Goal: Task Accomplishment & Management: Manage account settings

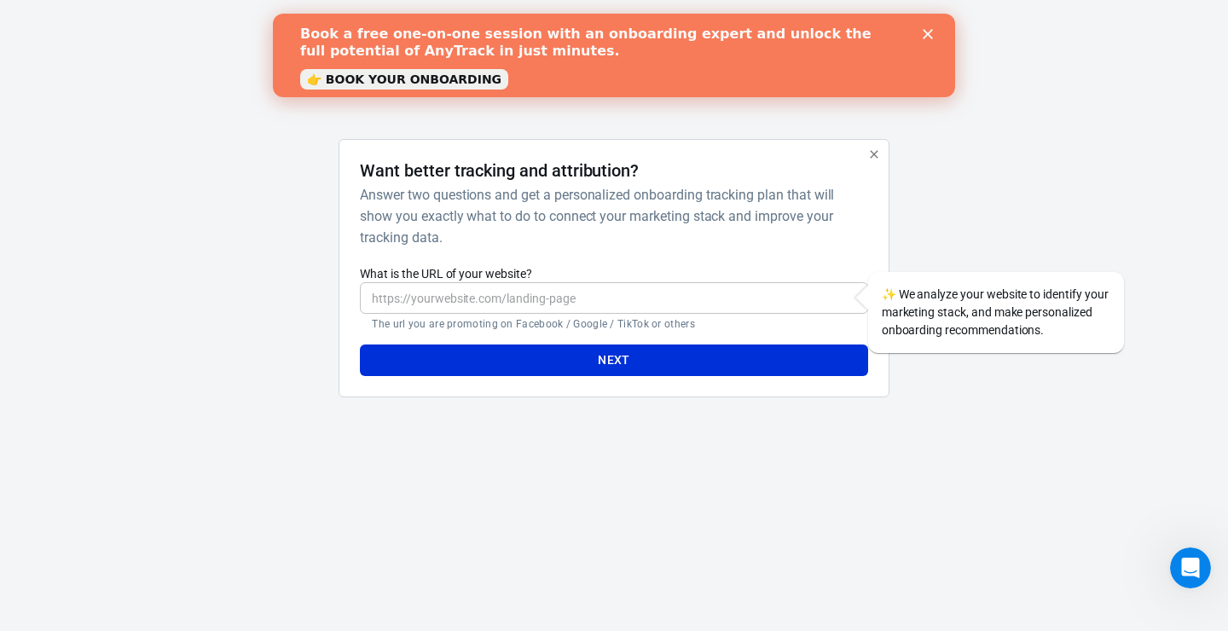
click at [876, 153] on icon "button" at bounding box center [874, 154] width 8 height 8
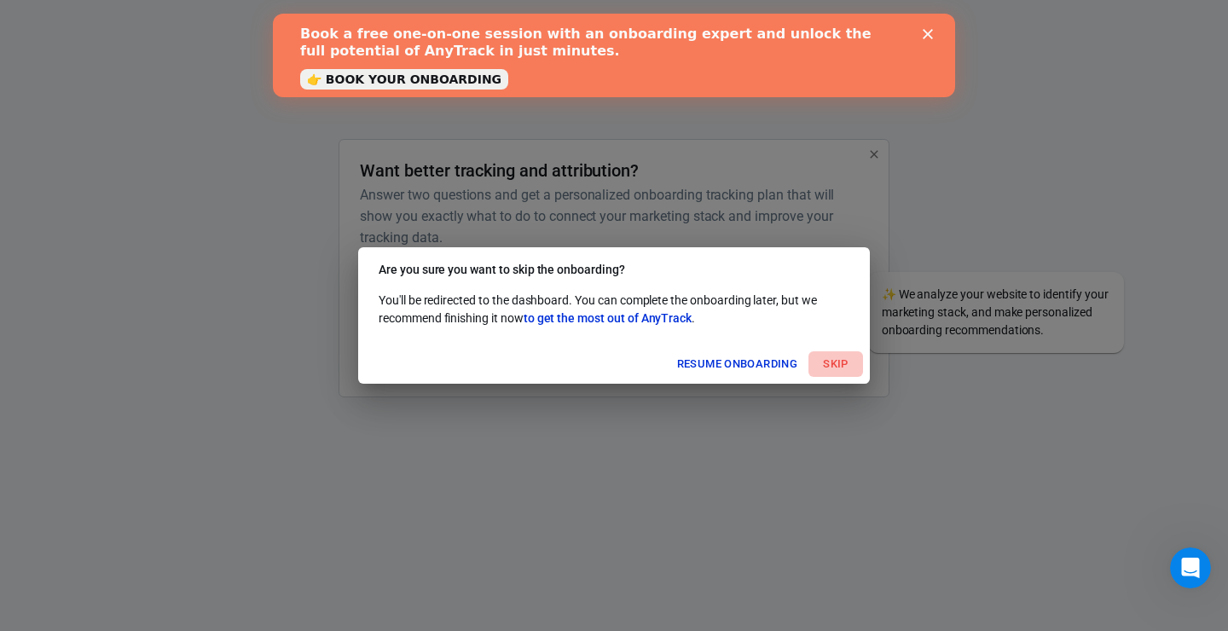
click at [858, 364] on button "Skip" at bounding box center [835, 364] width 55 height 26
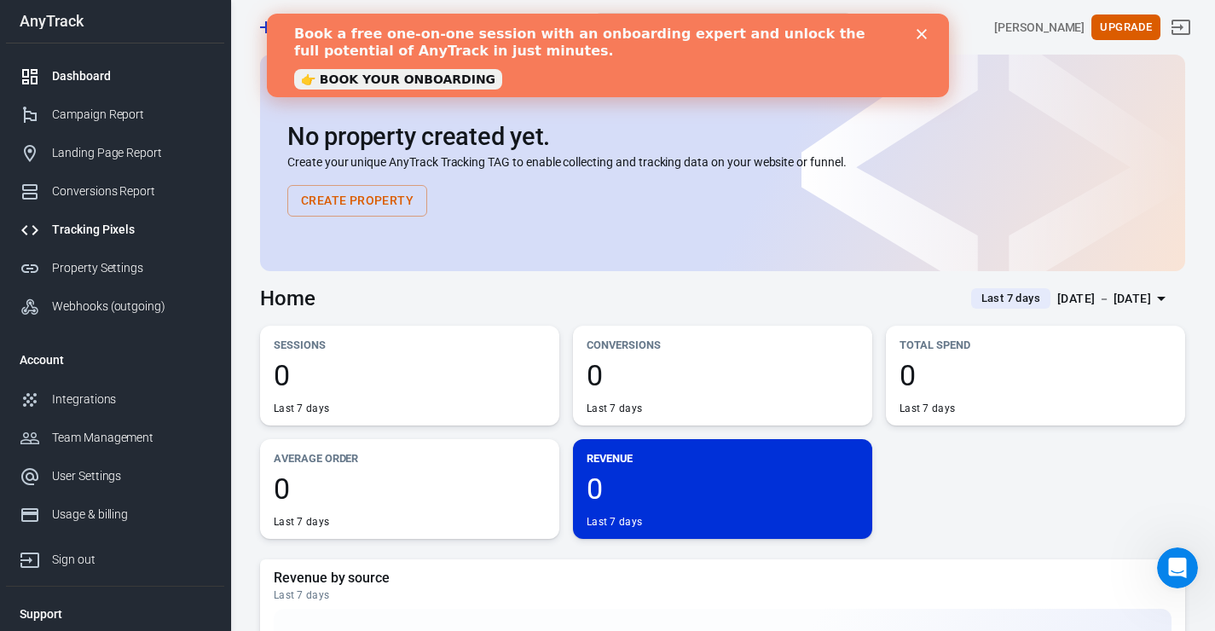
click at [158, 239] on div "Tracking Pixels" at bounding box center [131, 230] width 159 height 18
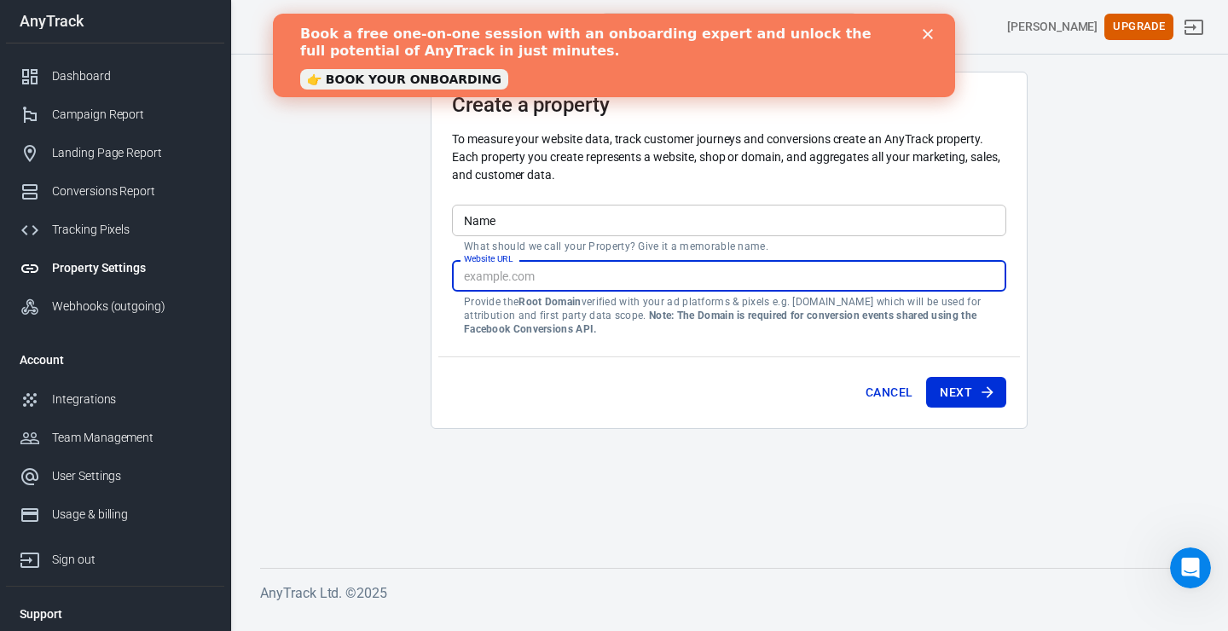
click at [621, 275] on input "Website URL" at bounding box center [729, 276] width 554 height 32
click at [172, 402] on div "Integrations" at bounding box center [131, 400] width 159 height 18
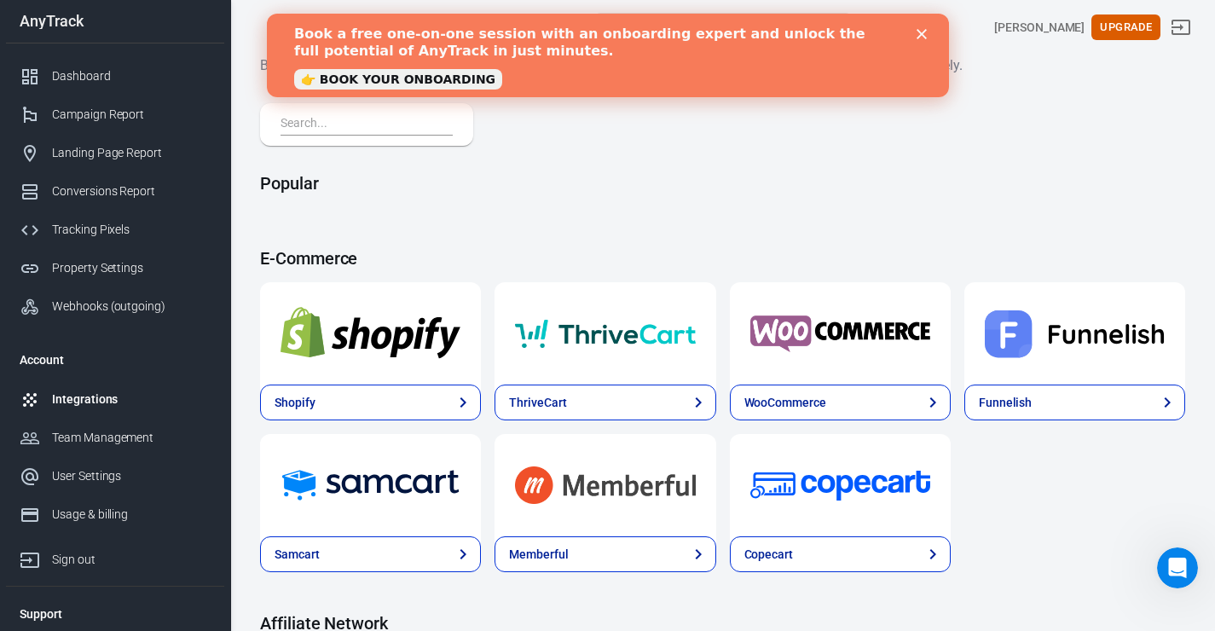
click at [913, 29] on div "Book a free one-on-one session with an onboarding expert and unlock the full po…" at bounding box center [607, 55] width 628 height 70
click at [921, 34] on polygon "Close" at bounding box center [921, 34] width 10 height 10
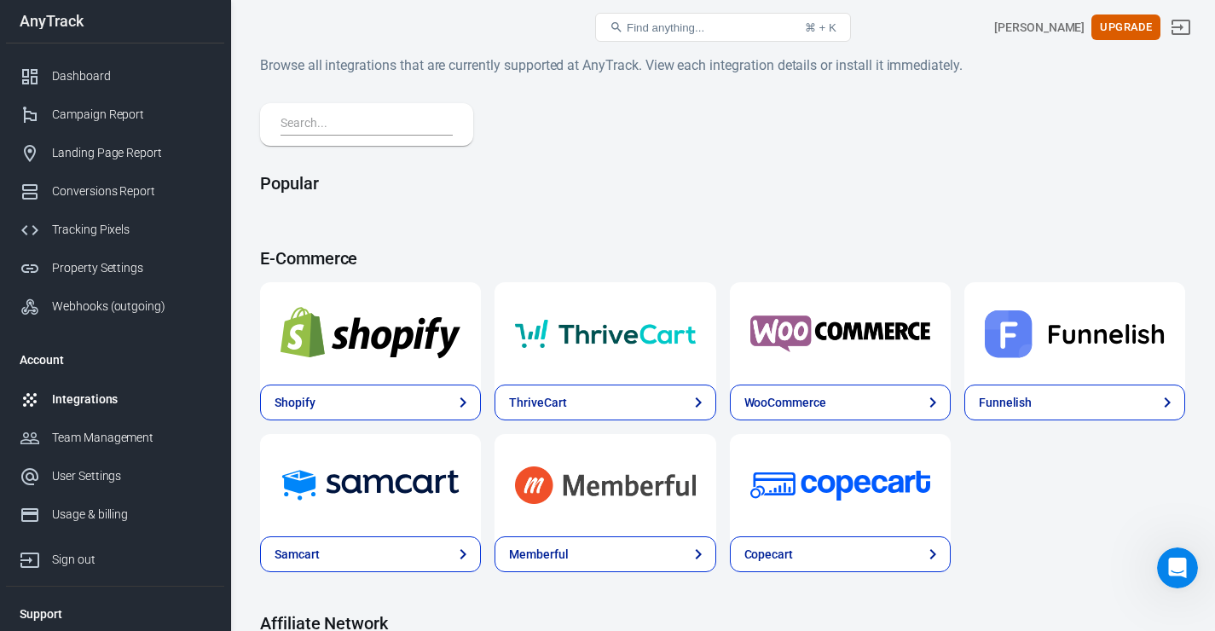
click at [420, 117] on input "text" at bounding box center [363, 124] width 165 height 22
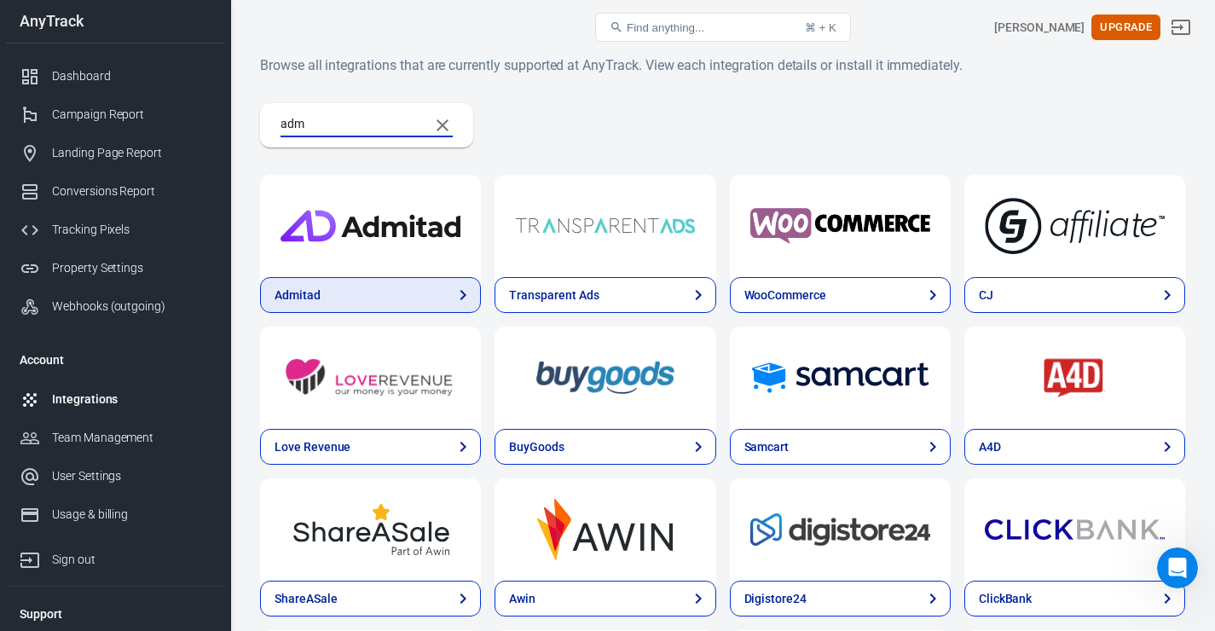
type input "adm"
click at [362, 284] on link "Admitad" at bounding box center [370, 295] width 221 height 36
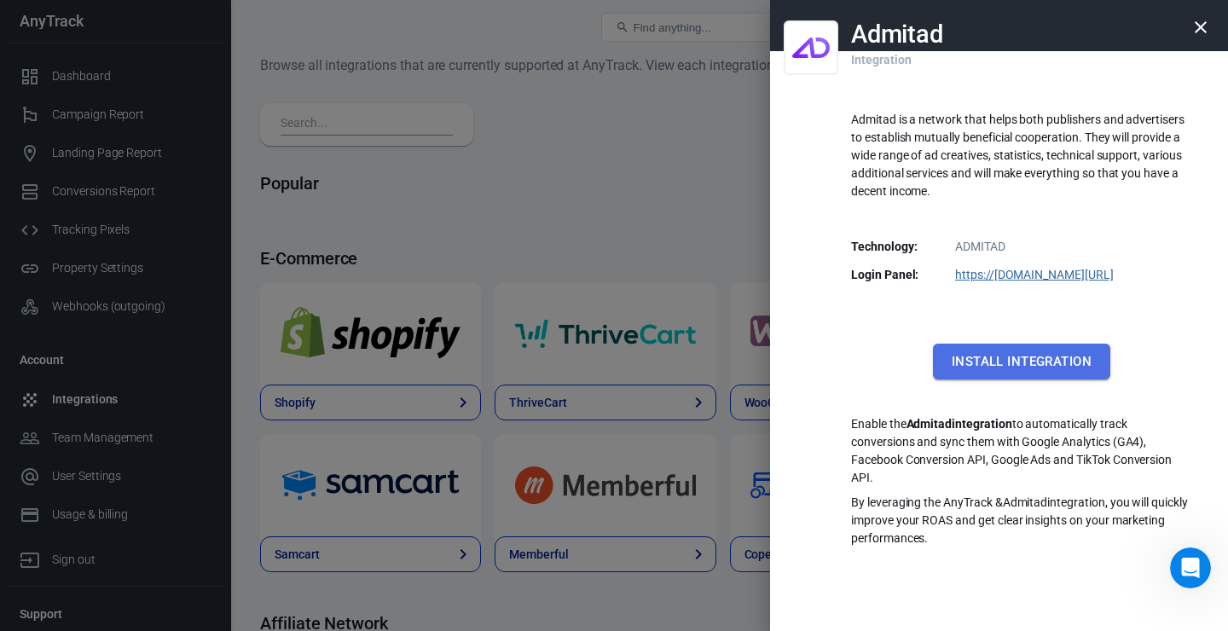
click at [1098, 372] on button "Install Integration" at bounding box center [1021, 362] width 177 height 36
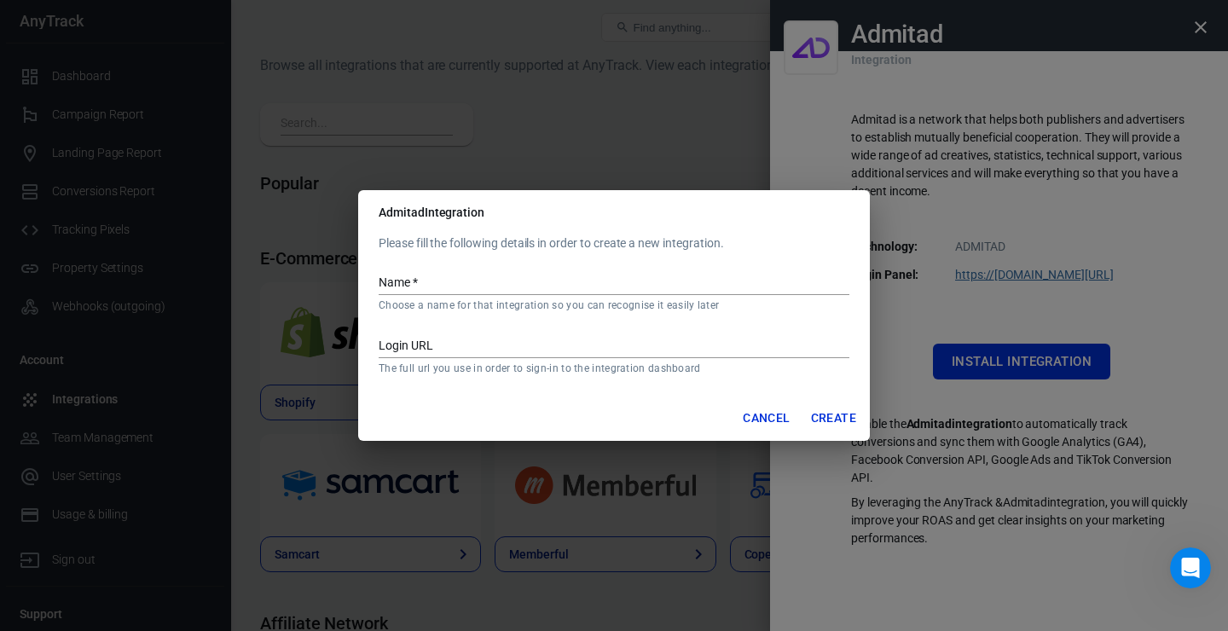
click at [1060, 365] on div "Admitad Integration Please fill the following details in order to create a new …" at bounding box center [614, 315] width 1228 height 631
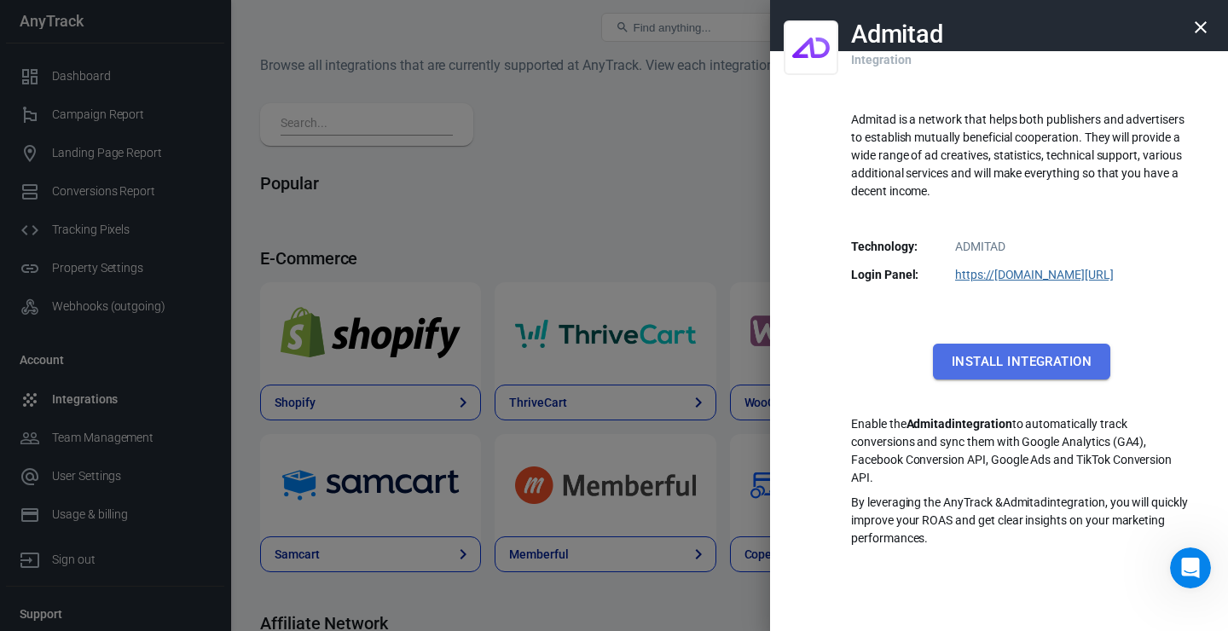
click at [994, 354] on button "Install Integration" at bounding box center [1021, 362] width 177 height 36
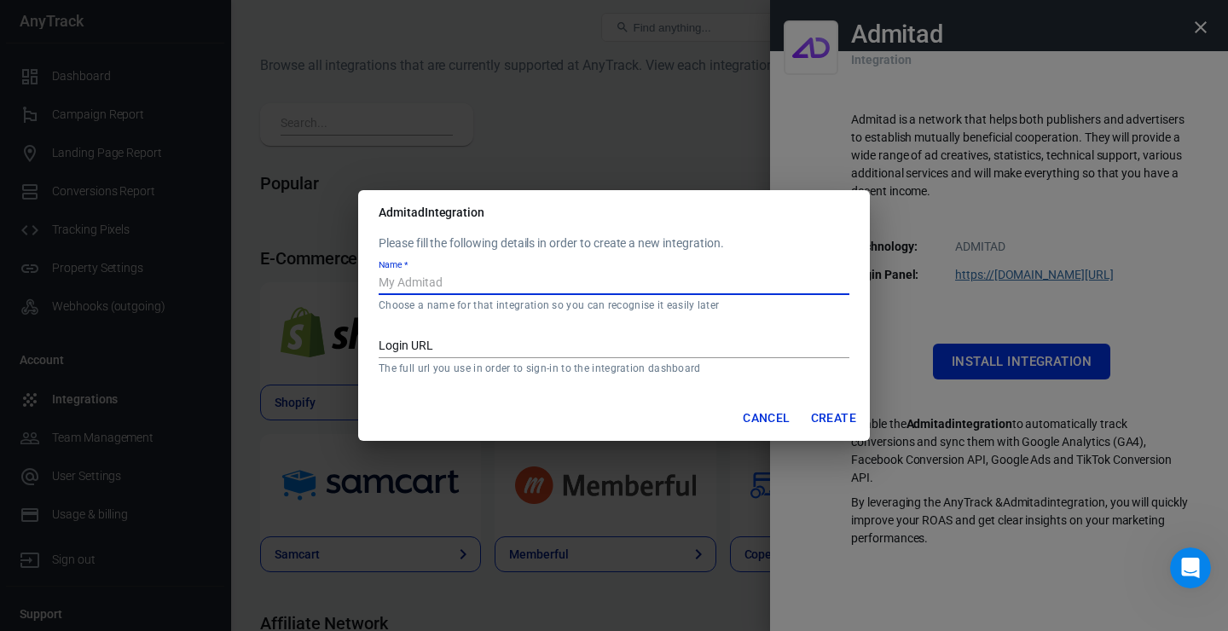
click at [609, 281] on input "Name   *" at bounding box center [614, 284] width 471 height 22
click at [638, 373] on p "The full url you use in order to sign-in to the integration dashboard" at bounding box center [614, 369] width 471 height 14
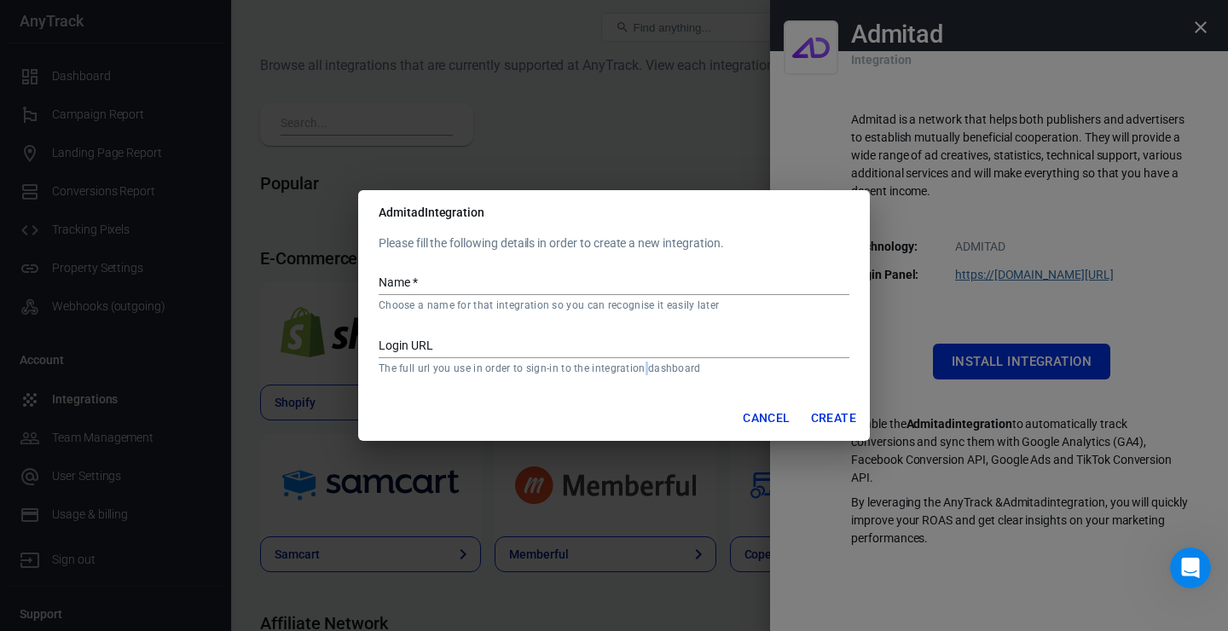
click at [638, 373] on p "The full url you use in order to sign-in to the integration dashboard" at bounding box center [614, 369] width 471 height 14
copy p "The full url you use in order to sign-in to the integration dashboard"
click at [873, 220] on div "Admitad Integration Please fill the following details in order to create a new …" at bounding box center [614, 315] width 1228 height 631
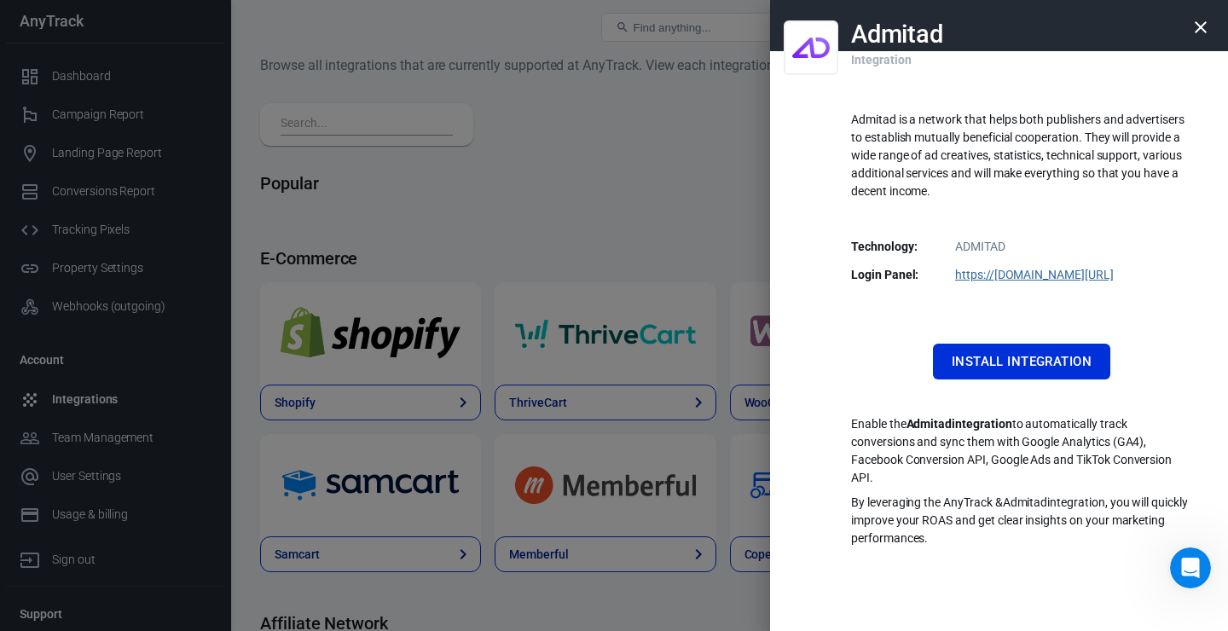
click at [1055, 272] on link "https:// store.admitad.com/en/sso/login/" at bounding box center [1034, 275] width 159 height 14
click at [1046, 360] on button "Install Integration" at bounding box center [1021, 362] width 177 height 36
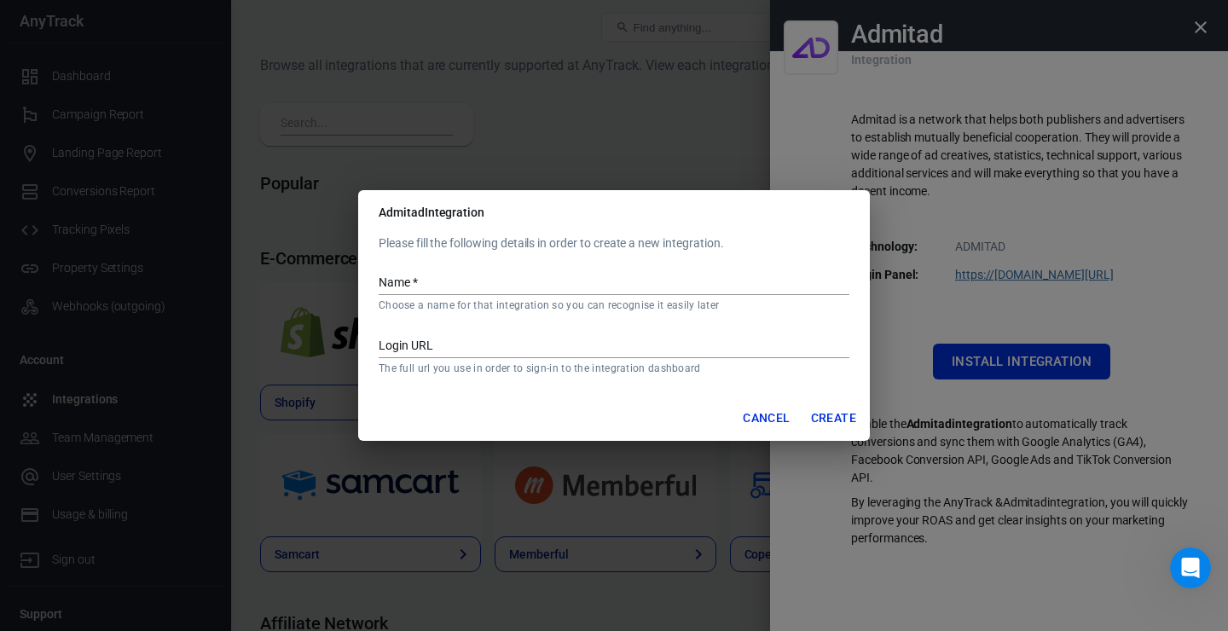
click at [659, 343] on input "Login URL" at bounding box center [614, 347] width 471 height 22
paste input "https://store.admitad.com/ru/webmaster/websites/1427632/"
type input "https://store.admitad.com/ru/webmaster/websites/1427632/"
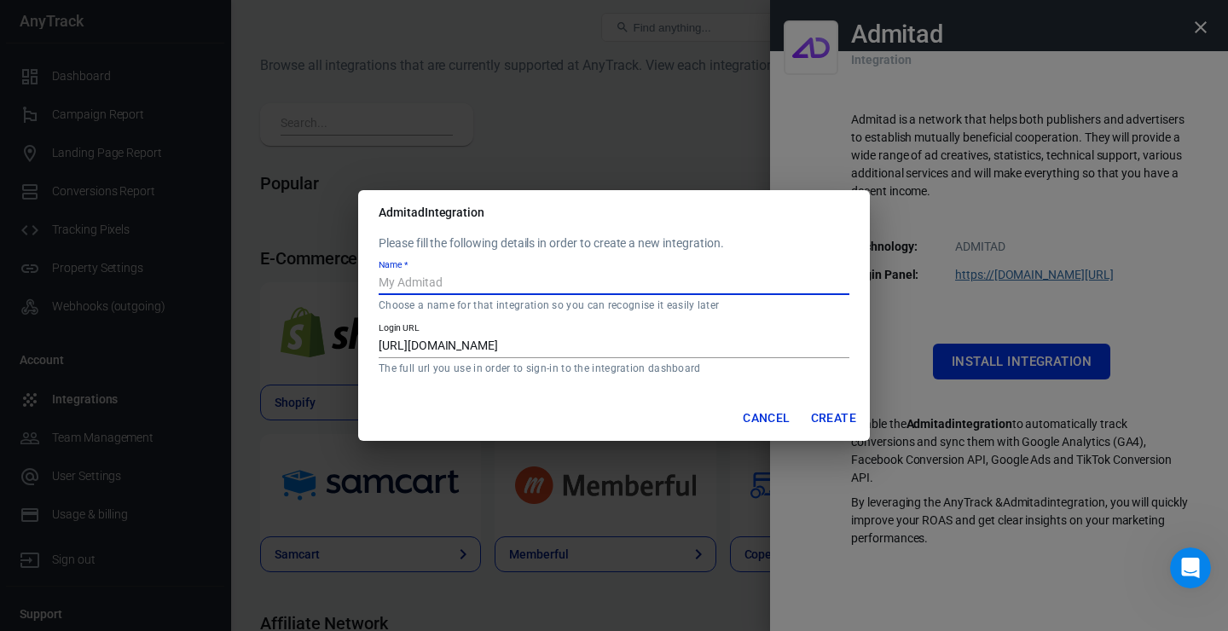
click at [663, 289] on input "Name   *" at bounding box center [614, 284] width 471 height 22
type input "admitad"
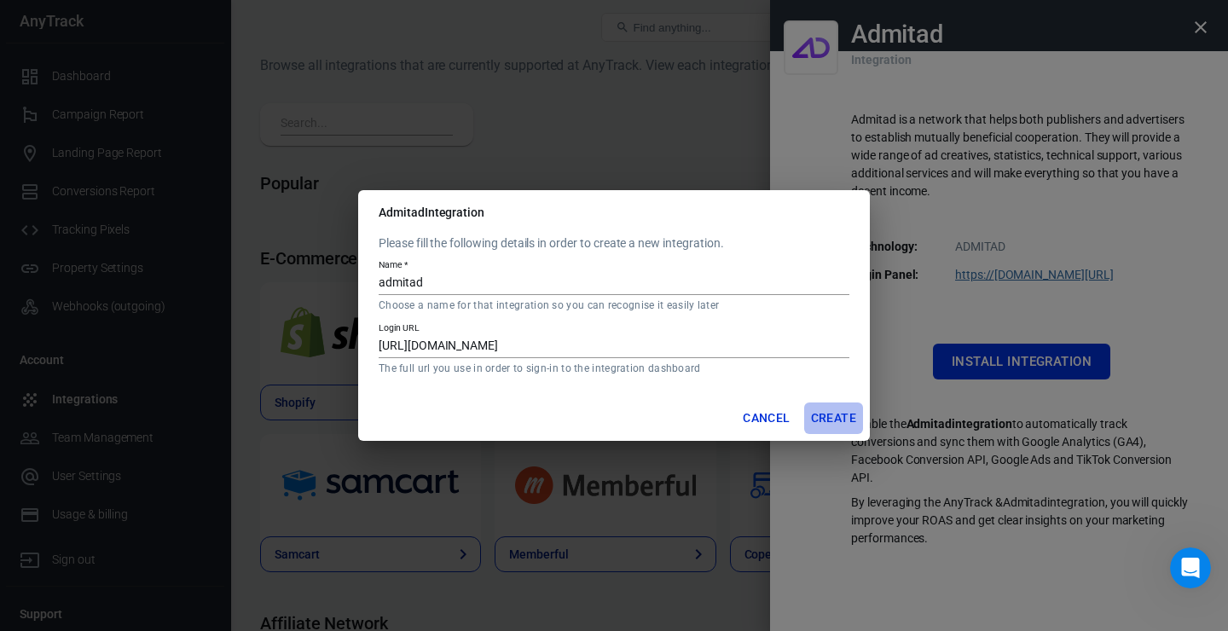
click at [832, 417] on button "Create" at bounding box center [833, 419] width 59 height 32
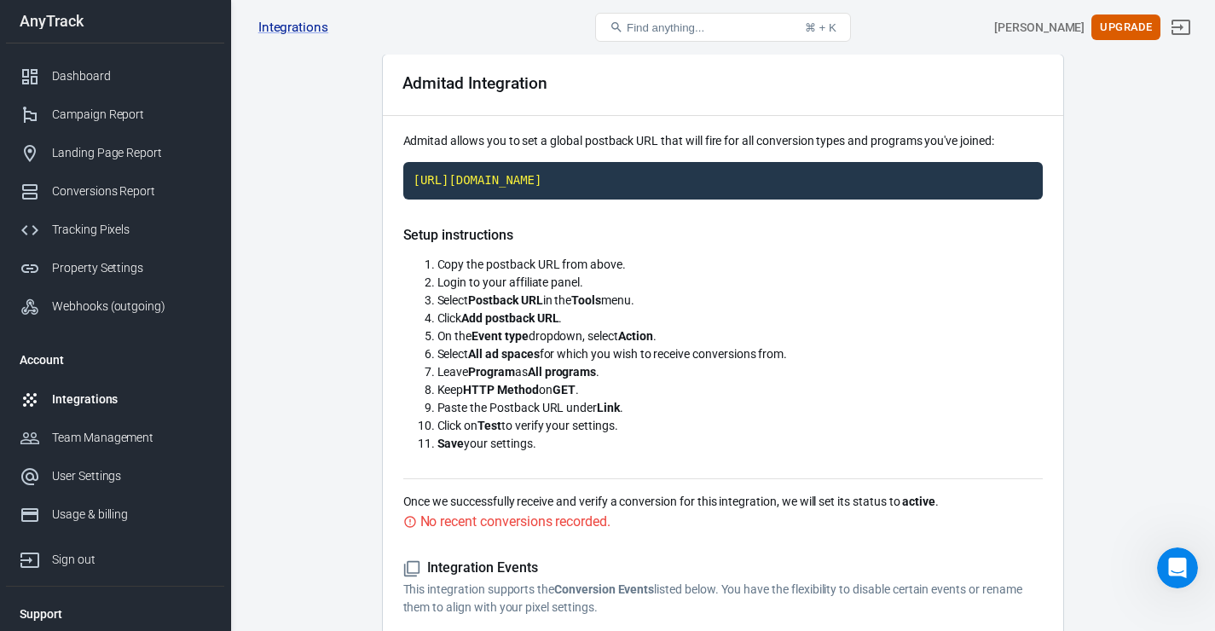
scroll to position [89, 0]
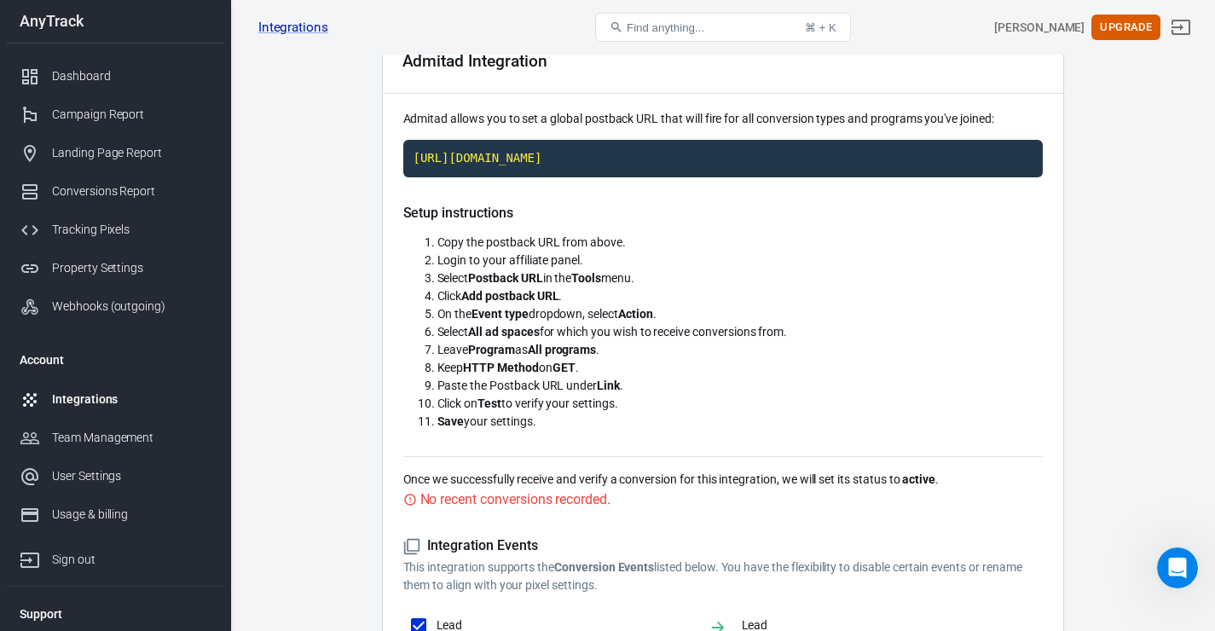
click at [999, 3] on div "Integrations admitad Find anything... ⌘ + K Макс Алексеенко Upgrade" at bounding box center [723, 27] width 984 height 55
click at [600, 156] on code "https://t1.anytrack.io/tKQwVset/collect/admitad-admitad?offer_id=[[[offer_id]]]…" at bounding box center [723, 159] width 640 height 38
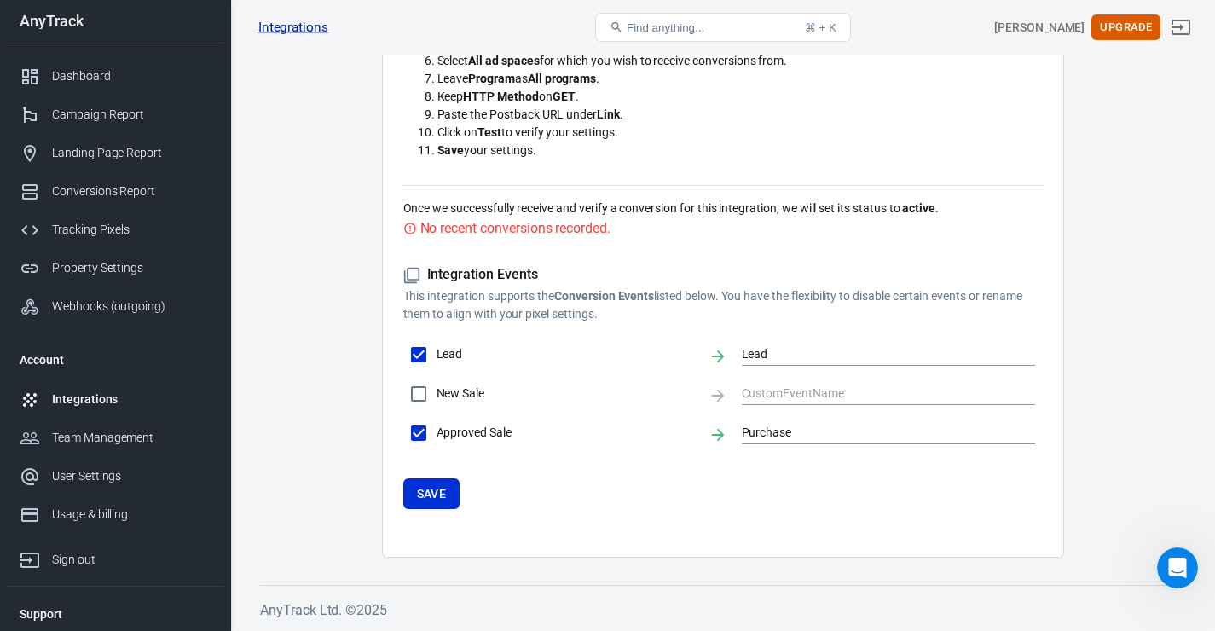
scroll to position [379, 0]
click at [426, 412] on input "New Sale" at bounding box center [419, 394] width 36 height 36
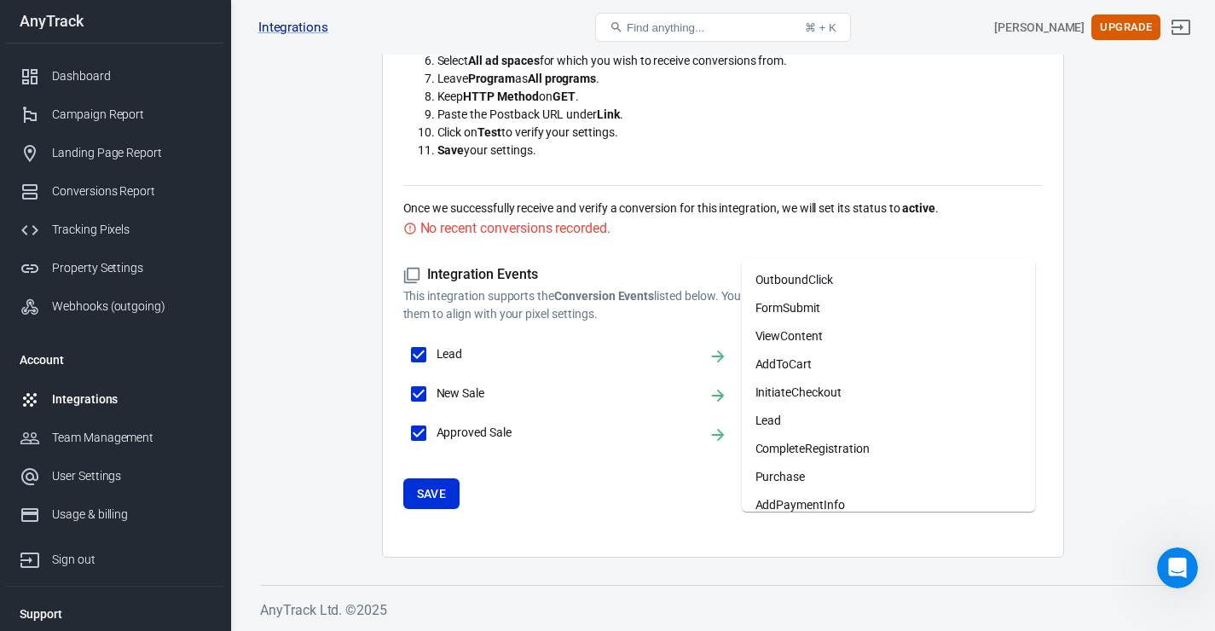
click at [751, 404] on input "text" at bounding box center [876, 393] width 269 height 21
click at [422, 412] on input "New Sale" at bounding box center [419, 394] width 36 height 36
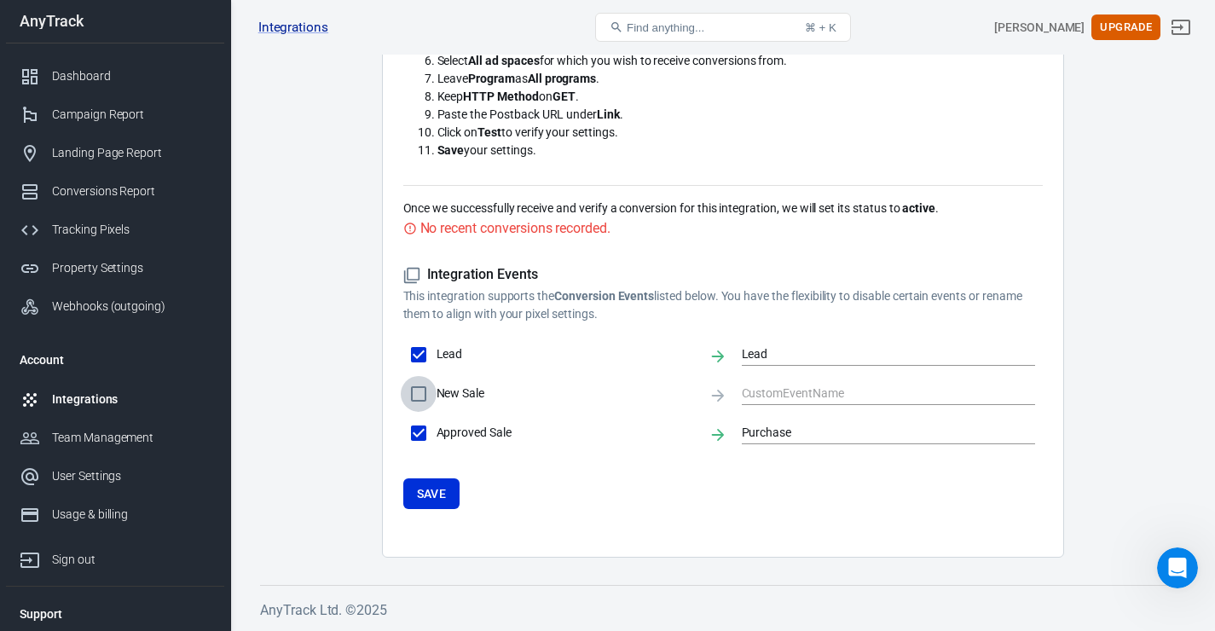
click at [422, 412] on input "New Sale" at bounding box center [419, 394] width 36 height 36
checkbox input "true"
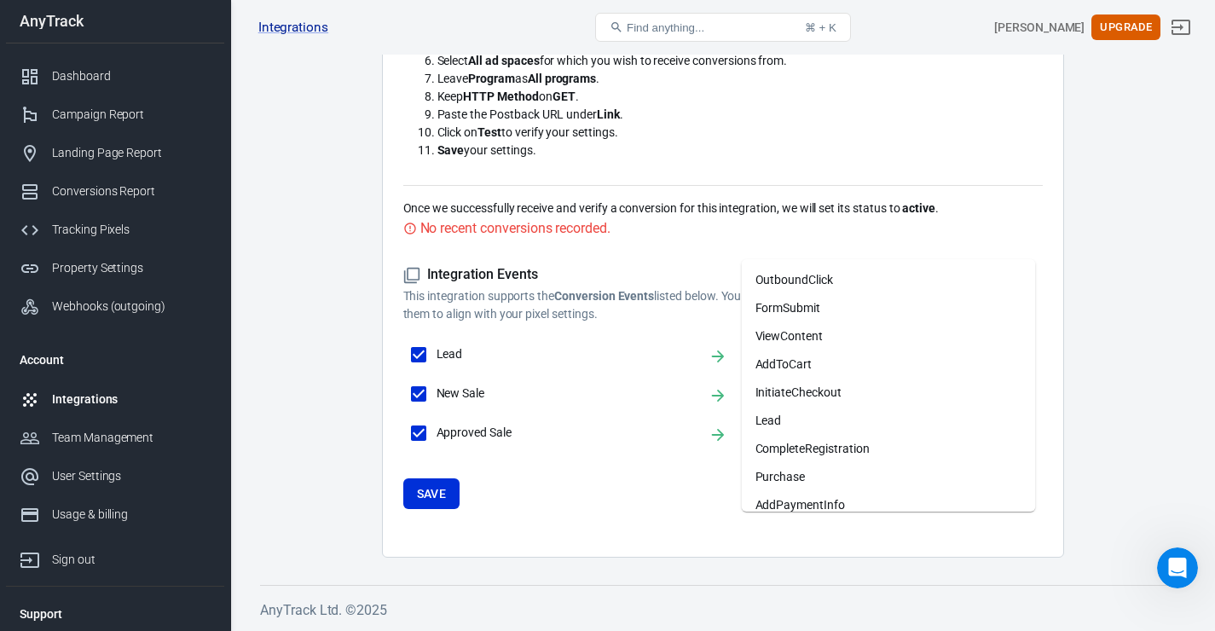
click at [802, 404] on input "text" at bounding box center [876, 393] width 269 height 21
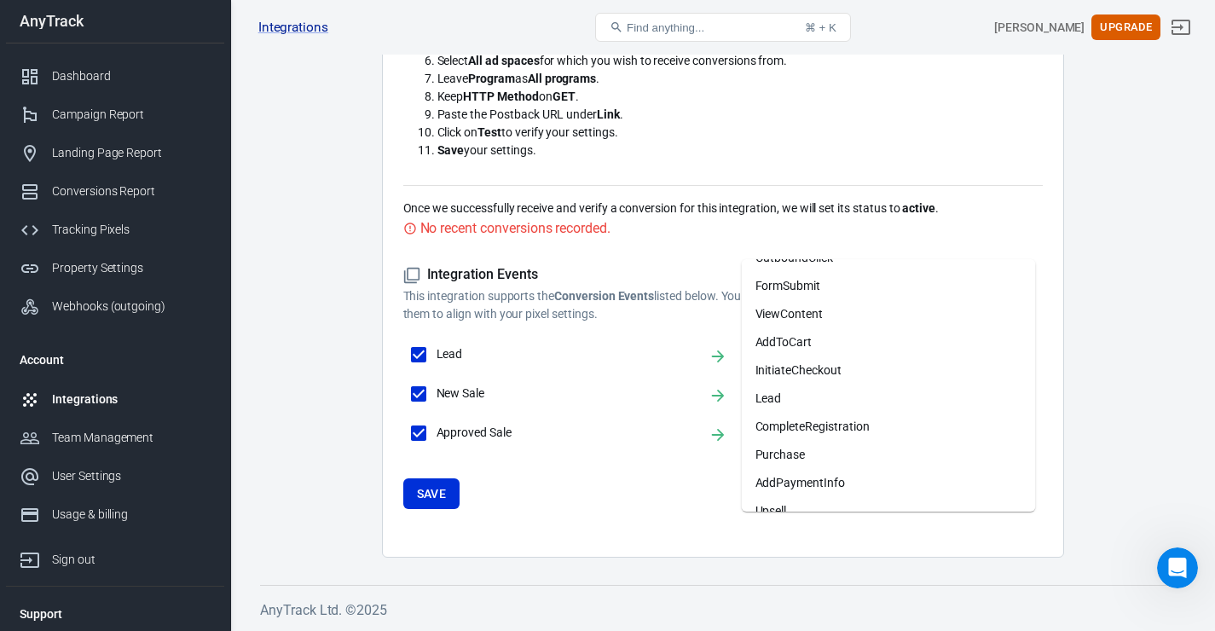
click at [814, 445] on li "Purchase" at bounding box center [889, 455] width 294 height 28
type input "Purchase"
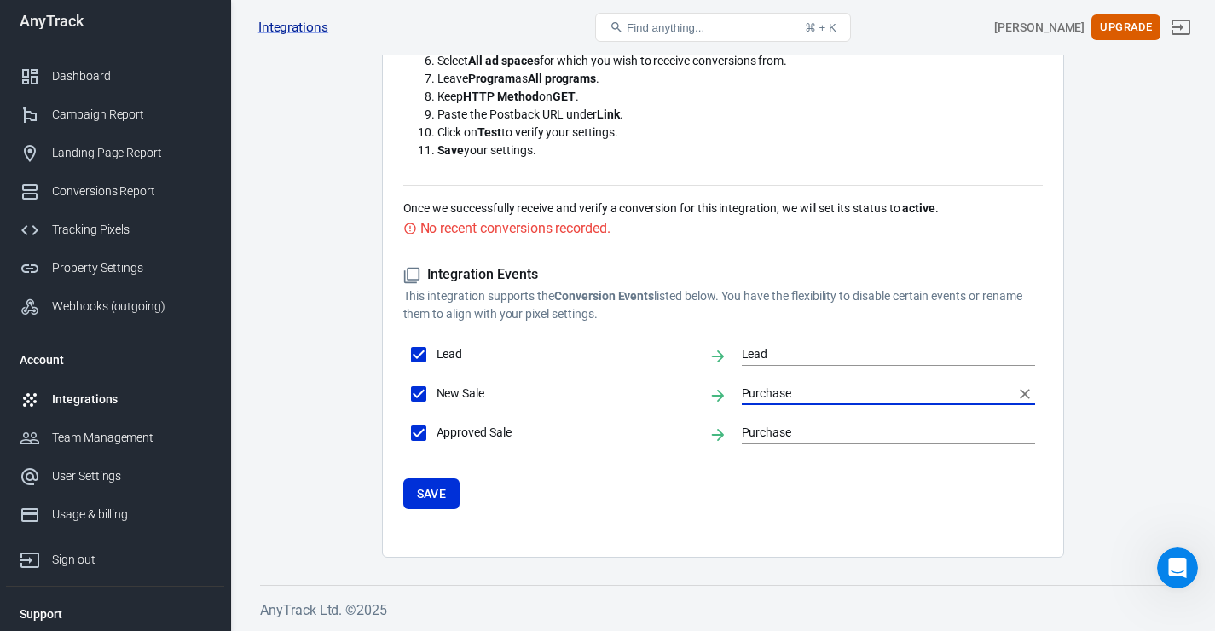
click at [589, 412] on label "New Sale" at bounding box center [548, 394] width 294 height 36
click at [437, 412] on input "New Sale" at bounding box center [419, 394] width 36 height 36
checkbox input "false"
drag, startPoint x: 440, startPoint y: 603, endPoint x: 732, endPoint y: 521, distance: 302.9
click at [732, 509] on form "Integration Events This integration supports the Conversion Events listed below…" at bounding box center [723, 387] width 640 height 243
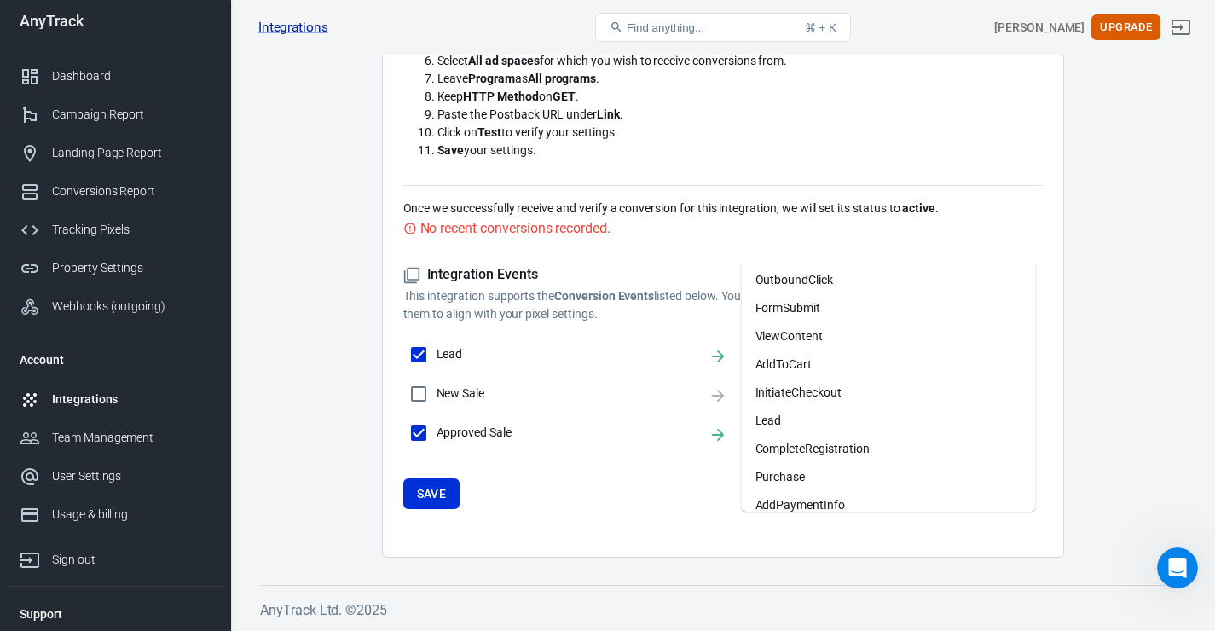
click at [769, 404] on input "text" at bounding box center [876, 393] width 269 height 21
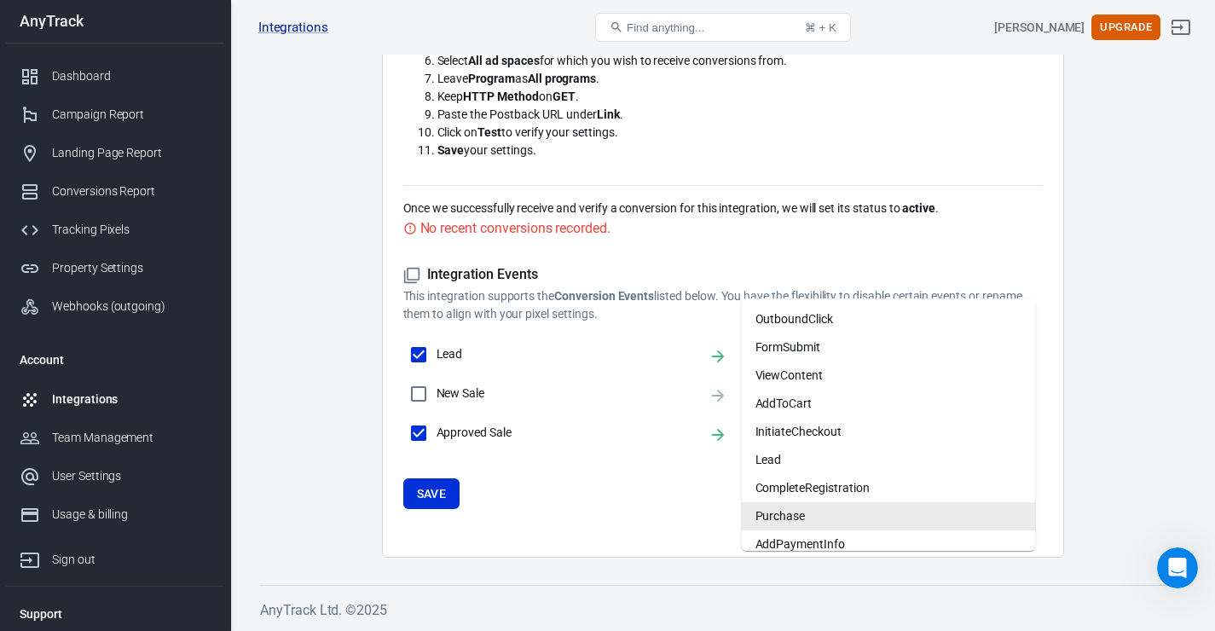
click at [754, 443] on input "Purchase" at bounding box center [876, 432] width 269 height 21
click at [706, 509] on form "Integration Events This integration supports the Conversion Events listed below…" at bounding box center [723, 387] width 640 height 243
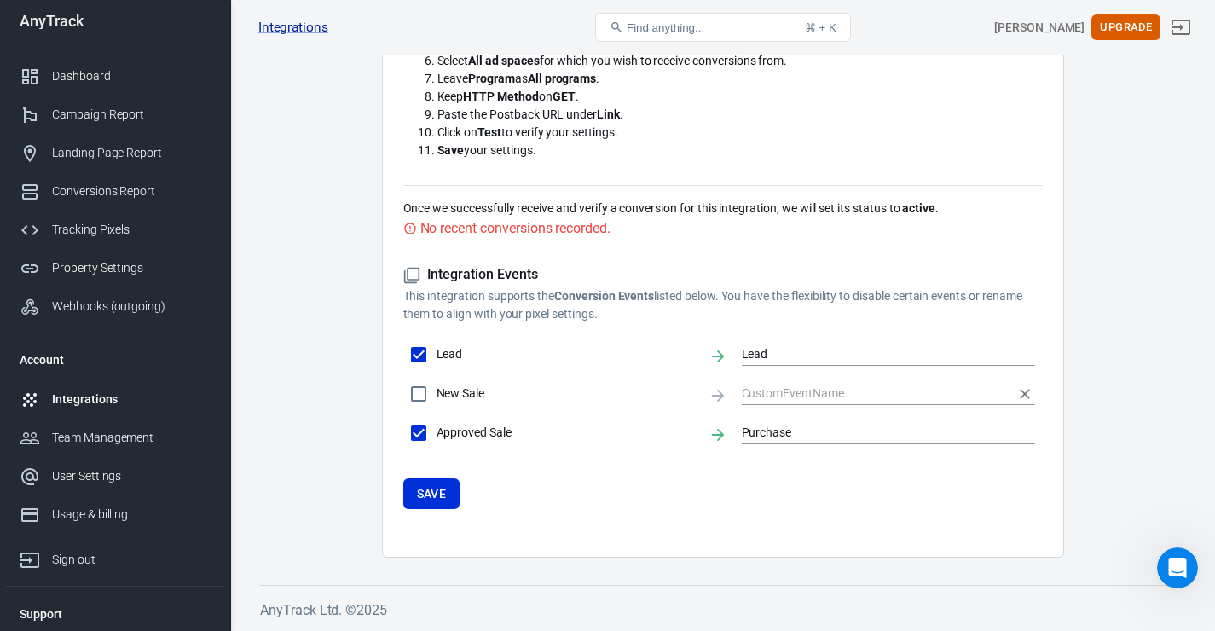
click at [807, 404] on input "text" at bounding box center [876, 393] width 269 height 21
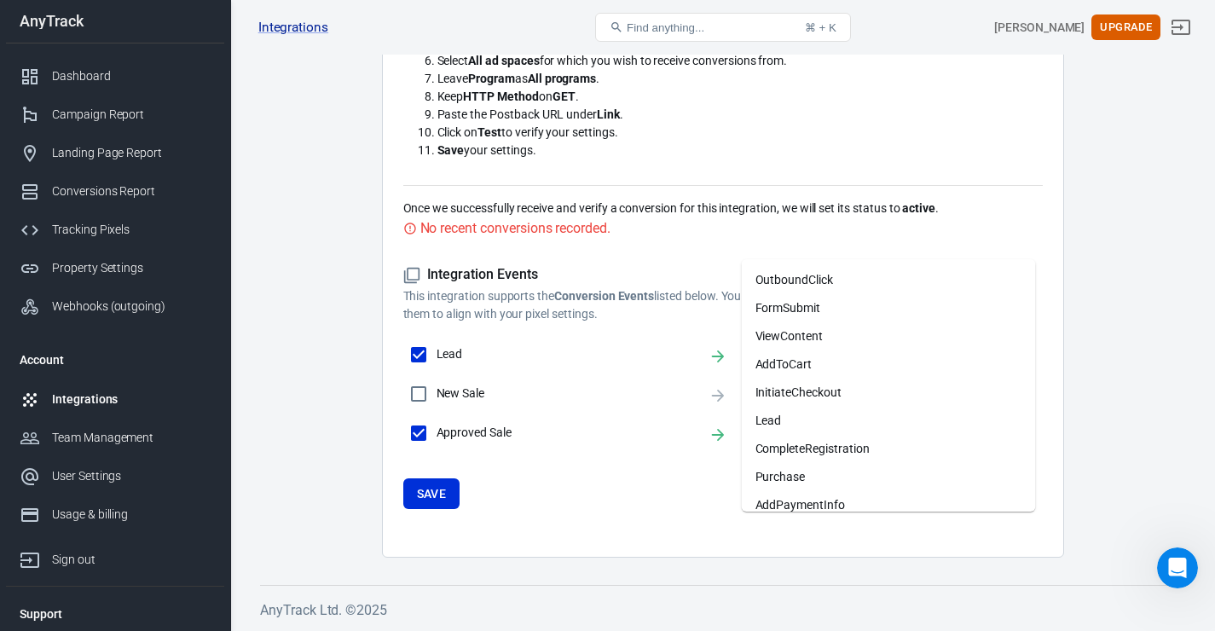
click at [808, 463] on li "Purchase" at bounding box center [889, 477] width 294 height 28
checkbox input "true"
type input "Purchase"
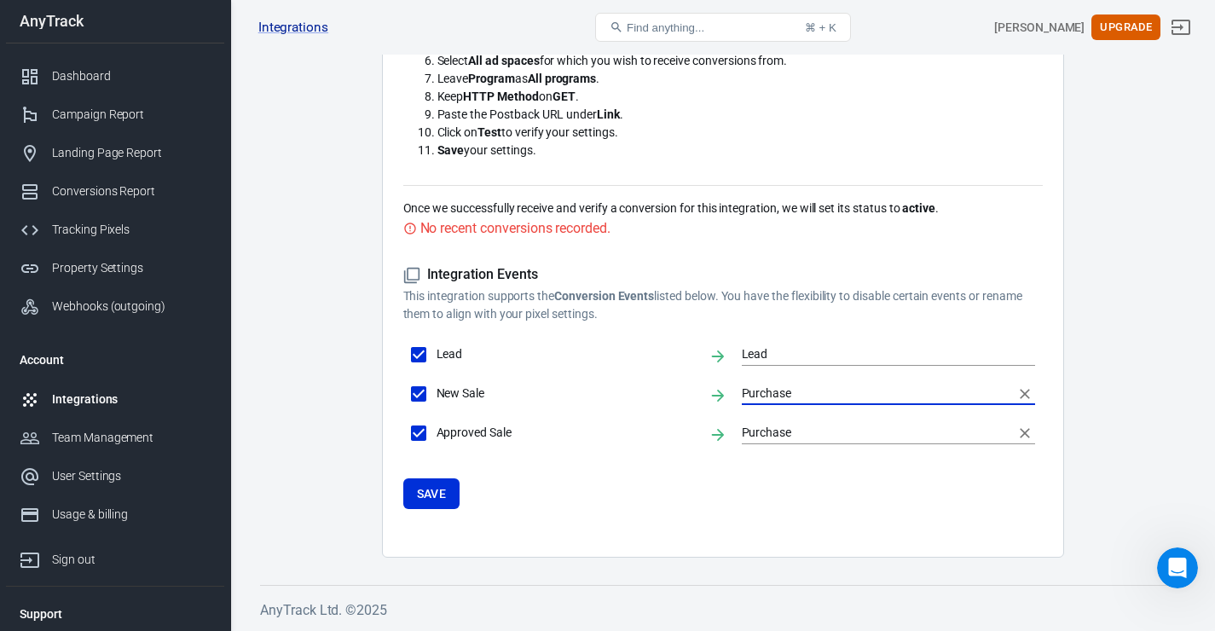
click at [805, 443] on input "Purchase" at bounding box center [876, 432] width 269 height 21
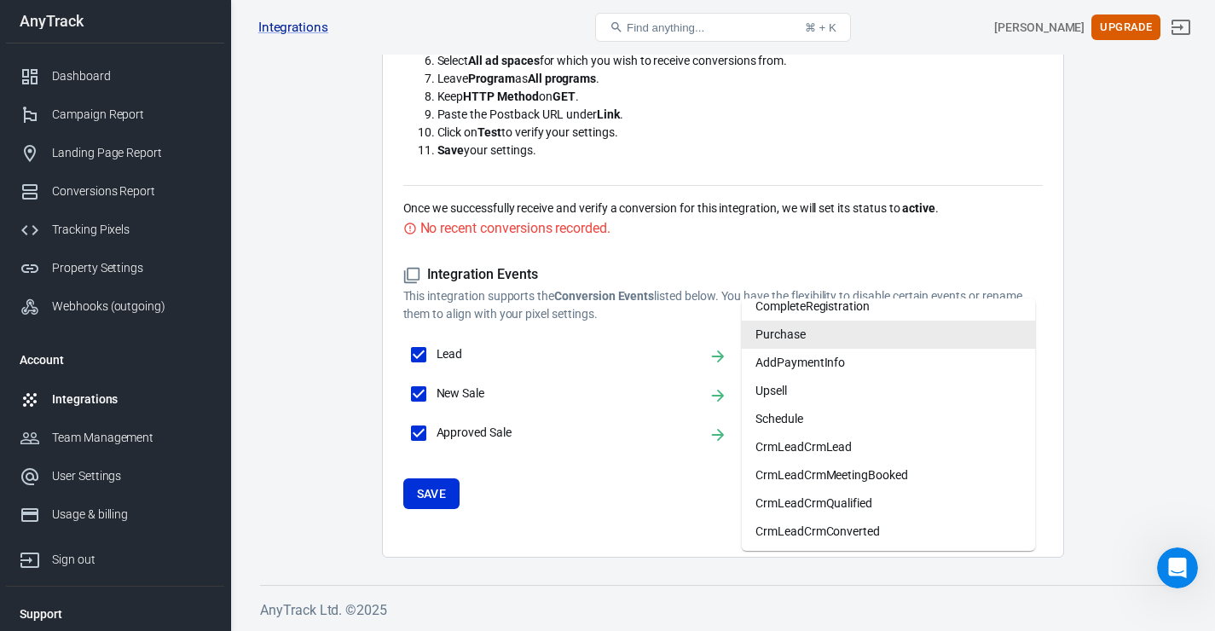
scroll to position [489, 0]
click at [818, 487] on form "Integration Events This integration supports the Conversion Events listed below…" at bounding box center [723, 387] width 640 height 243
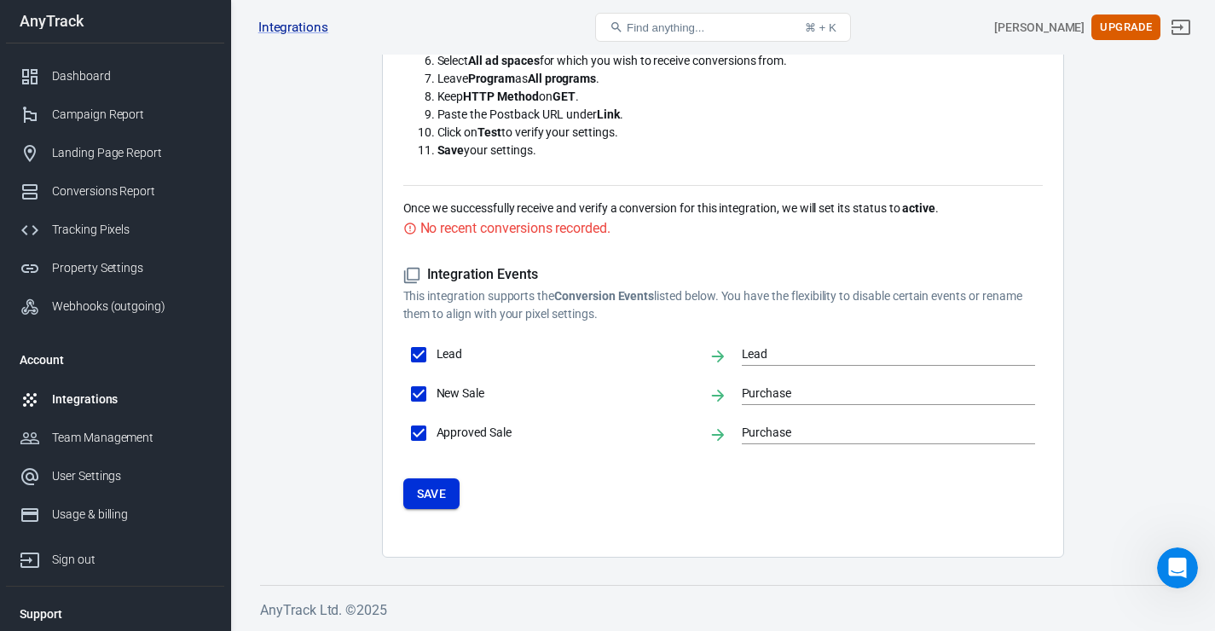
click at [441, 499] on button "Save" at bounding box center [431, 494] width 57 height 32
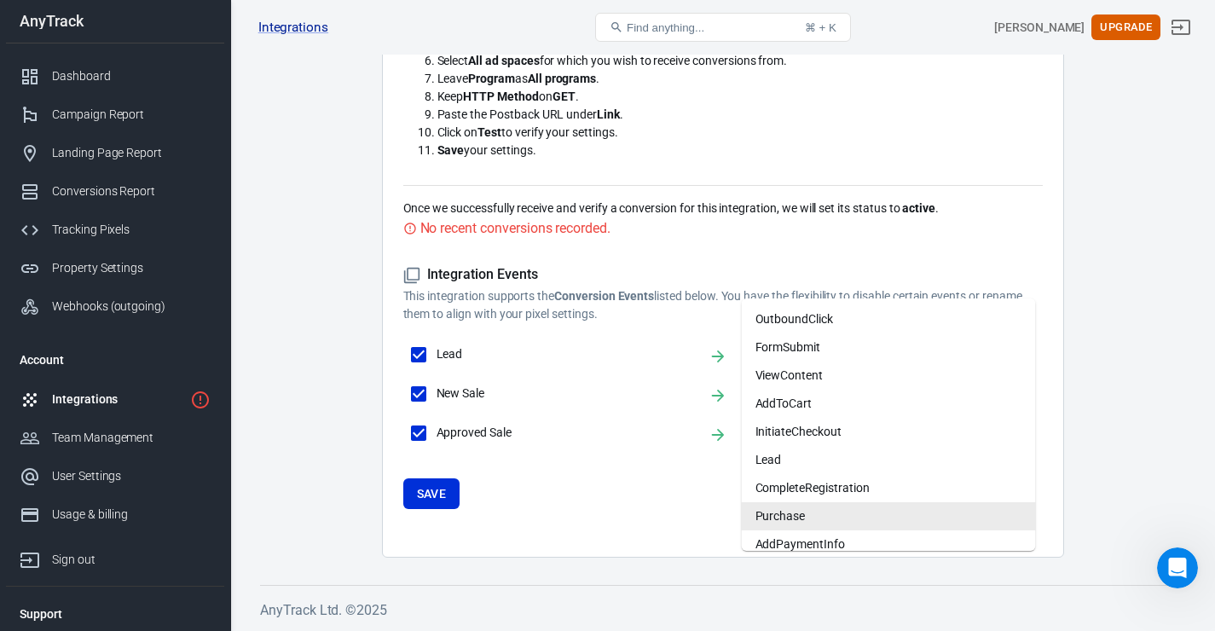
click at [833, 428] on input "Purchase" at bounding box center [876, 432] width 269 height 21
click at [1019, 437] on icon "Clear" at bounding box center [1025, 433] width 17 height 17
checkbox input "false"
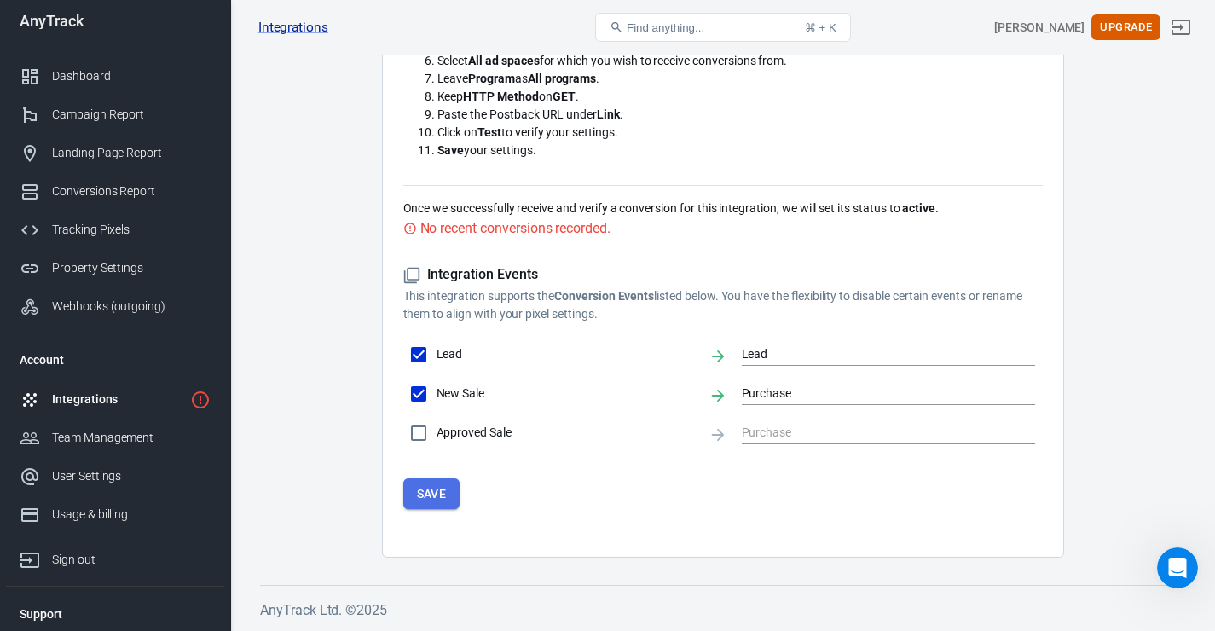
click at [437, 490] on button "Save" at bounding box center [431, 494] width 57 height 32
click at [418, 473] on form "Integration Events This integration supports the Conversion Events listed below…" at bounding box center [723, 387] width 640 height 243
click at [441, 486] on button "Save" at bounding box center [431, 494] width 57 height 32
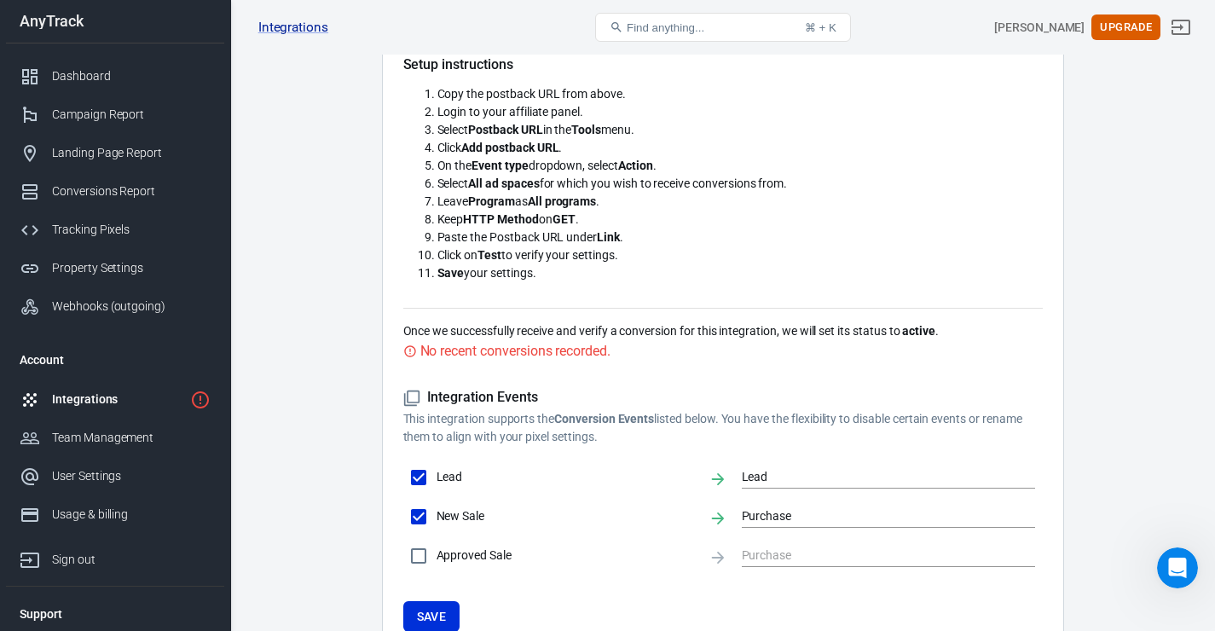
scroll to position [259, 0]
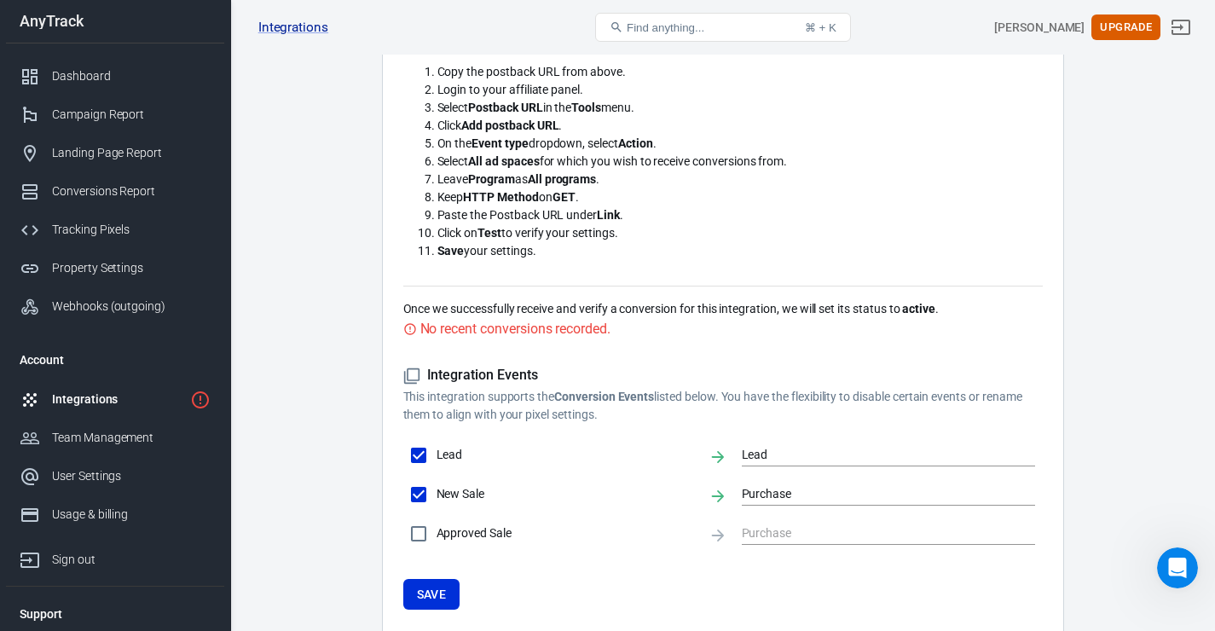
click at [571, 339] on div "No recent conversions recorded." at bounding box center [515, 328] width 190 height 21
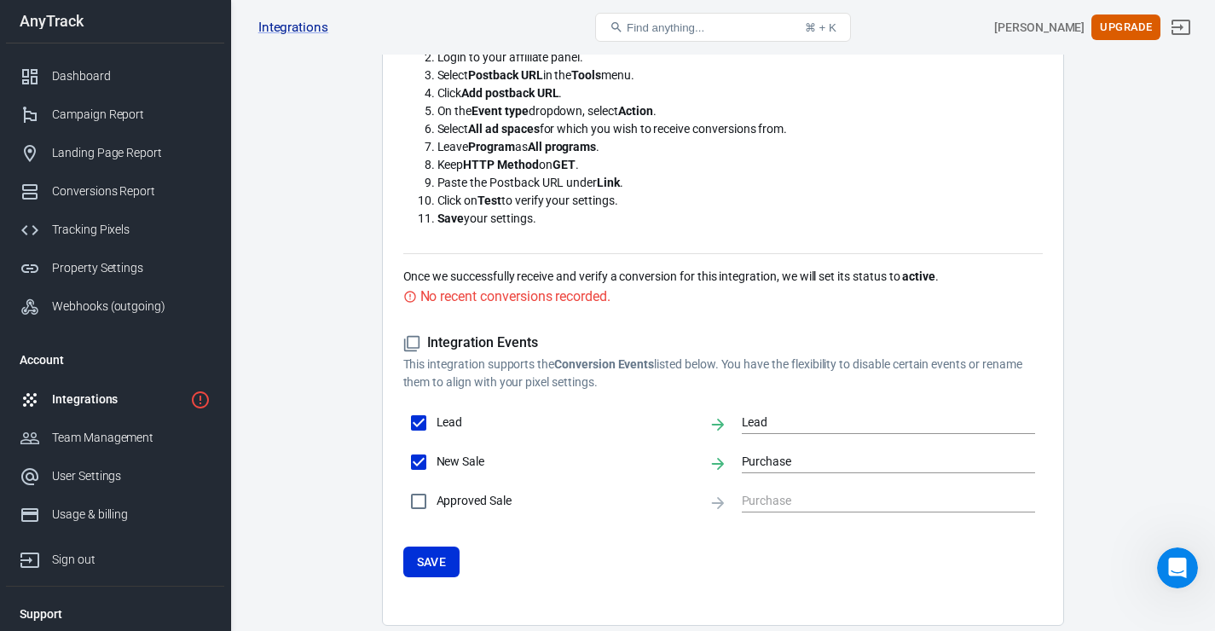
scroll to position [489, 0]
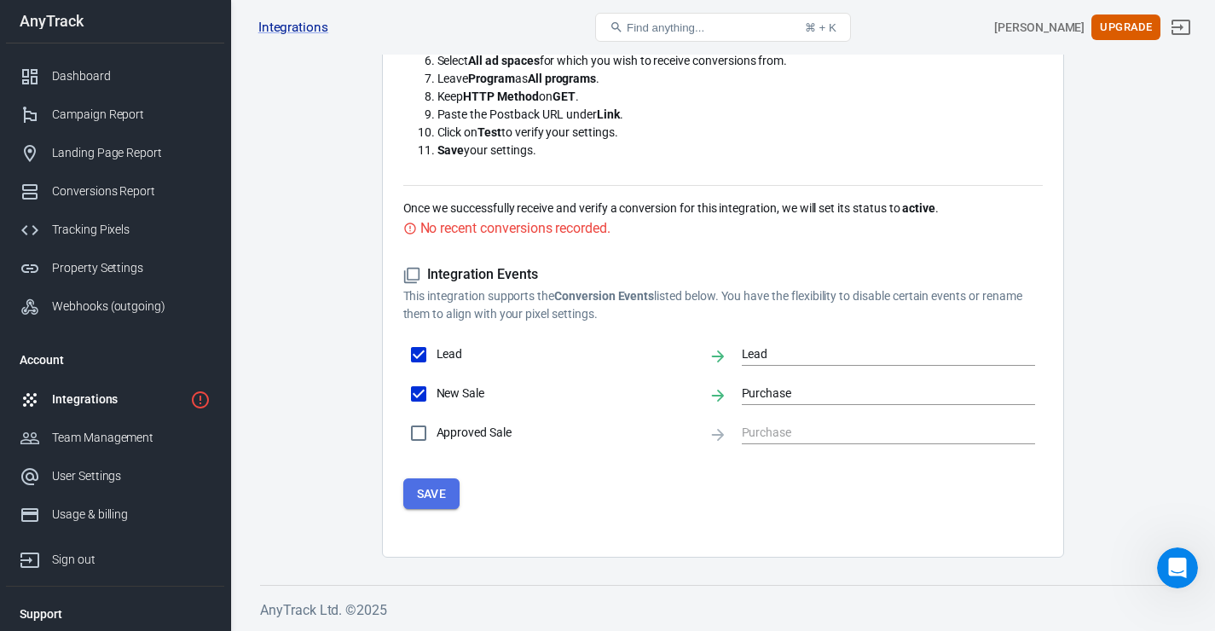
click at [461, 485] on button "Save" at bounding box center [431, 494] width 57 height 32
click at [420, 510] on button "Save" at bounding box center [431, 494] width 57 height 32
click at [422, 510] on button "Save" at bounding box center [431, 494] width 57 height 32
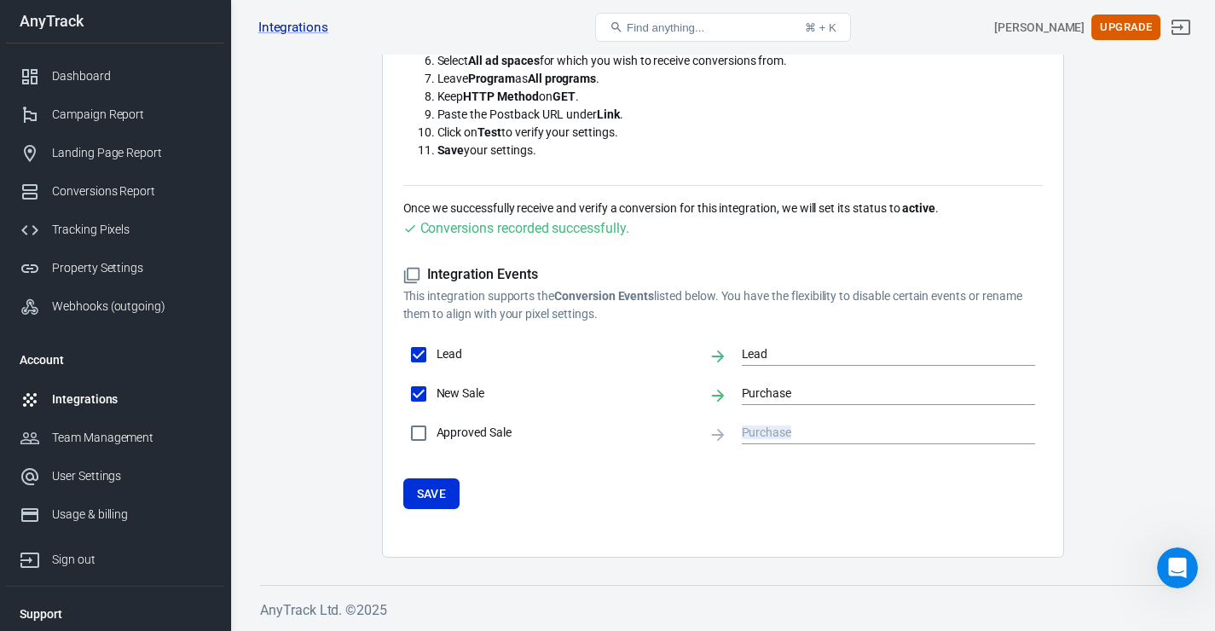
click at [422, 509] on form "Integration Events This integration supports the Conversion Events listed below…" at bounding box center [723, 387] width 640 height 243
click at [422, 510] on button "Save" at bounding box center [431, 494] width 57 height 32
click at [617, 239] on div "Conversions recorded successfully." at bounding box center [524, 227] width 209 height 21
click at [490, 284] on h5 "Integration Events" at bounding box center [723, 275] width 640 height 18
drag, startPoint x: 472, startPoint y: 368, endPoint x: 524, endPoint y: 365, distance: 52.1
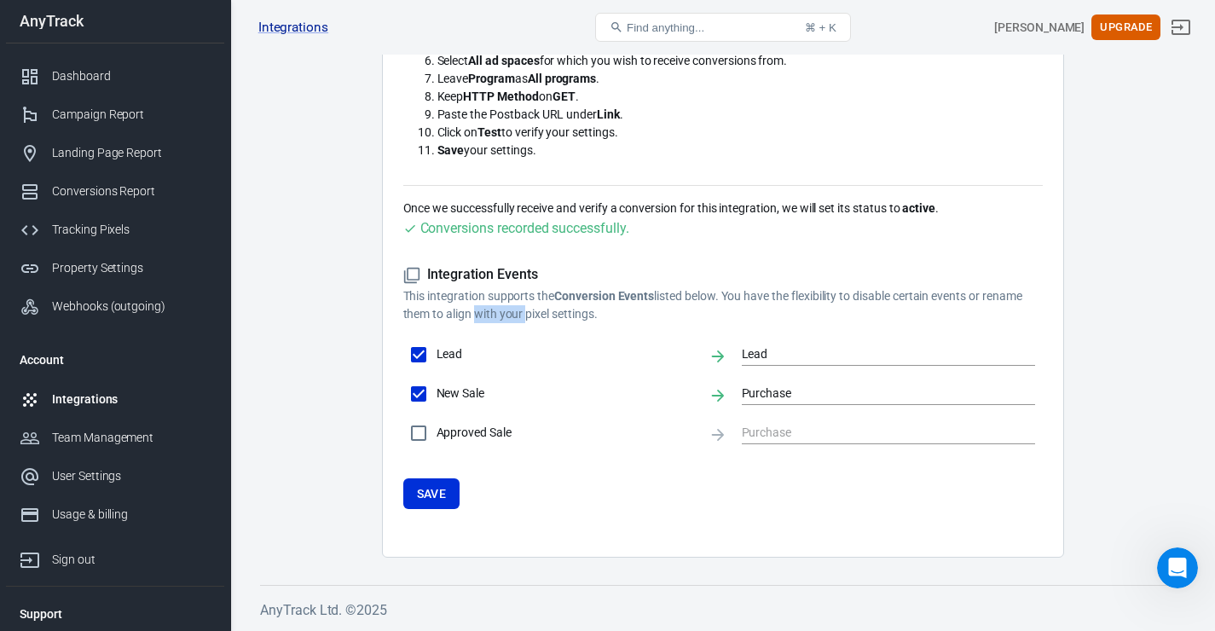
click at [524, 323] on p "This integration supports the Conversion Events listed below. You have the flex…" at bounding box center [723, 305] width 640 height 36
click at [451, 510] on button "Save" at bounding box center [431, 494] width 57 height 32
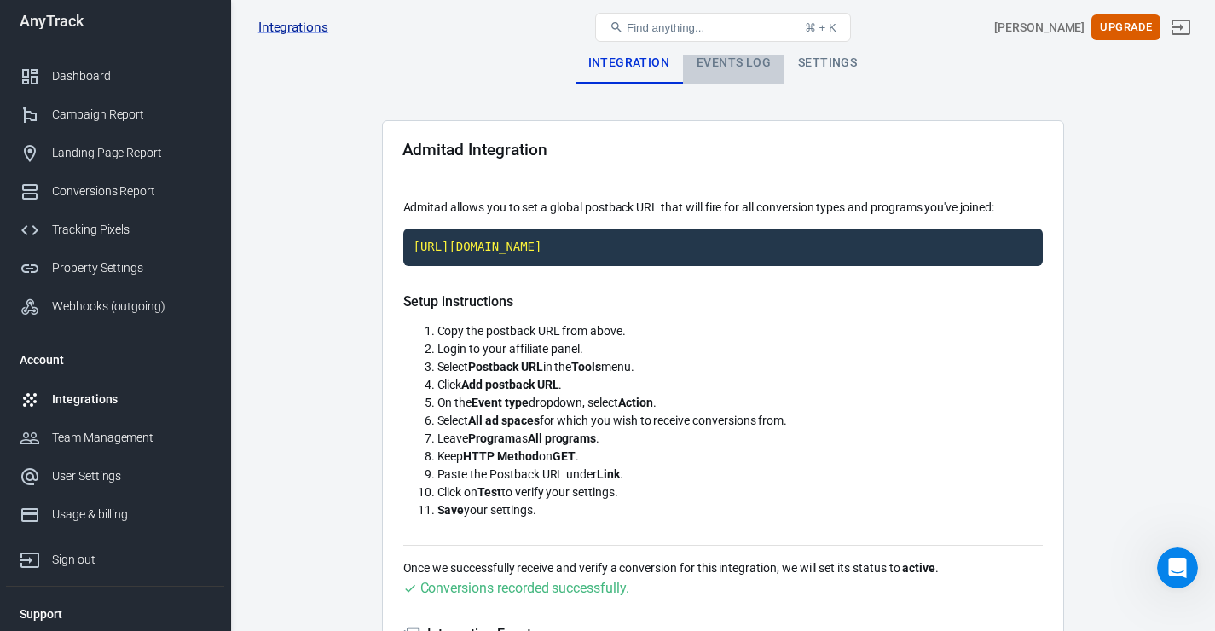
click at [738, 71] on div "Events Log" at bounding box center [733, 63] width 101 height 41
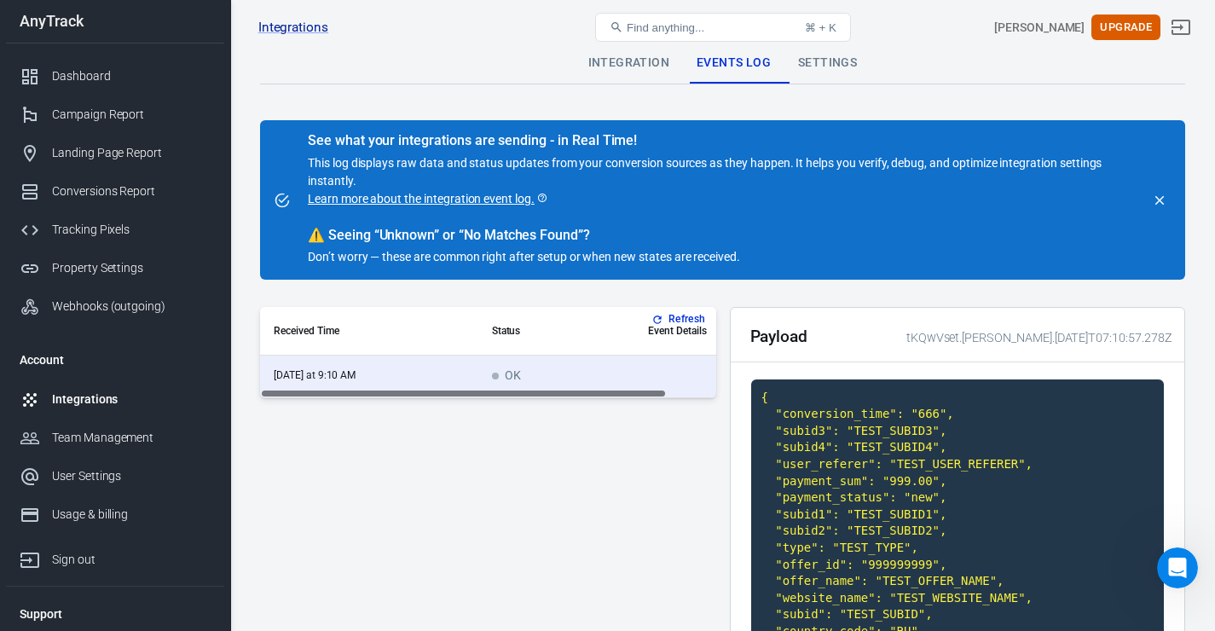
drag, startPoint x: 550, startPoint y: 397, endPoint x: 529, endPoint y: 408, distance: 24.0
click at [529, 408] on div "Refresh Received Time Status Event Details today at 9:10 AM OK" at bounding box center [488, 588] width 456 height 562
click at [841, 71] on div "Settings" at bounding box center [828, 63] width 86 height 41
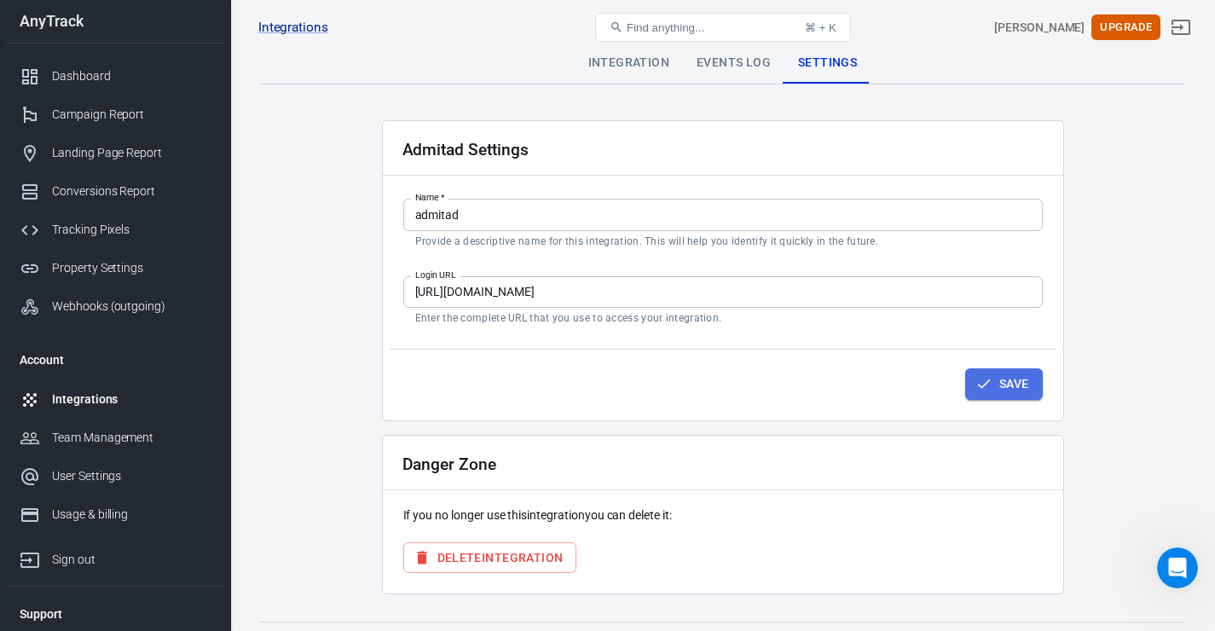
click at [1009, 384] on button "Save" at bounding box center [1004, 384] width 78 height 32
click at [120, 408] on div "Integrations" at bounding box center [131, 400] width 159 height 18
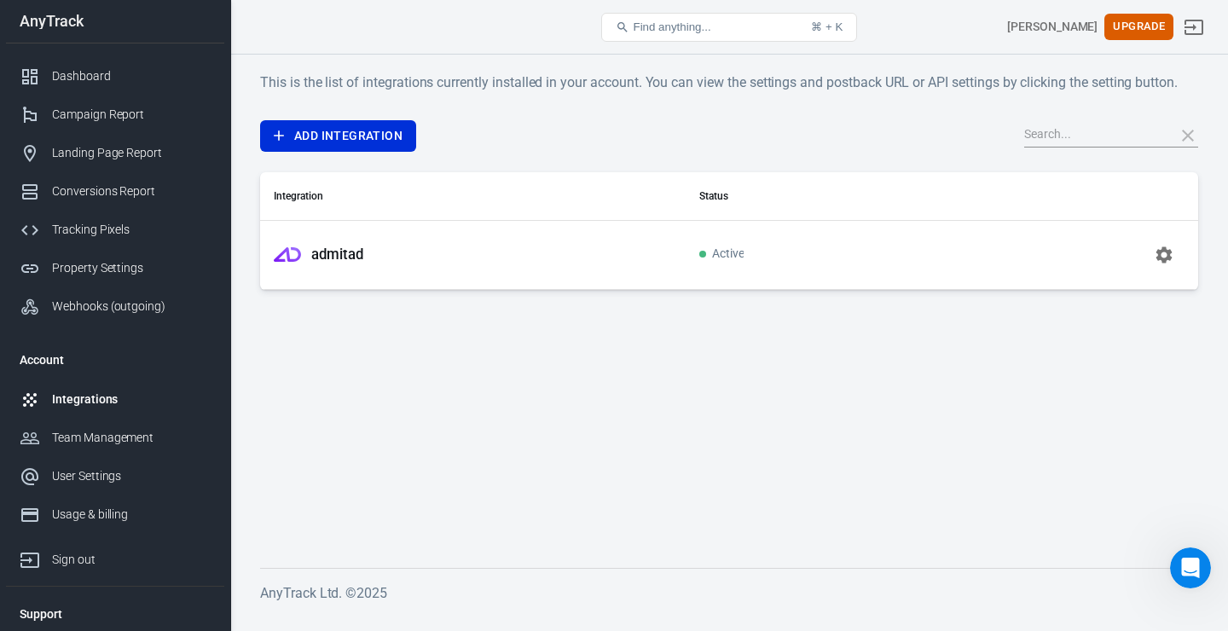
click at [734, 403] on main "This is the list of integrations currently installed in your account. You can v…" at bounding box center [729, 306] width 938 height 469
click at [125, 130] on link "Campaign Report" at bounding box center [115, 115] width 218 height 38
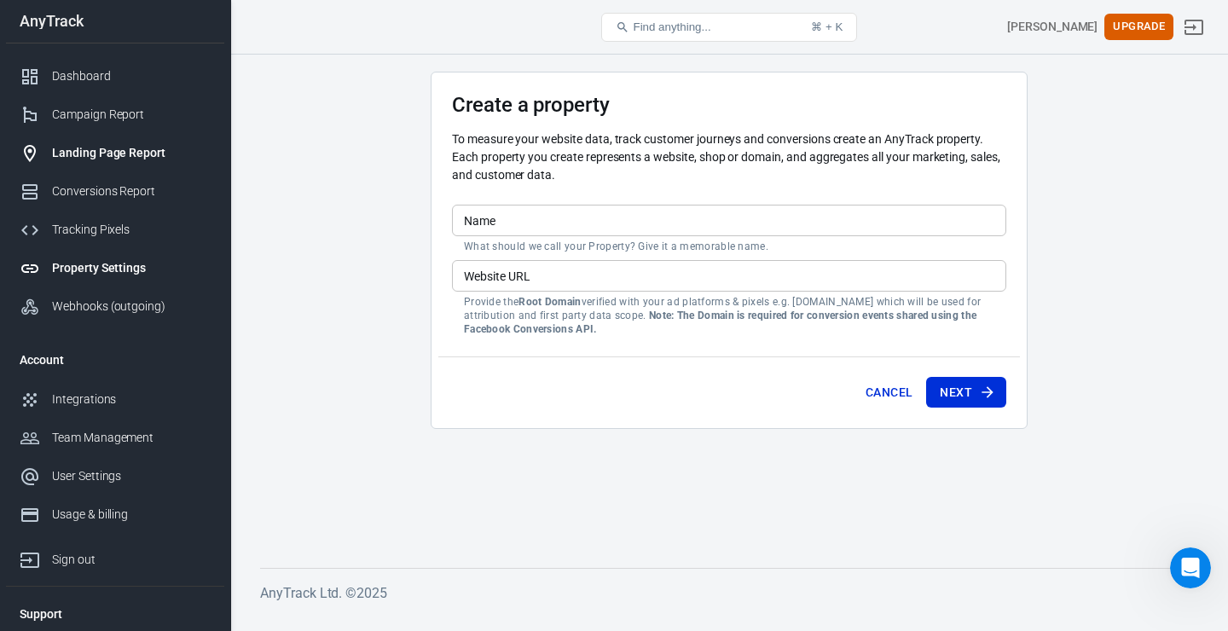
click at [164, 160] on div "Landing Page Report" at bounding box center [131, 153] width 159 height 18
click at [143, 200] on div "Conversions Report" at bounding box center [131, 192] width 159 height 18
click at [101, 200] on div "Conversions Report" at bounding box center [131, 192] width 159 height 18
click at [100, 237] on div "Tracking Pixels" at bounding box center [131, 230] width 159 height 18
click at [91, 400] on div "Integrations" at bounding box center [131, 400] width 159 height 18
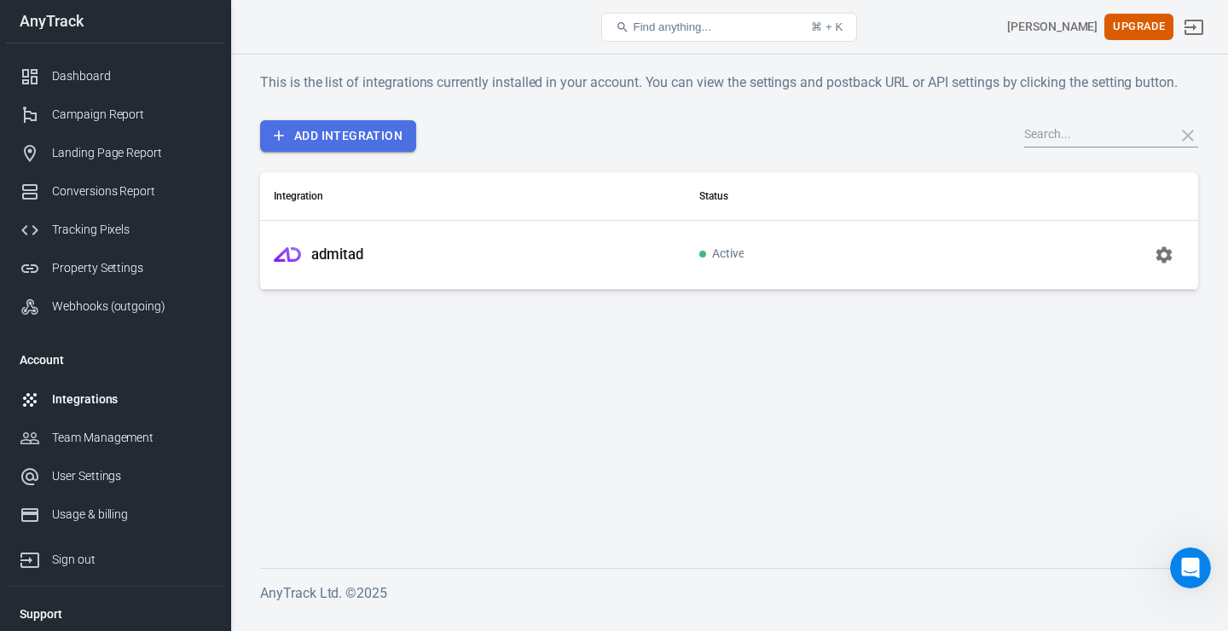
click at [363, 146] on link "Add Integration" at bounding box center [338, 136] width 156 height 32
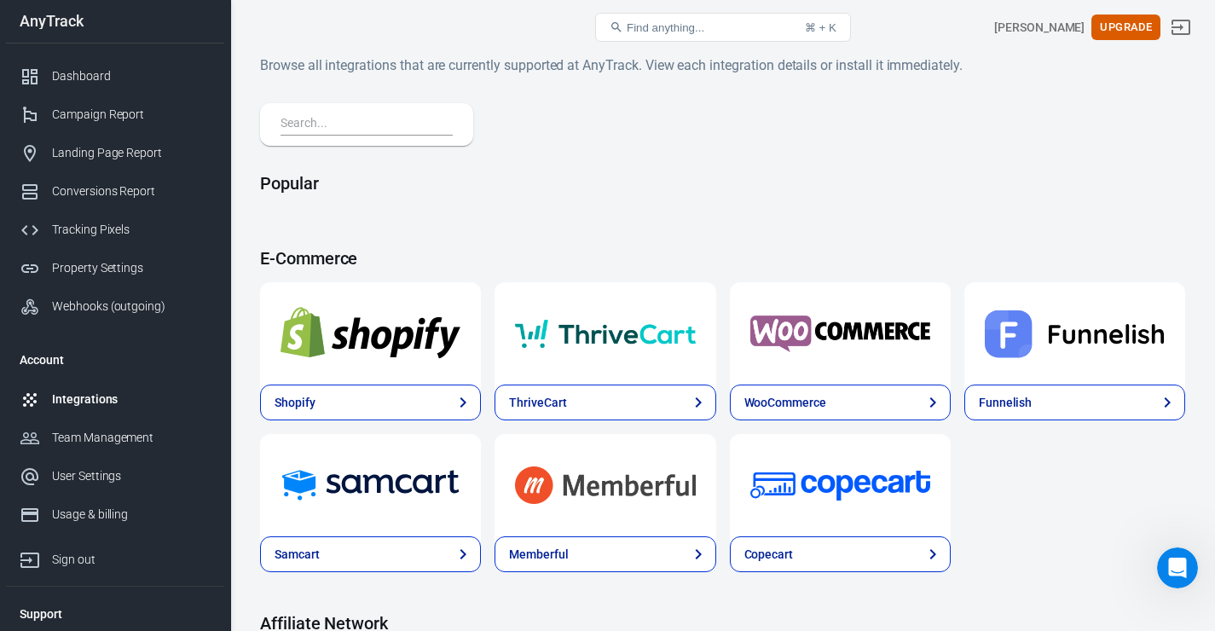
click at [388, 122] on input "text" at bounding box center [363, 124] width 165 height 22
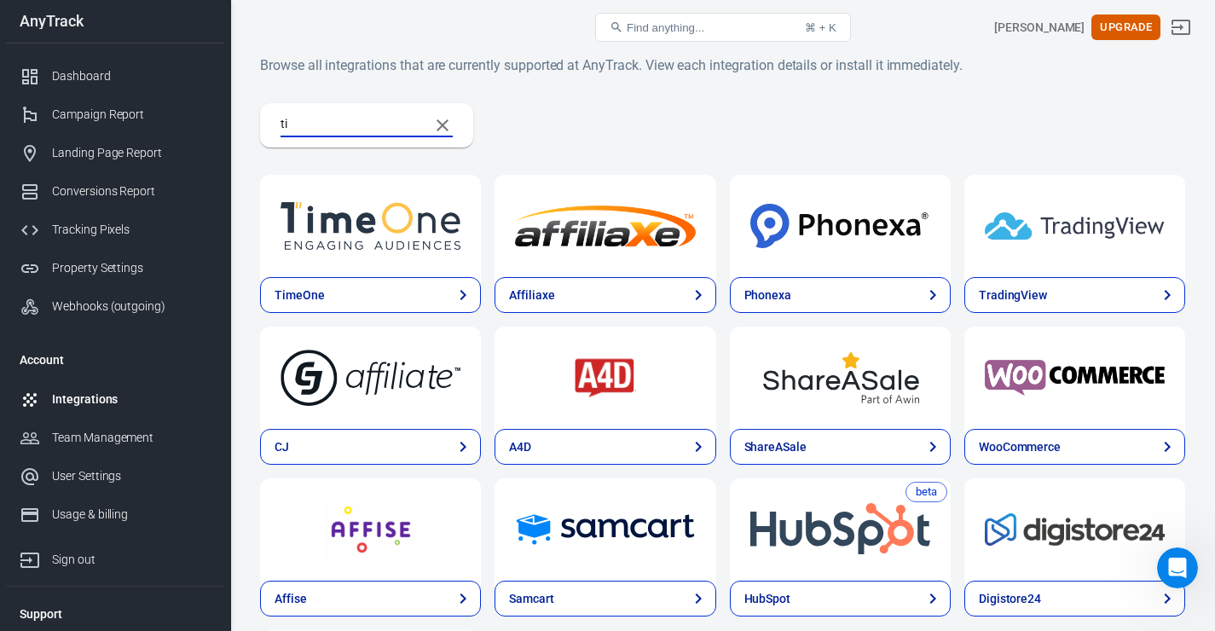
type input "t"
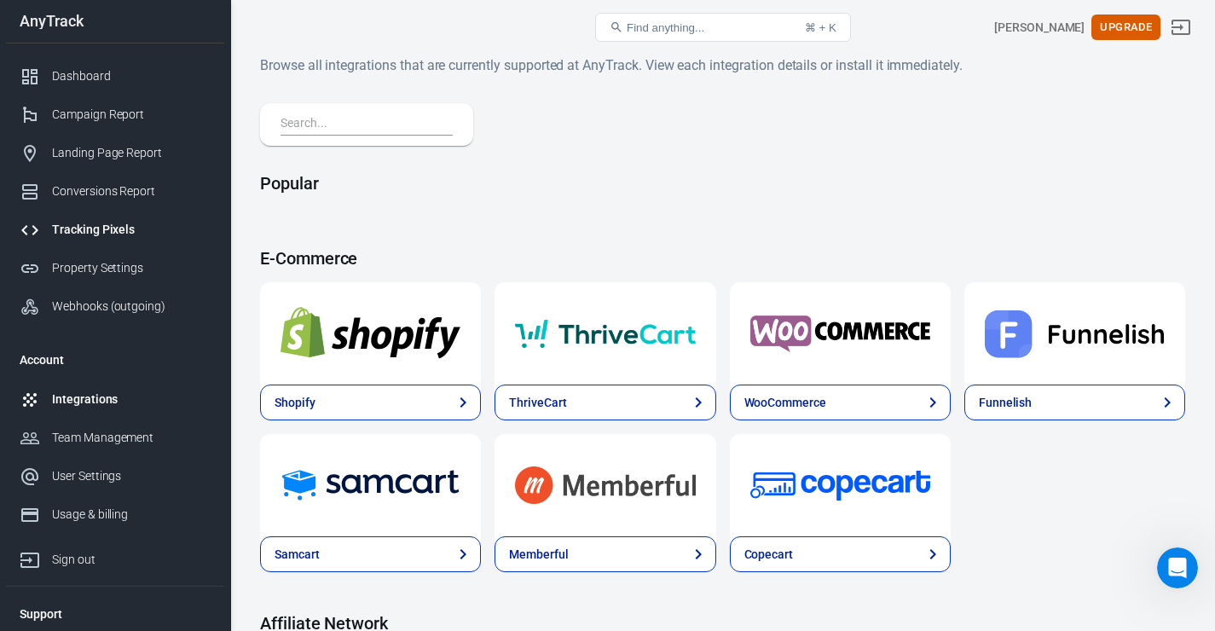
click at [142, 239] on div "Tracking Pixels" at bounding box center [131, 230] width 159 height 18
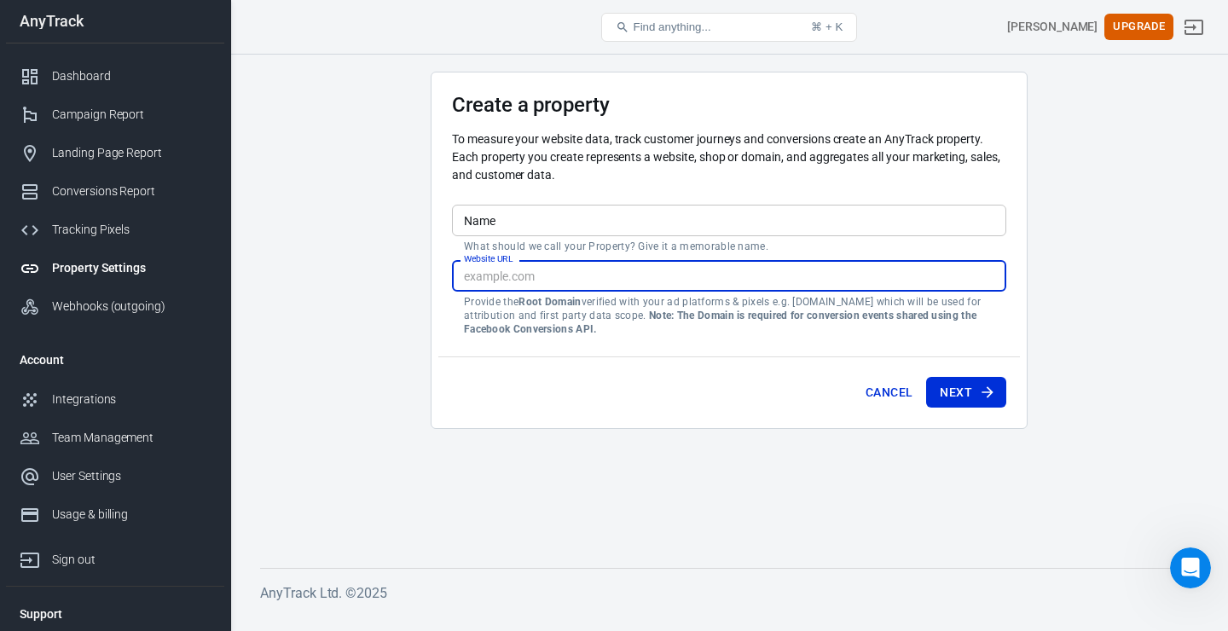
click at [636, 289] on input "Website URL" at bounding box center [729, 276] width 554 height 32
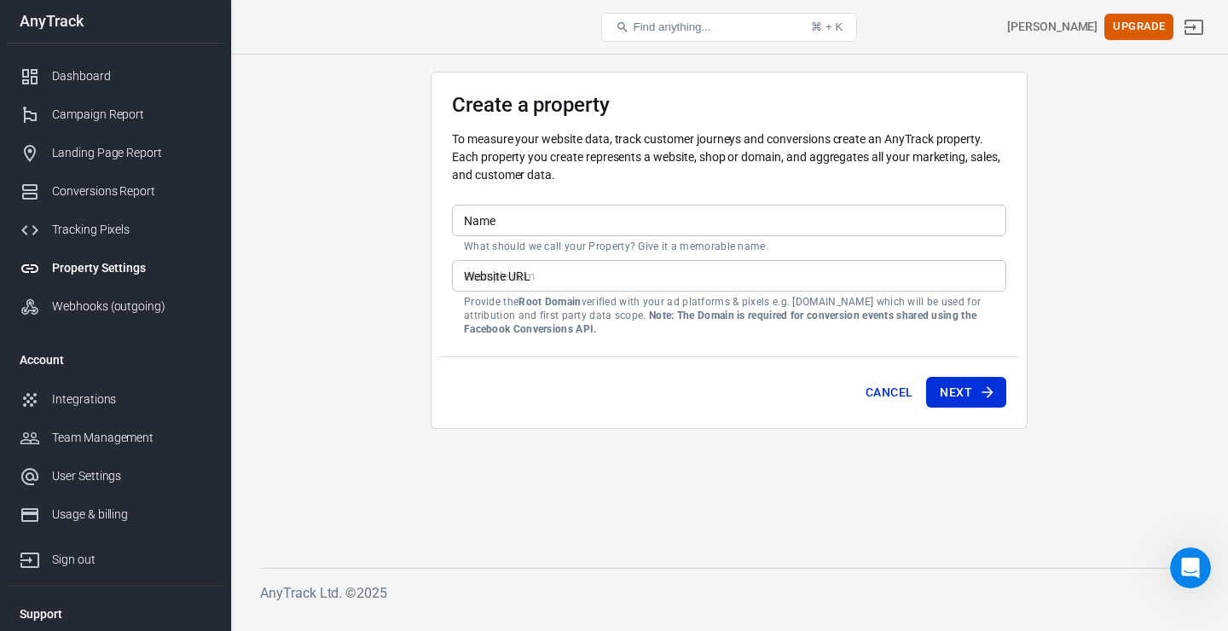
click at [556, 313] on p "Provide the Root Domain verified with your ad platforms & pixels e.g. example.c…" at bounding box center [729, 315] width 530 height 41
click at [102, 85] on div "Dashboard" at bounding box center [131, 76] width 159 height 18
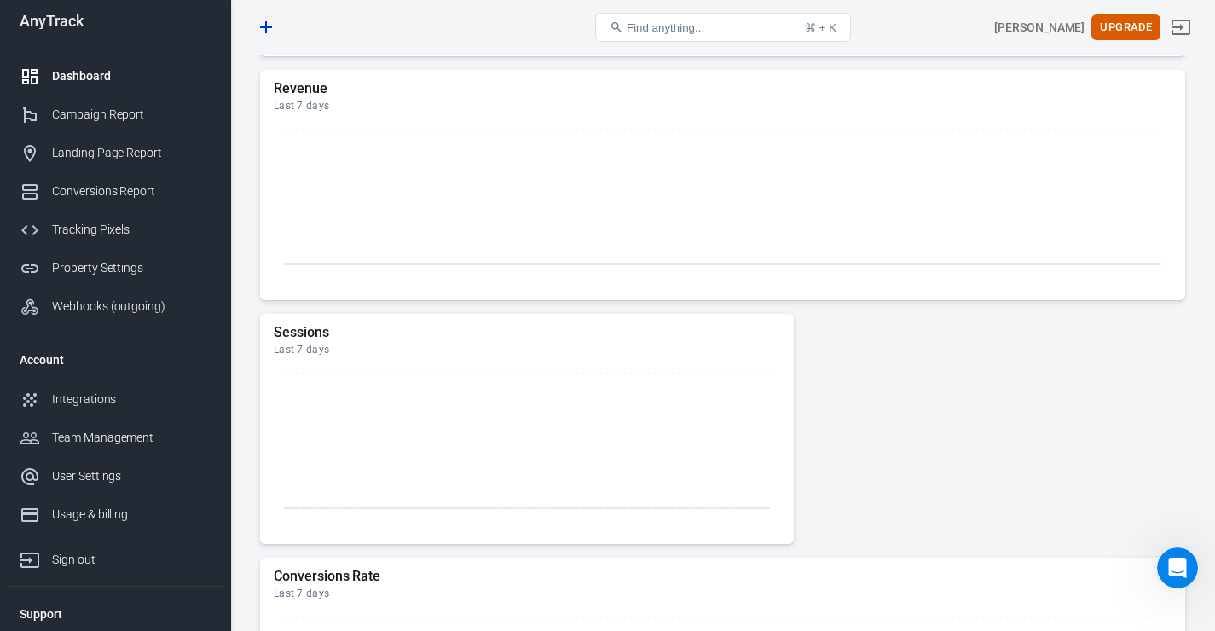
scroll to position [744, 0]
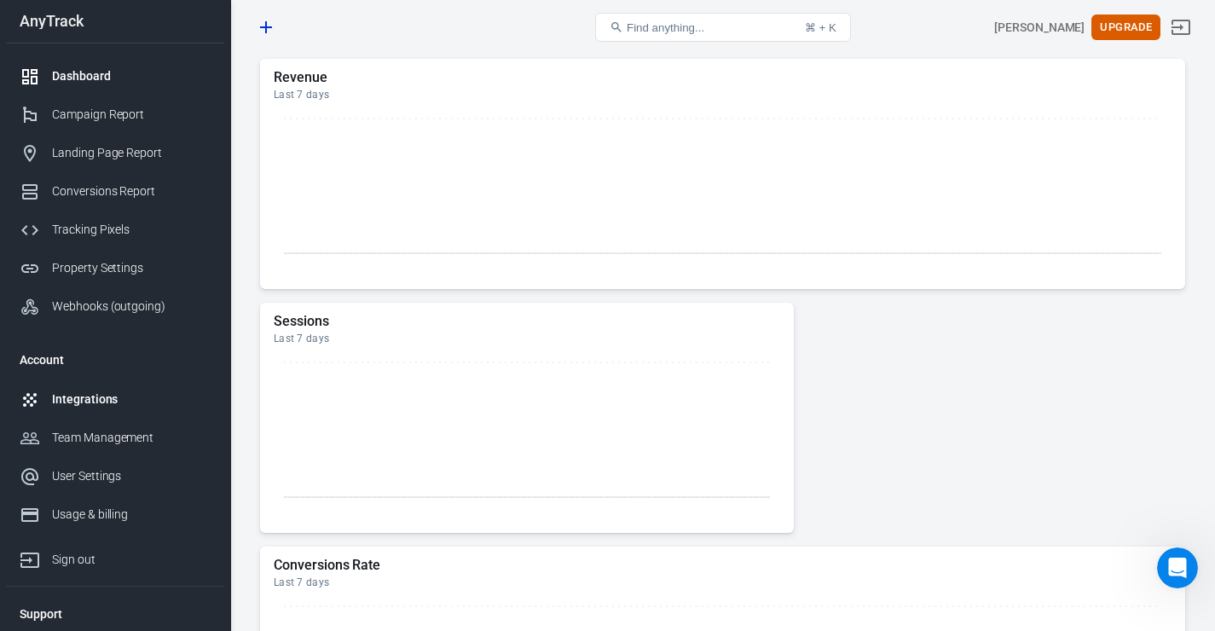
click at [159, 405] on div "Integrations" at bounding box center [131, 400] width 159 height 18
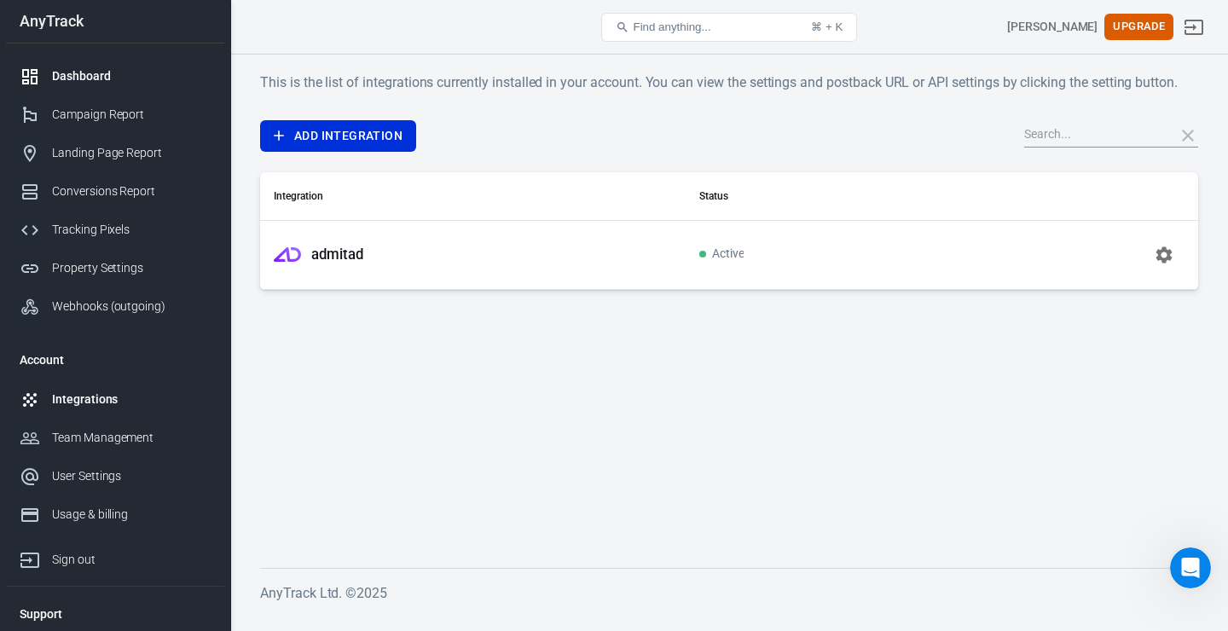
click at [99, 85] on div "Dashboard" at bounding box center [131, 76] width 159 height 18
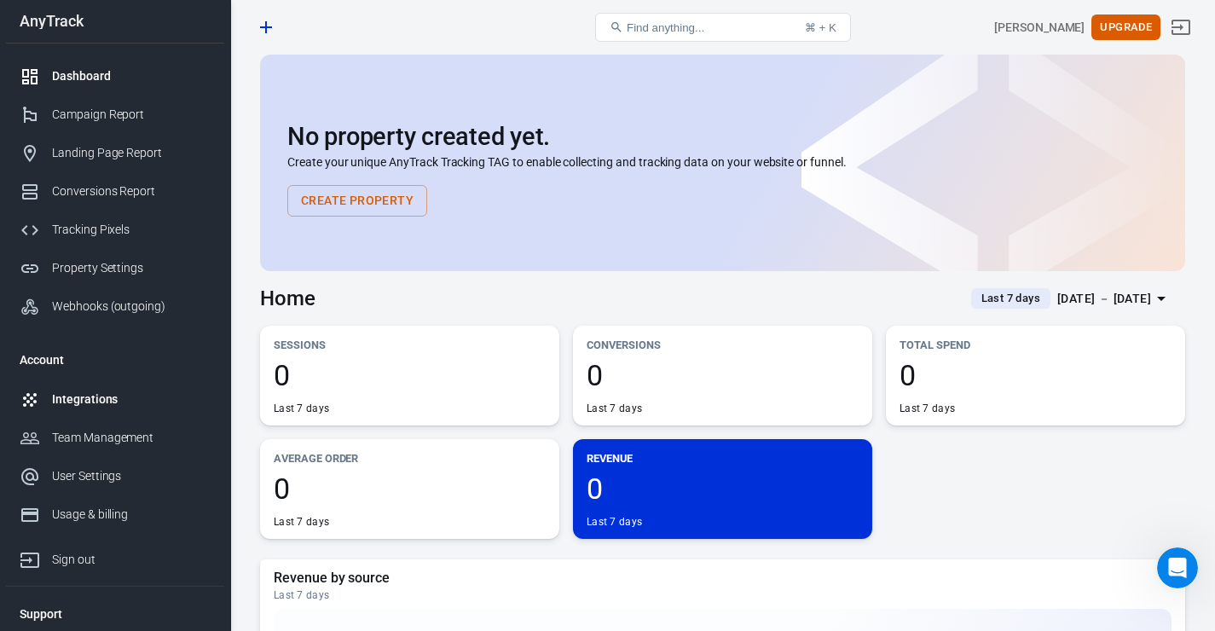
click at [96, 397] on div "Integrations" at bounding box center [131, 400] width 159 height 18
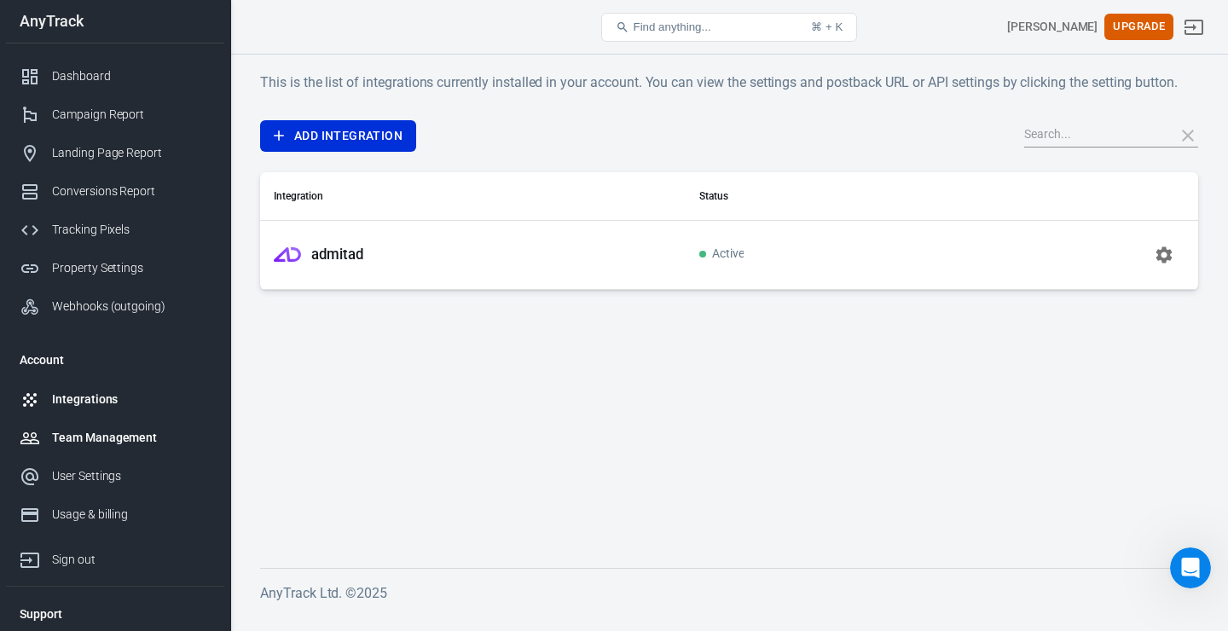
click at [144, 454] on link "Team Management" at bounding box center [115, 438] width 218 height 38
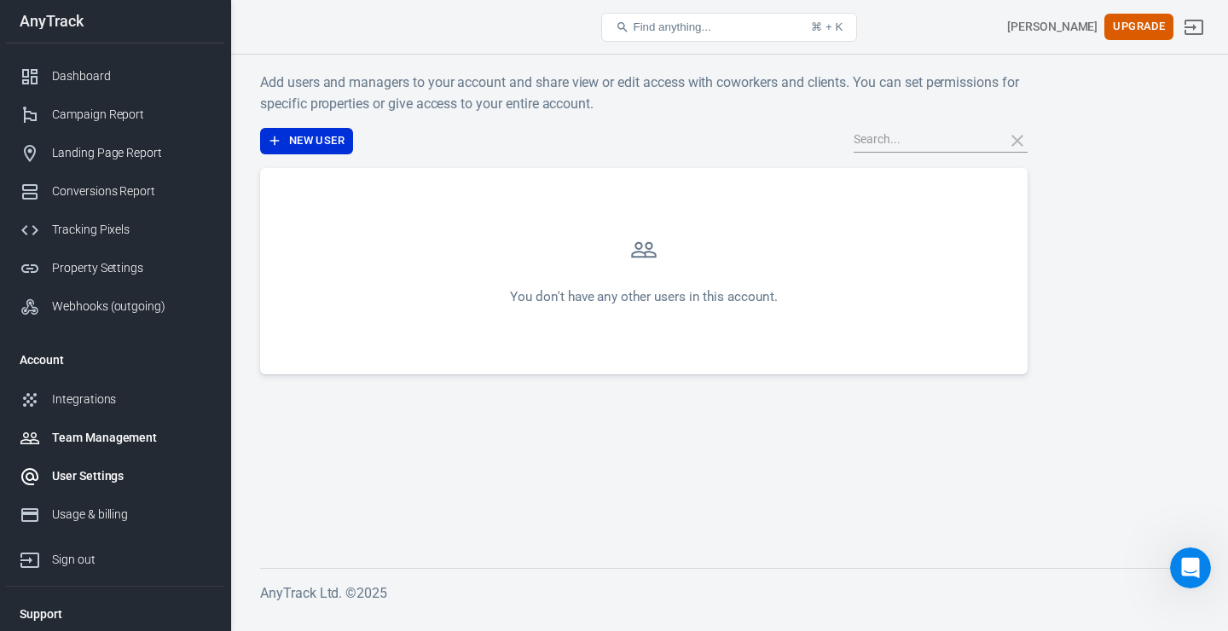
click at [135, 495] on link "User Settings" at bounding box center [115, 476] width 218 height 38
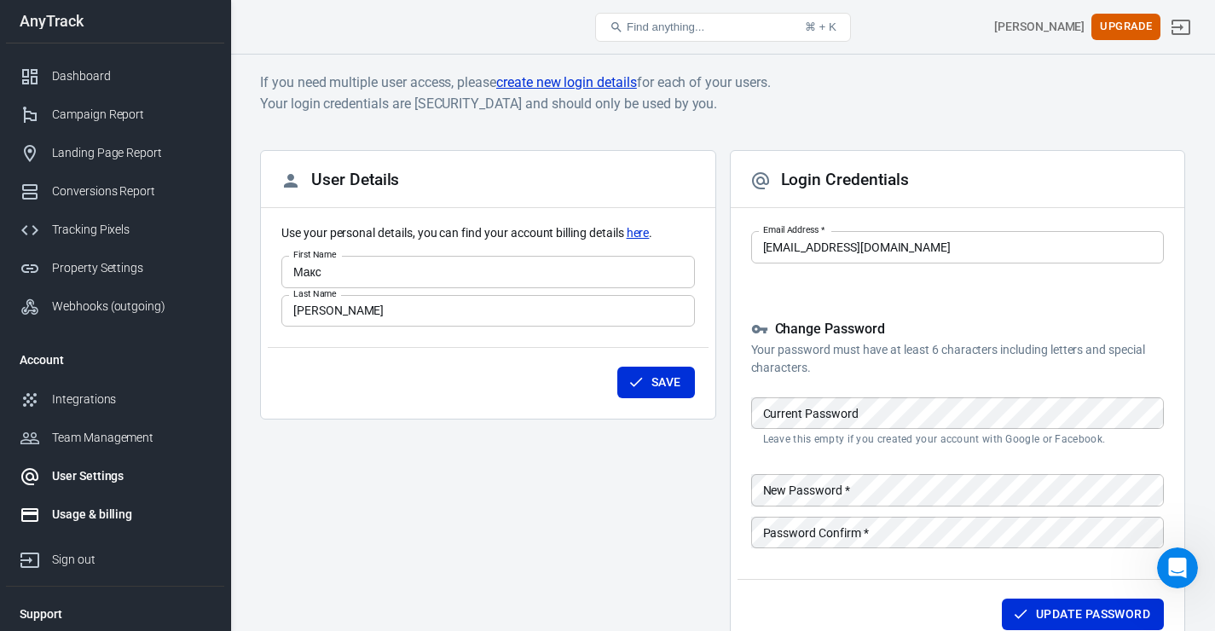
click at [139, 534] on link "Usage & billing" at bounding box center [115, 514] width 218 height 38
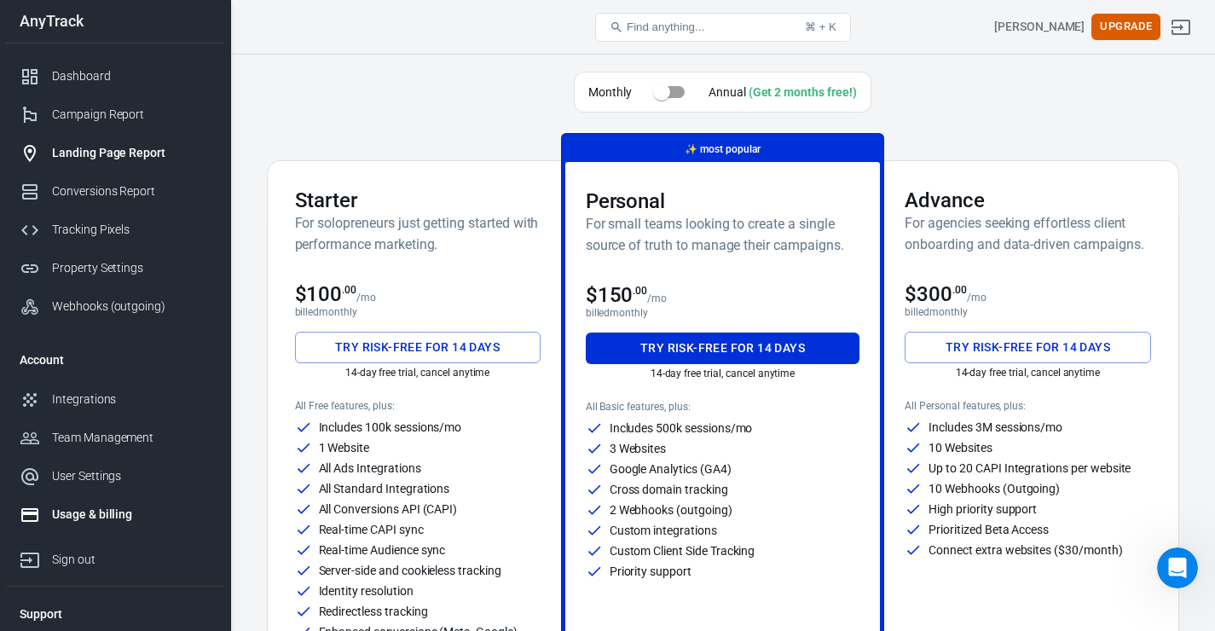
click at [118, 145] on link "Landing Page Report" at bounding box center [115, 153] width 218 height 38
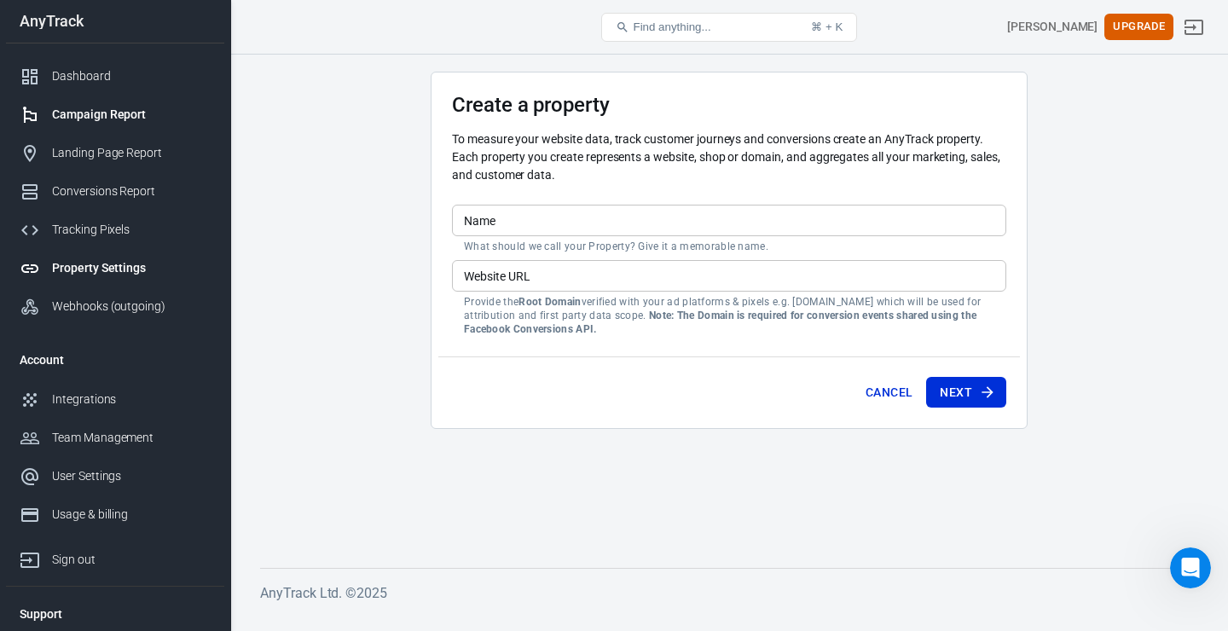
click at [126, 124] on div "Campaign Report" at bounding box center [131, 115] width 159 height 18
click at [85, 71] on link "Dashboard" at bounding box center [115, 76] width 218 height 38
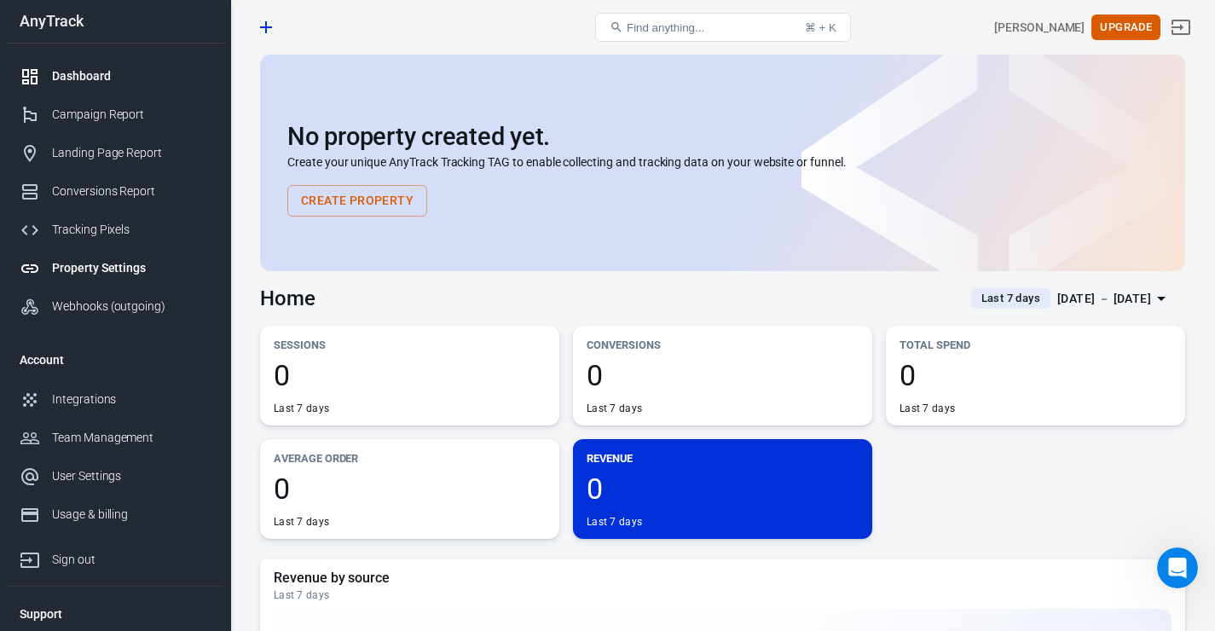
click at [131, 275] on div "Property Settings" at bounding box center [131, 268] width 159 height 18
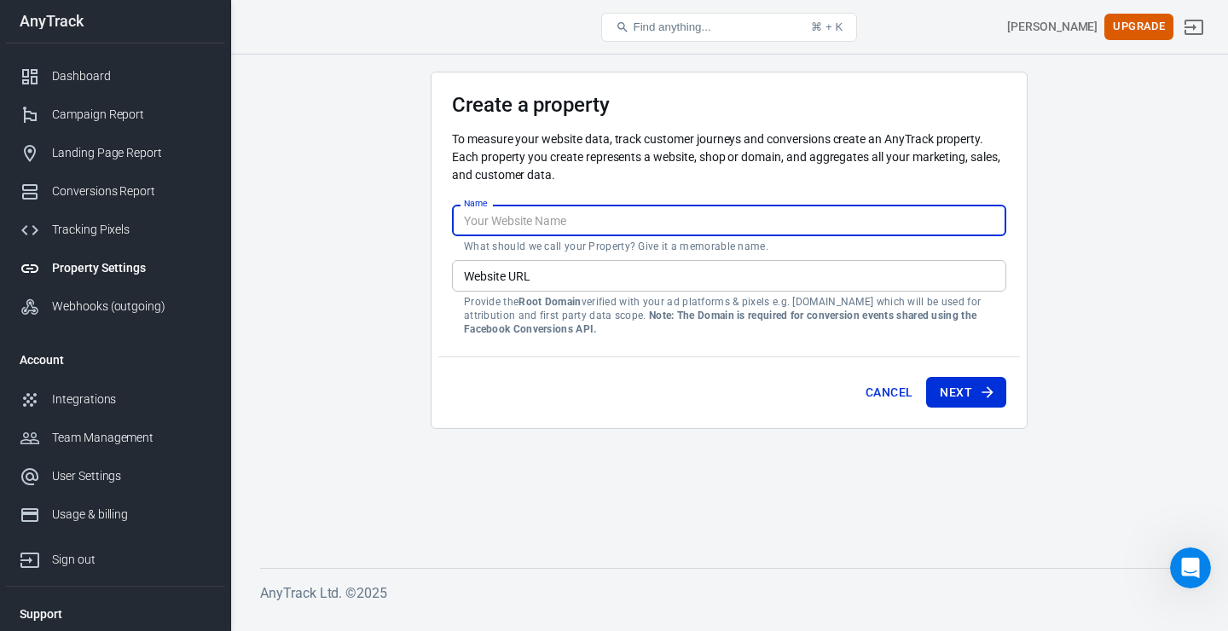
click at [588, 217] on input "Name" at bounding box center [729, 221] width 554 height 32
type input "test"
click at [599, 287] on input "Website URL" at bounding box center [729, 276] width 554 height 32
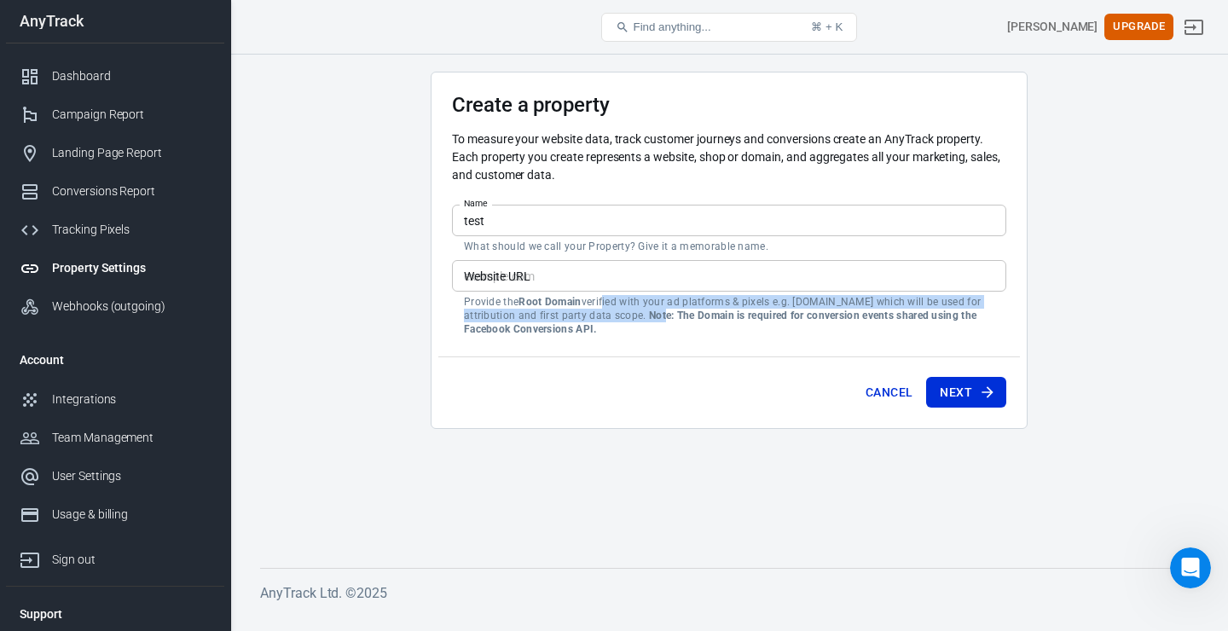
drag, startPoint x: 608, startPoint y: 302, endPoint x: 663, endPoint y: 310, distance: 55.2
click at [663, 310] on p "Provide the Root Domain verified with your ad platforms & pixels e.g. example.c…" at bounding box center [729, 315] width 530 height 41
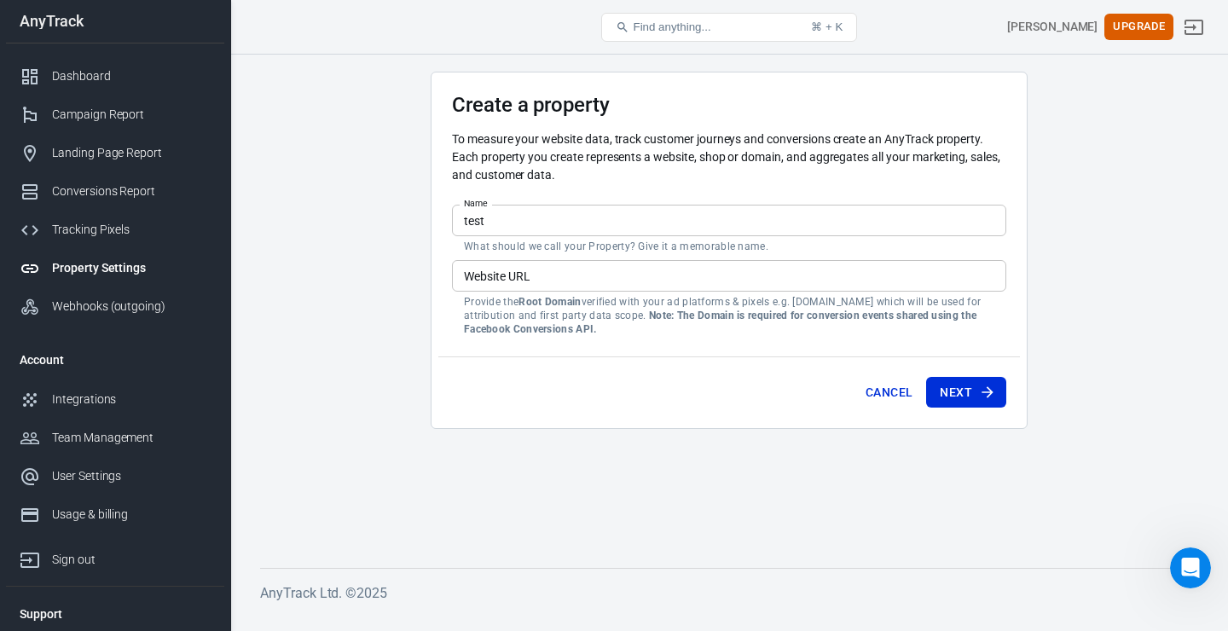
click at [752, 323] on p "Provide the Root Domain verified with your ad platforms & pixels e.g. example.c…" at bounding box center [729, 315] width 530 height 41
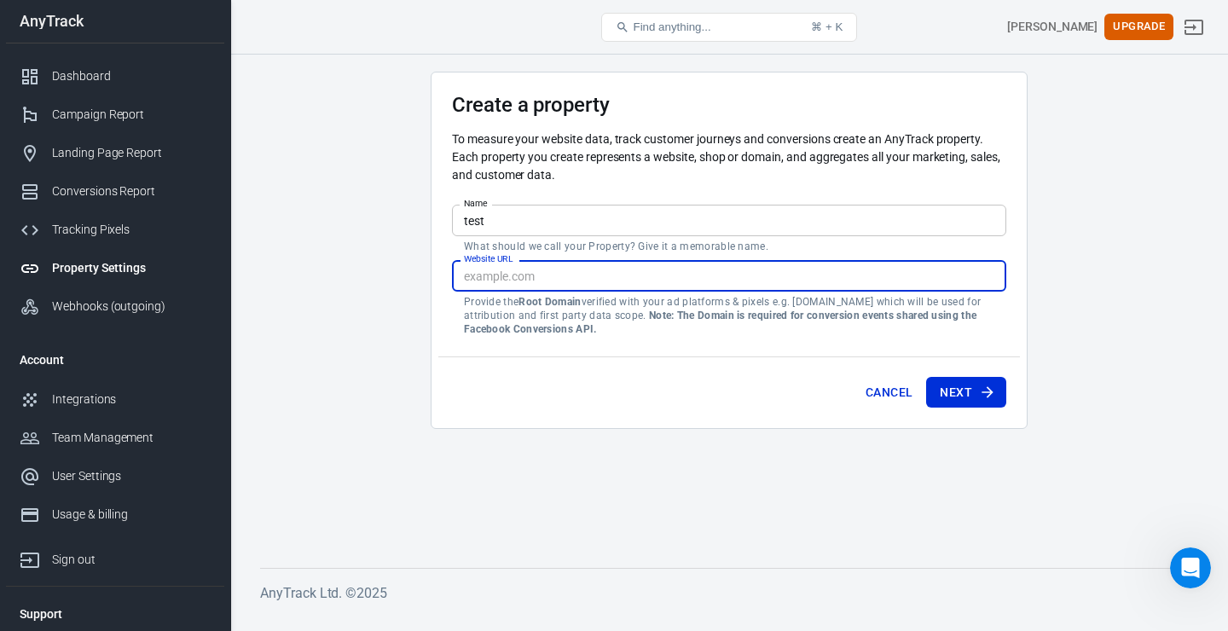
click at [855, 281] on input "Website URL" at bounding box center [729, 276] width 554 height 32
paste input "https://qbzdl.com/g/zh0wb2c6l813fede45e55794eb99ae/"
type input "https://qbzdl.com/g/zh0wb2c6l813fede45e55794eb99ae/"
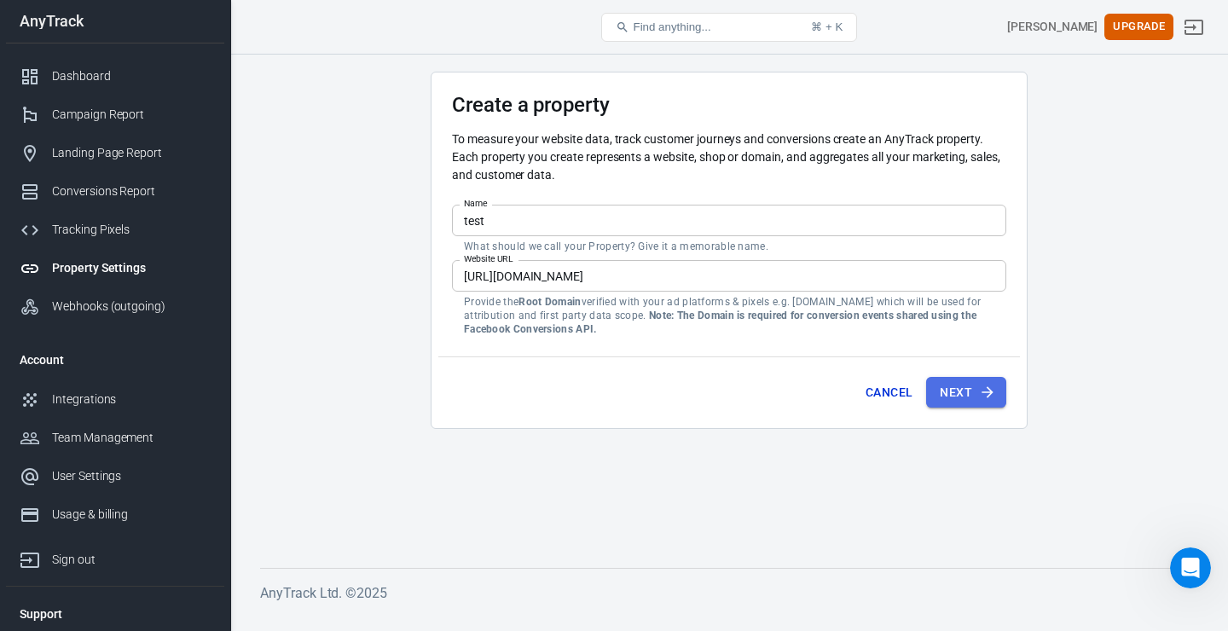
click at [971, 392] on button "Next" at bounding box center [966, 393] width 80 height 32
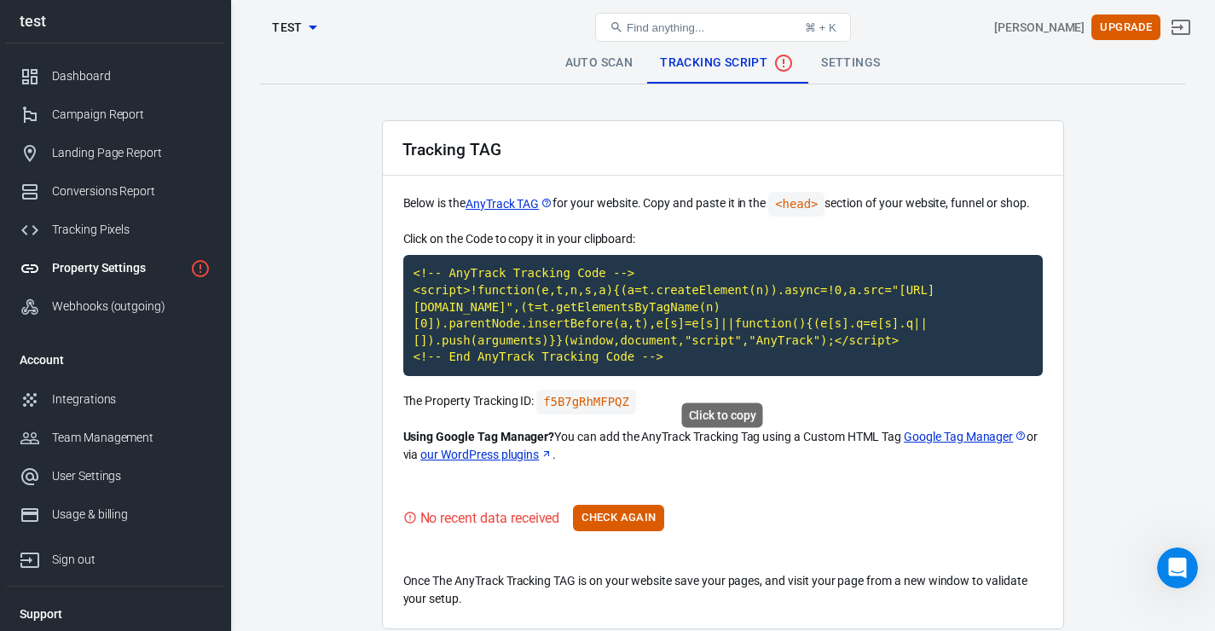
scroll to position [85, 0]
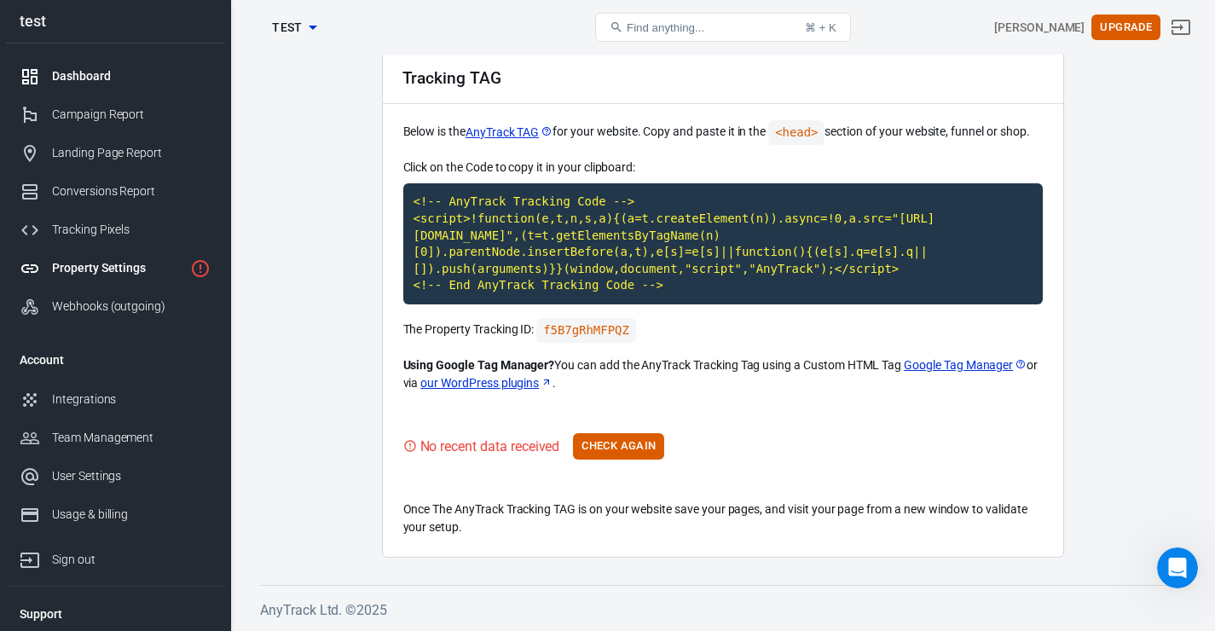
click at [120, 85] on div "Dashboard" at bounding box center [131, 76] width 159 height 18
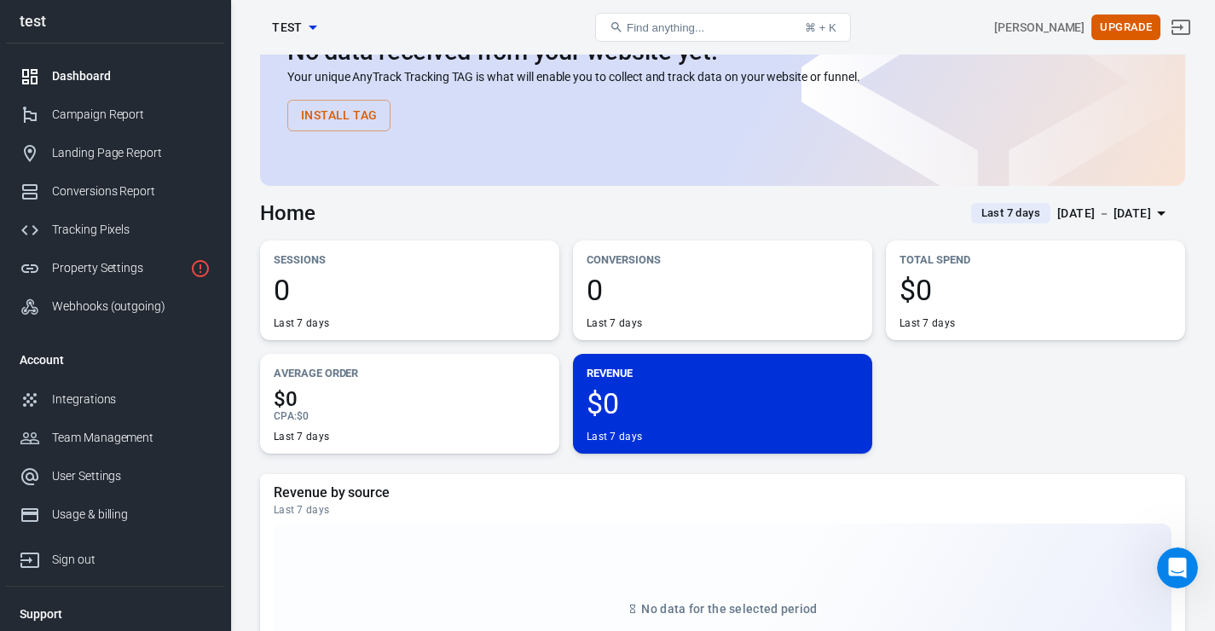
click at [476, 384] on div "Average Order $0 CPA : $0 Last 7 days" at bounding box center [409, 404] width 299 height 100
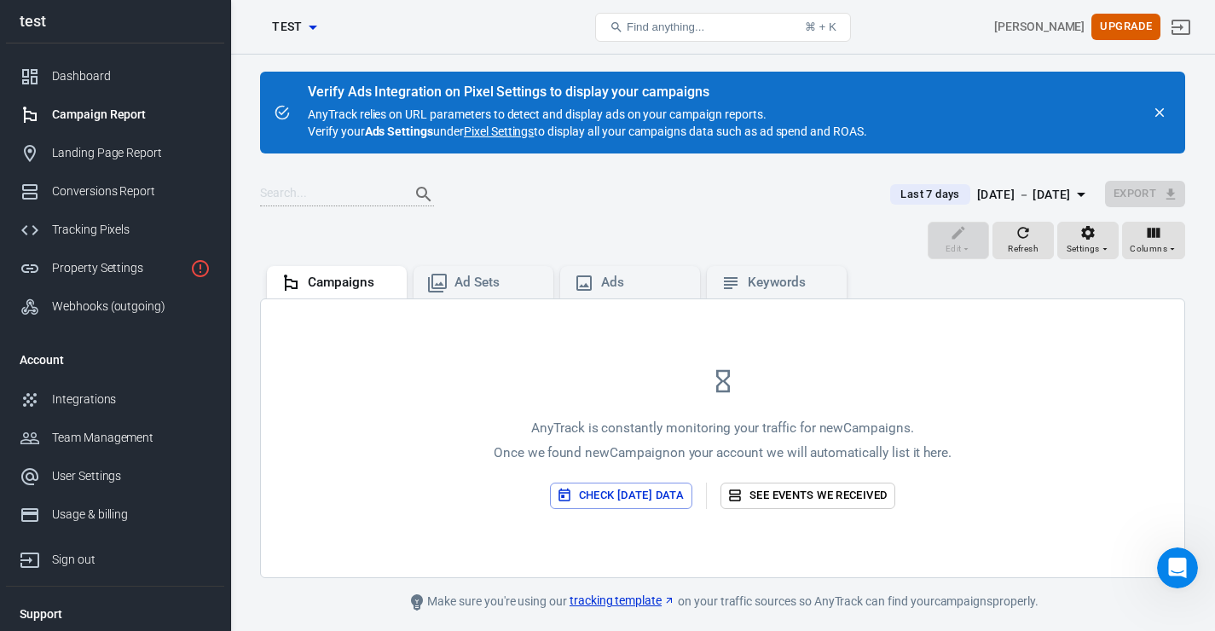
click at [644, 484] on button "Check today’s data" at bounding box center [621, 496] width 142 height 26
click at [782, 227] on div "Edit Refresh Settings Columns" at bounding box center [722, 242] width 925 height 41
click at [464, 289] on div "Ad Sets" at bounding box center [497, 283] width 85 height 18
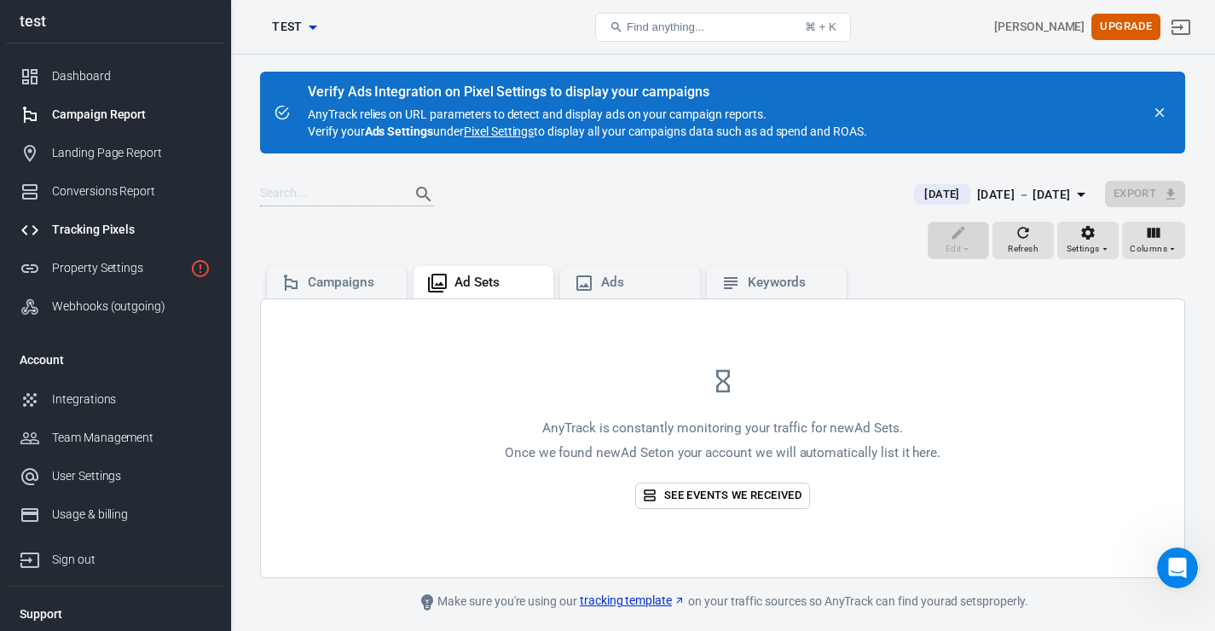
click at [130, 245] on link "Tracking Pixels" at bounding box center [115, 230] width 218 height 38
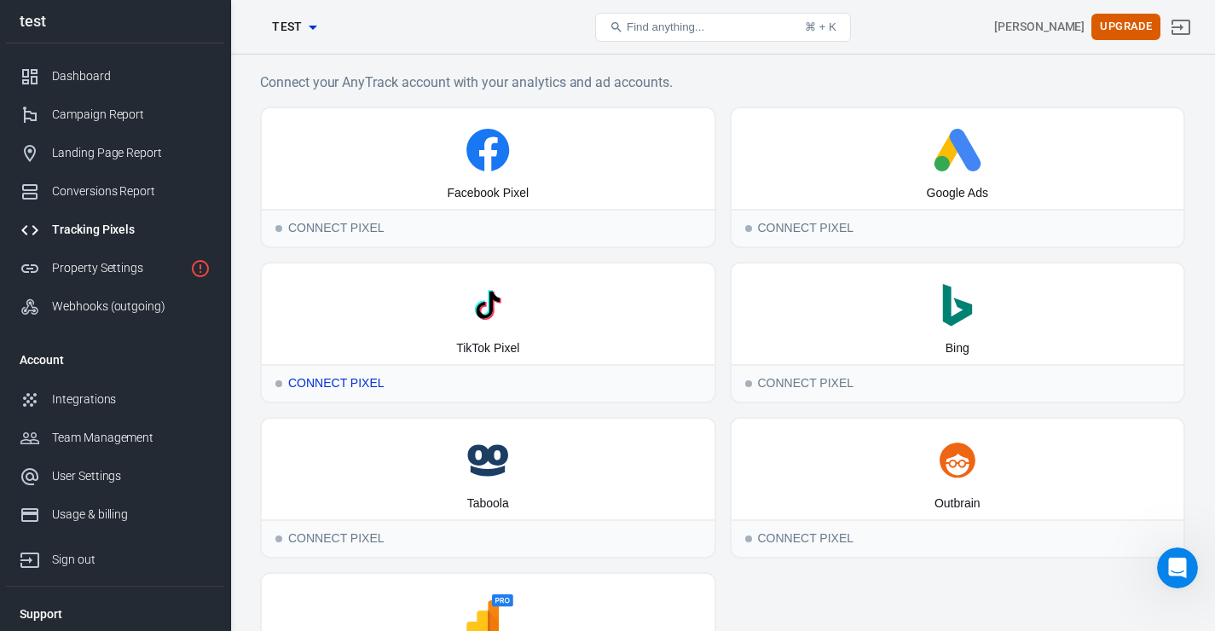
click at [573, 335] on div "TikTok Pixel" at bounding box center [488, 314] width 453 height 101
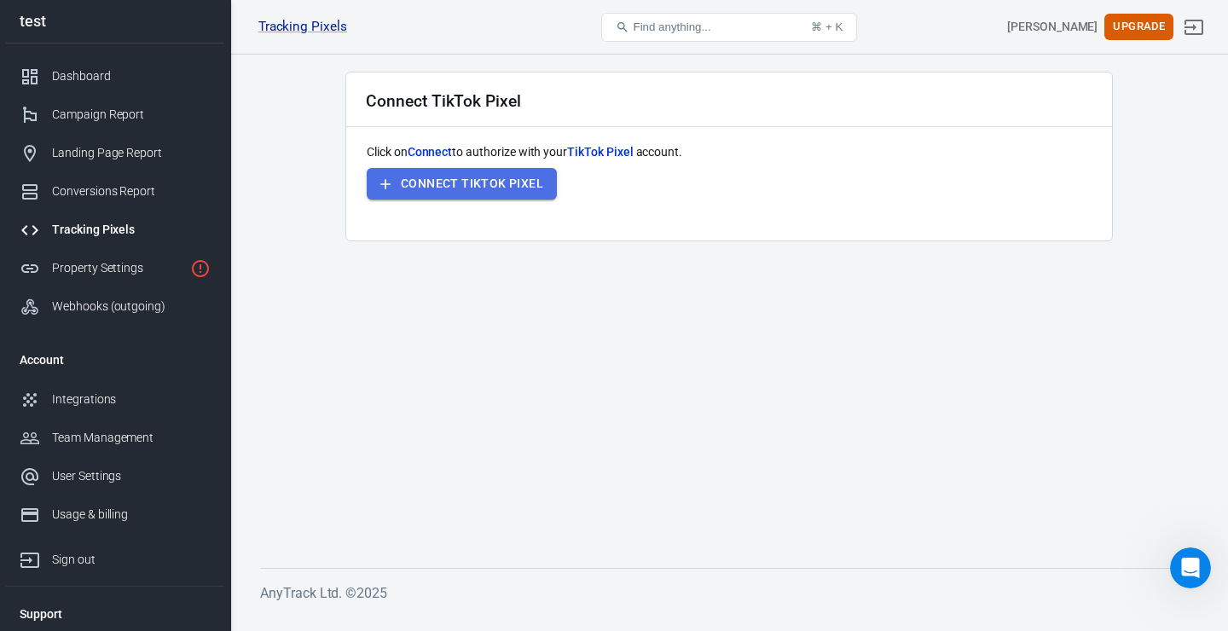
click at [523, 199] on button "Connect TikTok Pixel" at bounding box center [462, 184] width 190 height 32
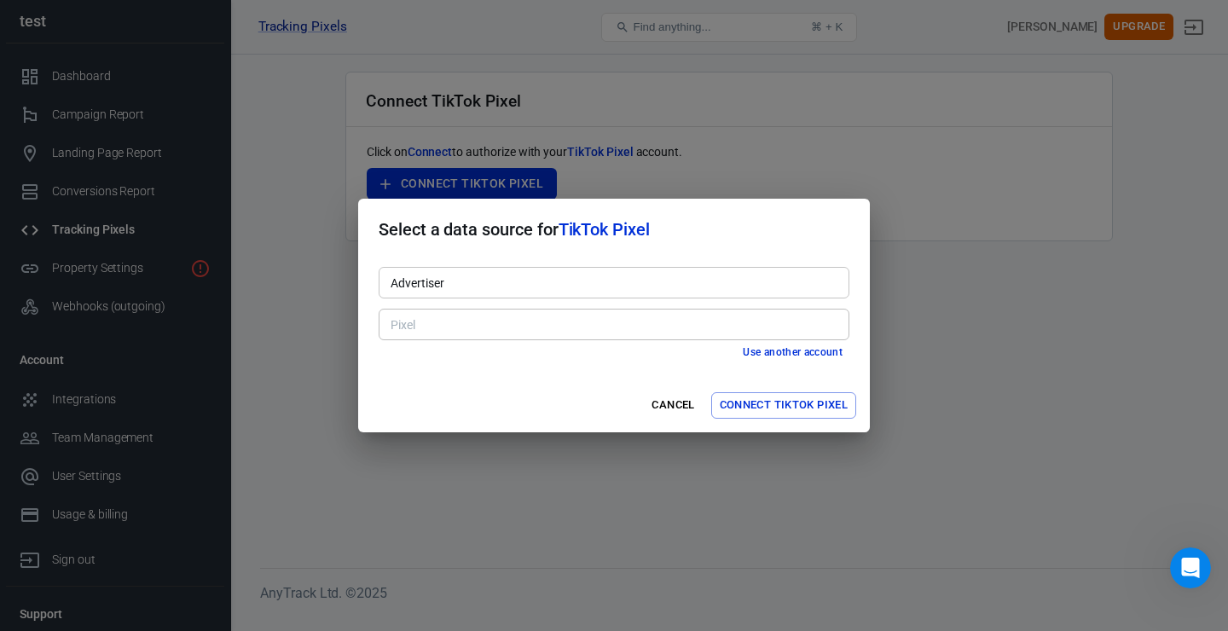
click at [593, 281] on input "Advertiser" at bounding box center [613, 282] width 458 height 21
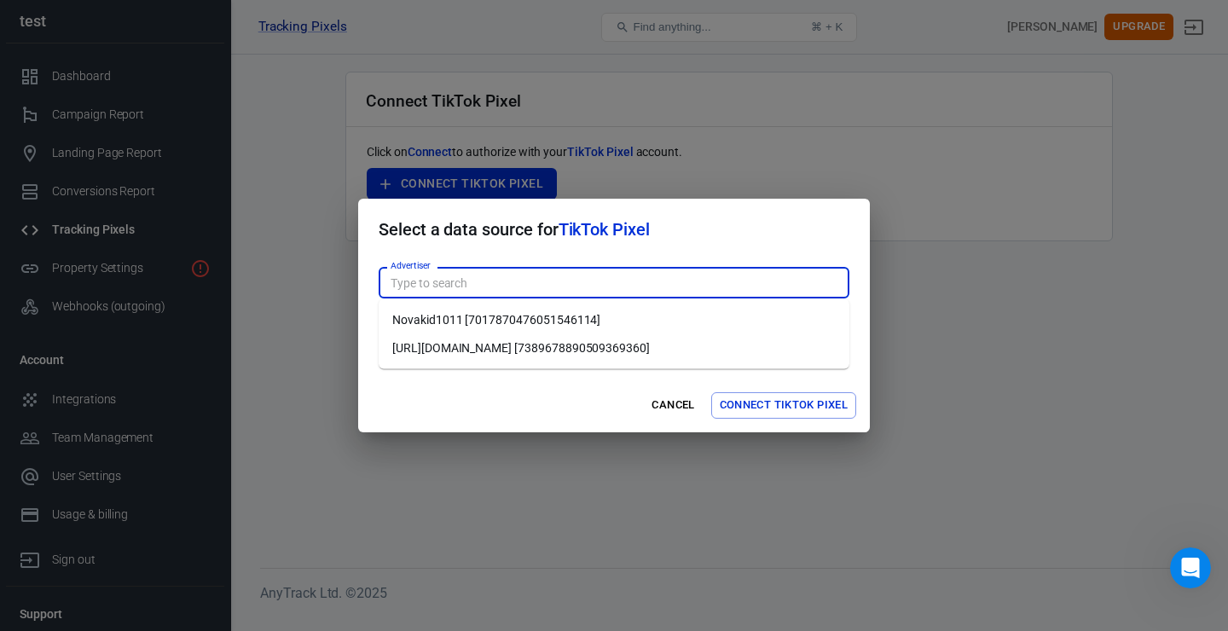
click at [584, 355] on li "https://musclepower.pl [7389678890509369360]" at bounding box center [614, 348] width 471 height 28
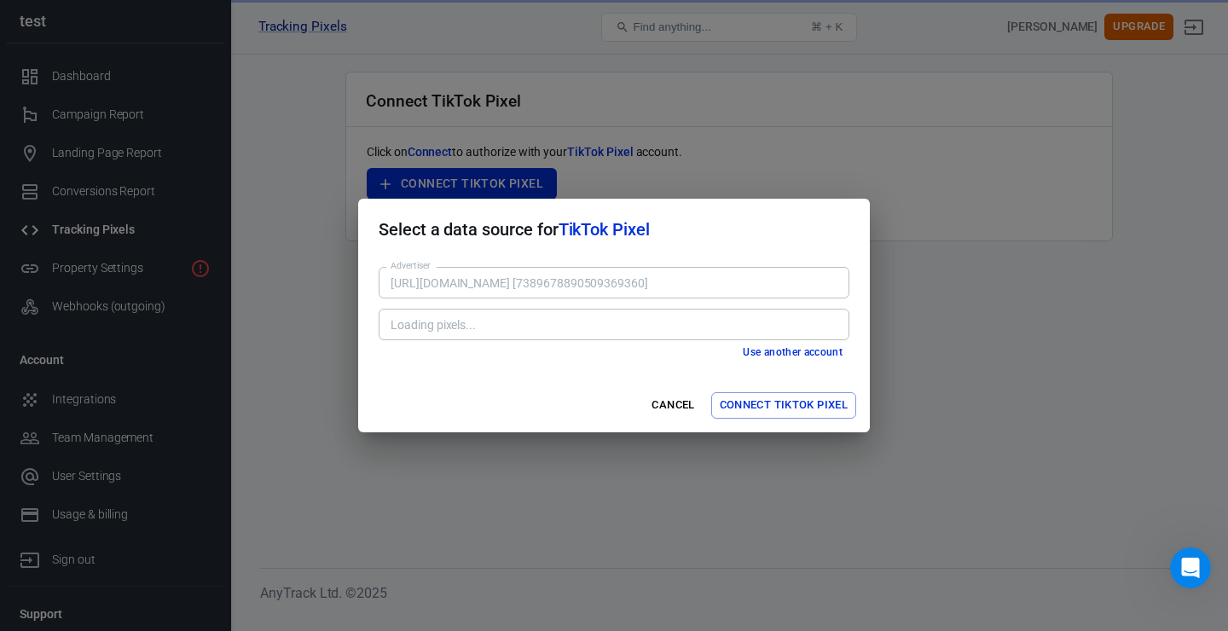
click at [583, 358] on div "Use another account" at bounding box center [614, 353] width 471 height 18
click at [583, 336] on div "Pixel" at bounding box center [614, 325] width 471 height 32
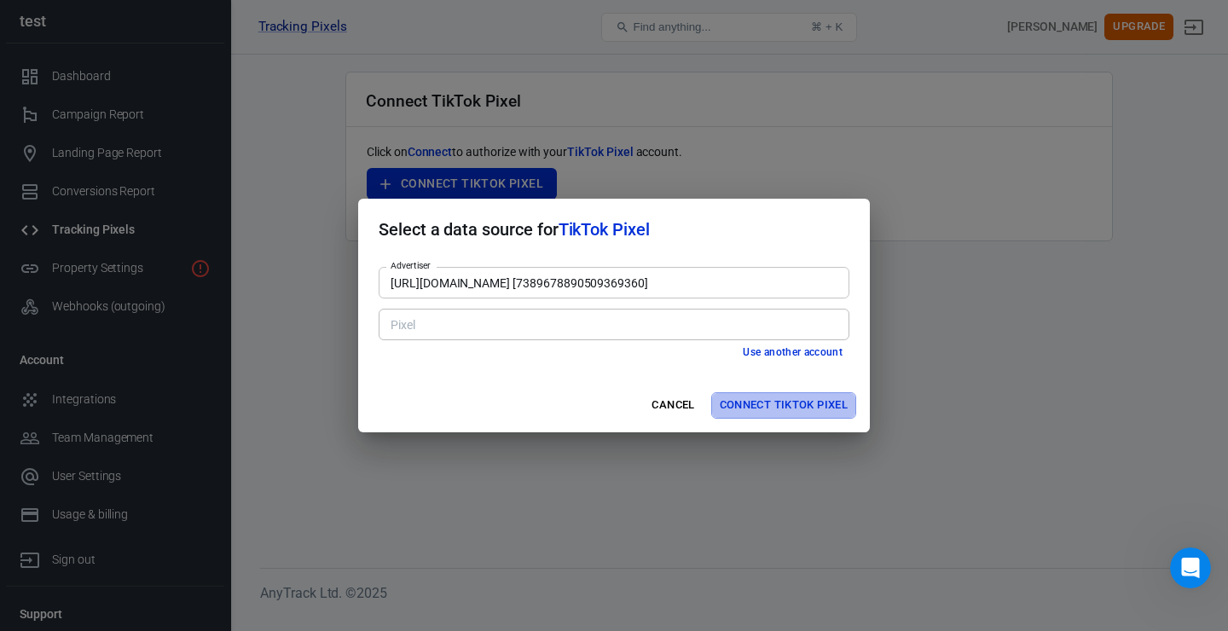
click at [786, 408] on button "Connect TikTok Pixel" at bounding box center [783, 405] width 145 height 26
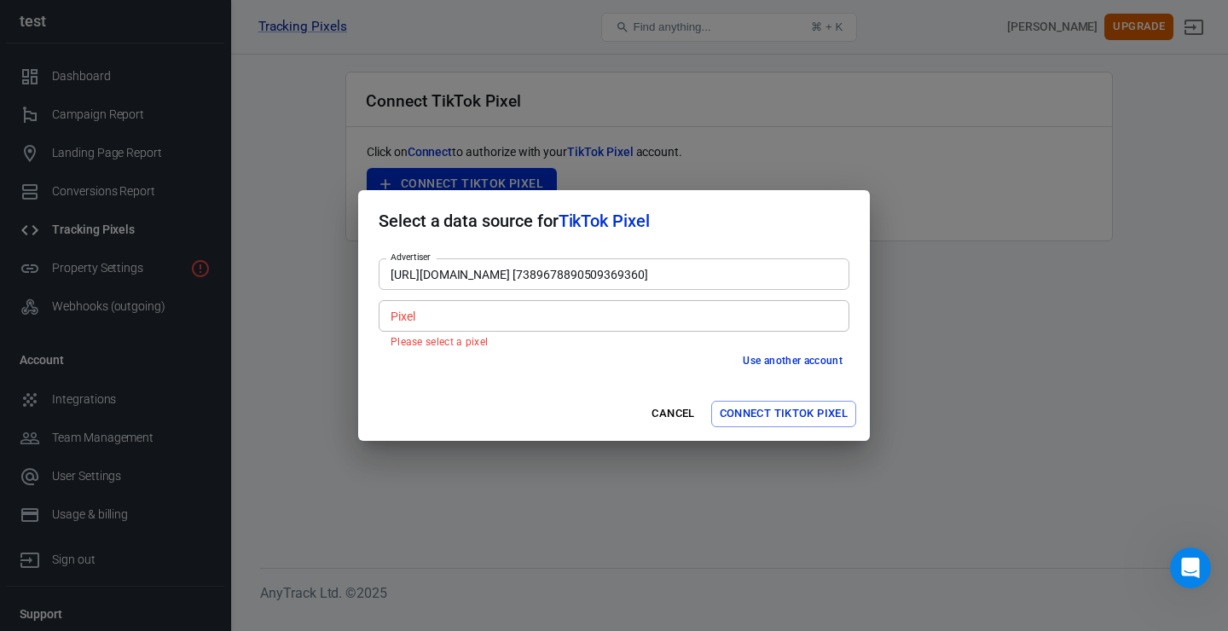
click at [498, 289] on div "https://musclepower.pl [7389678890509369360] Advertiser" at bounding box center [614, 274] width 471 height 32
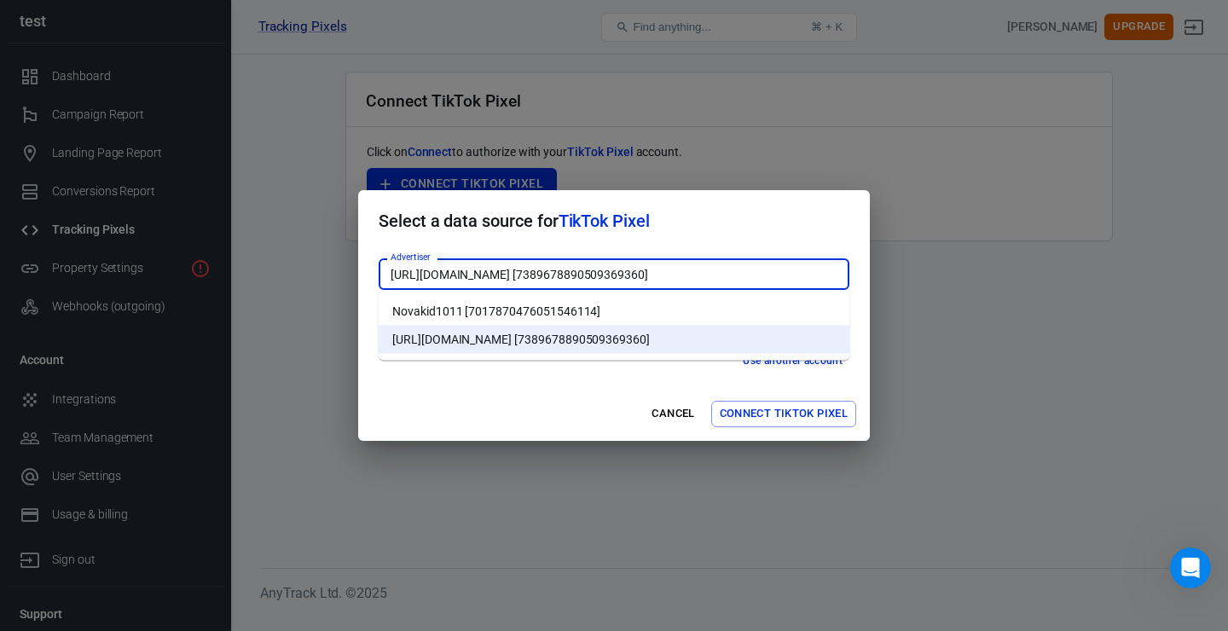
click at [501, 313] on li "Novakid1011 [7017870476051546114]" at bounding box center [614, 312] width 471 height 28
type input "Novakid1011 [7017870476051546114]"
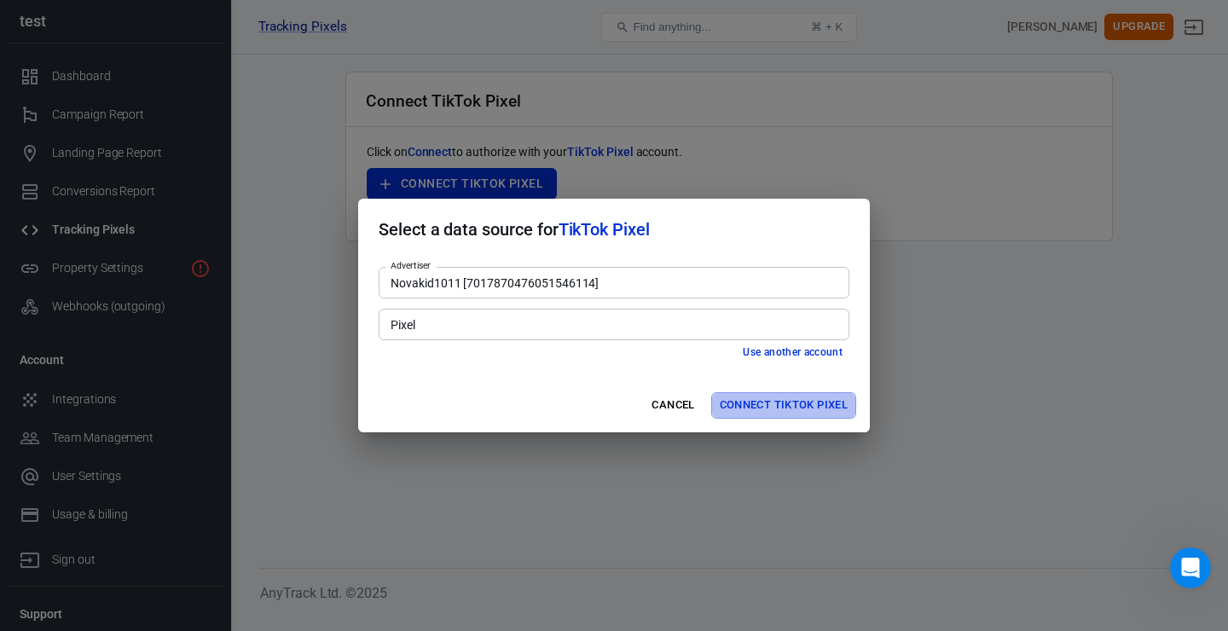
click at [785, 411] on button "Connect TikTok Pixel" at bounding box center [783, 405] width 145 height 26
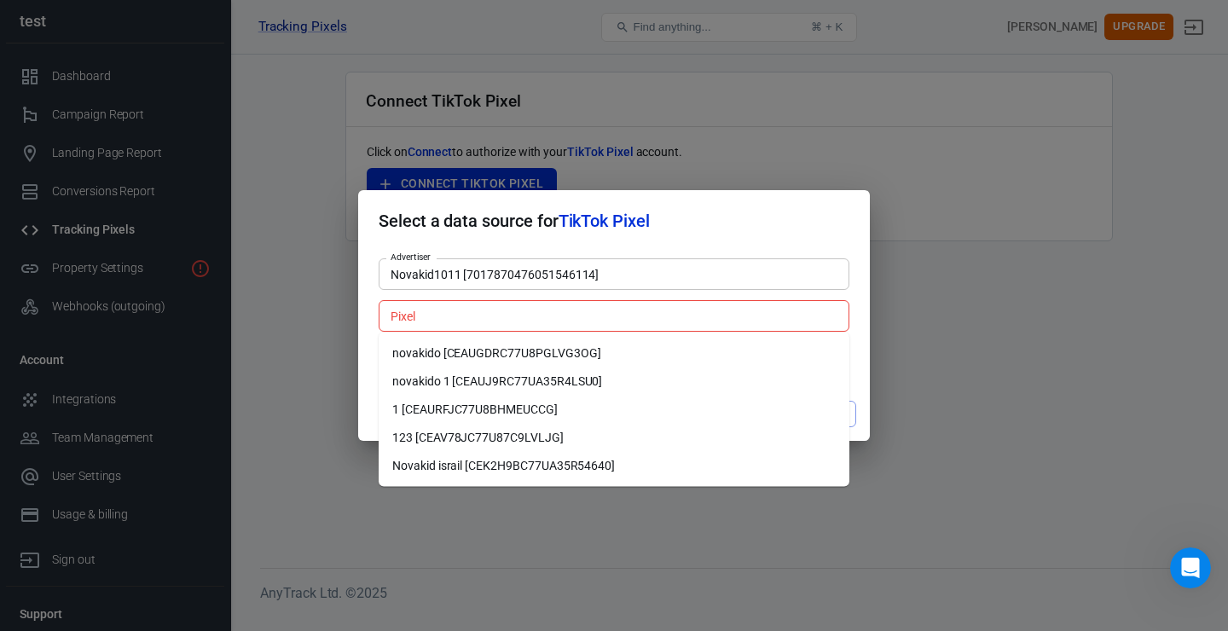
click at [408, 329] on div "Pixel" at bounding box center [614, 316] width 471 height 32
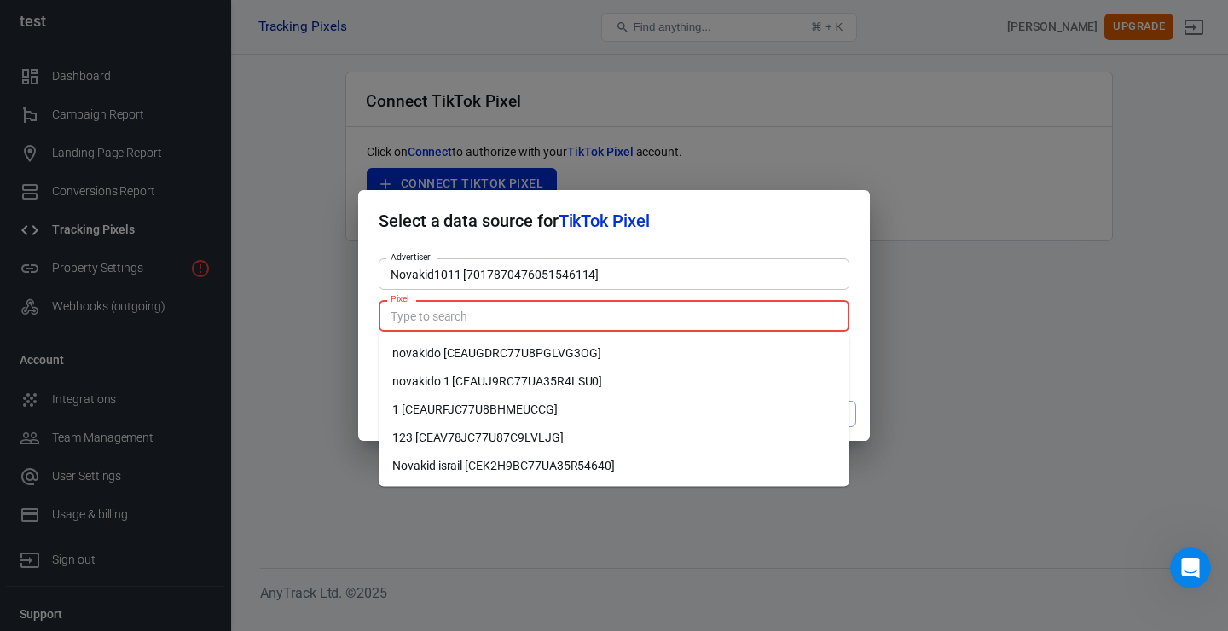
click at [420, 352] on li "novakido [CEAUGDRC77U8PGLVG3OG]" at bounding box center [614, 353] width 471 height 28
type input "novakido [CEAUGDRC77U8PGLVG3OG]"
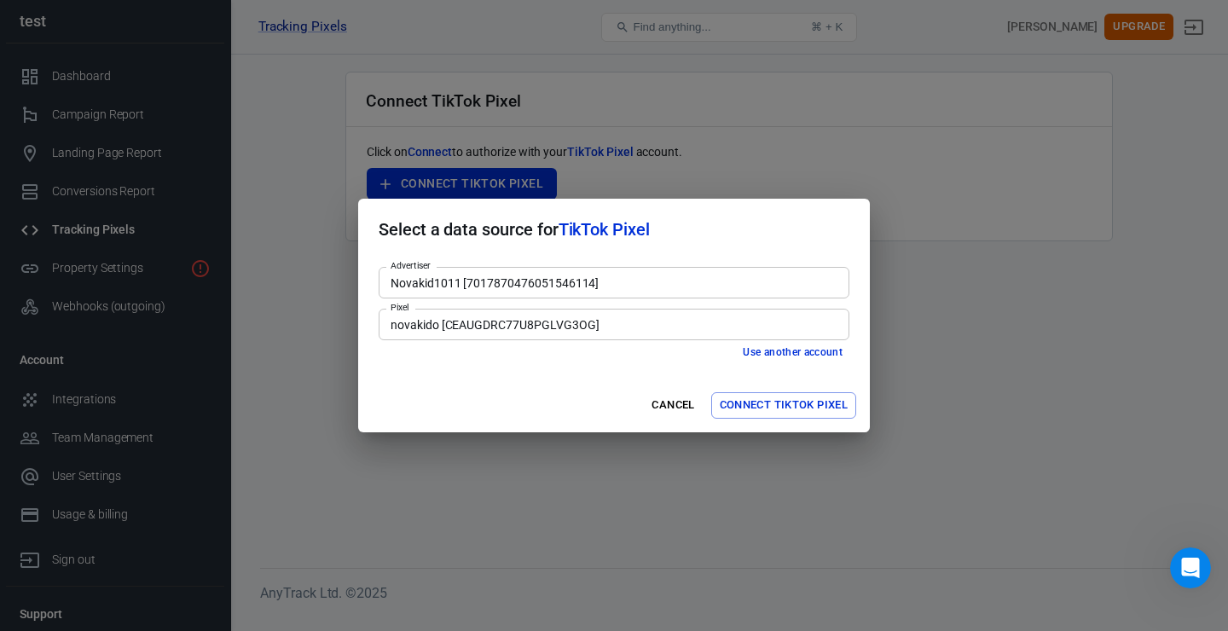
click at [577, 364] on div "Advertiser Novakid1011 [7017870476051546114] Advertiser Pixel novakido [CEAUGDR…" at bounding box center [614, 319] width 512 height 119
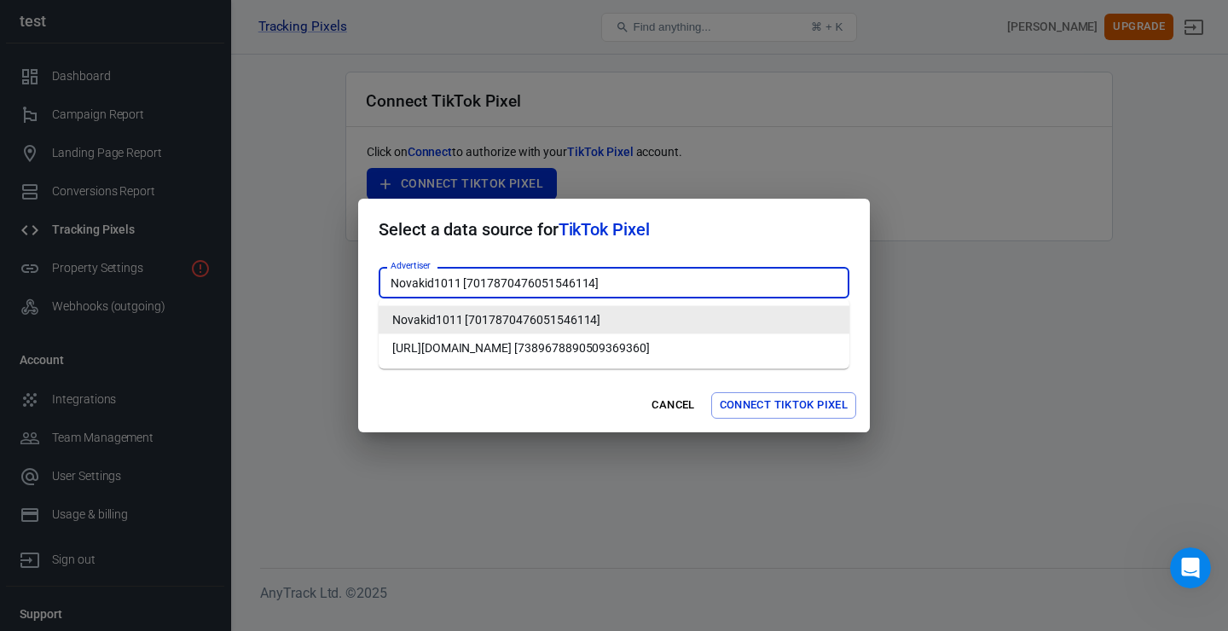
click at [608, 280] on input "Novakid1011 [7017870476051546114]" at bounding box center [613, 282] width 458 height 21
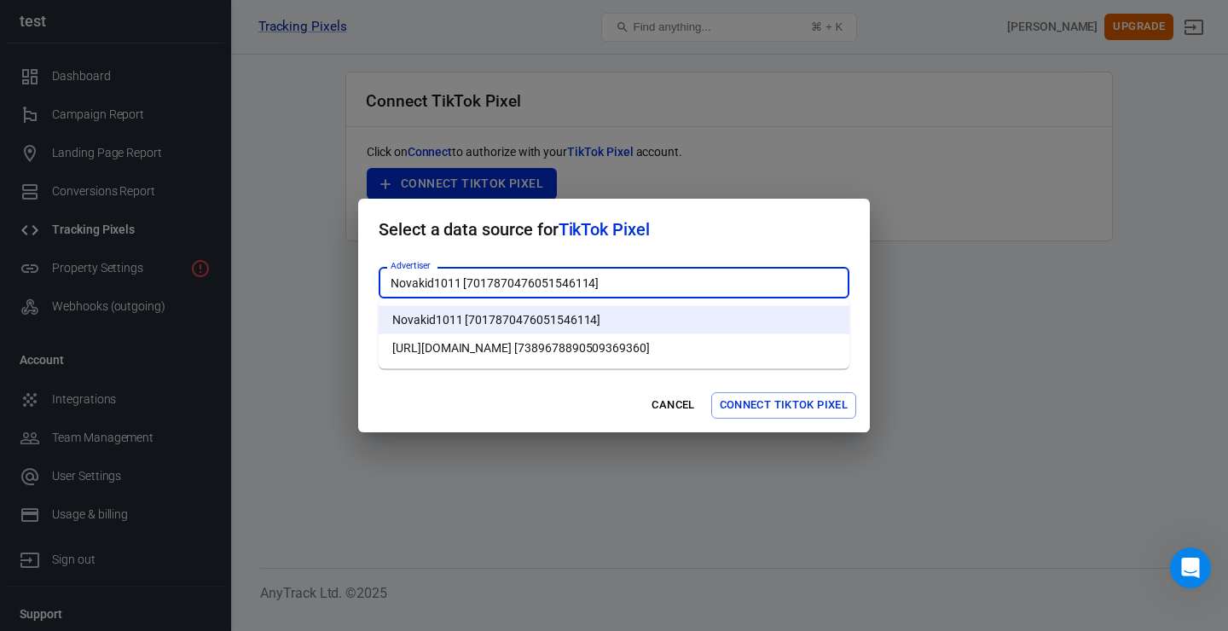
click at [534, 379] on div "Cancel Connect TikTok Pixel" at bounding box center [614, 406] width 512 height 54
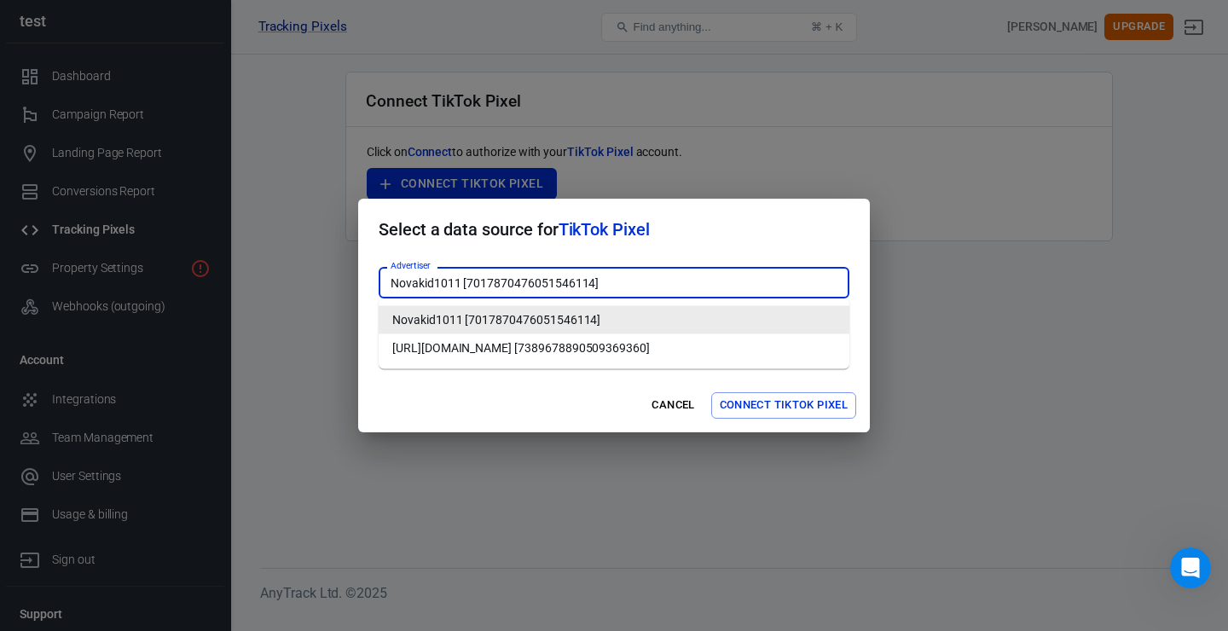
click at [662, 289] on input "Novakid1011 [7017870476051546114]" at bounding box center [613, 282] width 458 height 21
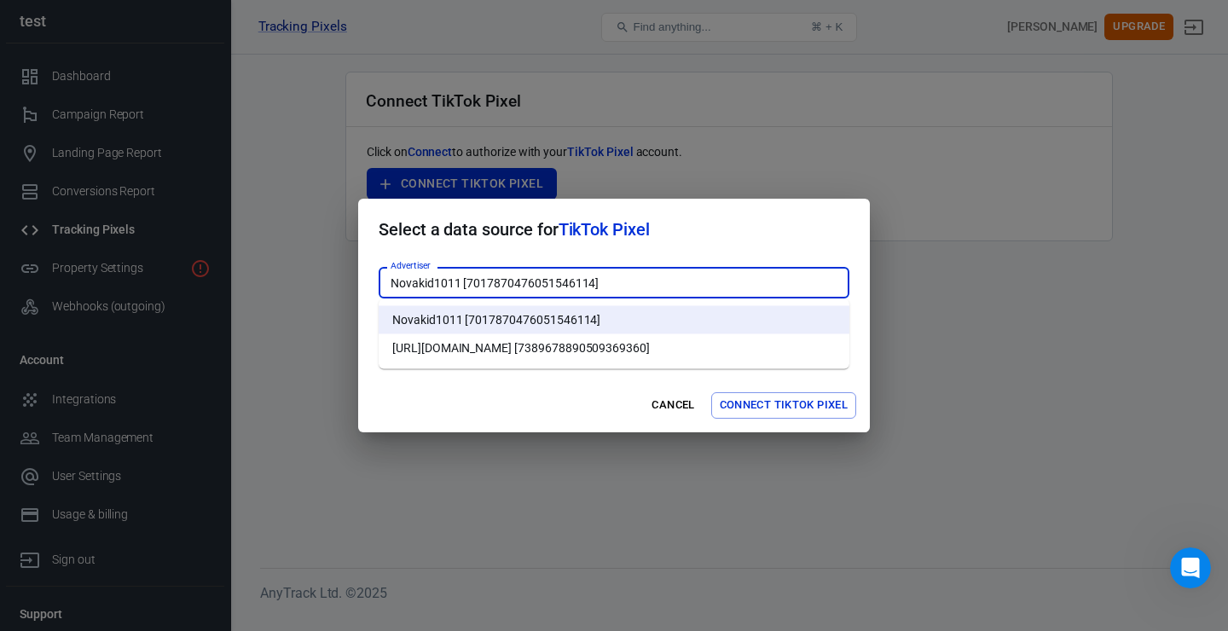
click at [611, 348] on li "https://musclepower.pl [7389678890509369360]" at bounding box center [614, 348] width 471 height 28
type input "https://musclepower.pl [7389678890509369360]"
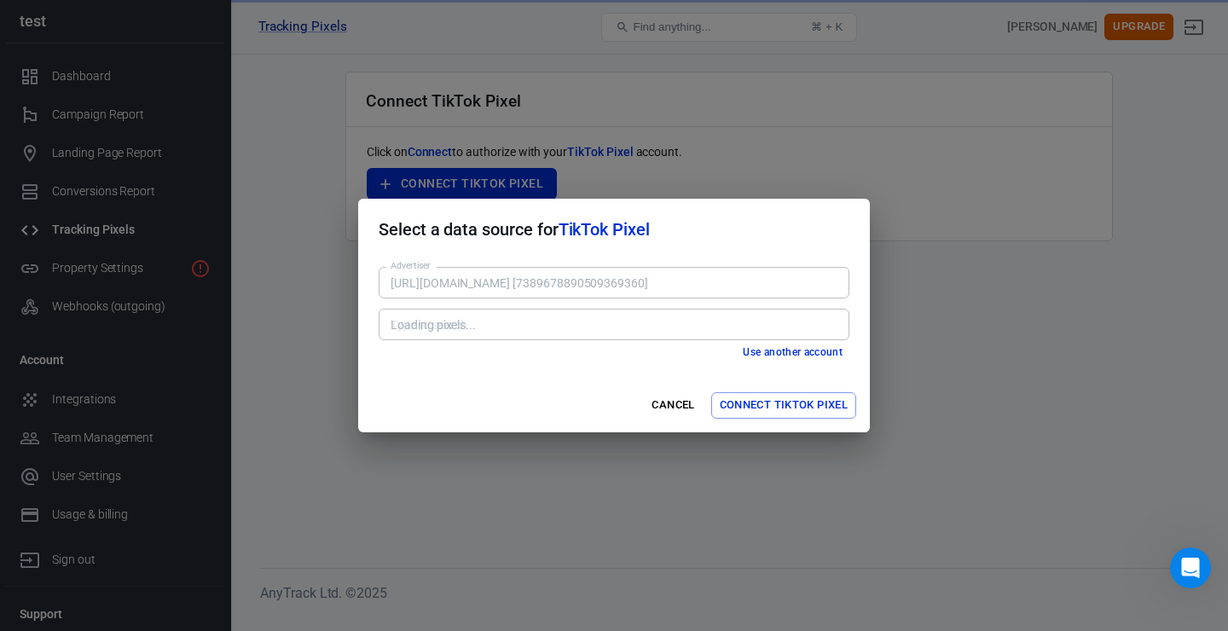
click at [553, 384] on div "Cancel Connect TikTok Pixel" at bounding box center [614, 406] width 512 height 54
click at [827, 355] on button "Use another account" at bounding box center [792, 353] width 113 height 18
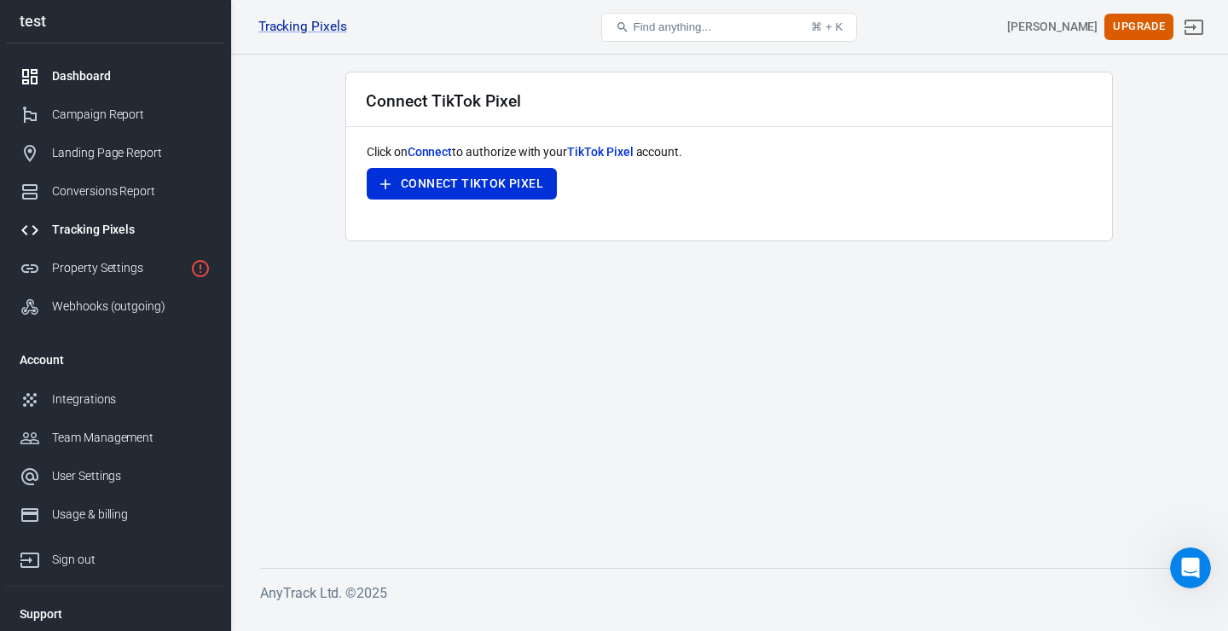
click at [97, 77] on div "Dashboard" at bounding box center [131, 76] width 159 height 18
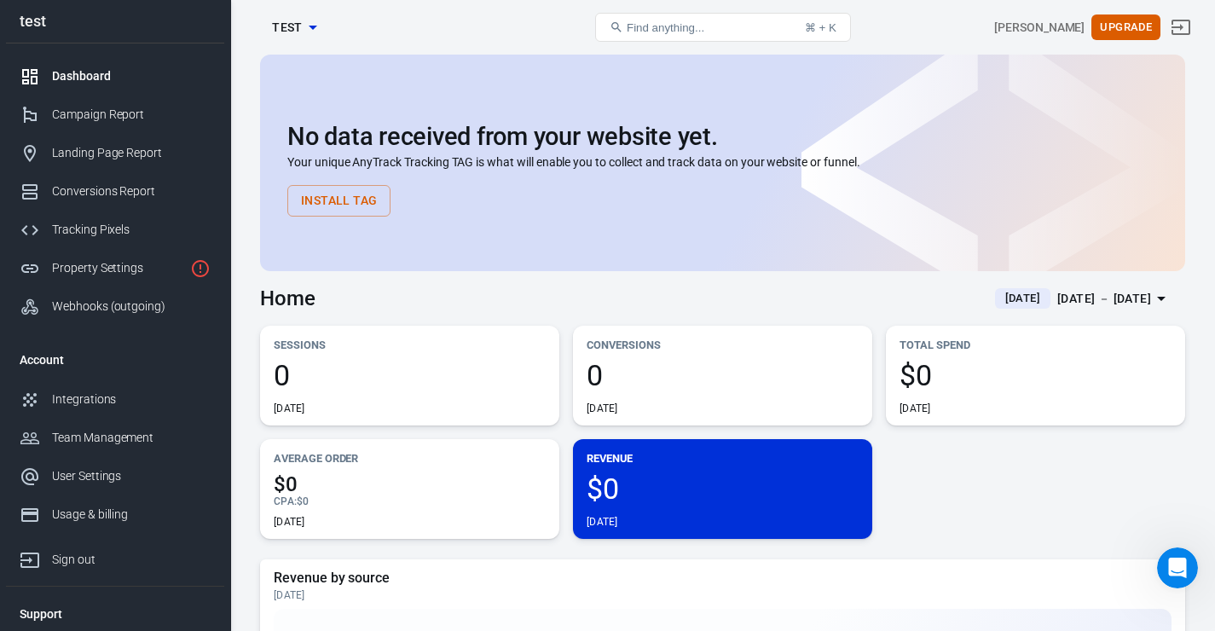
click at [552, 170] on p "Your unique AnyTrack Tracking TAG is what will enable you to collect and track …" at bounding box center [722, 163] width 871 height 18
click at [382, 160] on p "Your unique AnyTrack Tracking TAG is what will enable you to collect and track …" at bounding box center [722, 163] width 871 height 18
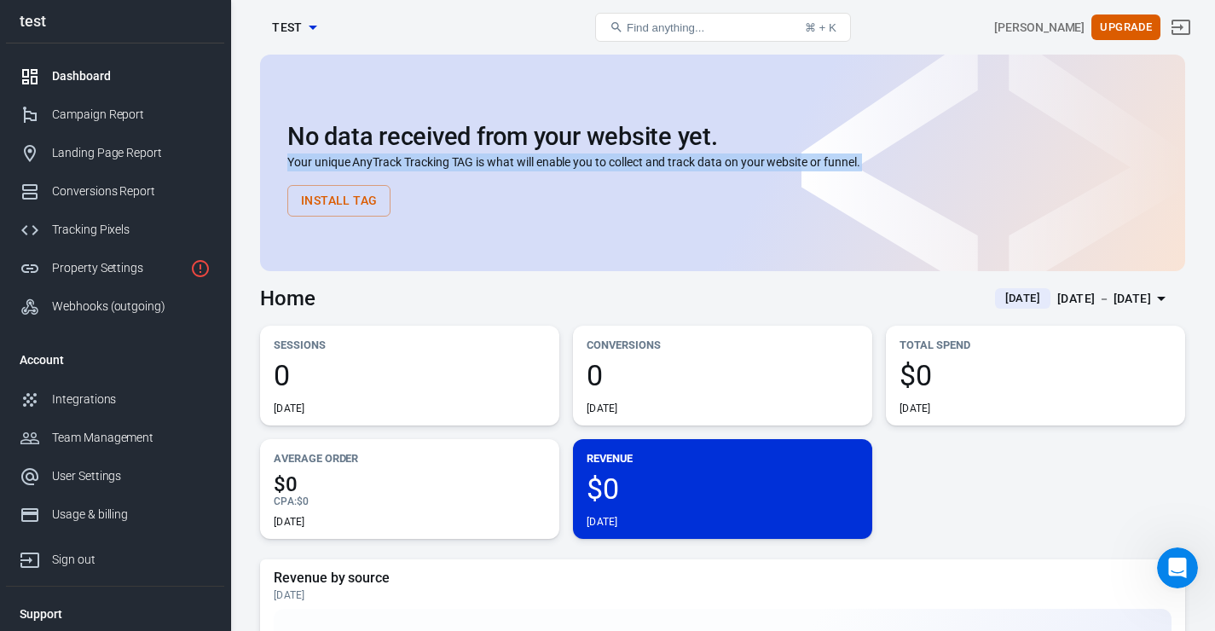
click at [382, 160] on p "Your unique AnyTrack Tracking TAG is what will enable you to collect and track …" at bounding box center [722, 163] width 871 height 18
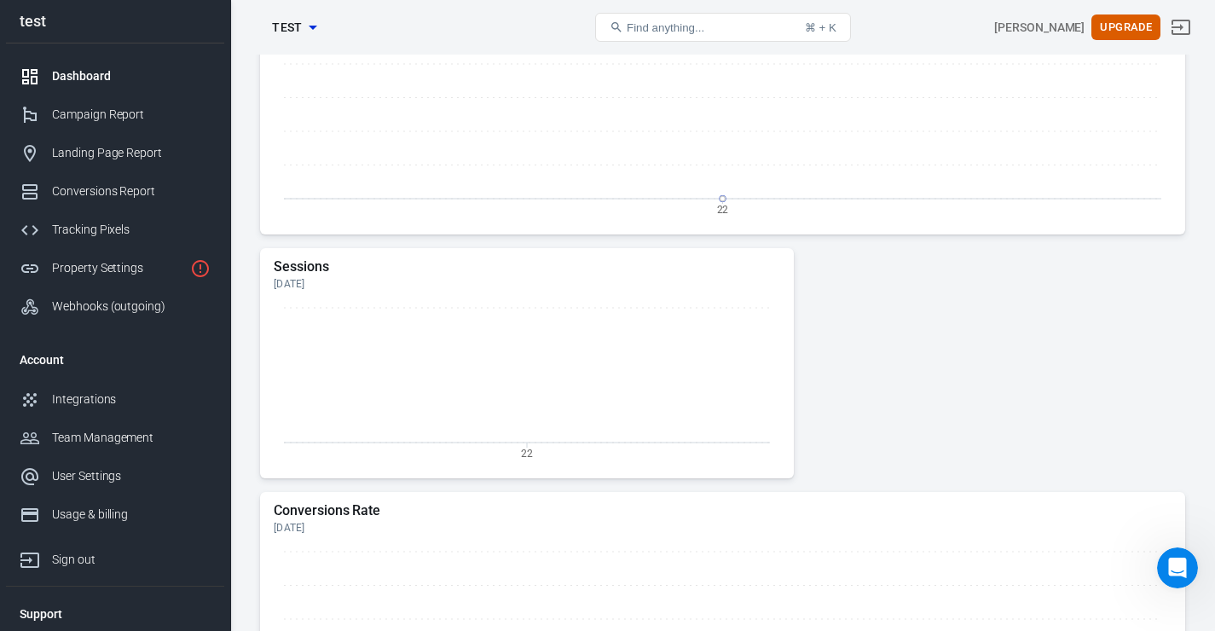
scroll to position [664, 0]
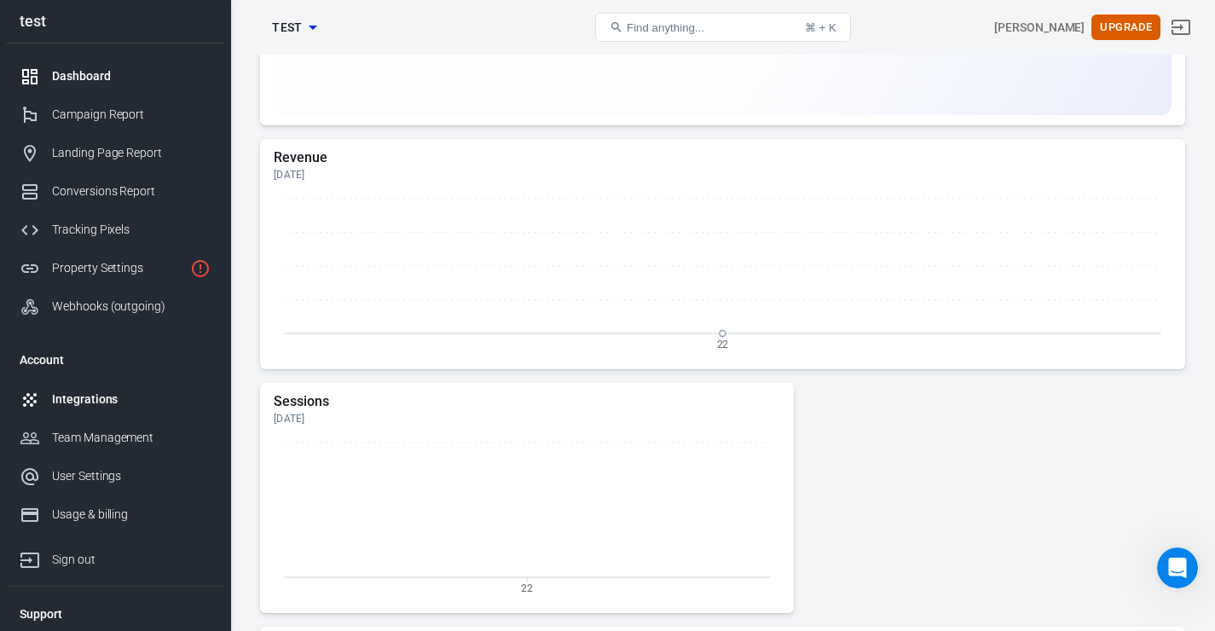
click at [125, 397] on div "Integrations" at bounding box center [131, 400] width 159 height 18
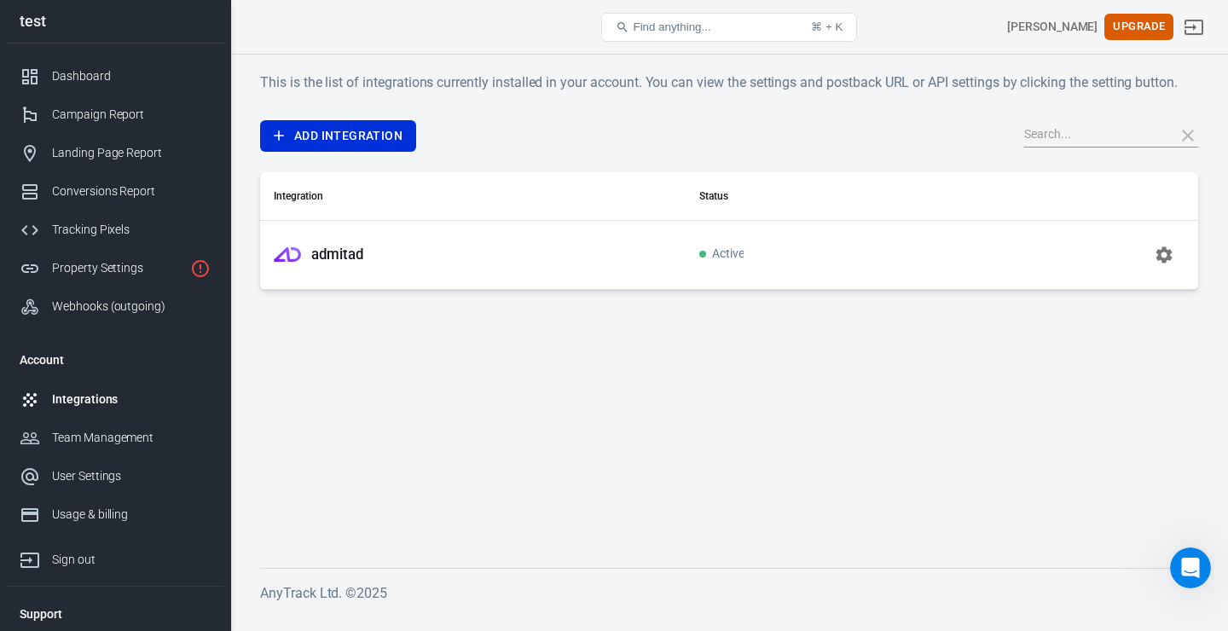
click at [470, 250] on div "admitad" at bounding box center [473, 254] width 398 height 27
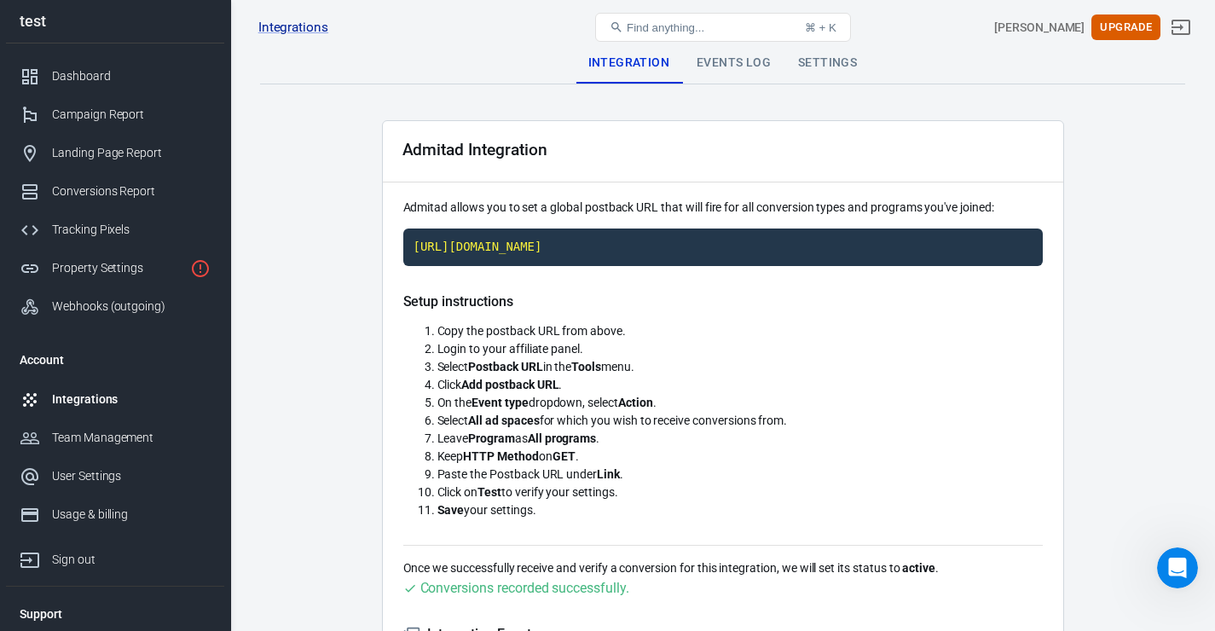
click at [753, 68] on div "Events Log" at bounding box center [733, 63] width 101 height 41
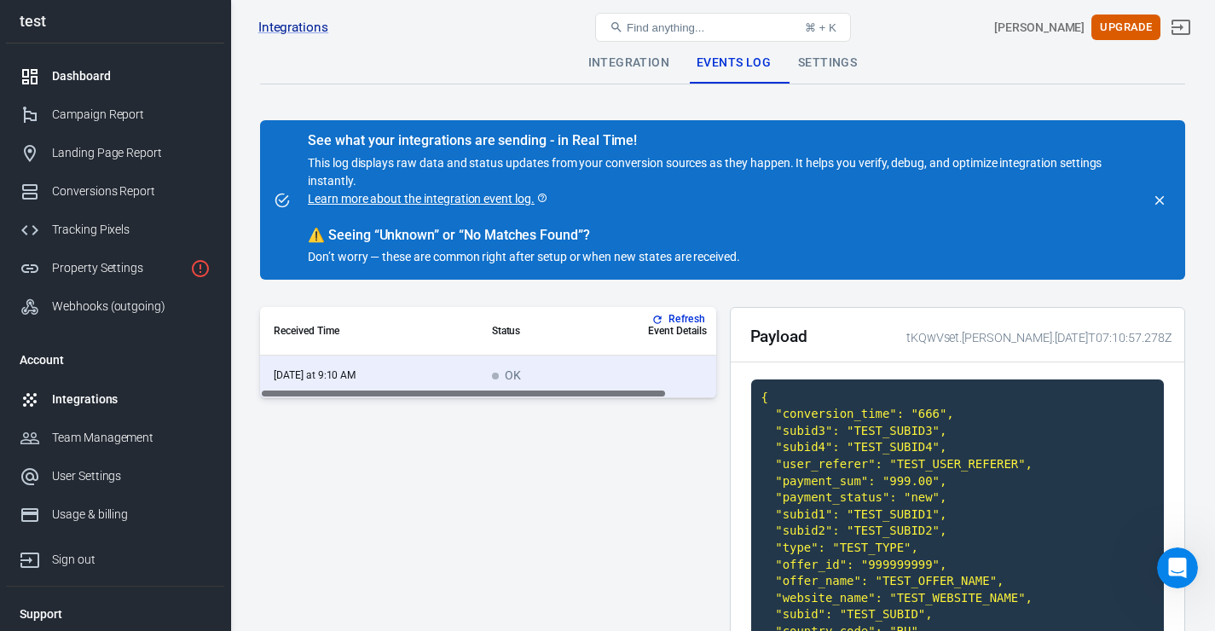
click at [123, 84] on div "Dashboard" at bounding box center [131, 76] width 159 height 18
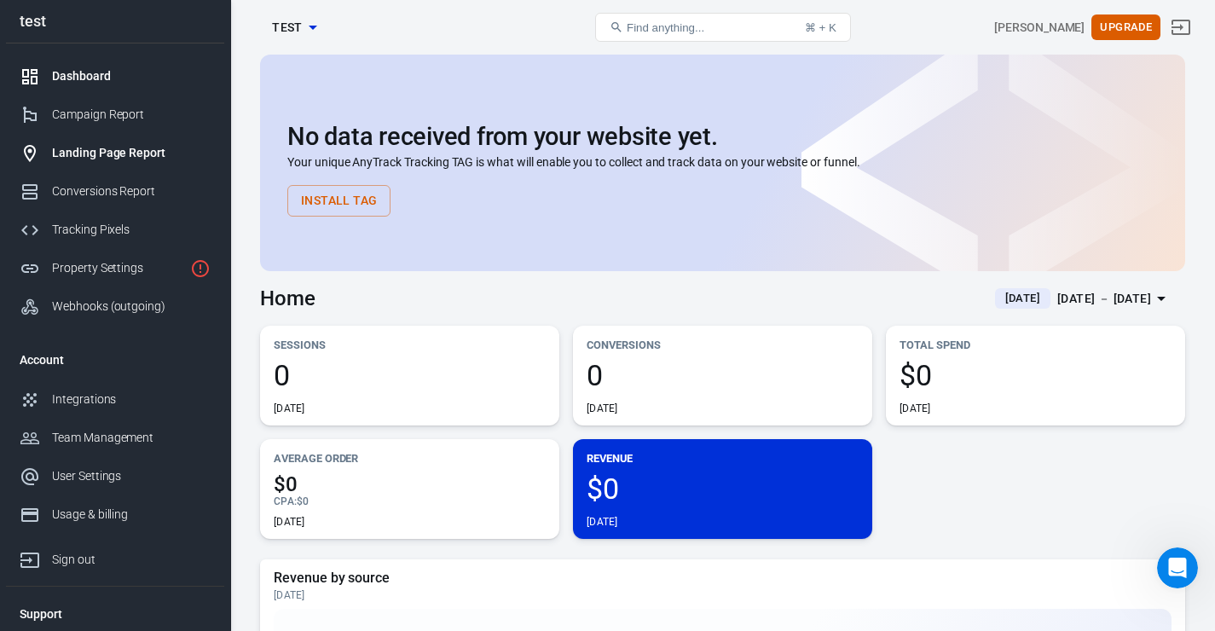
click at [143, 162] on div "Landing Page Report" at bounding box center [131, 153] width 159 height 18
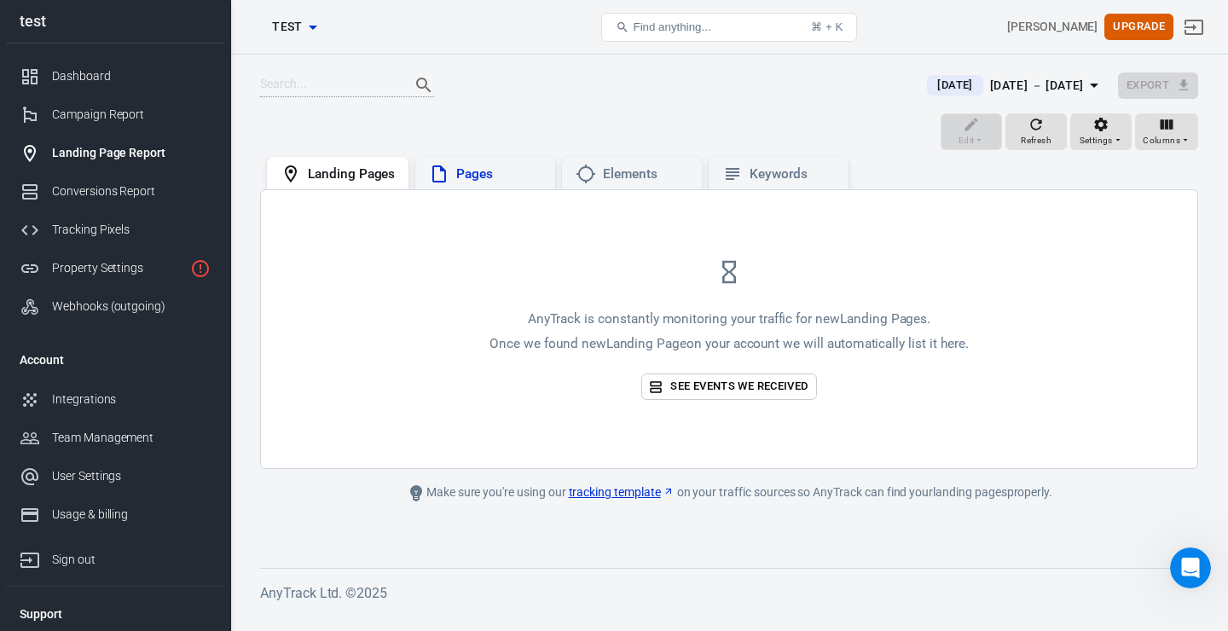
click at [484, 182] on div "Pages" at bounding box center [498, 174] width 85 height 18
click at [619, 170] on div "Elements" at bounding box center [645, 174] width 85 height 18
click at [756, 172] on div "Keywords" at bounding box center [792, 174] width 85 height 18
click at [383, 179] on div "Landing Pages" at bounding box center [351, 174] width 87 height 18
click at [715, 385] on link "See events we received" at bounding box center [728, 387] width 175 height 26
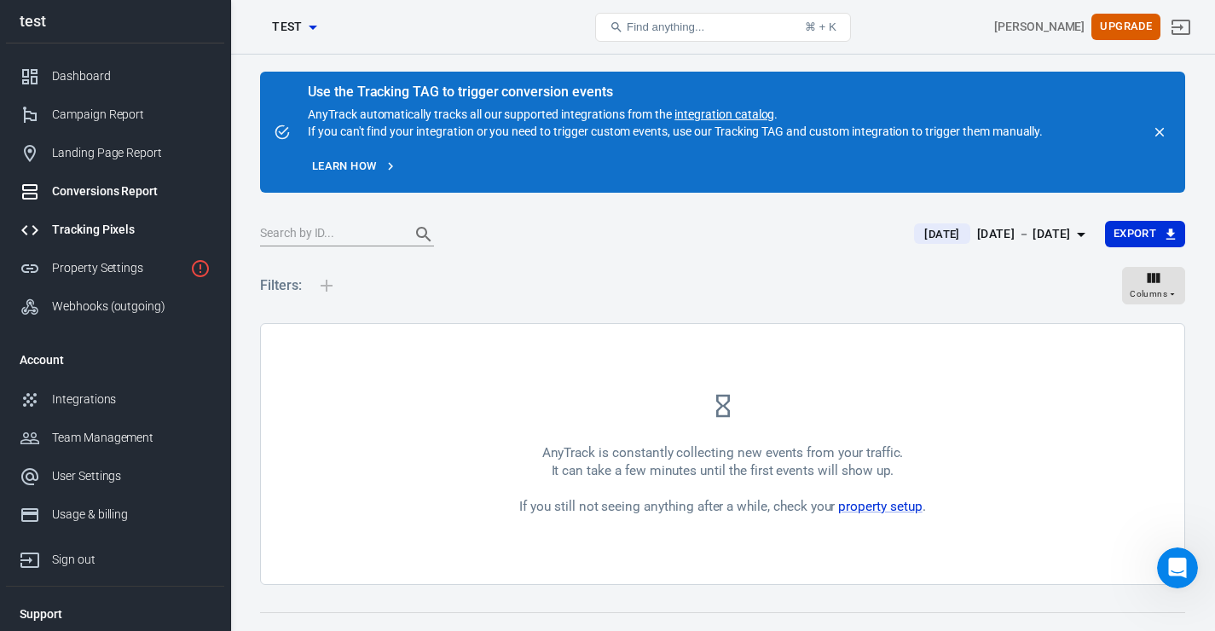
click at [135, 246] on link "Tracking Pixels" at bounding box center [115, 230] width 218 height 38
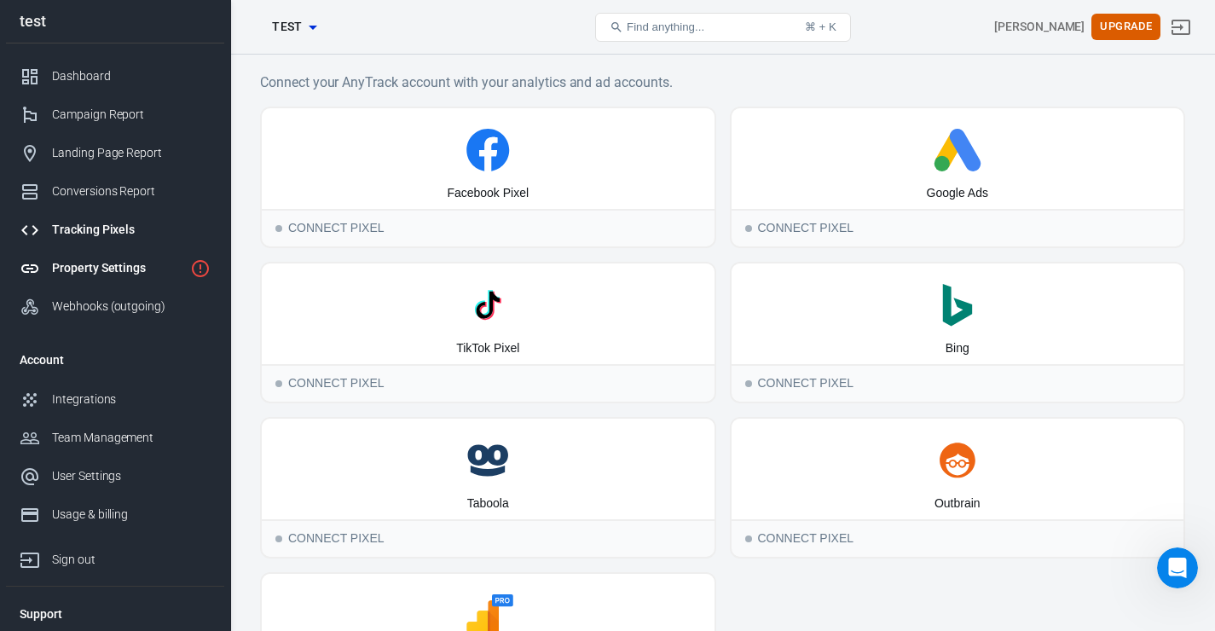
click at [111, 277] on div "Property Settings" at bounding box center [117, 268] width 131 height 18
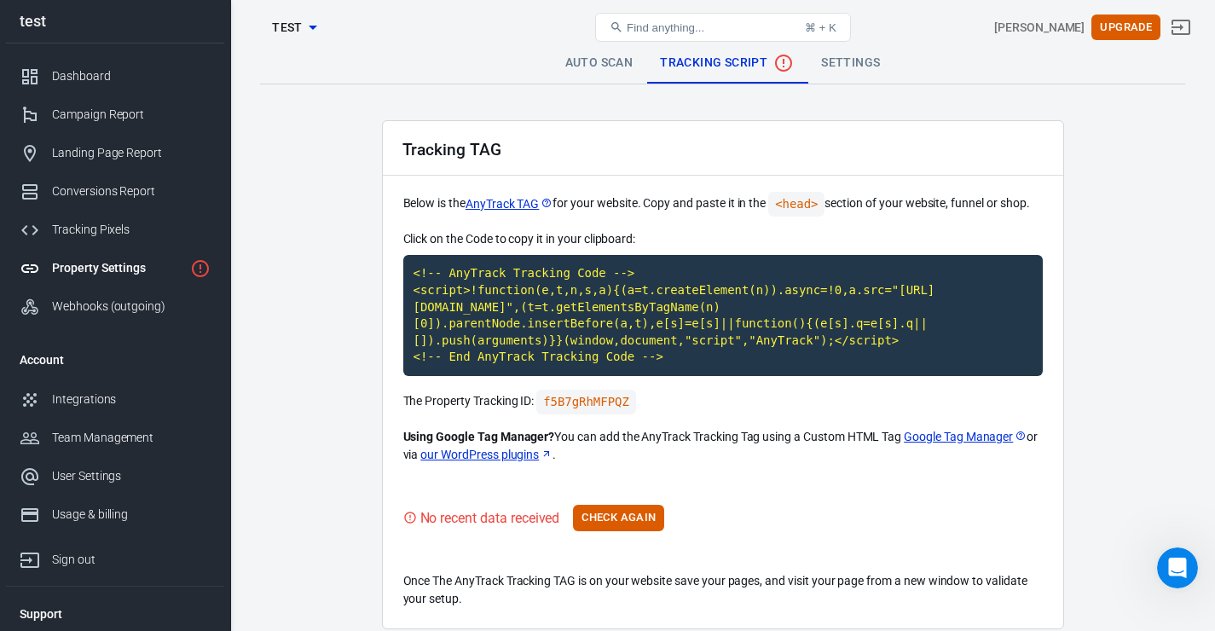
click at [602, 67] on link "Auto Scan" at bounding box center [600, 63] width 96 height 41
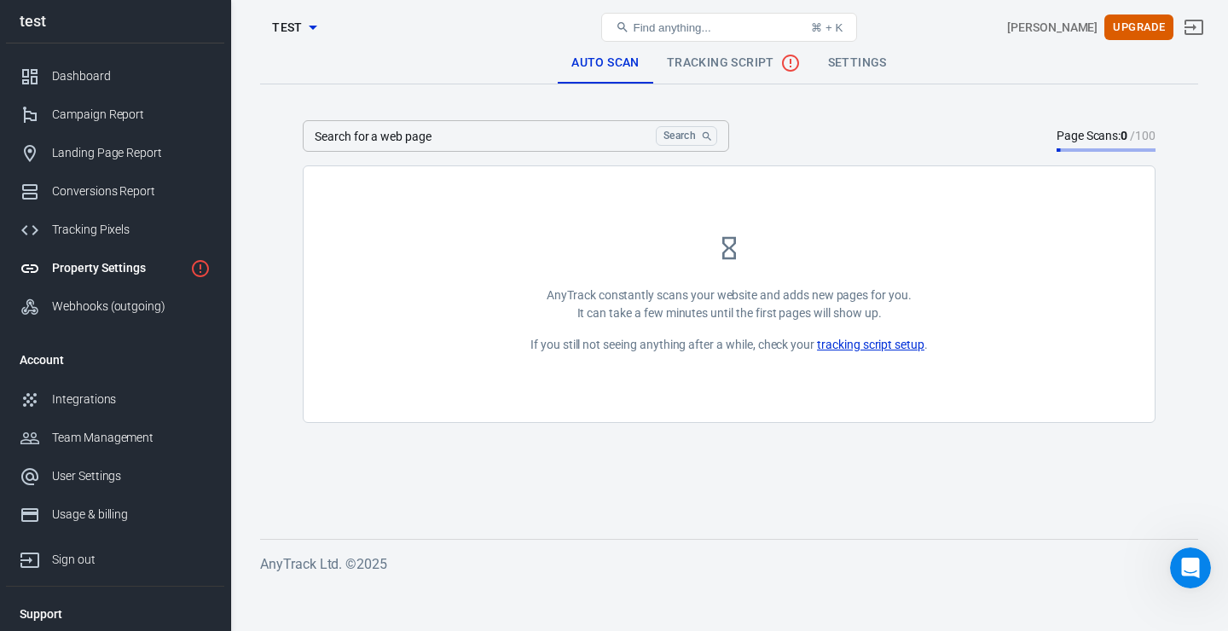
click at [847, 53] on div "Property Settings test Find anything... ⌘ + K Макс Алексеенко Upgrade" at bounding box center [729, 27] width 997 height 55
click at [848, 61] on link "Settings" at bounding box center [857, 63] width 86 height 41
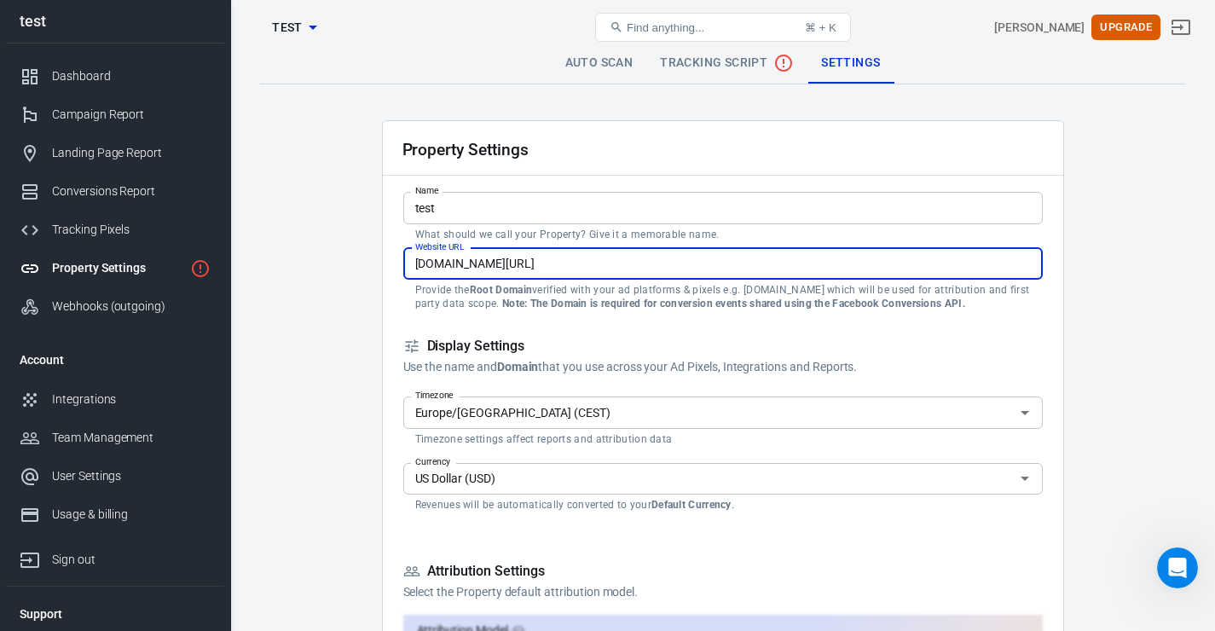
click at [628, 258] on input "qbzdl.com/g/zh0wb2c6l813fede45e55794eb99ae" at bounding box center [723, 264] width 640 height 32
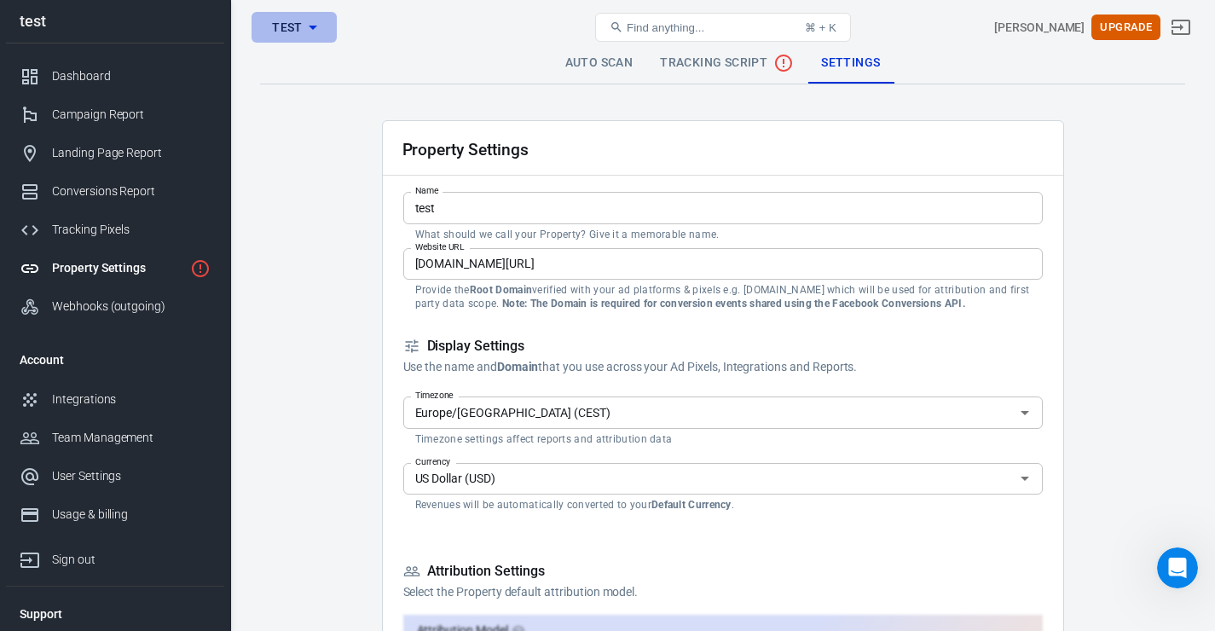
click at [293, 27] on span "test" at bounding box center [287, 27] width 31 height 21
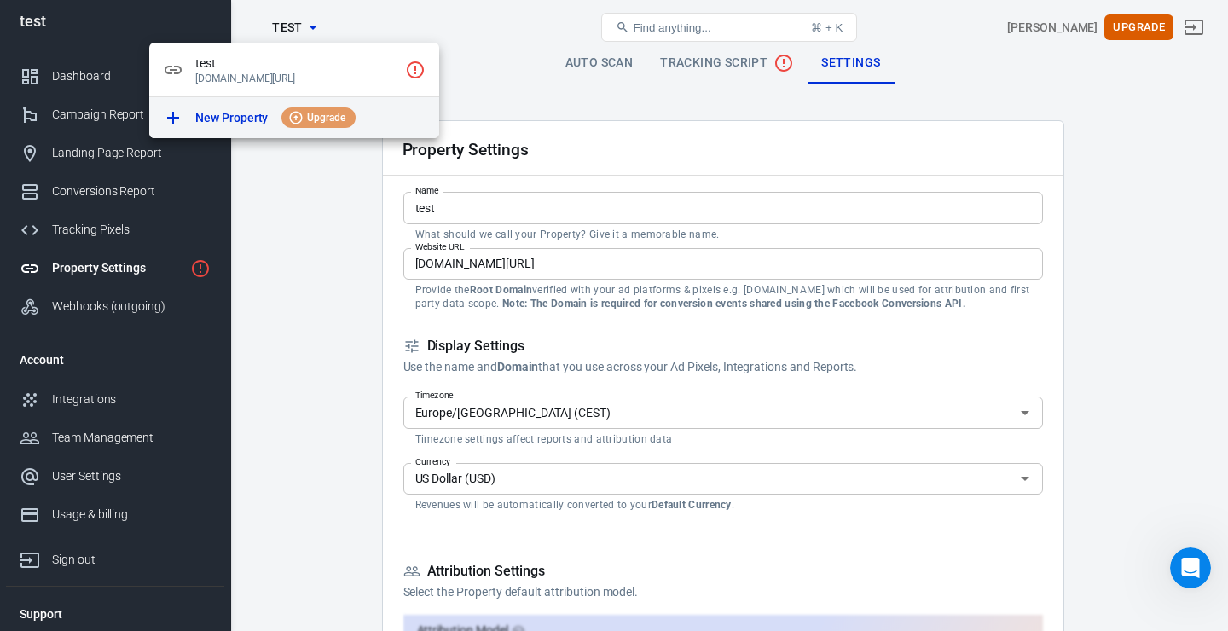
click at [216, 119] on p "New Property" at bounding box center [231, 118] width 72 height 18
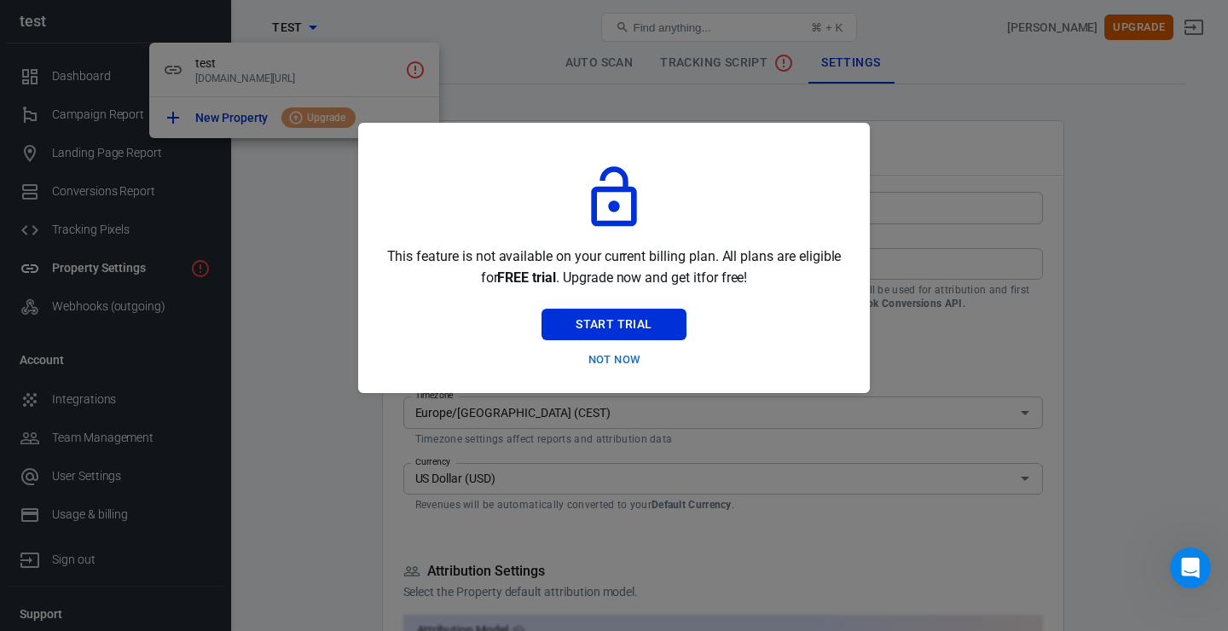
click at [502, 55] on div at bounding box center [614, 315] width 1228 height 631
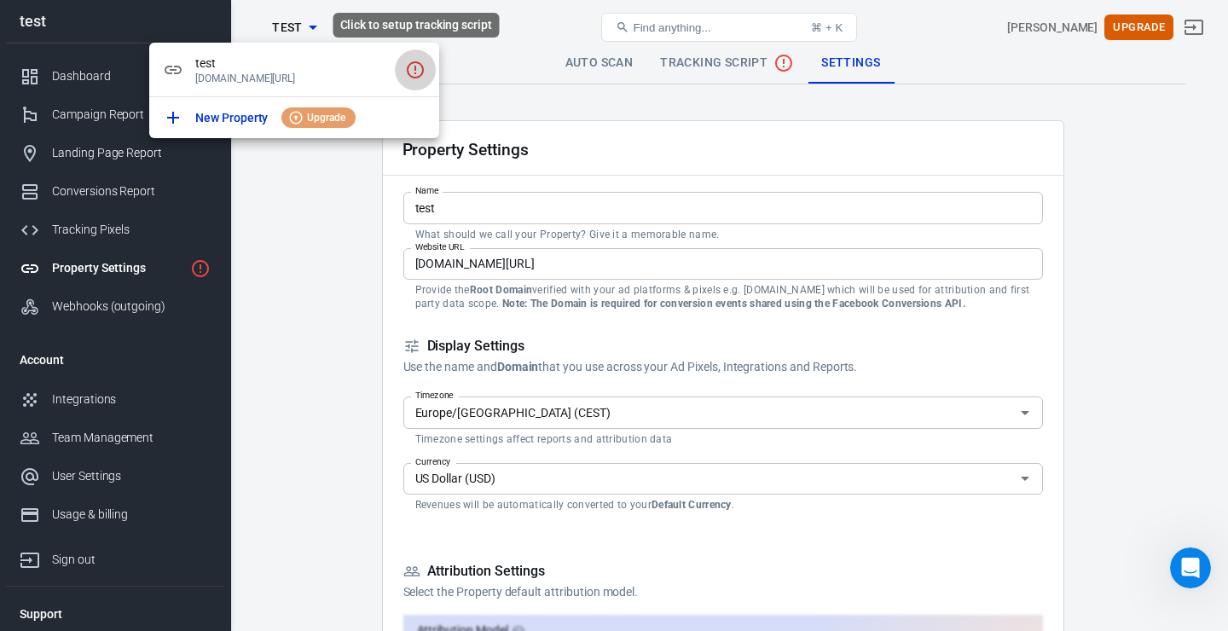
click at [421, 69] on icon "Click to setup tracking script" at bounding box center [415, 70] width 20 height 20
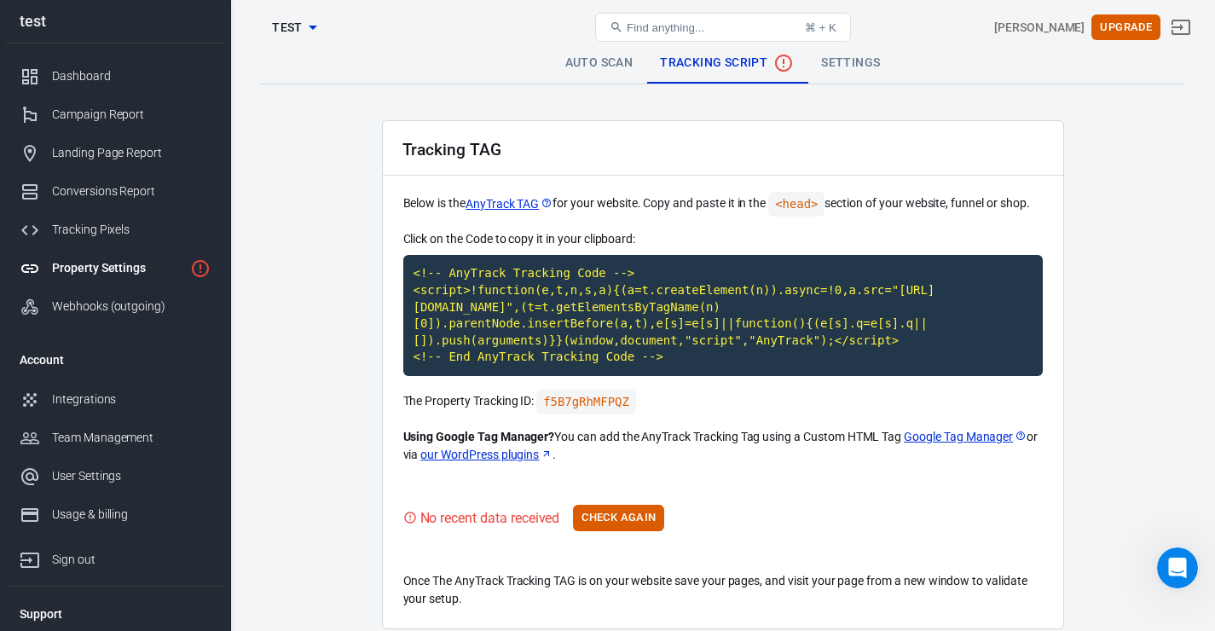
click at [63, 275] on div "Property Settings" at bounding box center [117, 268] width 131 height 18
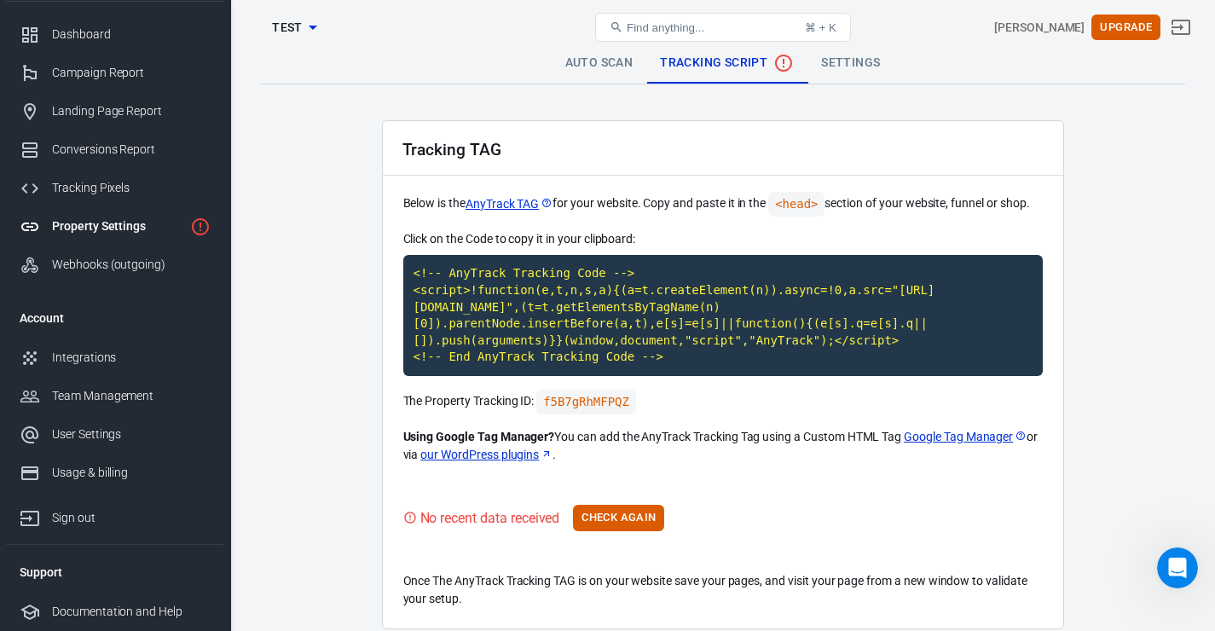
scroll to position [85, 0]
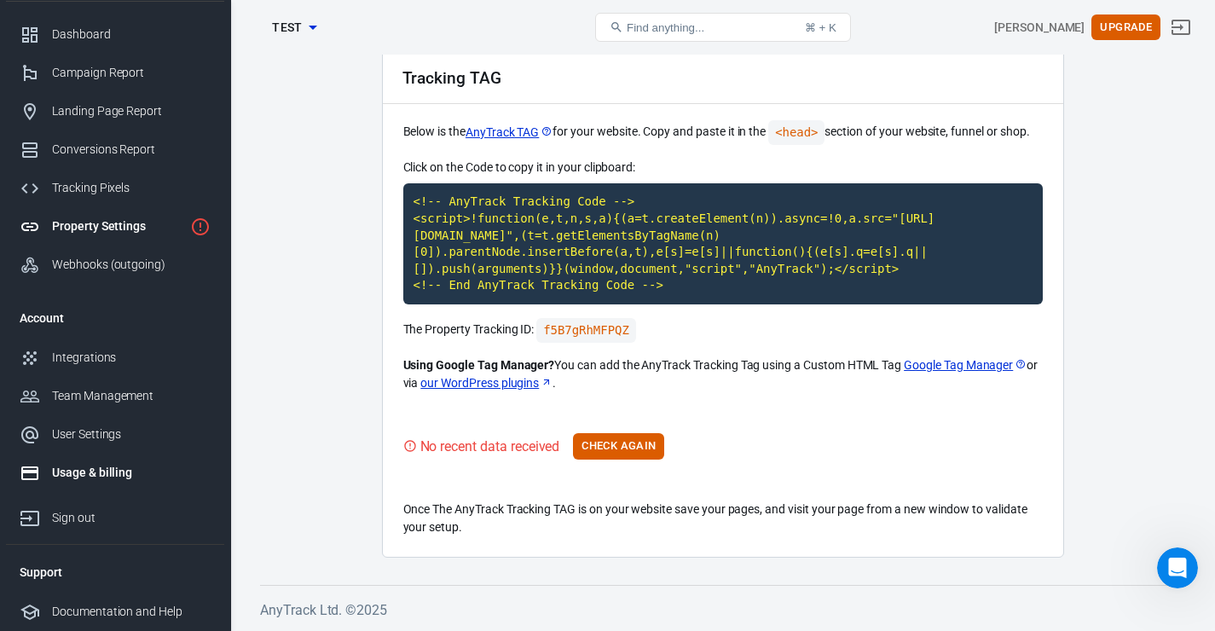
click at [123, 478] on div "Usage & billing" at bounding box center [131, 473] width 159 height 18
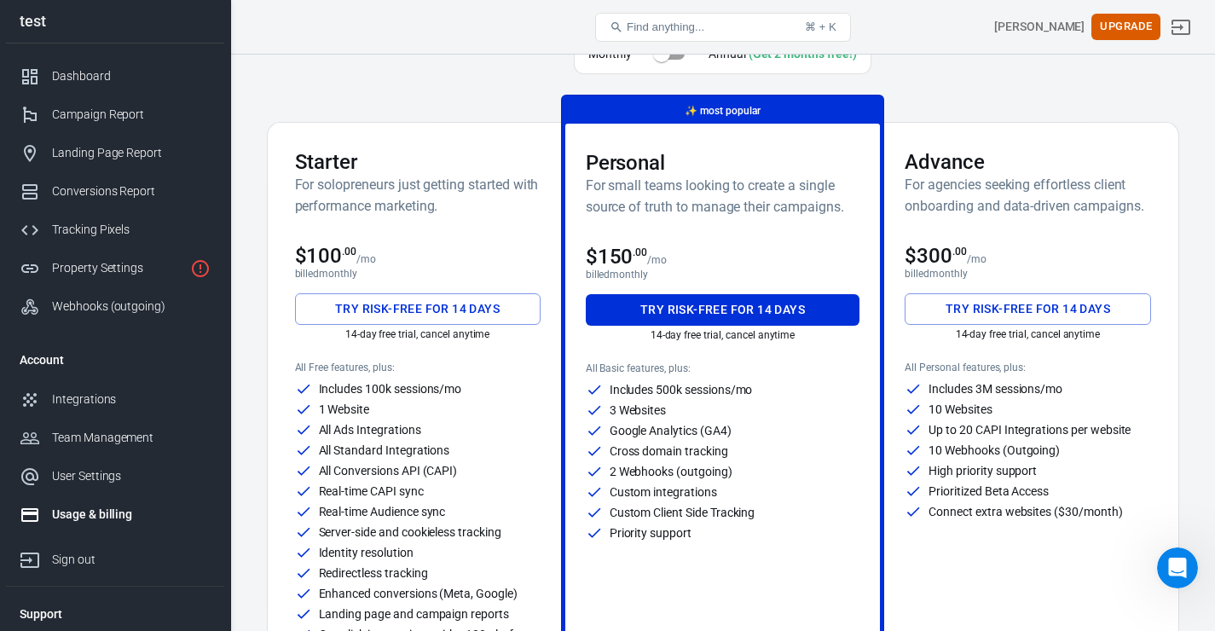
scroll to position [49, 0]
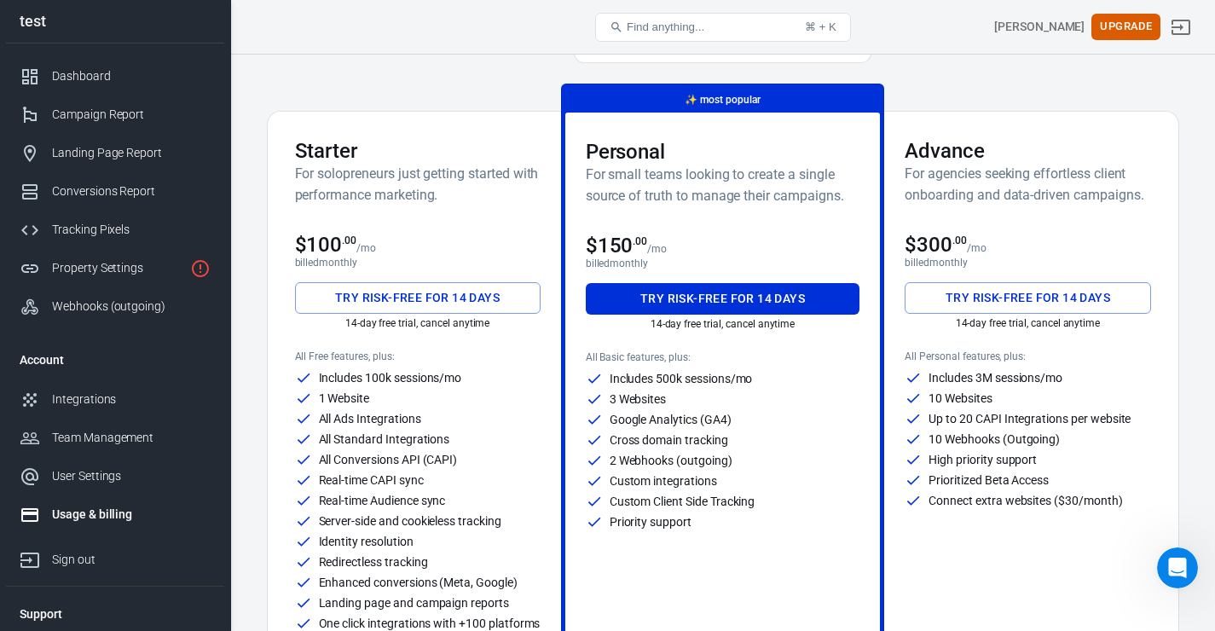
click at [686, 503] on p "Custom Client Side Tracking" at bounding box center [683, 501] width 146 height 12
click at [687, 479] on p "Custom integrations" at bounding box center [663, 481] width 107 height 12
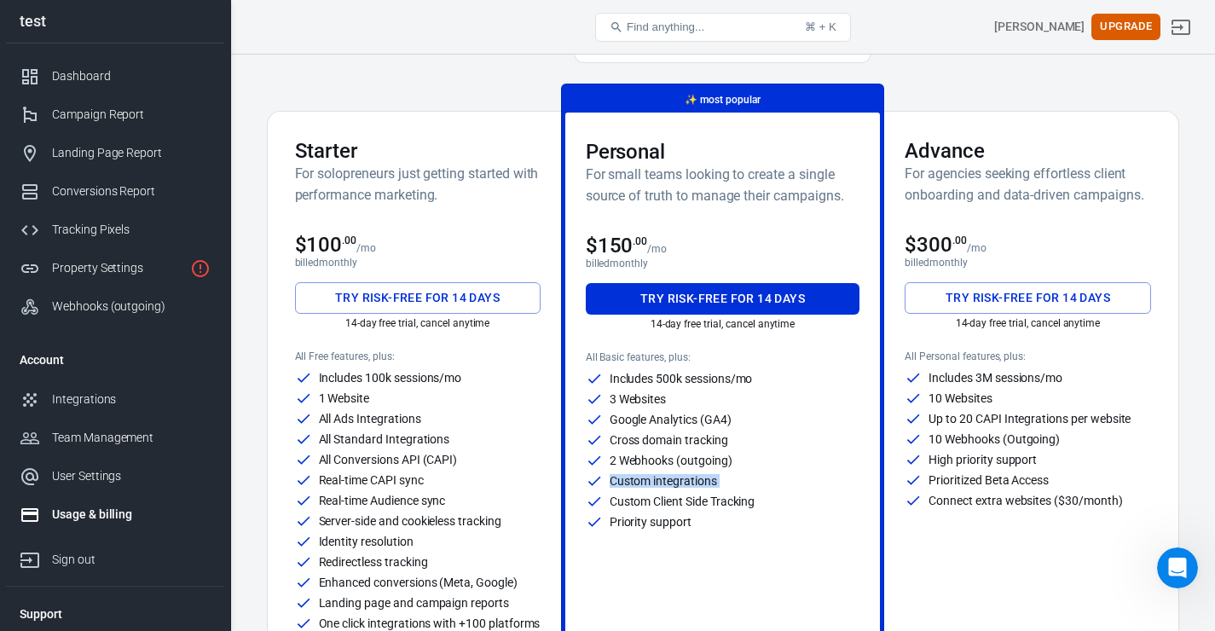
click at [687, 479] on p "Custom integrations" at bounding box center [663, 481] width 107 height 12
click at [687, 461] on p "2 Webhooks (outgoing)" at bounding box center [671, 461] width 123 height 12
click at [685, 439] on p "Cross domain tracking" at bounding box center [669, 440] width 119 height 12
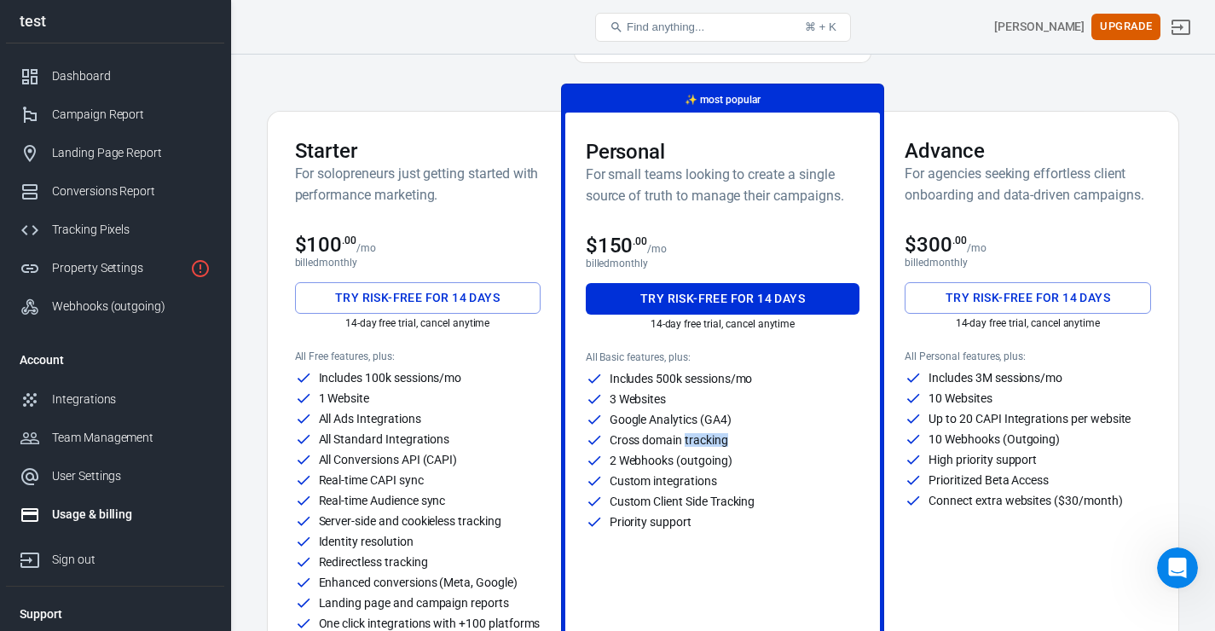
click at [685, 439] on p "Cross domain tracking" at bounding box center [669, 440] width 119 height 12
click at [684, 420] on p "Google Analytics (GA4)" at bounding box center [671, 420] width 122 height 12
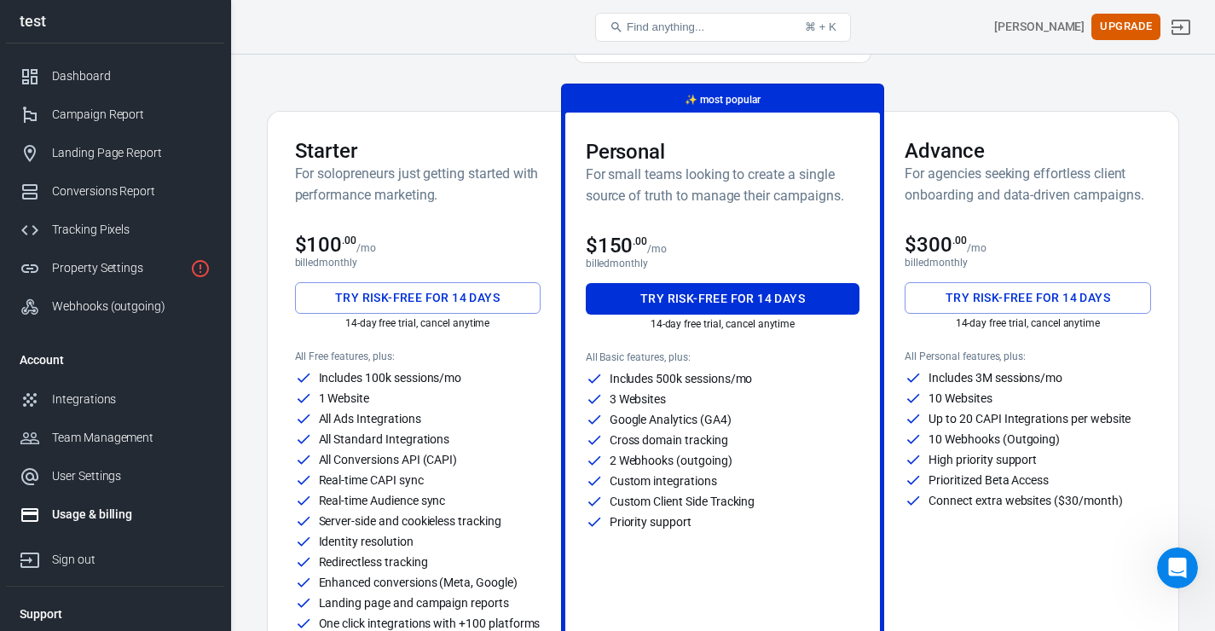
click at [676, 402] on div "3 Websites" at bounding box center [723, 399] width 275 height 17
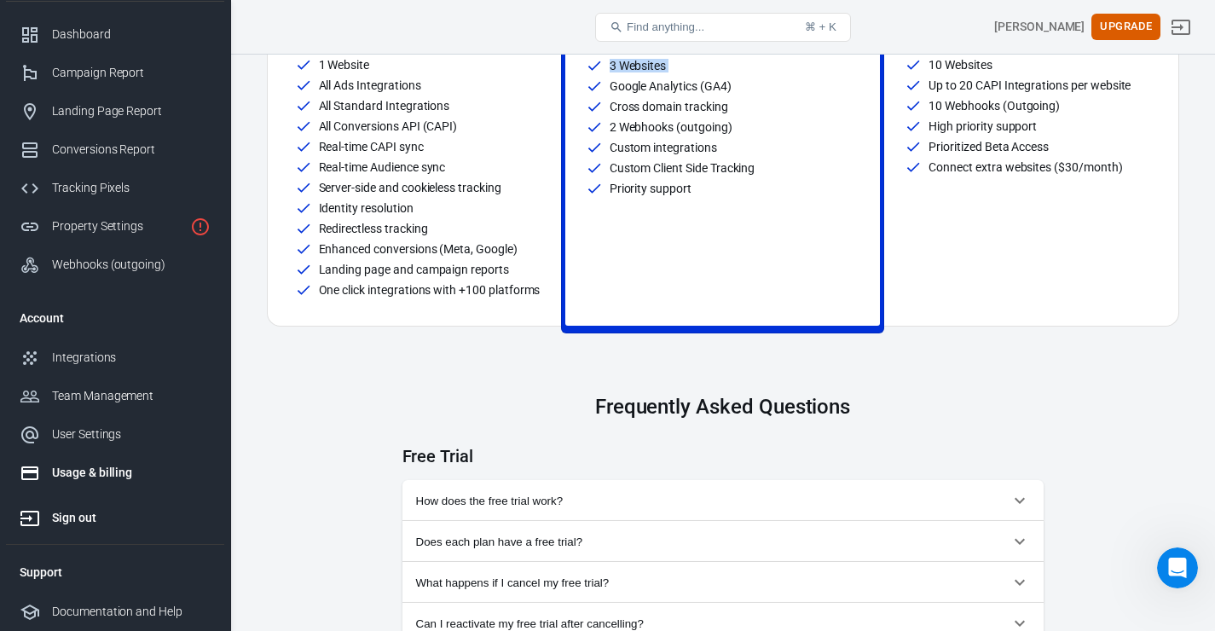
scroll to position [0, 0]
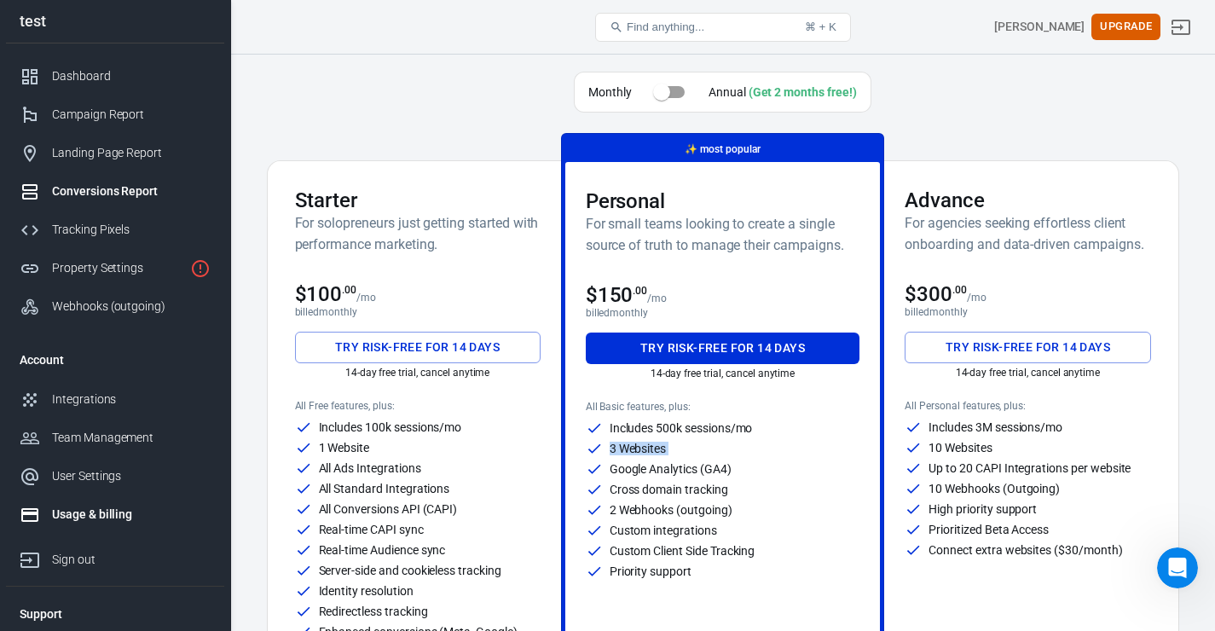
click at [138, 200] on div "Conversions Report" at bounding box center [131, 192] width 159 height 18
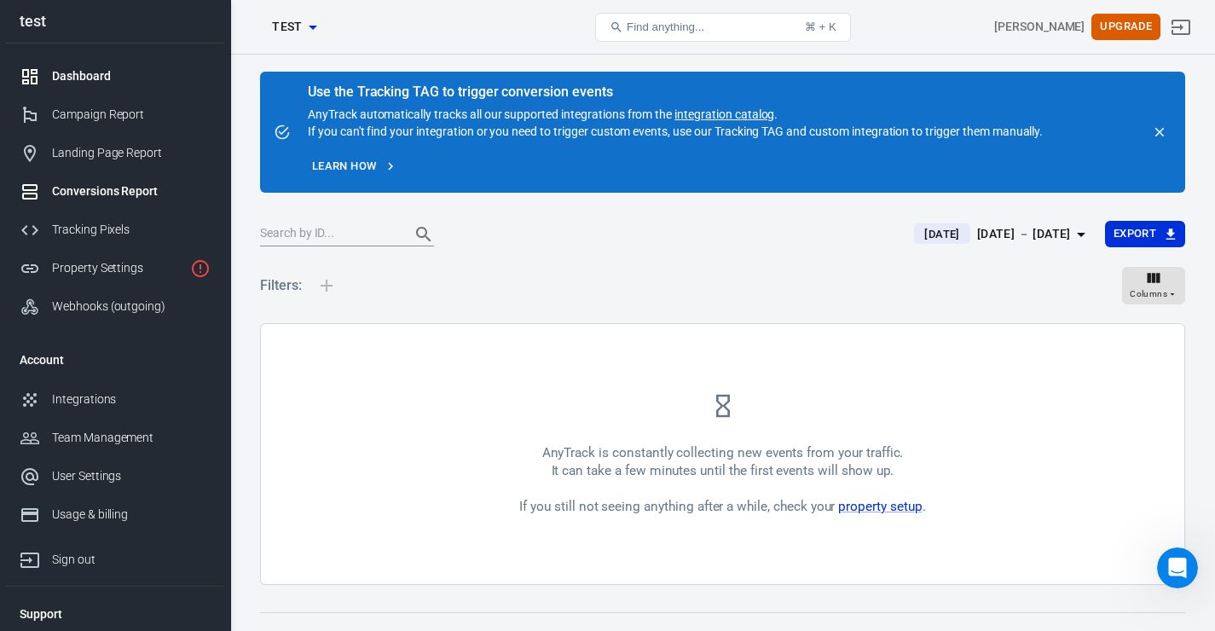
click at [127, 83] on div "Dashboard" at bounding box center [131, 76] width 159 height 18
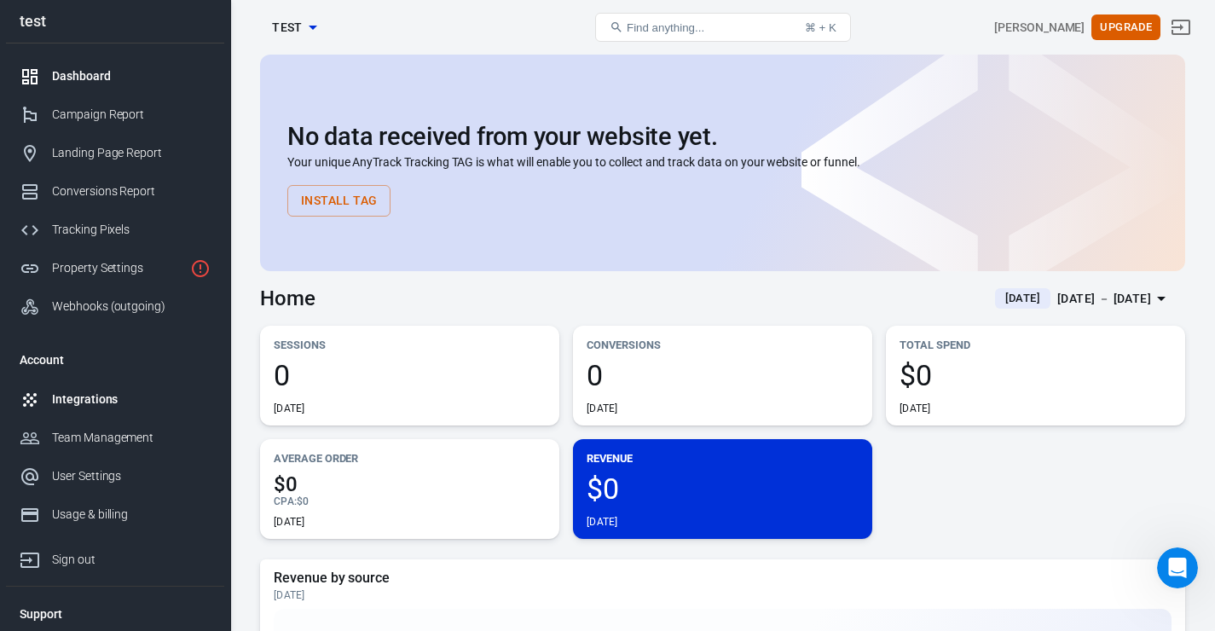
click at [125, 395] on link "Integrations" at bounding box center [115, 399] width 218 height 38
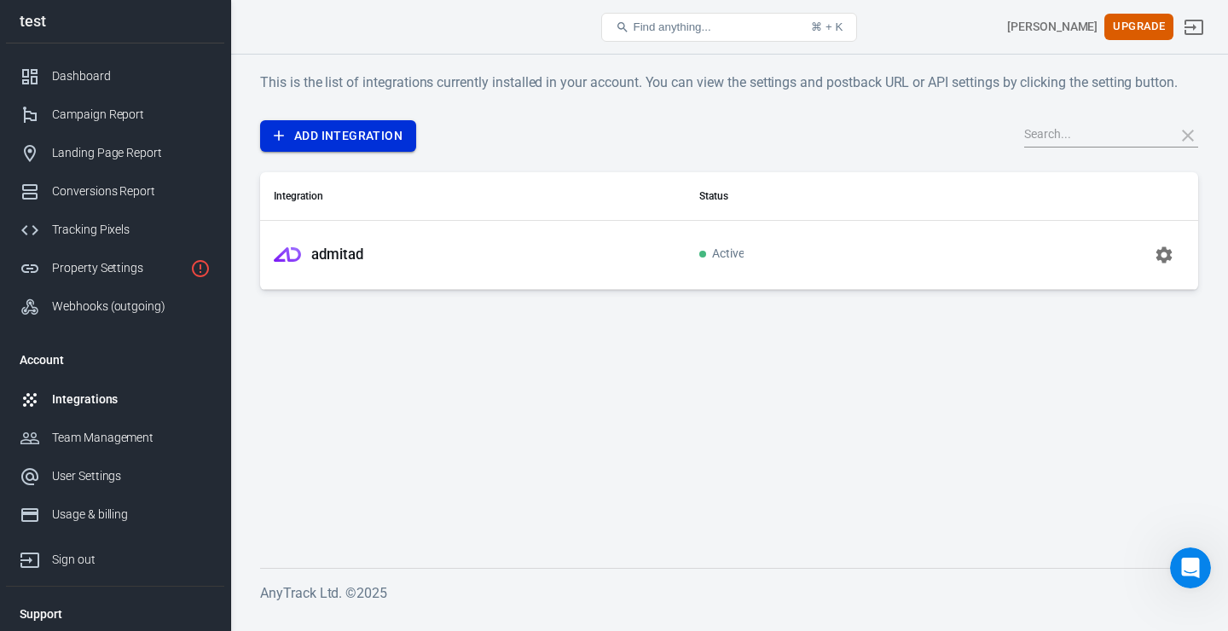
click at [341, 150] on link "Add Integration" at bounding box center [338, 136] width 156 height 32
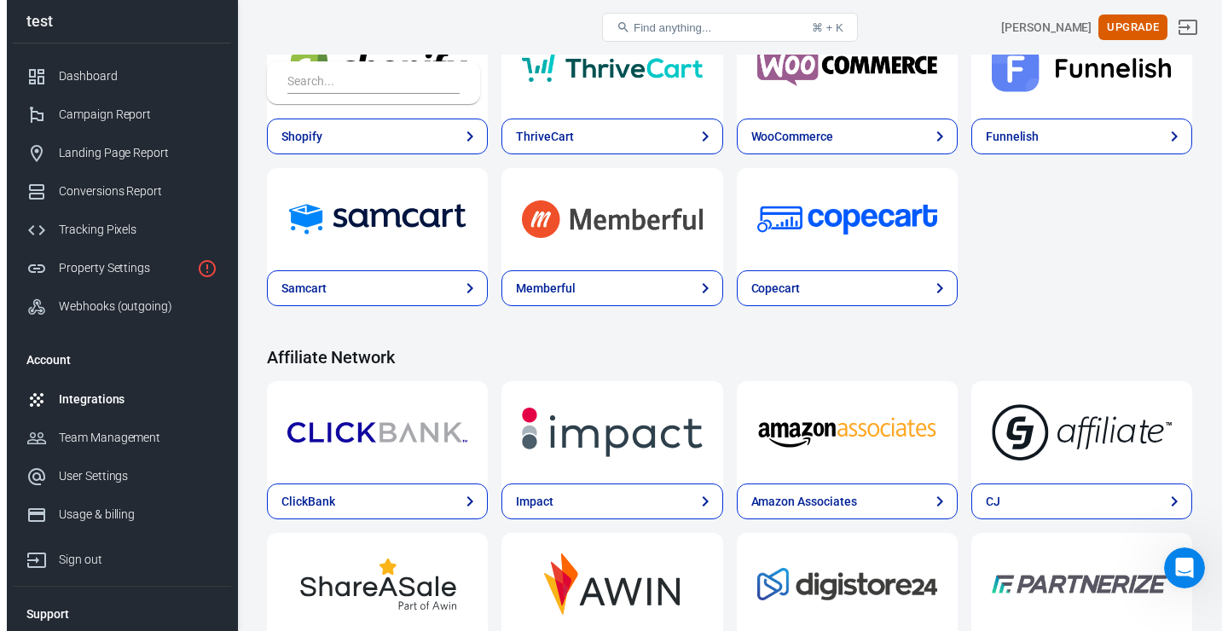
scroll to position [288, 0]
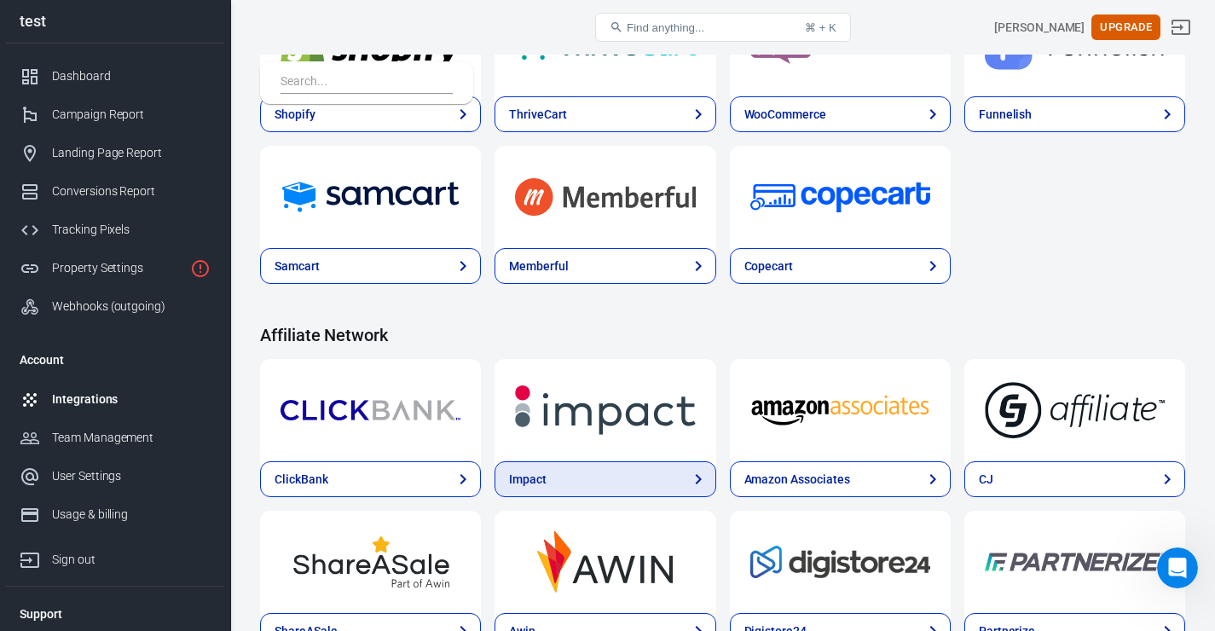
click at [657, 481] on link "Impact" at bounding box center [605, 479] width 221 height 36
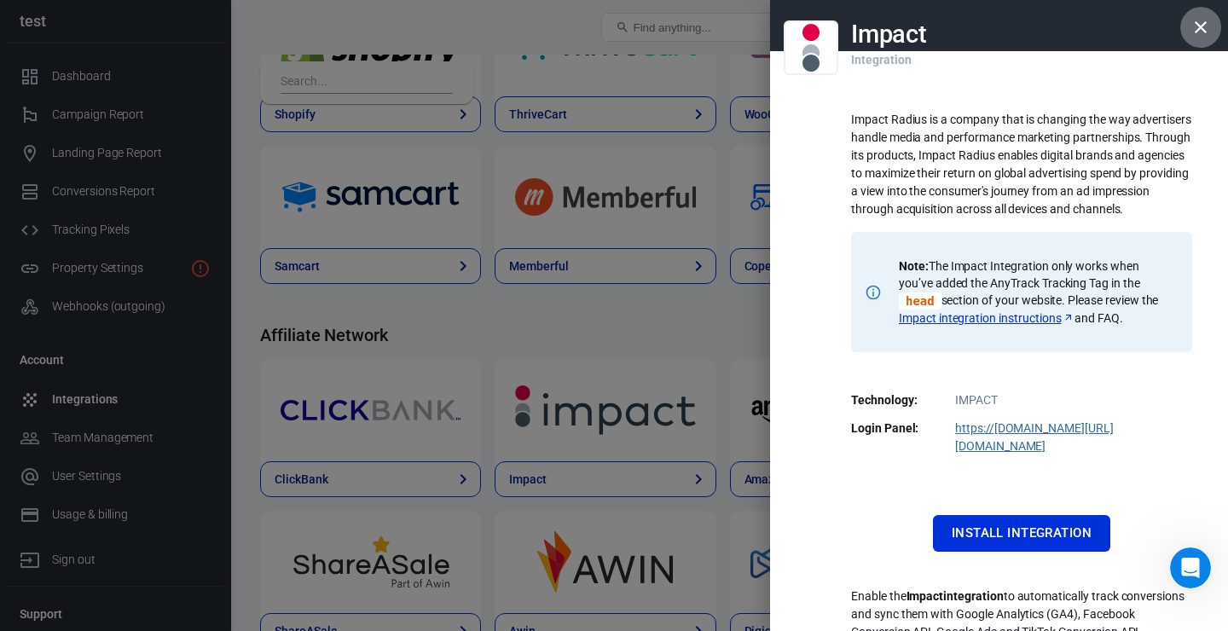
click at [1191, 28] on icon "button" at bounding box center [1201, 27] width 20 height 20
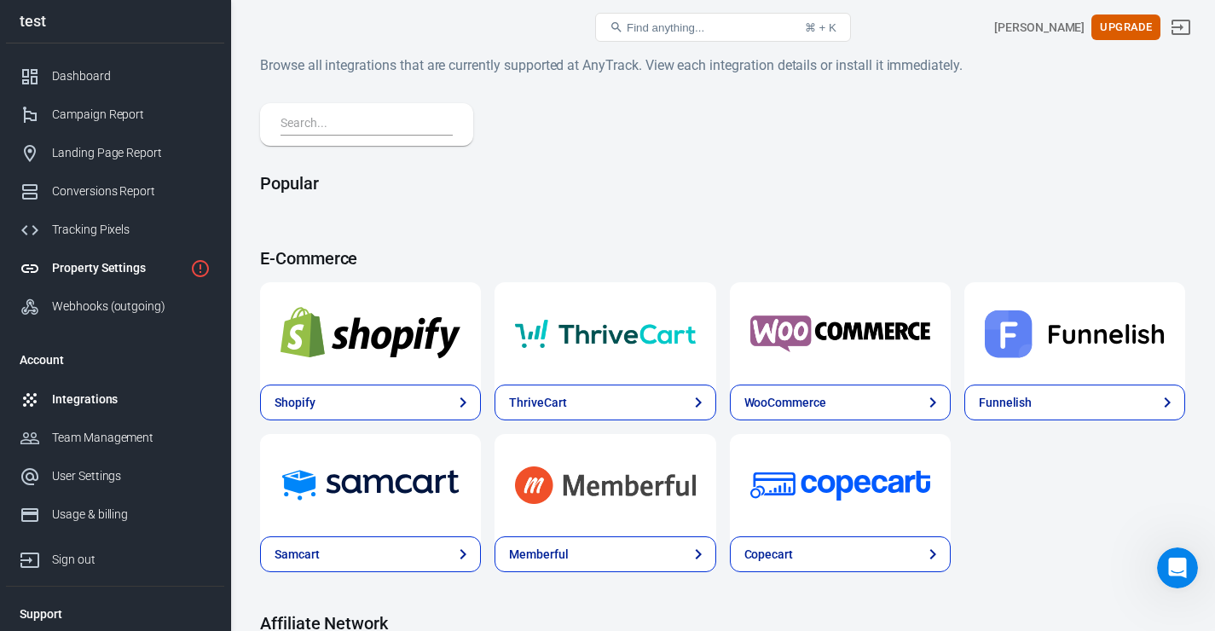
click at [131, 287] on link "Property Settings" at bounding box center [115, 268] width 218 height 38
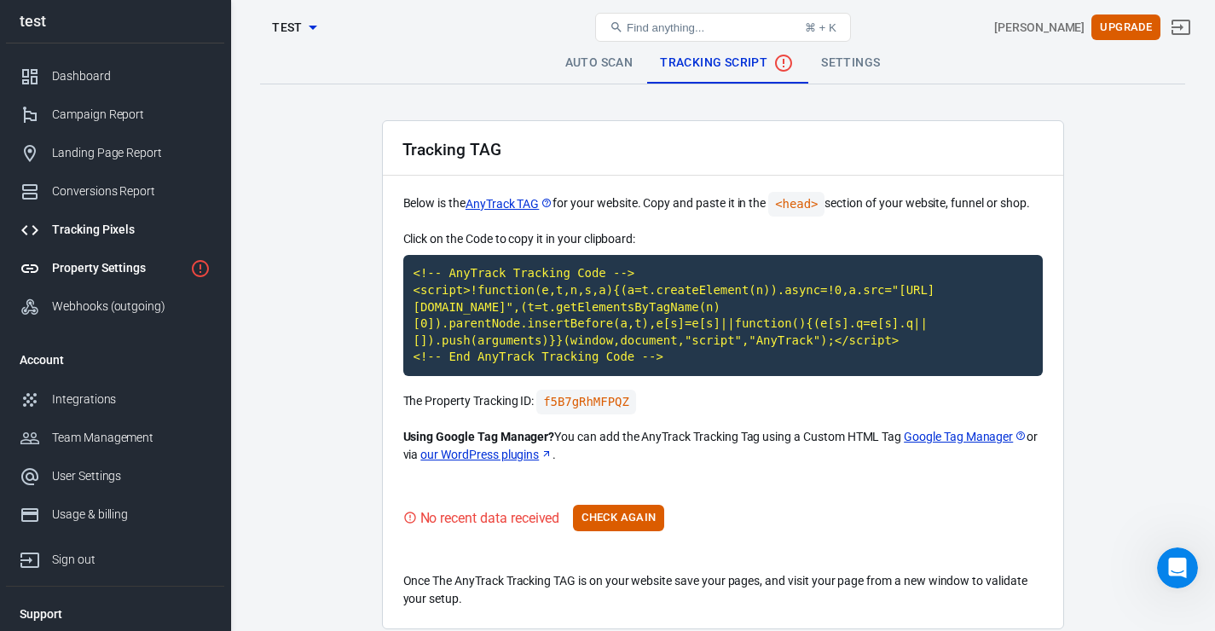
click at [126, 239] on div "Tracking Pixels" at bounding box center [131, 230] width 159 height 18
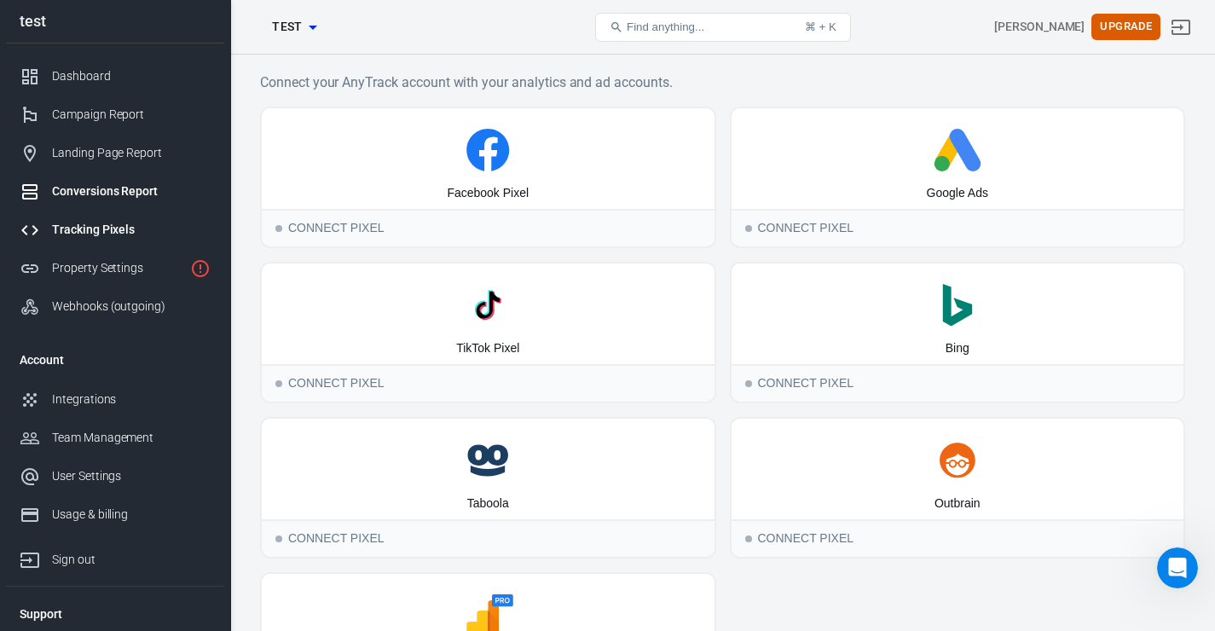
click at [129, 194] on div "Conversions Report" at bounding box center [131, 192] width 159 height 18
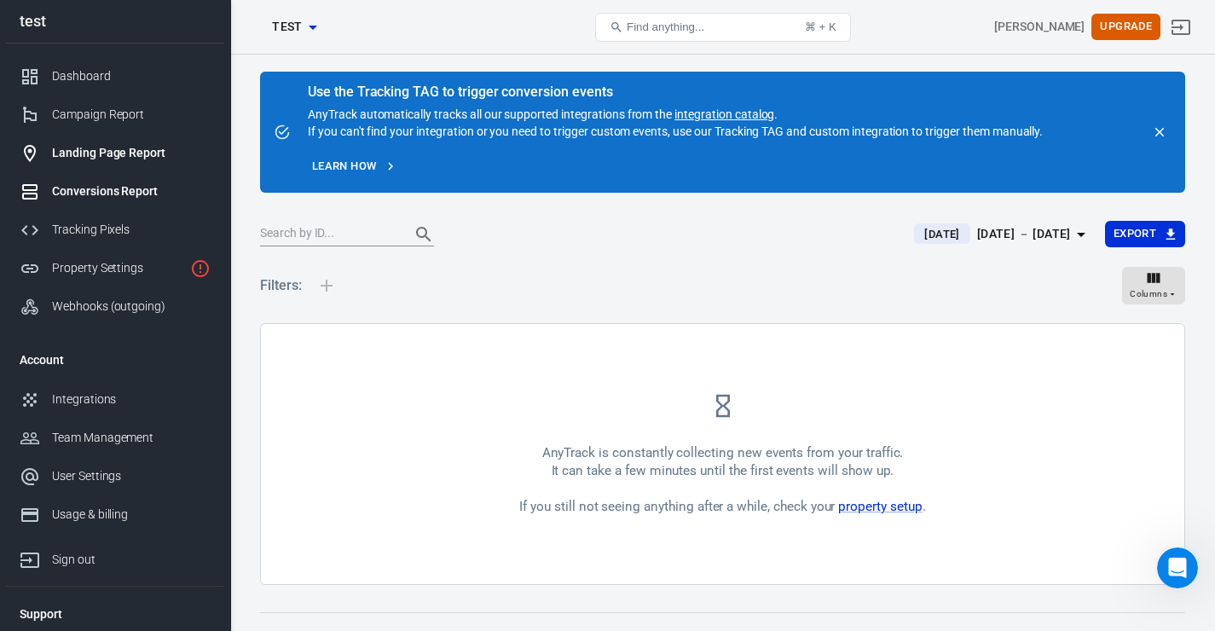
click at [140, 157] on div "Landing Page Report" at bounding box center [131, 153] width 159 height 18
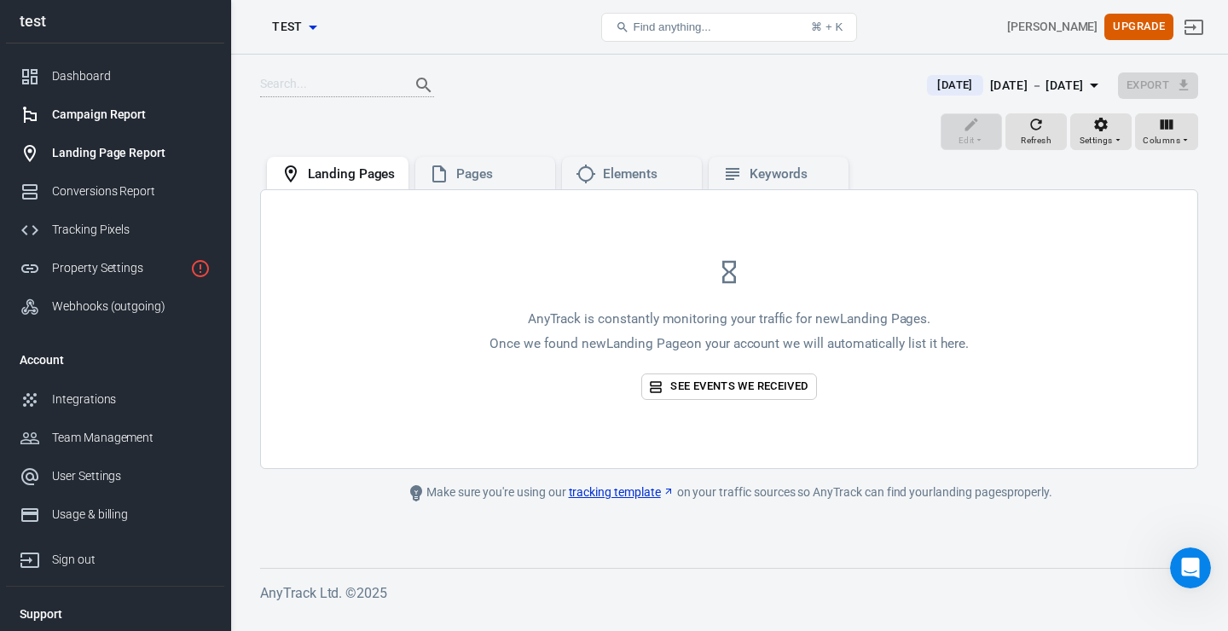
click at [136, 131] on link "Campaign Report" at bounding box center [115, 115] width 218 height 38
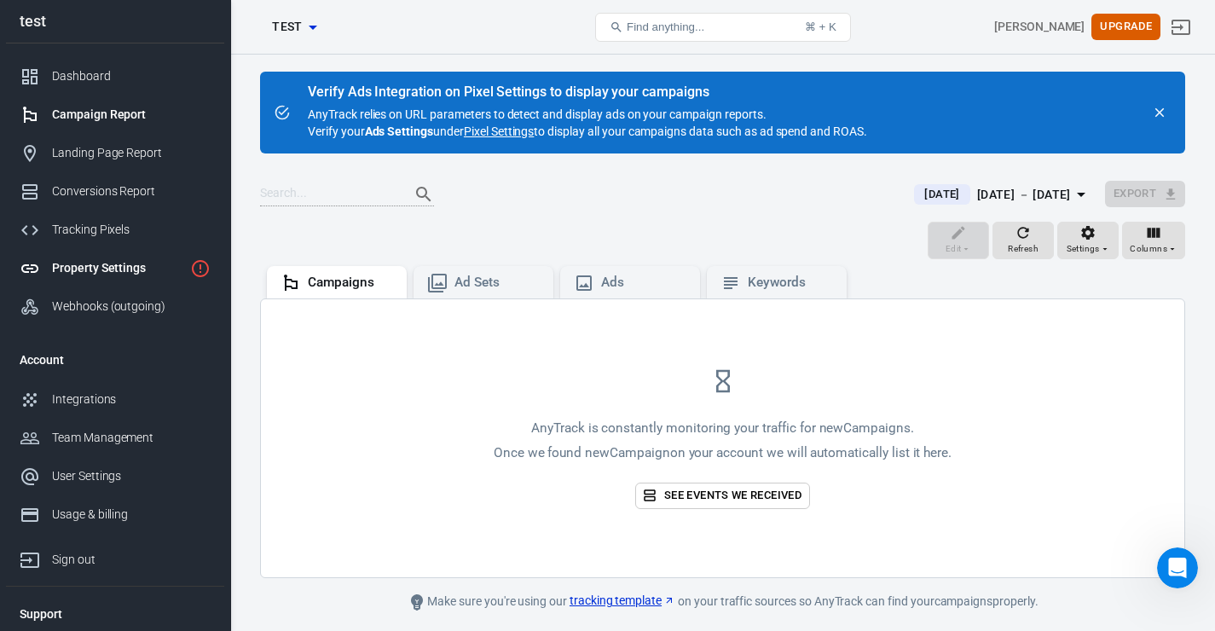
click at [123, 287] on link "Property Settings" at bounding box center [115, 268] width 218 height 38
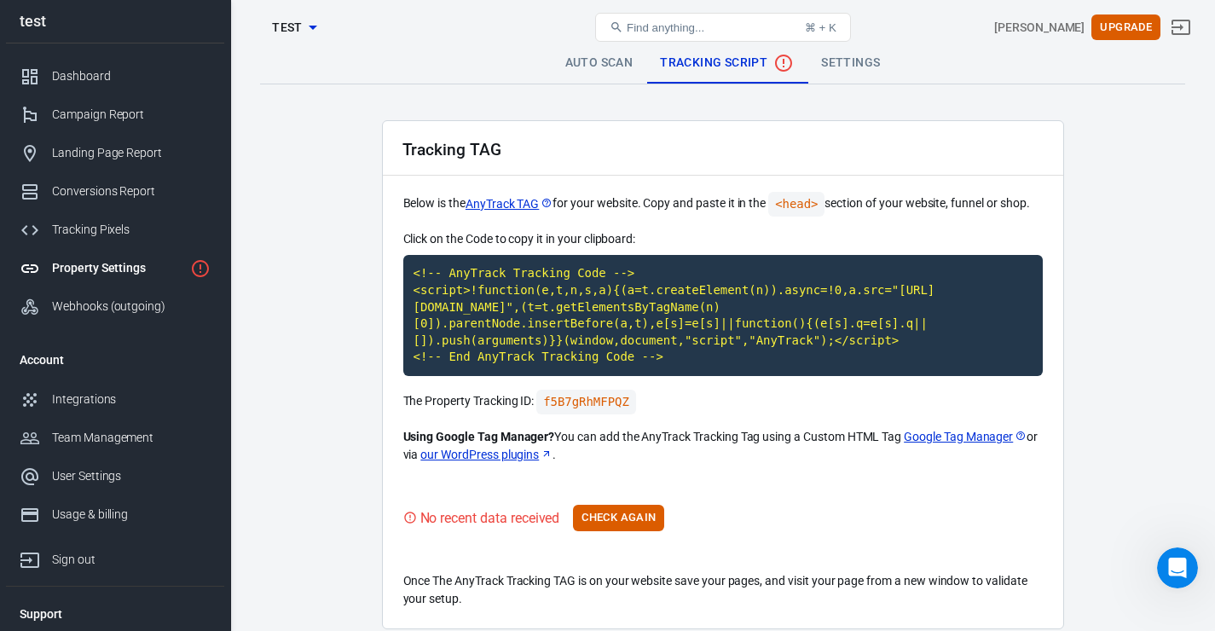
click at [608, 62] on link "Auto Scan" at bounding box center [600, 63] width 96 height 41
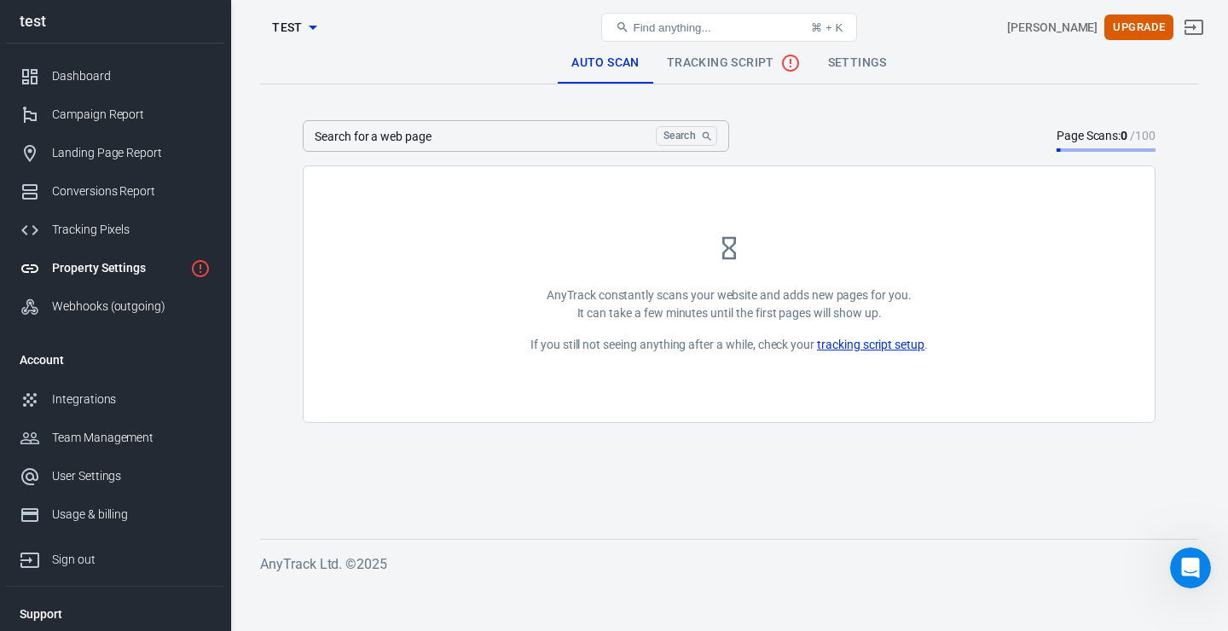
click at [127, 274] on div "Property Settings" at bounding box center [117, 268] width 131 height 18
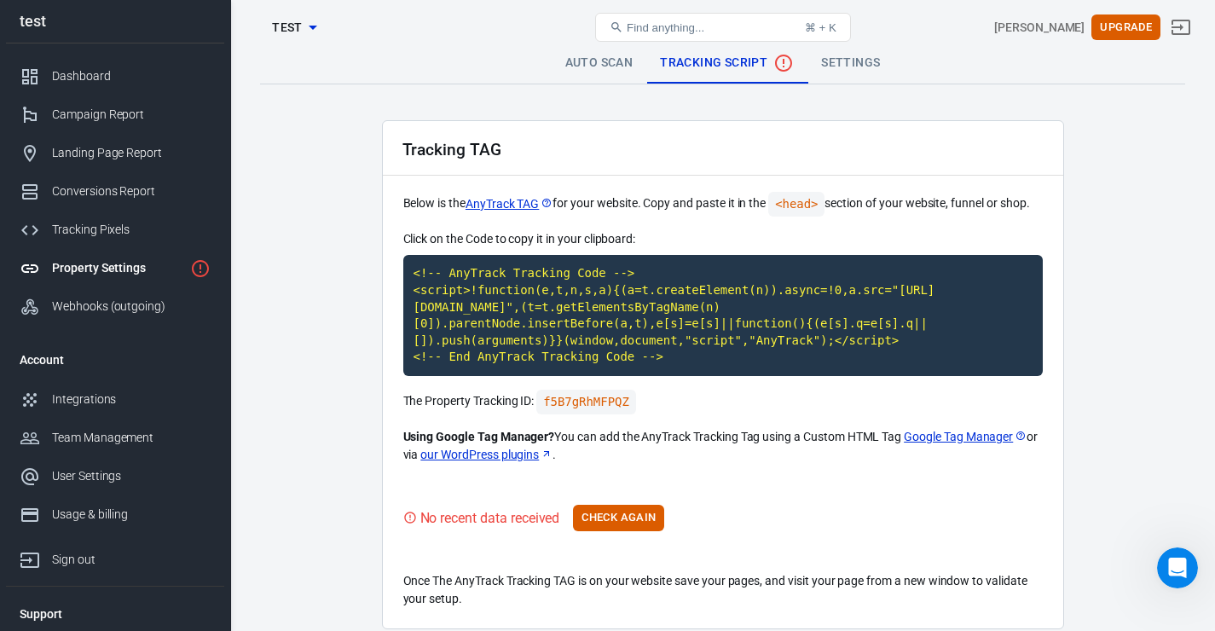
click at [869, 60] on link "Settings" at bounding box center [851, 63] width 86 height 41
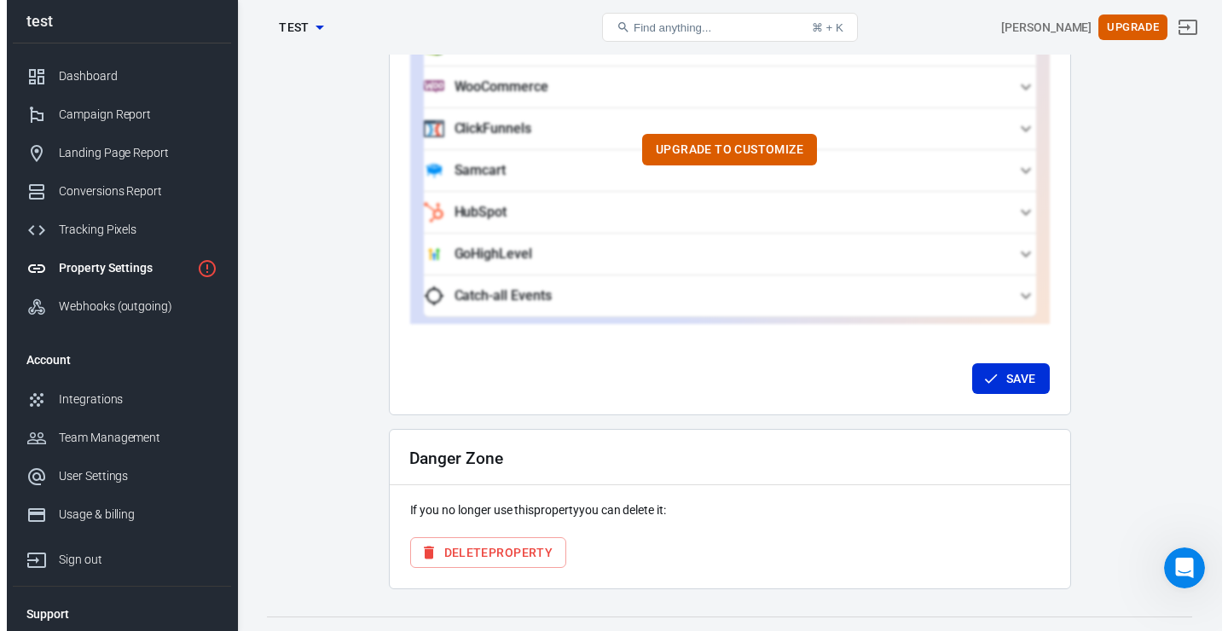
scroll to position [1683, 0]
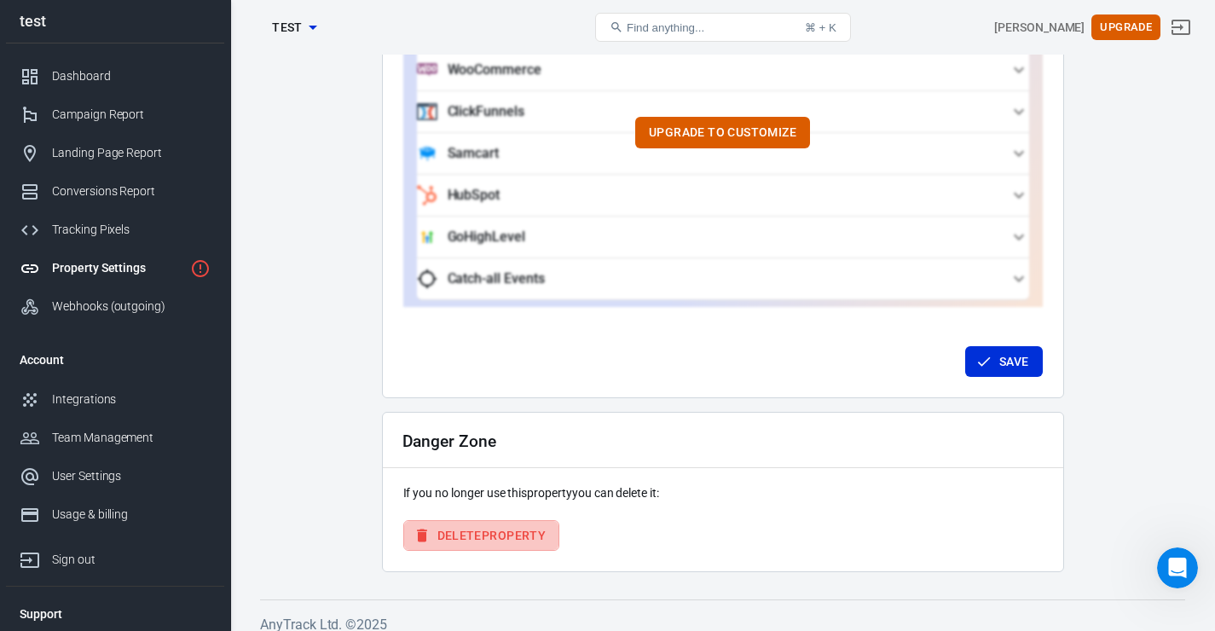
click at [487, 534] on button "Delete Property" at bounding box center [481, 536] width 157 height 32
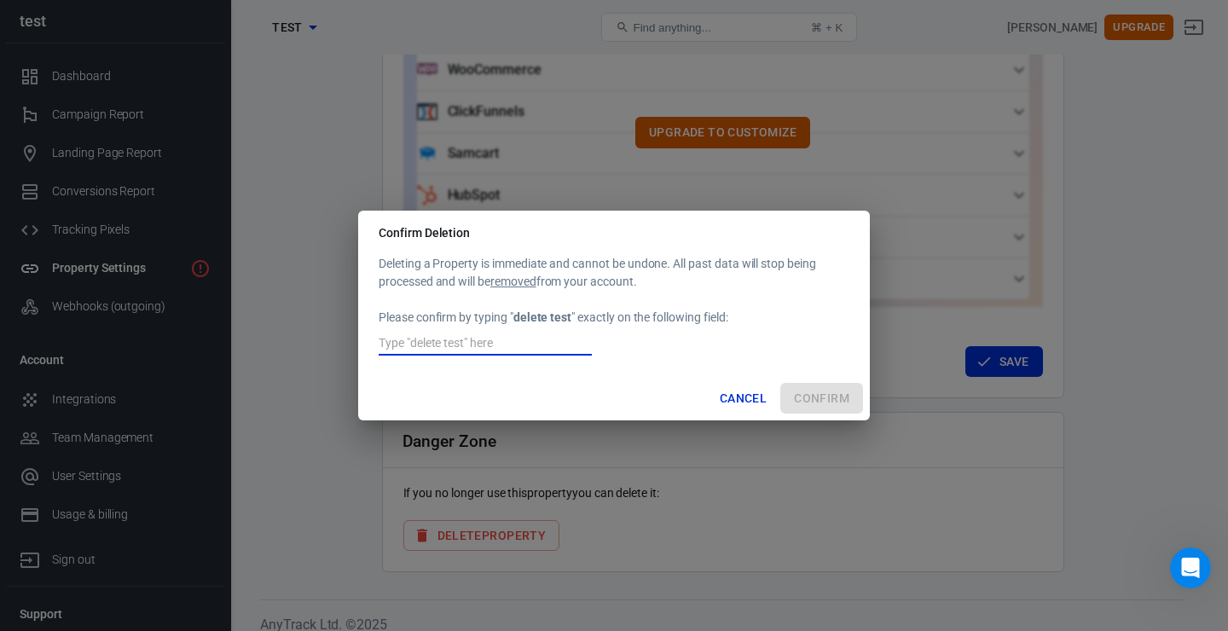
click at [451, 337] on input "text" at bounding box center [485, 344] width 213 height 22
type input "в"
type input "delete test"
click at [828, 407] on button "Confirm" at bounding box center [821, 399] width 83 height 32
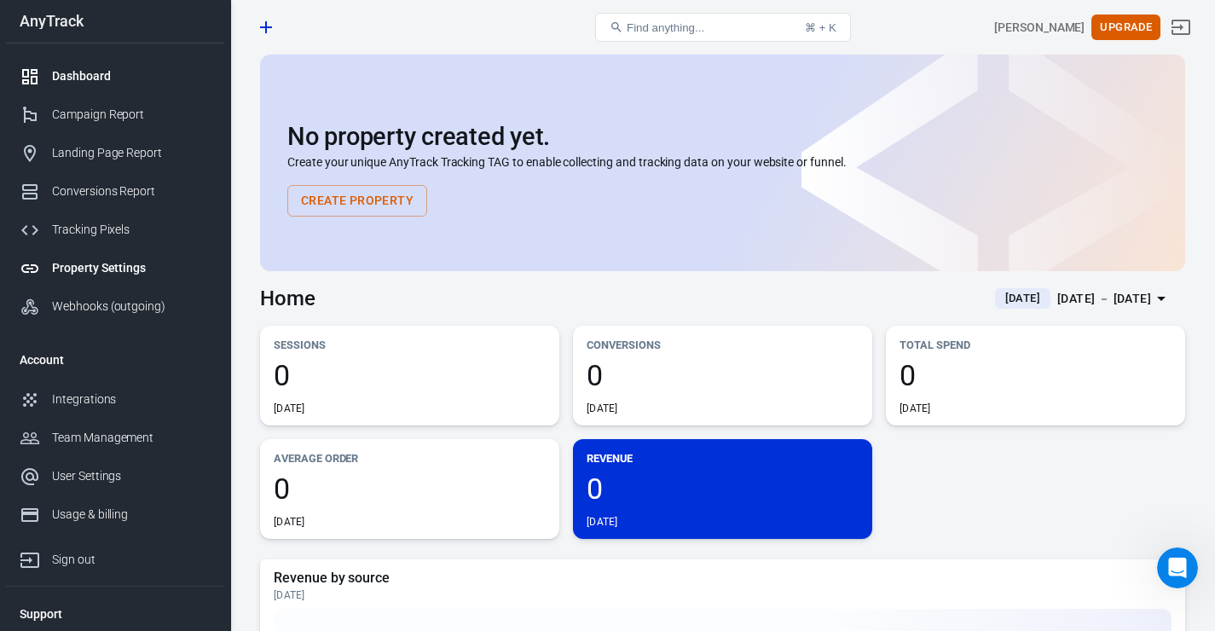
click at [132, 264] on div "Property Settings" at bounding box center [131, 268] width 159 height 18
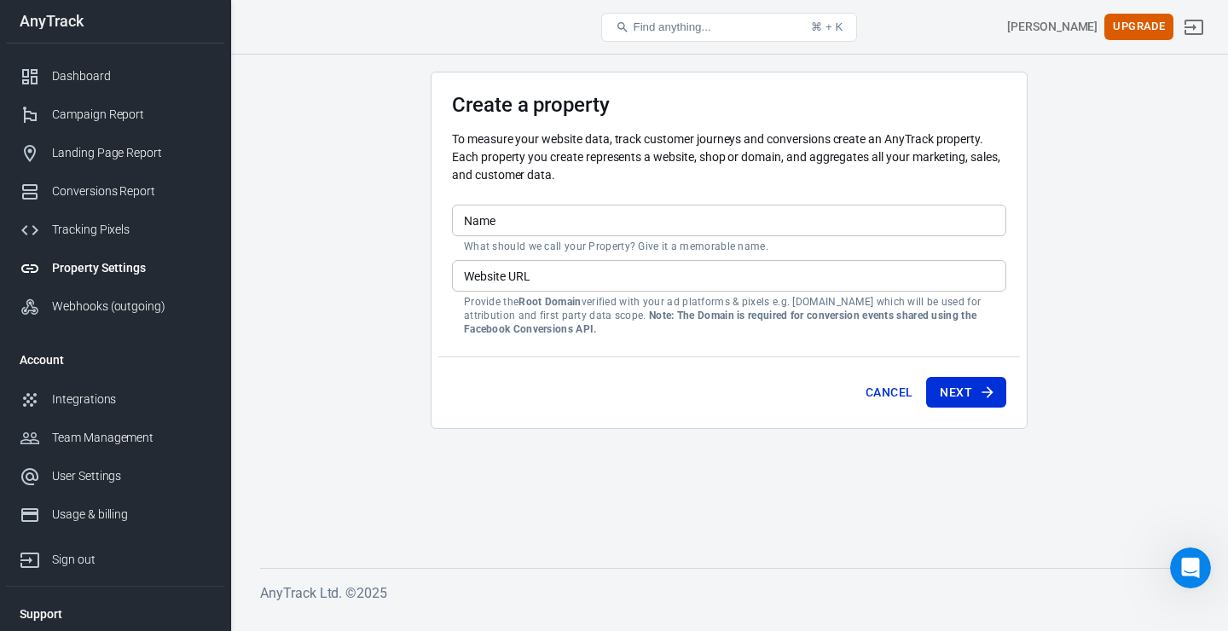
click at [582, 309] on p "Provide the Root Domain verified with your ad platforms & pixels e.g. example.c…" at bounding box center [729, 315] width 530 height 41
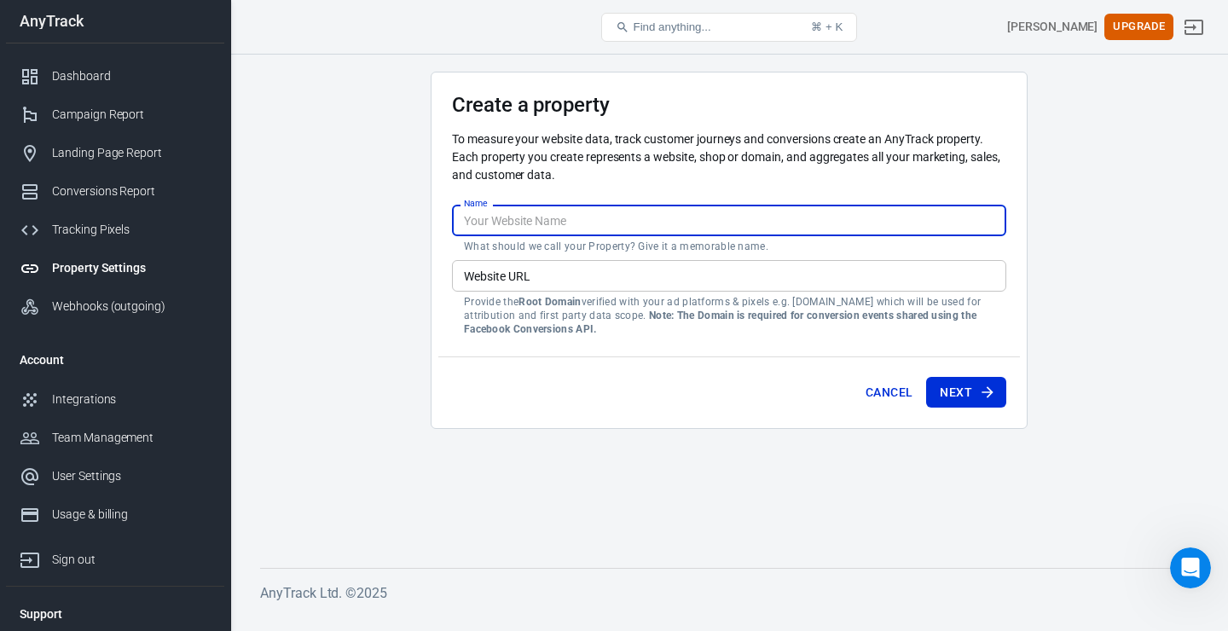
click at [561, 223] on input "Name" at bounding box center [729, 221] width 554 height 32
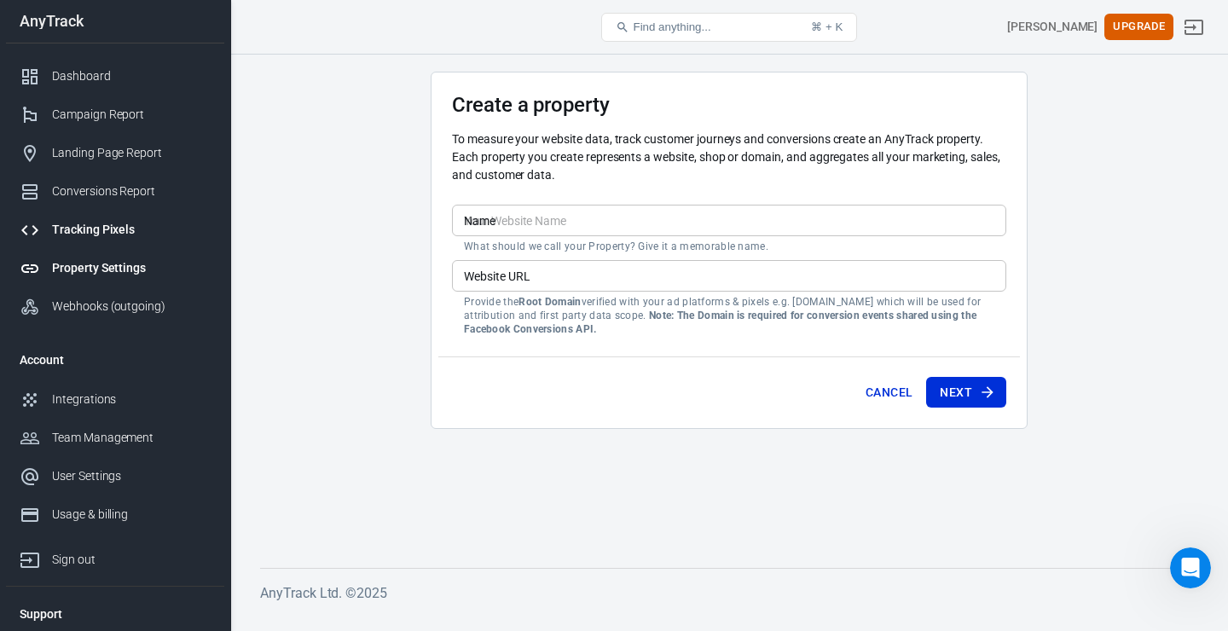
click at [100, 239] on div "Tracking Pixels" at bounding box center [131, 230] width 159 height 18
click at [154, 194] on div "Conversions Report" at bounding box center [131, 192] width 159 height 18
click at [158, 161] on div "Landing Page Report" at bounding box center [131, 153] width 159 height 18
click at [120, 419] on link "Integrations" at bounding box center [115, 399] width 218 height 38
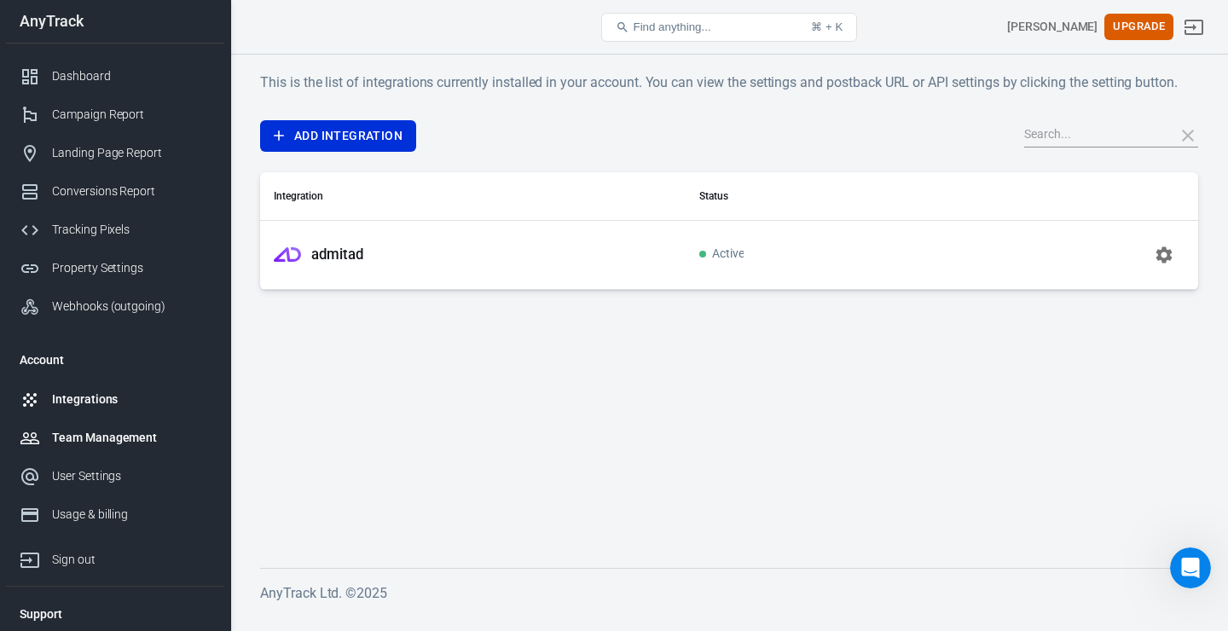
click at [124, 457] on link "Team Management" at bounding box center [115, 438] width 218 height 38
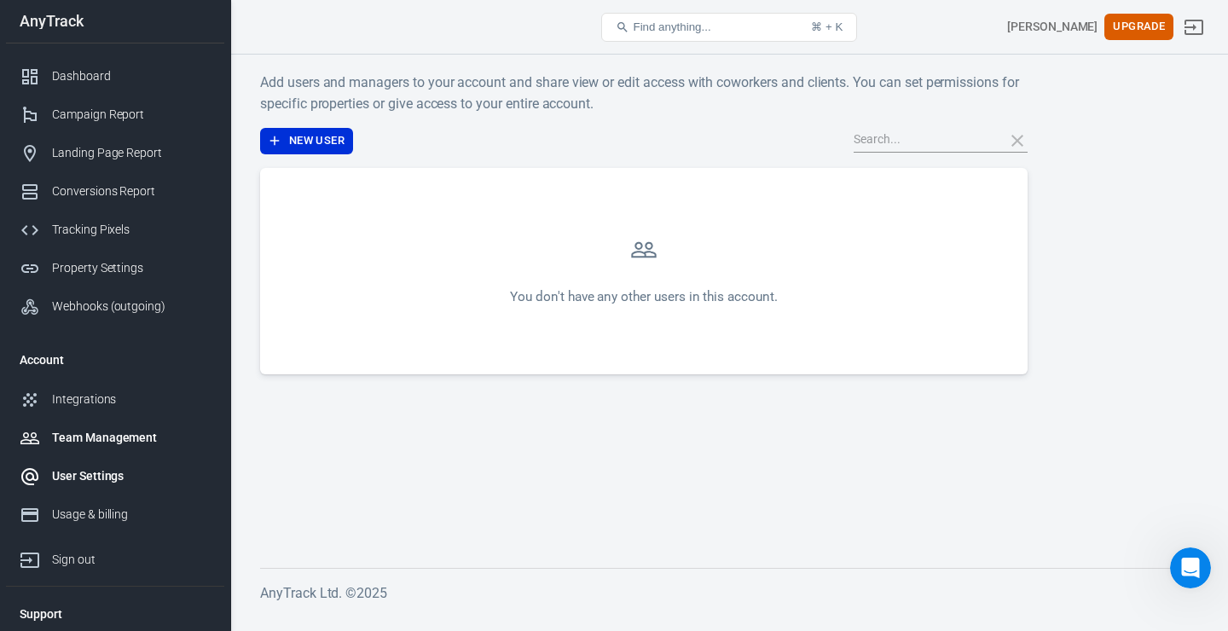
click at [127, 478] on div "User Settings" at bounding box center [131, 476] width 159 height 18
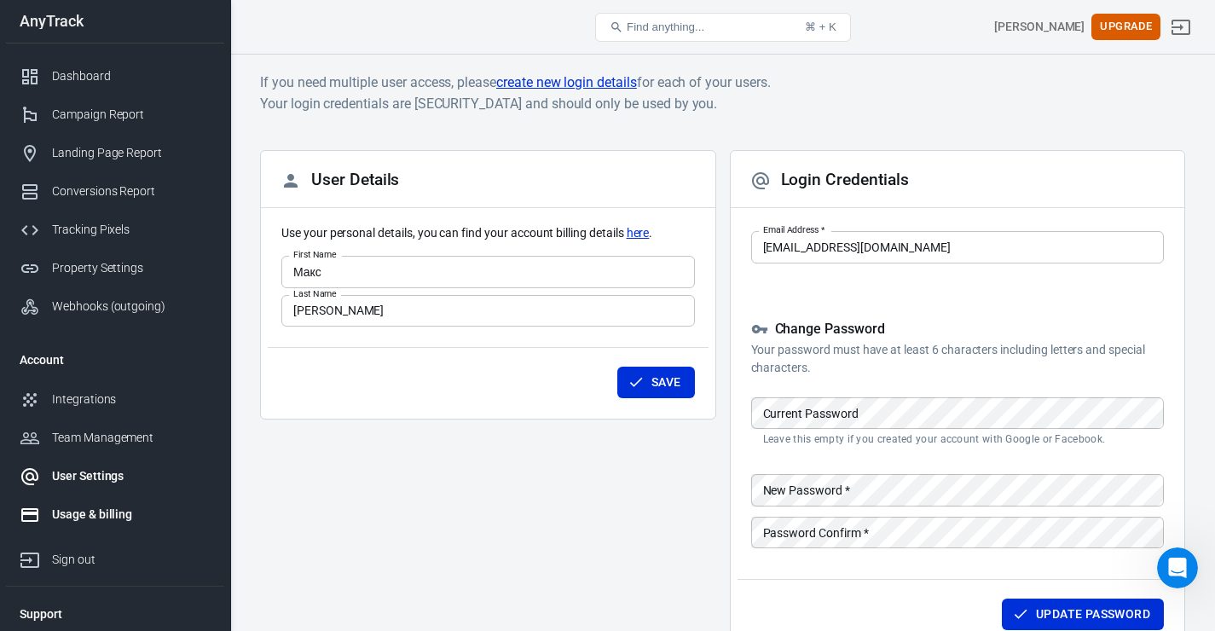
click at [121, 520] on div "Usage & billing" at bounding box center [131, 515] width 159 height 18
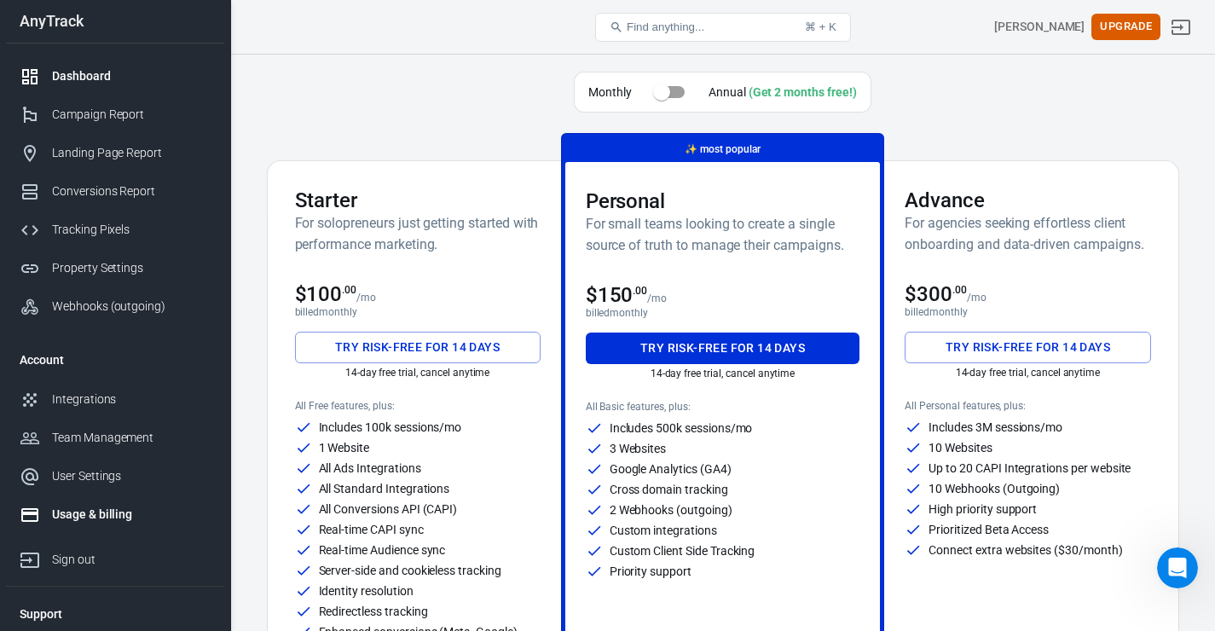
click at [107, 68] on link "Dashboard" at bounding box center [115, 76] width 218 height 38
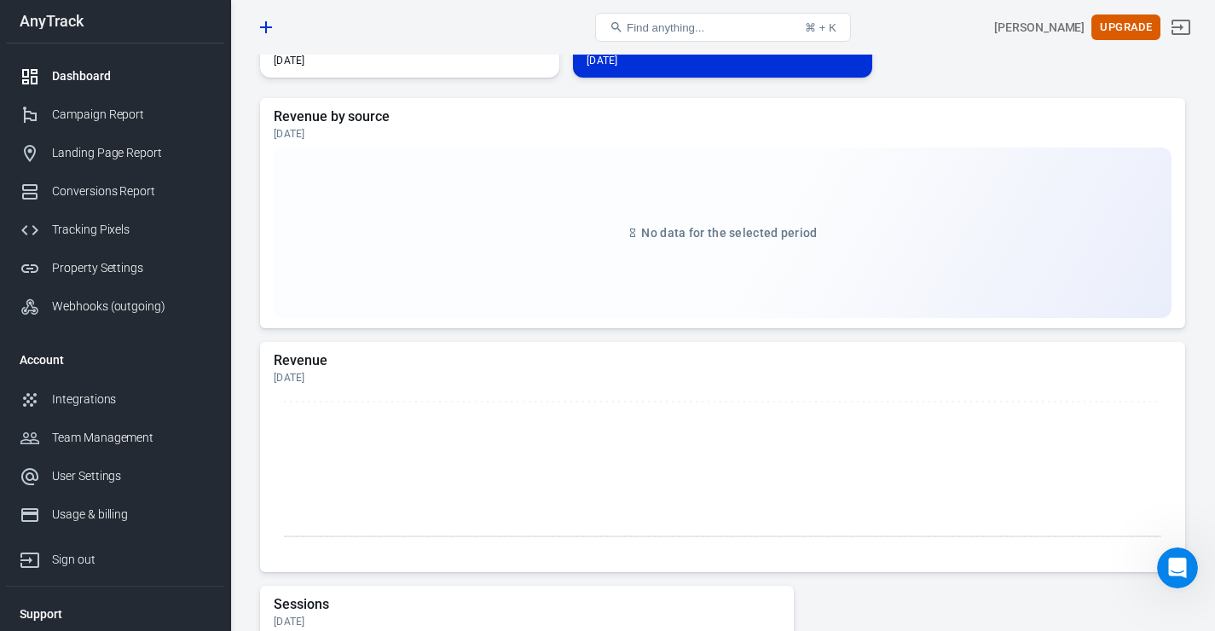
scroll to position [327, 0]
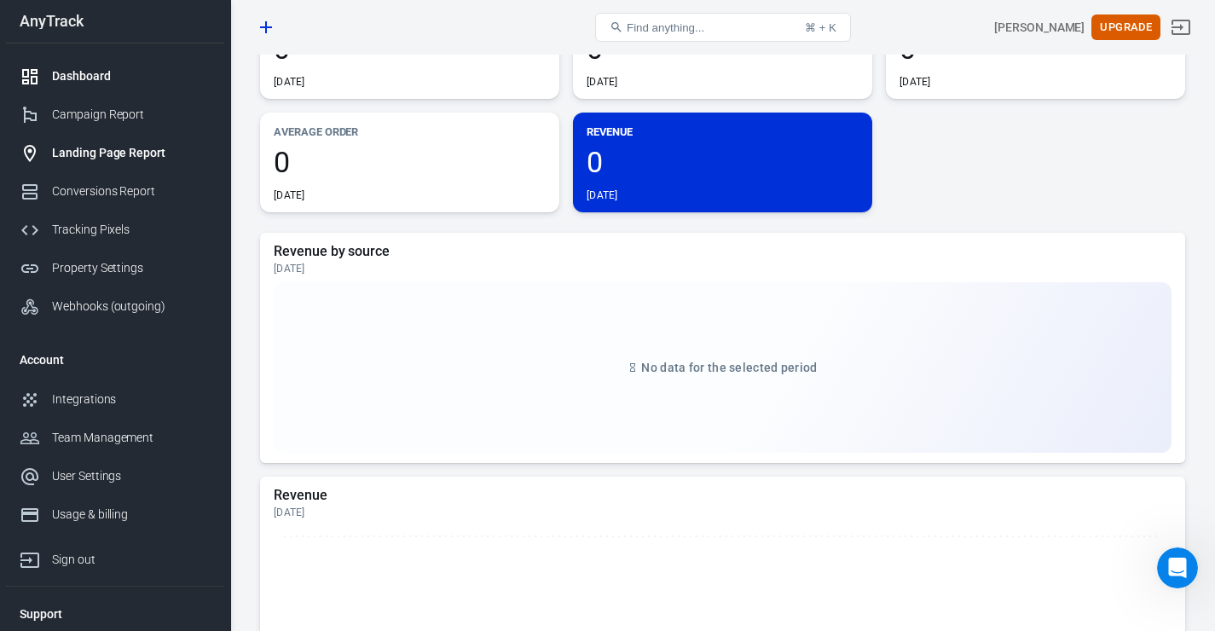
click at [119, 162] on div "Landing Page Report" at bounding box center [131, 153] width 159 height 18
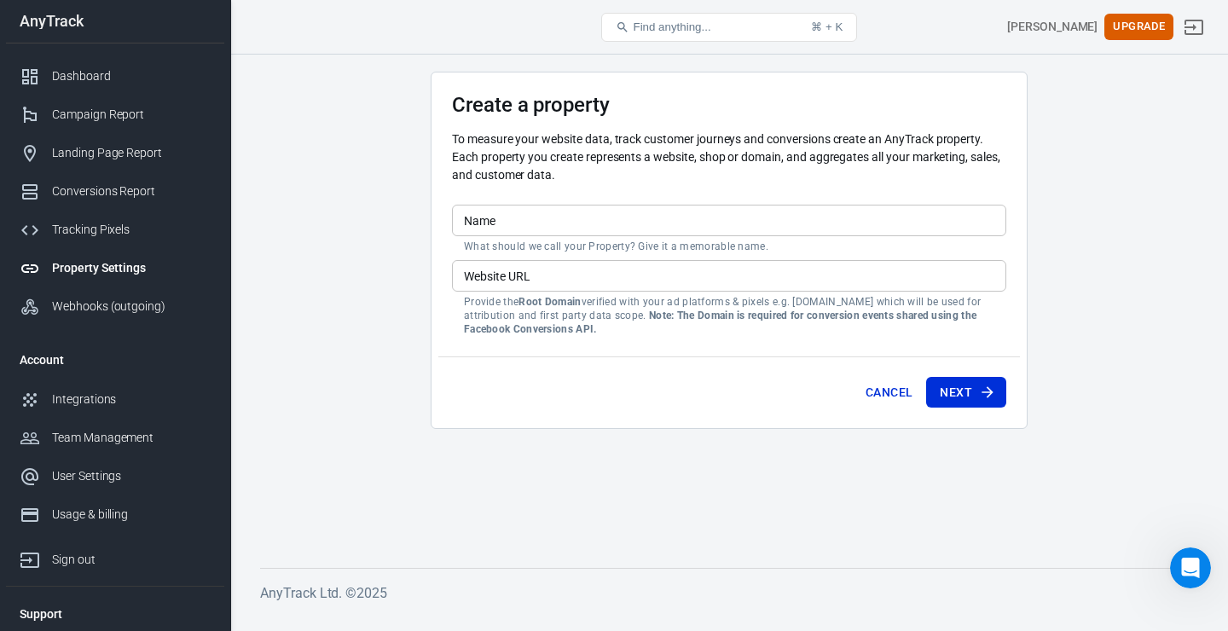
click at [710, 223] on input "Name" at bounding box center [729, 221] width 554 height 32
click at [136, 119] on div "Campaign Report" at bounding box center [131, 115] width 159 height 18
click at [125, 72] on link "Dashboard" at bounding box center [115, 76] width 218 height 38
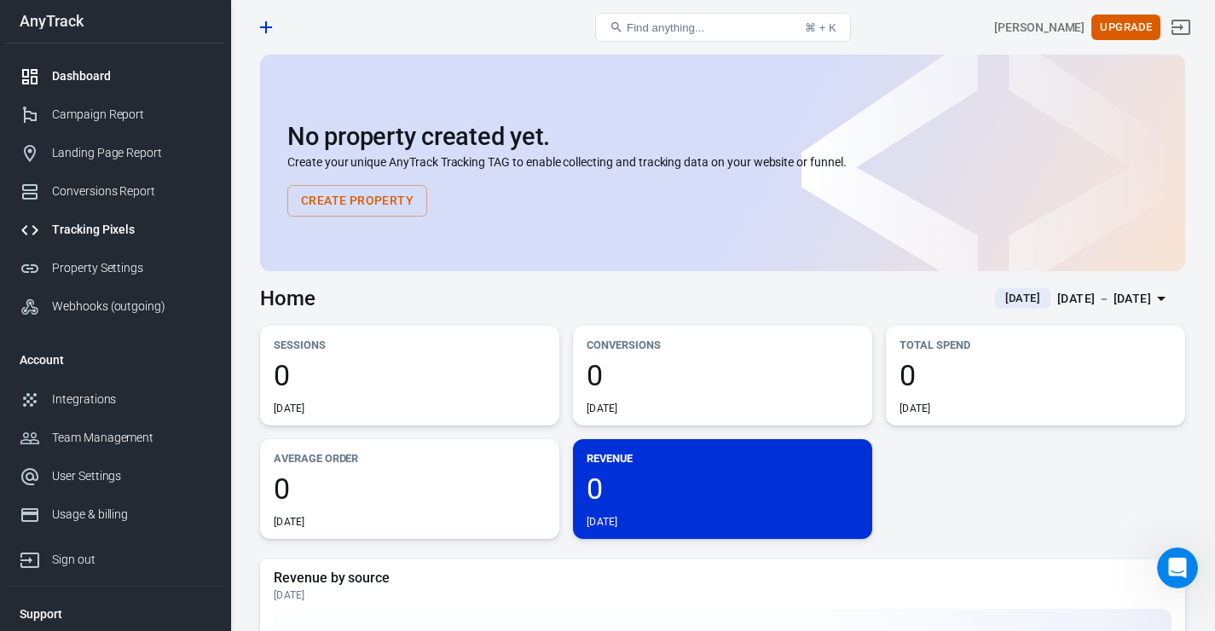
click at [118, 239] on div "Tracking Pixels" at bounding box center [131, 230] width 159 height 18
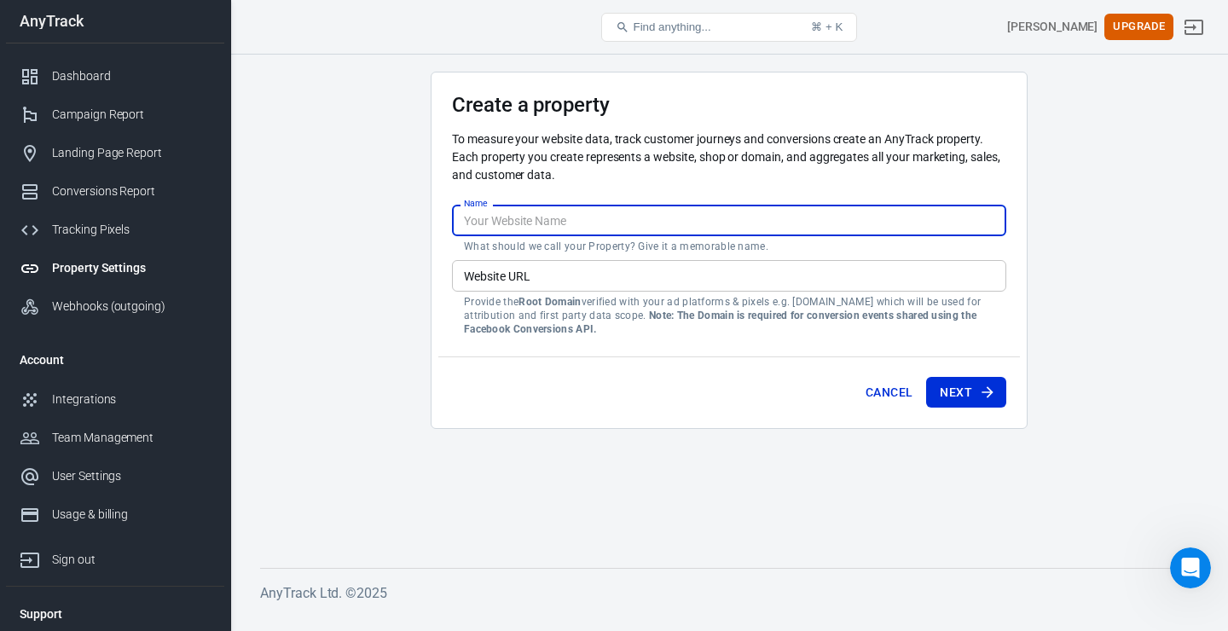
click at [696, 214] on input "Name" at bounding box center [729, 221] width 554 height 32
paste input "[URL][DOMAIN_NAME]"
type input "[URL][DOMAIN_NAME]"
click at [683, 269] on input "Website URL" at bounding box center [729, 276] width 554 height 32
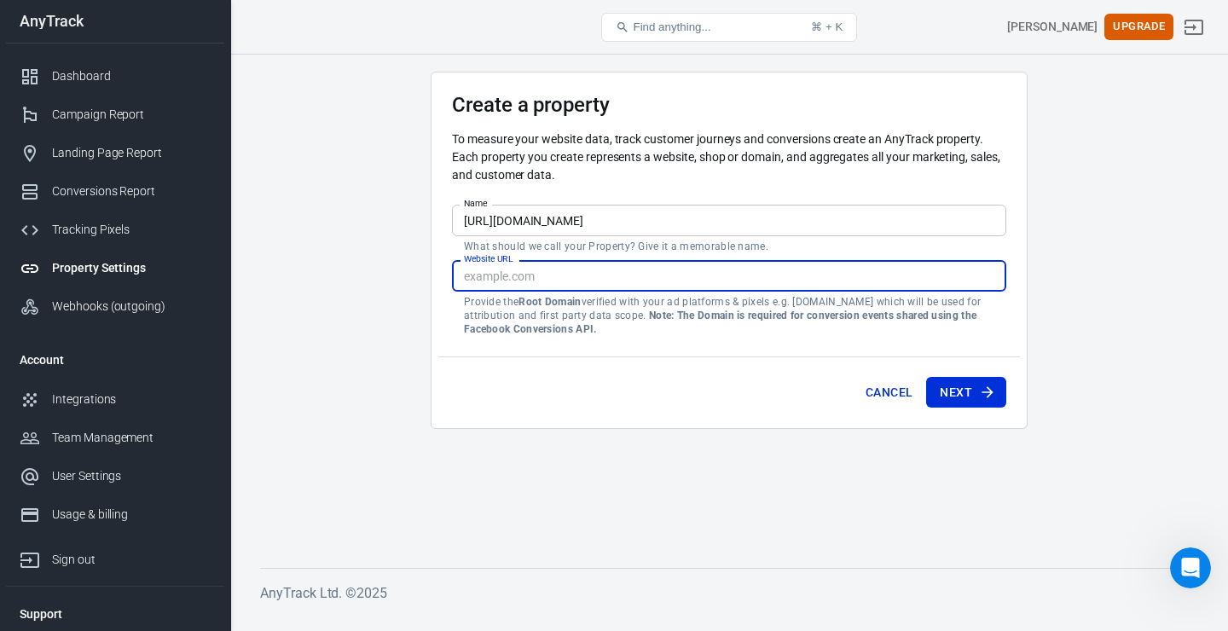
paste input "[URL][DOMAIN_NAME]"
type input "[URL][DOMAIN_NAME]"
click at [117, 247] on link "Tracking Pixels" at bounding box center [115, 230] width 218 height 38
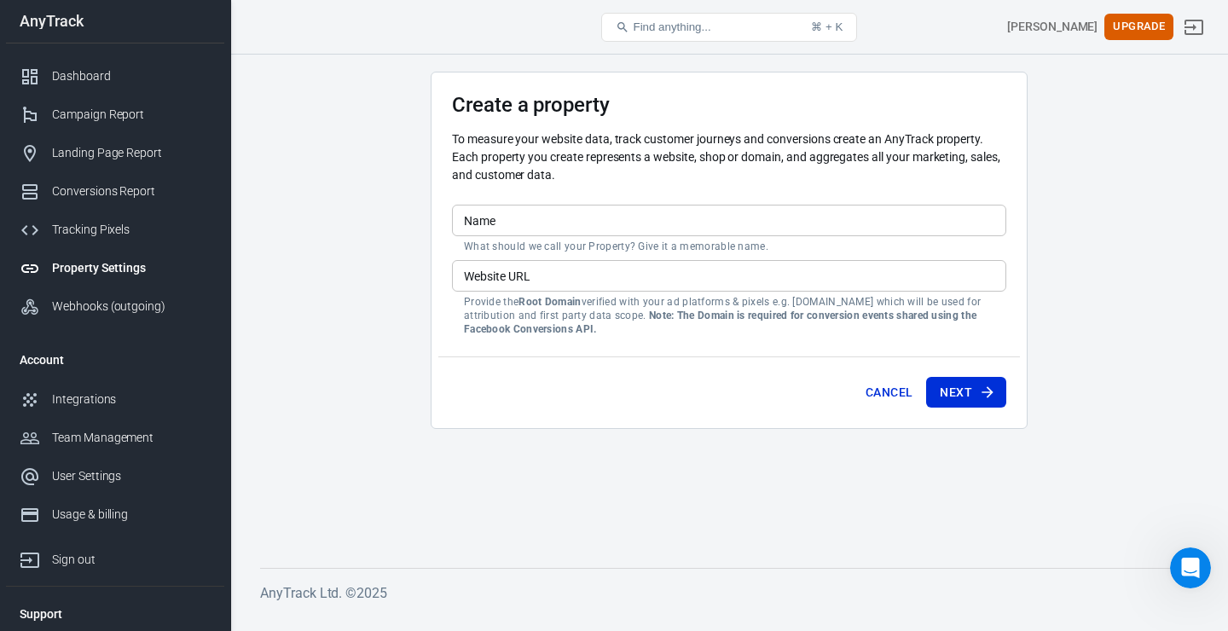
click at [750, 218] on input "Name" at bounding box center [729, 221] width 554 height 32
click at [56, 235] on div "Tracking Pixels" at bounding box center [131, 230] width 159 height 18
click at [95, 269] on div "Property Settings" at bounding box center [131, 268] width 159 height 18
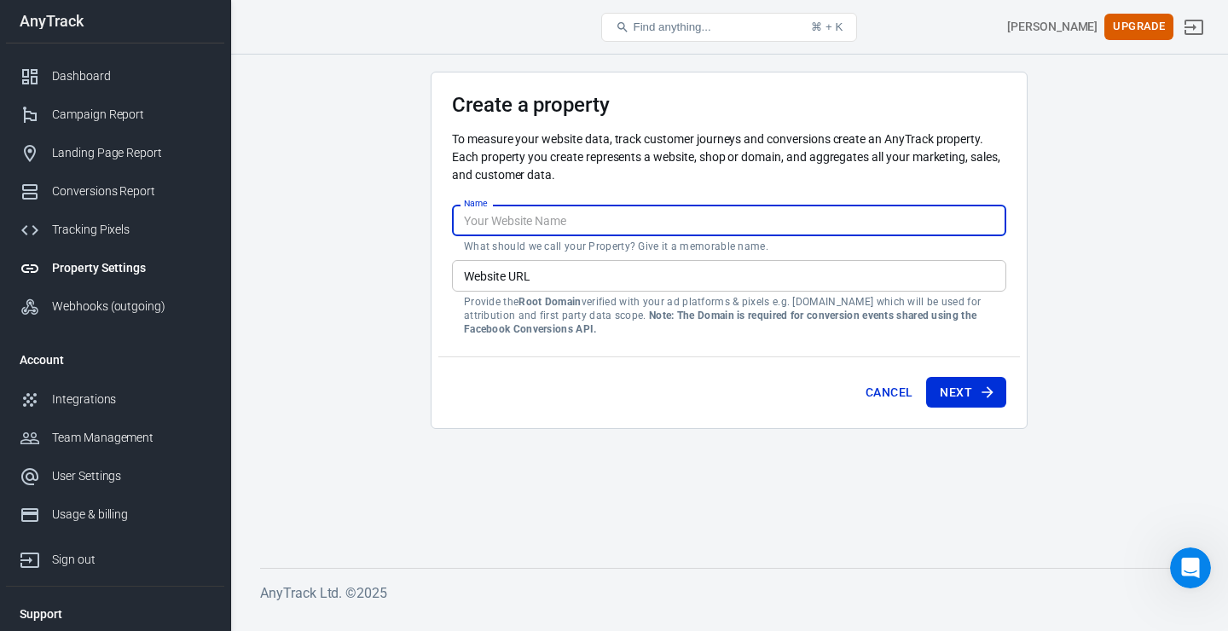
click at [563, 230] on input "Name" at bounding box center [729, 221] width 554 height 32
click at [560, 272] on input "Website URL" at bounding box center [729, 276] width 554 height 32
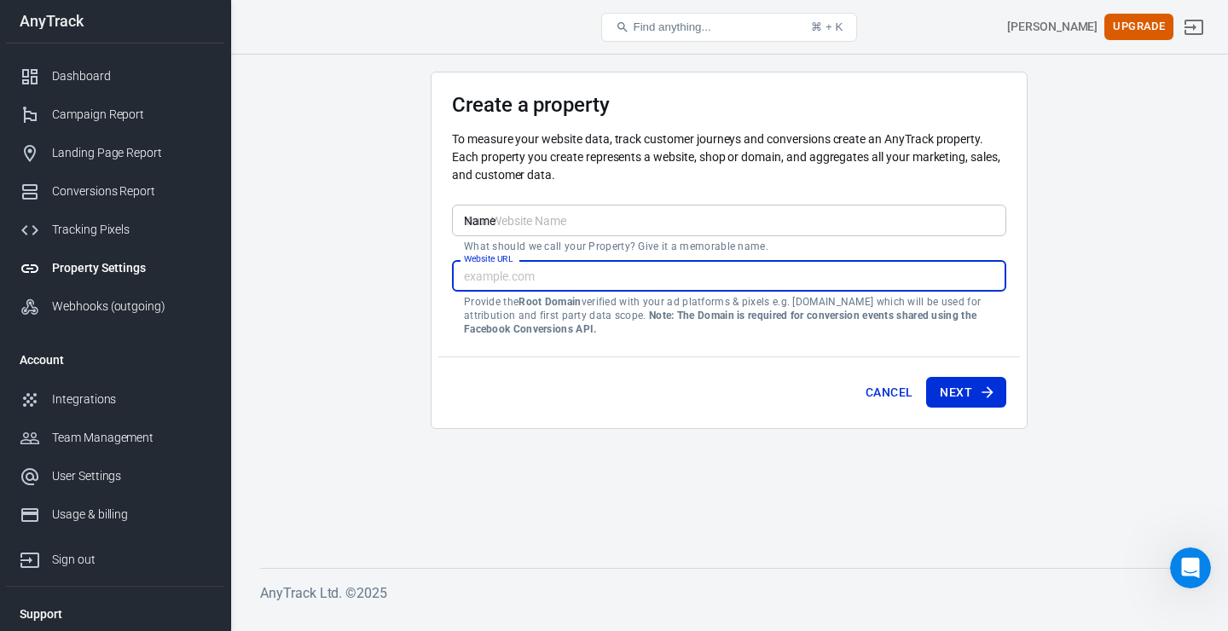
paste input "[DOMAIN_NAME]"
type input "[DOMAIN_NAME]"
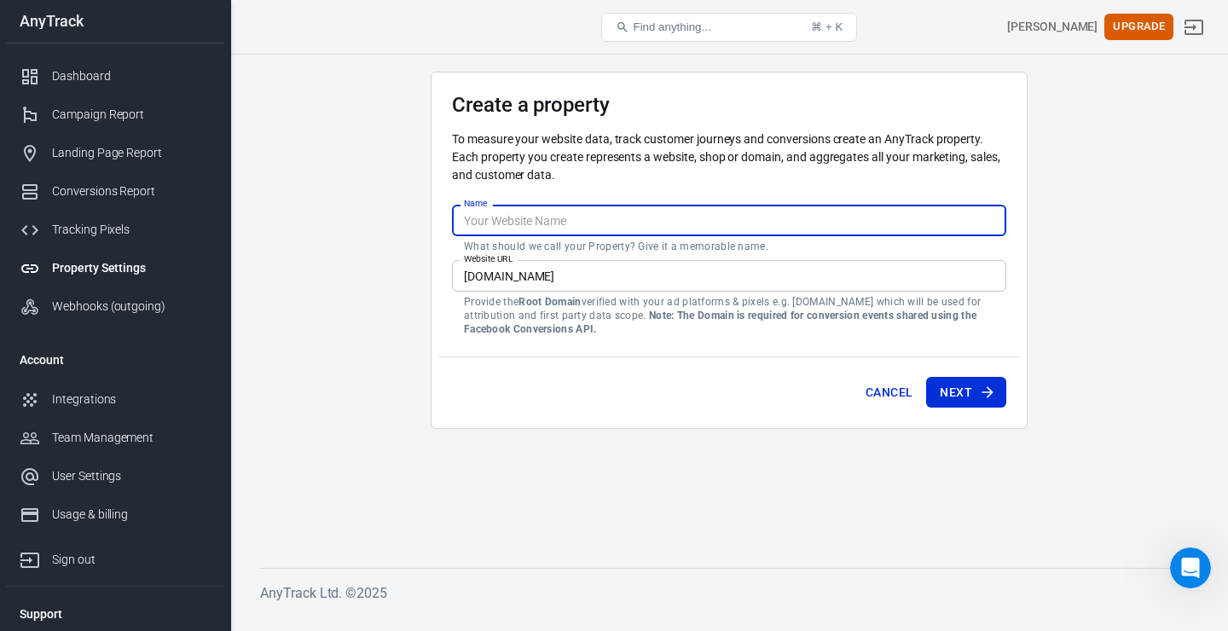
click at [588, 231] on input "Name" at bounding box center [729, 221] width 554 height 32
type input "peso"
click at [978, 391] on button "Next" at bounding box center [966, 393] width 80 height 32
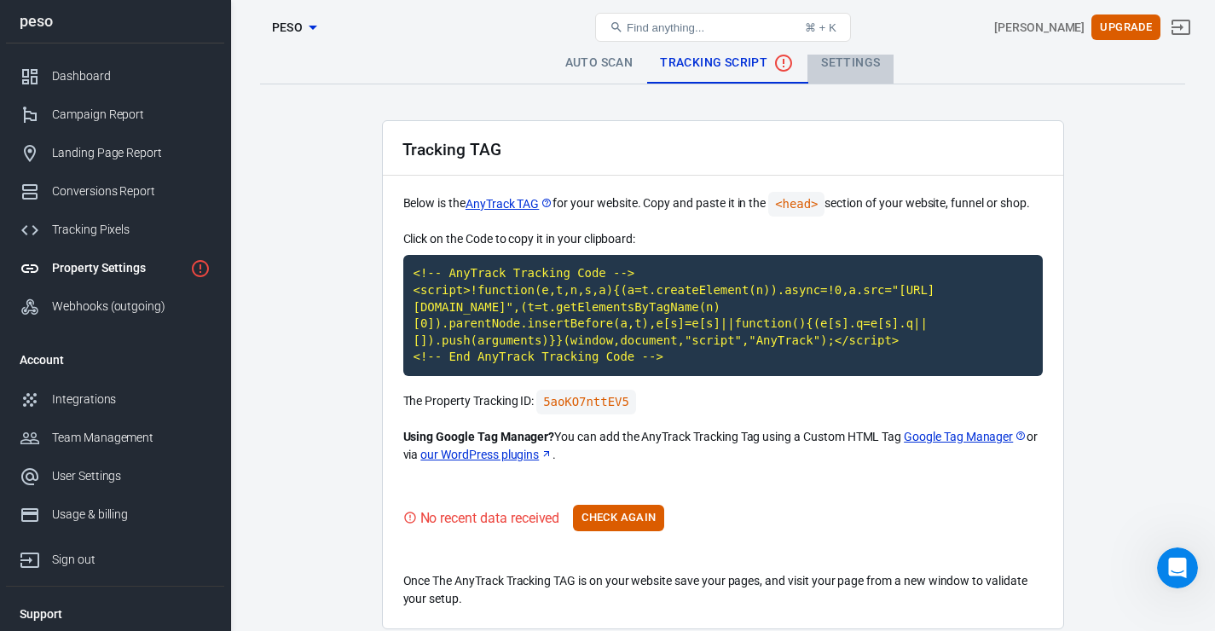
click at [855, 66] on link "Settings" at bounding box center [851, 63] width 86 height 41
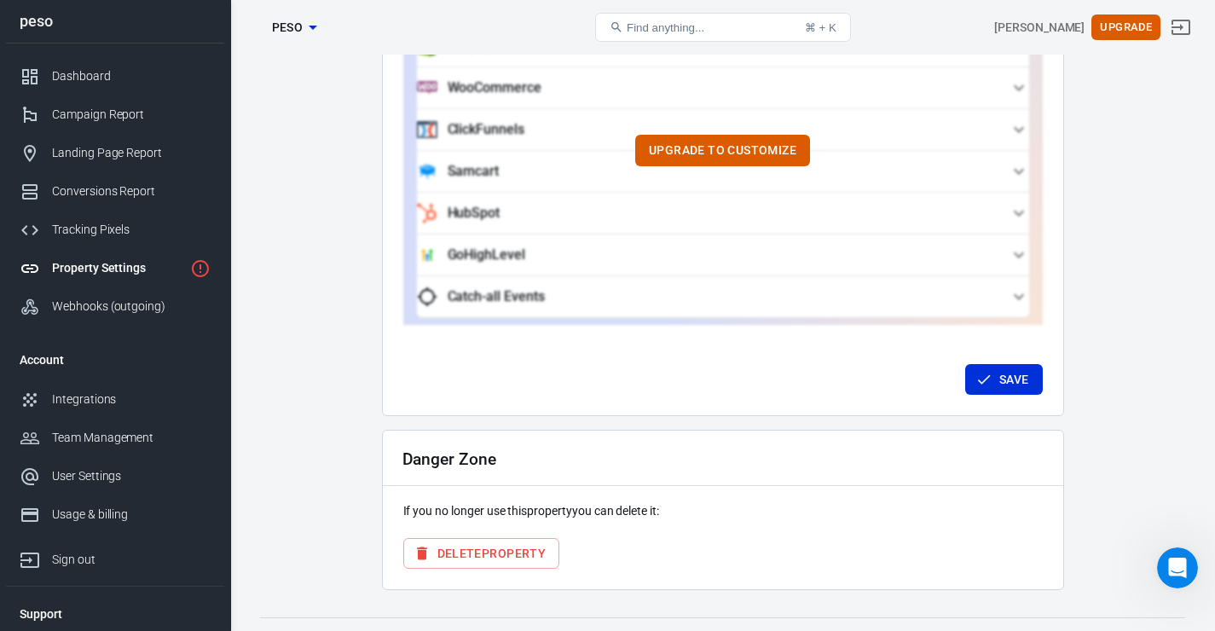
scroll to position [1683, 0]
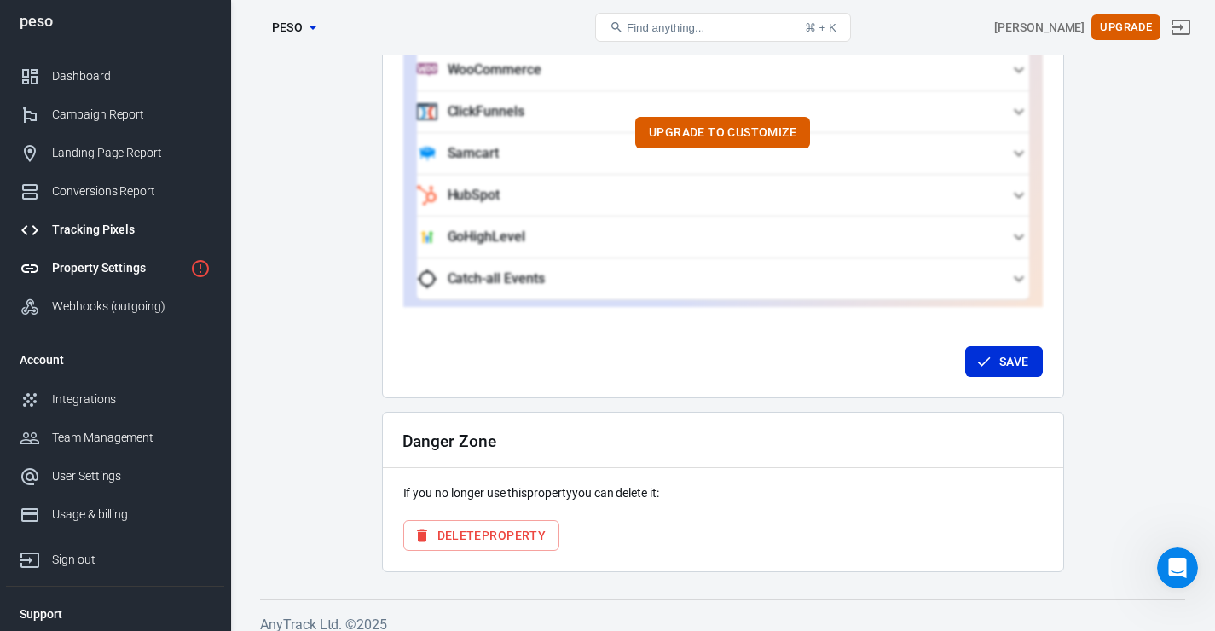
click at [115, 239] on div "Tracking Pixels" at bounding box center [131, 230] width 159 height 18
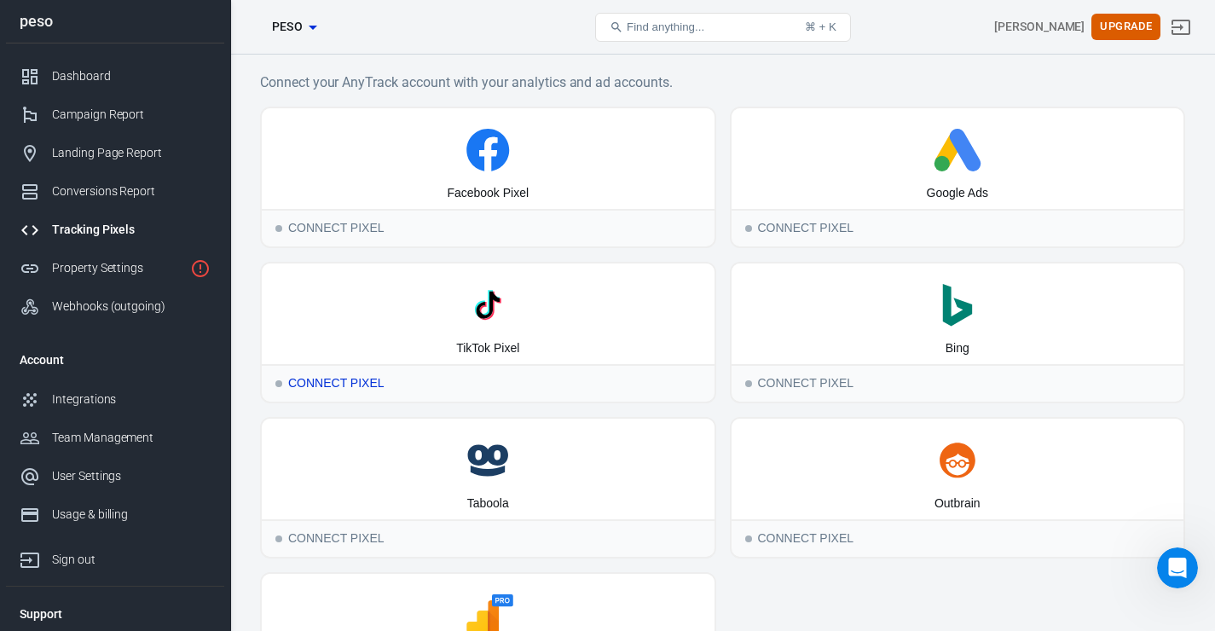
click at [479, 340] on div "TikTok Pixel" at bounding box center [487, 348] width 63 height 17
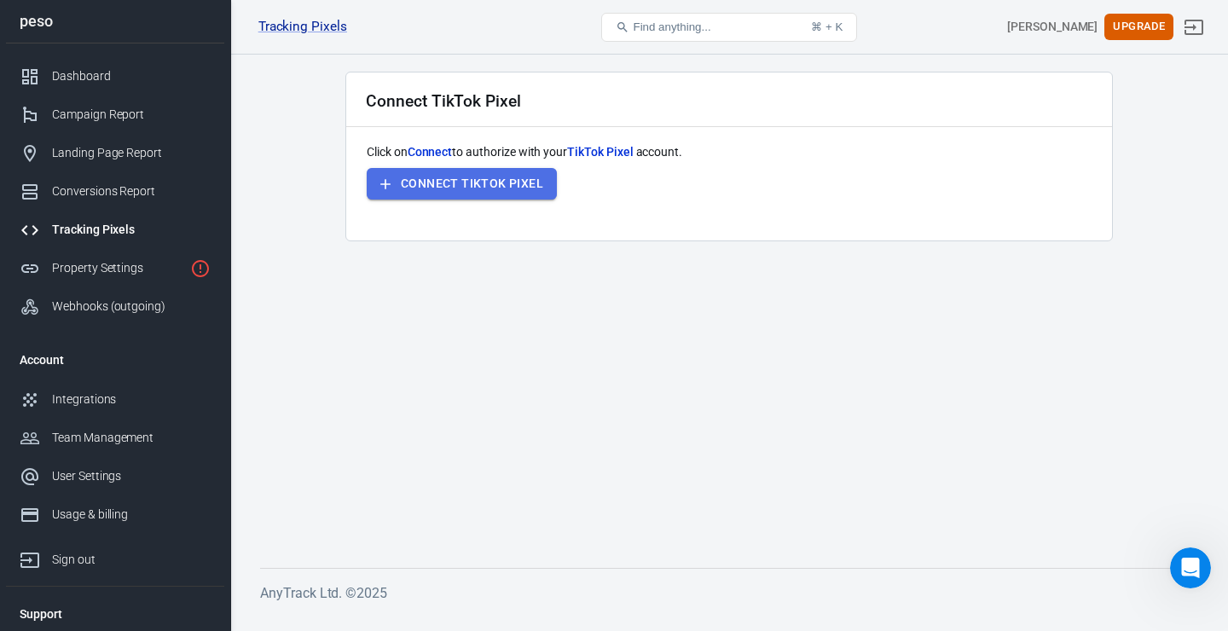
click at [518, 196] on button "Connect TikTok Pixel" at bounding box center [462, 184] width 190 height 32
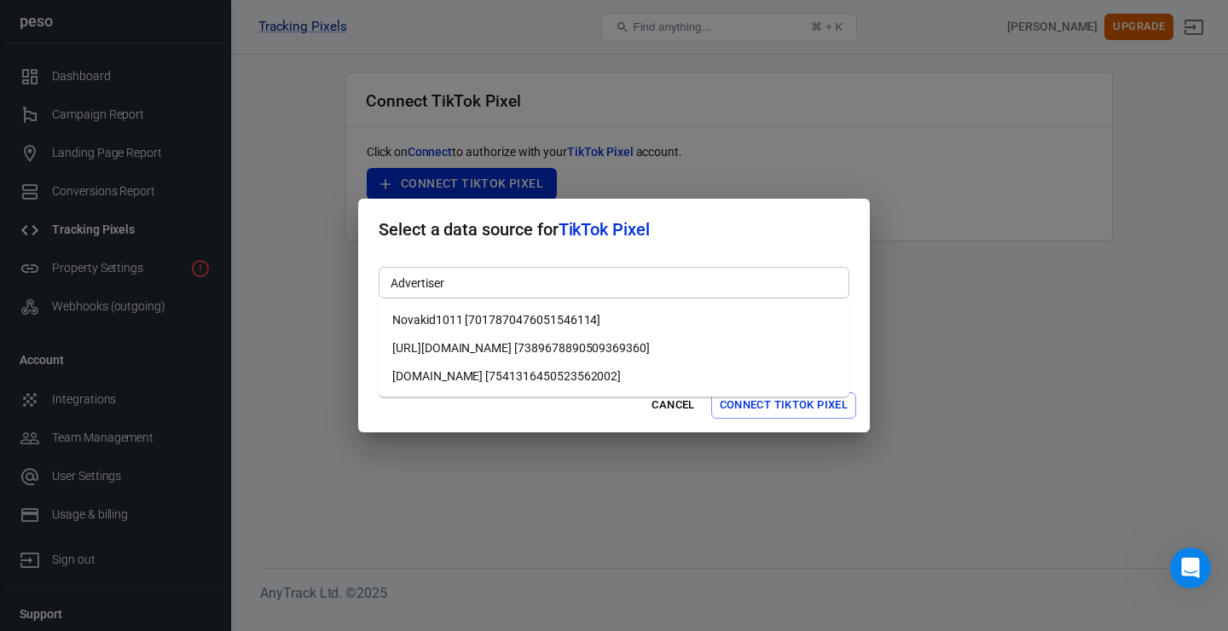
click at [652, 293] on div "Advertiser" at bounding box center [614, 283] width 471 height 32
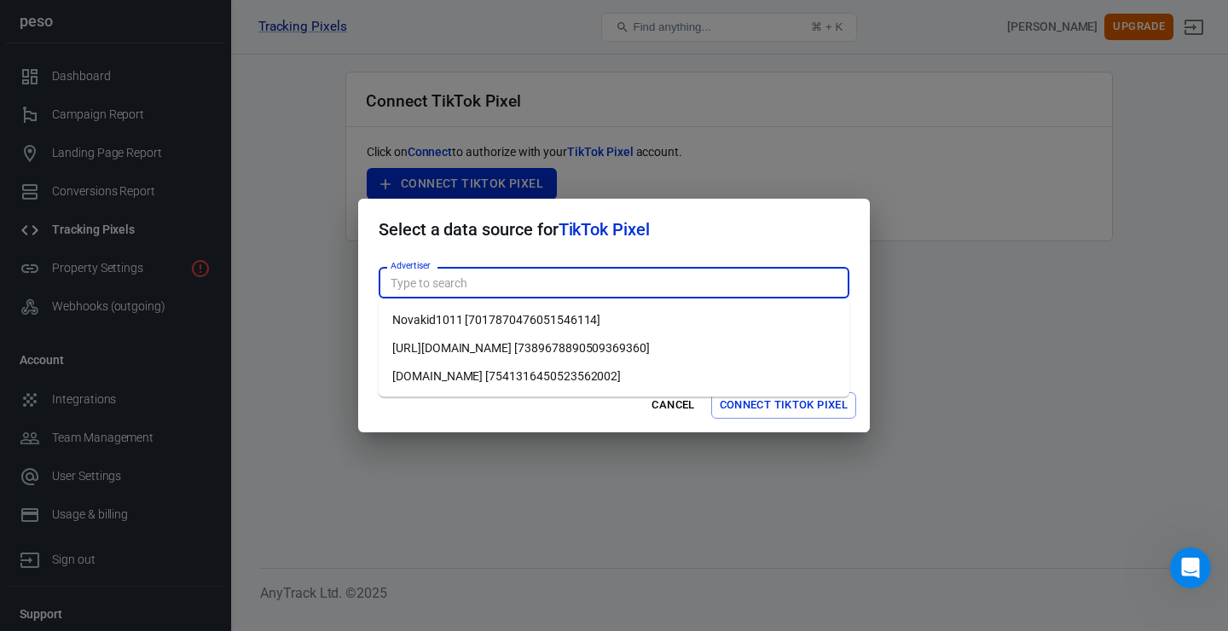
click at [562, 379] on li "pleso.me [7541316450523562002]" at bounding box center [614, 376] width 471 height 28
type input "pleso.me [7541316450523562002]"
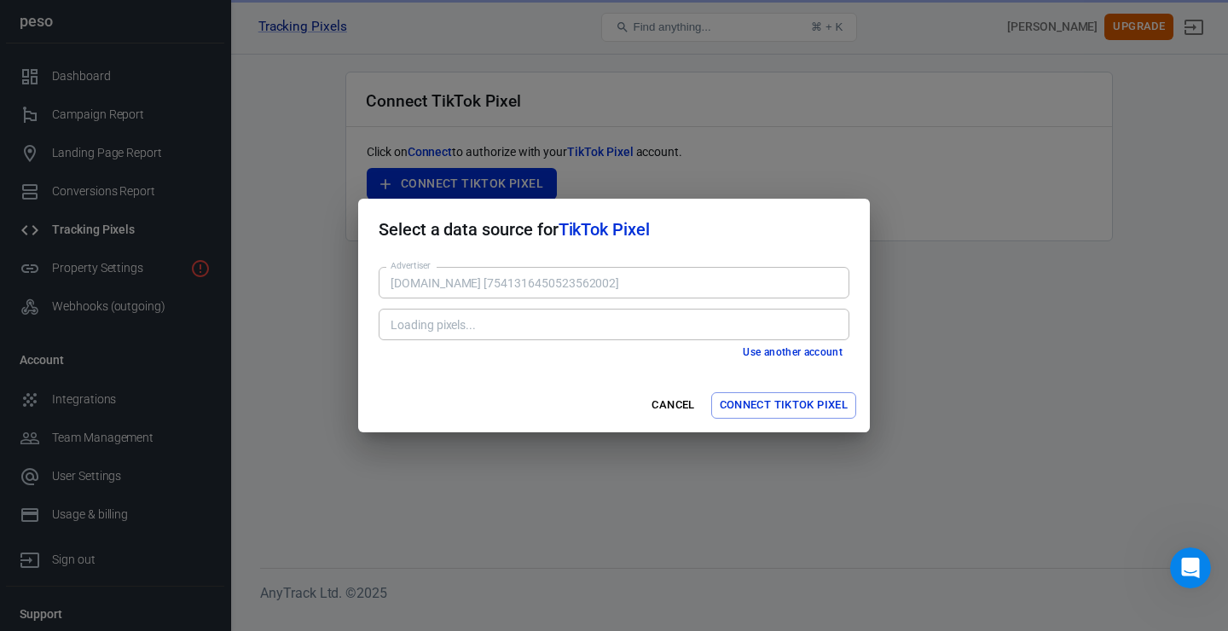
click at [597, 336] on div "Loading pixels..." at bounding box center [614, 325] width 471 height 32
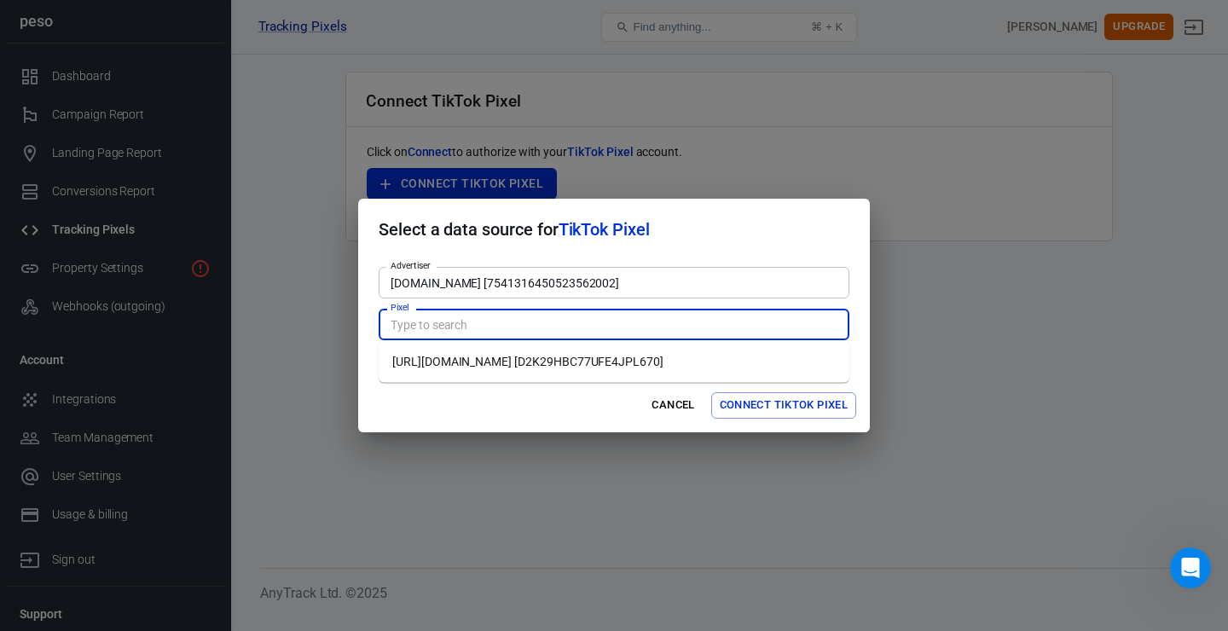
click at [601, 322] on input "Pixel" at bounding box center [613, 324] width 458 height 21
click at [584, 364] on li "https://pleso.me/pl [D2K29HBC77UFE4JPL670]" at bounding box center [614, 362] width 471 height 28
type input "https://pleso.me/pl [D2K29HBC77UFE4JPL670]"
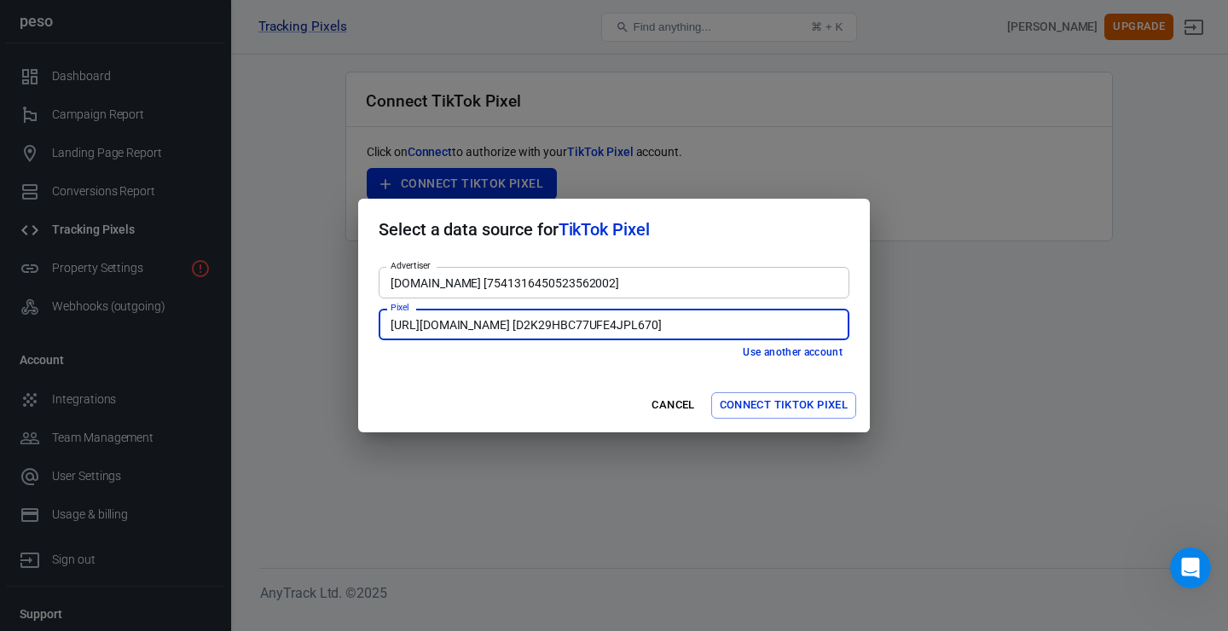
click at [783, 404] on button "Connect TikTok Pixel" at bounding box center [783, 405] width 145 height 26
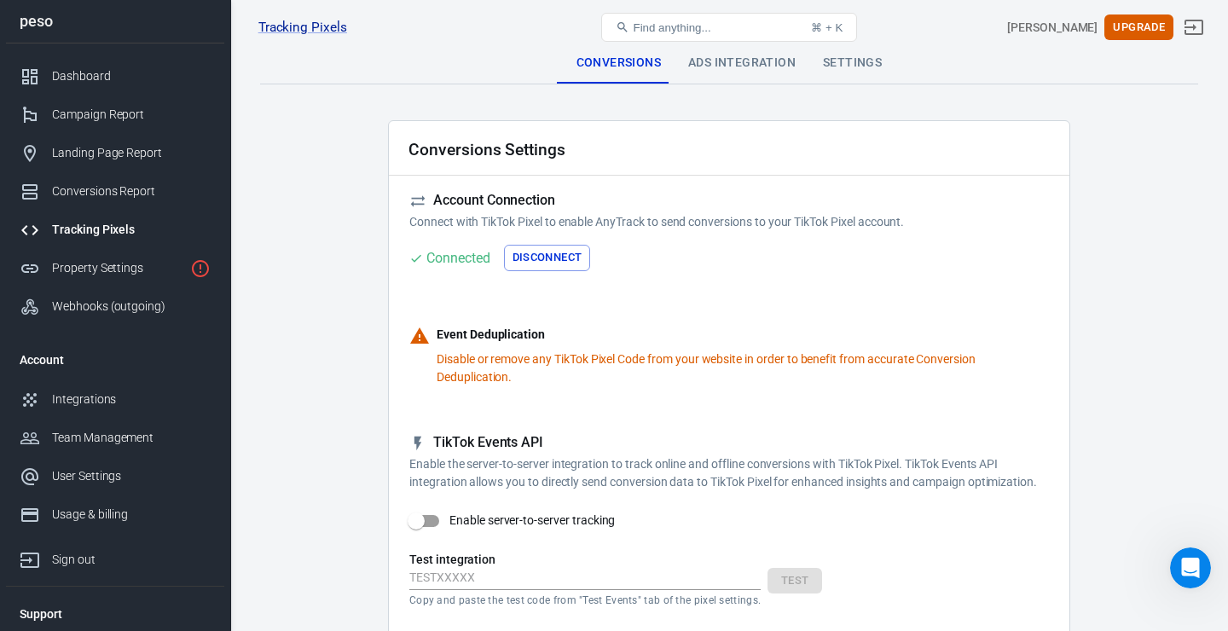
checkbox input "true"
type input "ViewContent"
checkbox input "true"
type input "SubmitApplication"
checkbox input "true"
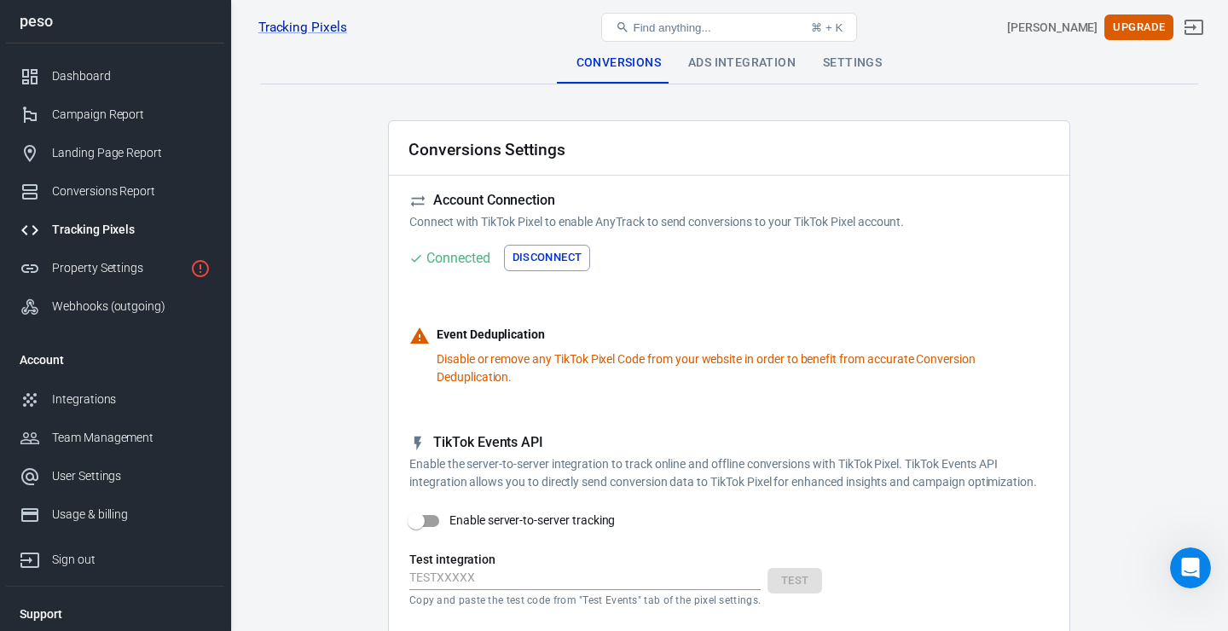
type input "ViewContent"
checkbox input "true"
type input "AddToCart"
checkbox input "true"
type input "InitiateCheckout"
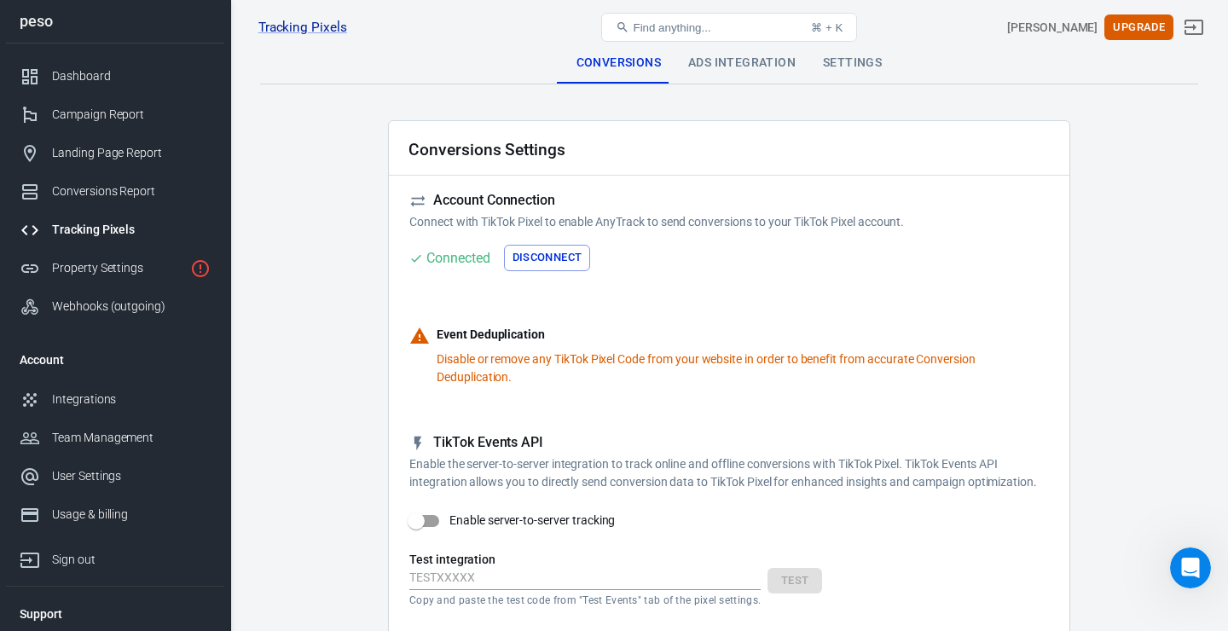
checkbox input "true"
type input "Lead"
checkbox input "true"
type input "CompleteRegistration"
checkbox input "true"
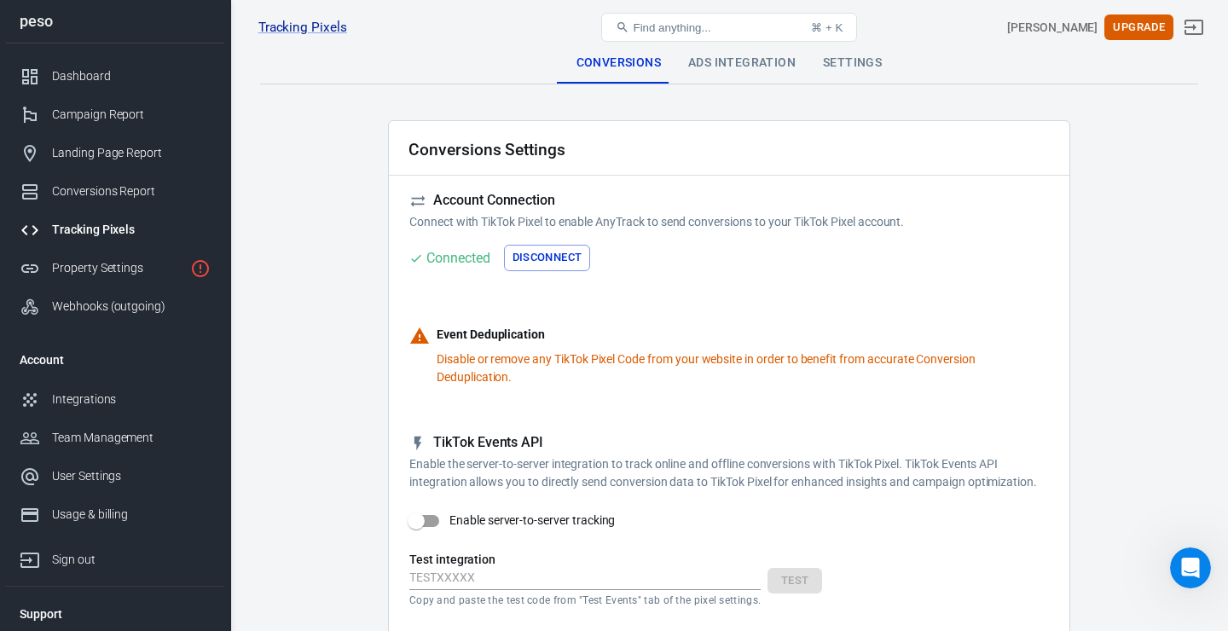
type input "Purchase"
checkbox input "true"
type input "AddPaymentInfo"
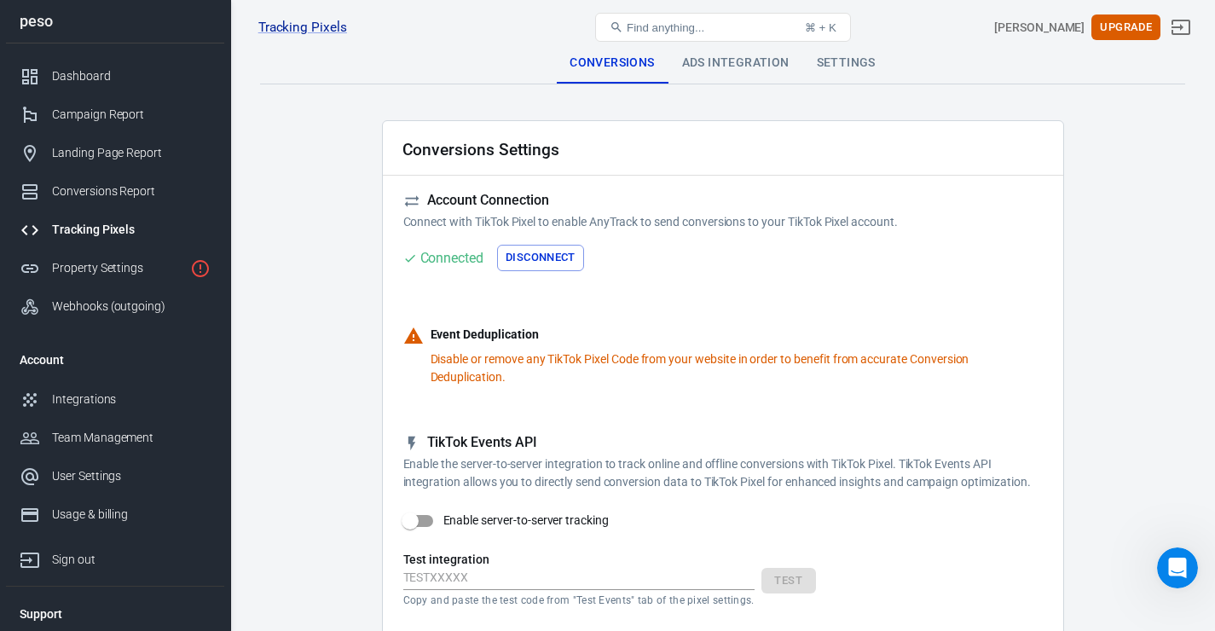
click at [503, 362] on p "Disable or remove any TikTok Pixel Code from your website in order to benefit f…" at bounding box center [737, 369] width 612 height 36
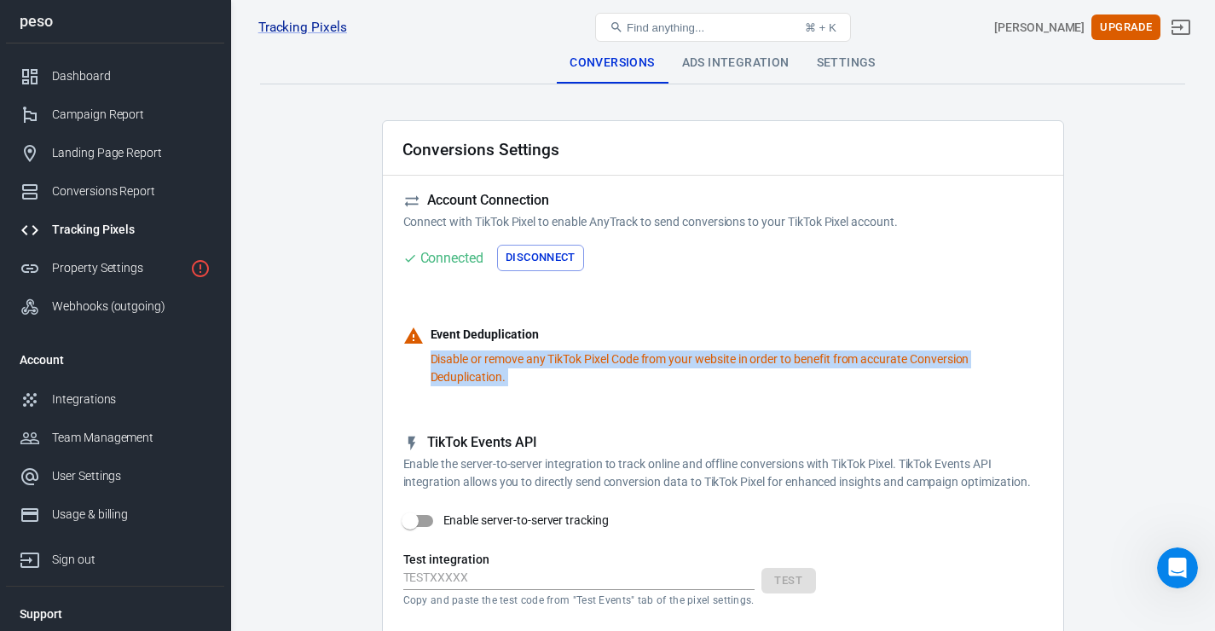
click at [503, 362] on p "Disable or remove any TikTok Pixel Code from your website in order to benefit f…" at bounding box center [737, 369] width 612 height 36
click at [539, 366] on p "Disable or remove any TikTok Pixel Code from your website in order to benefit f…" at bounding box center [737, 369] width 612 height 36
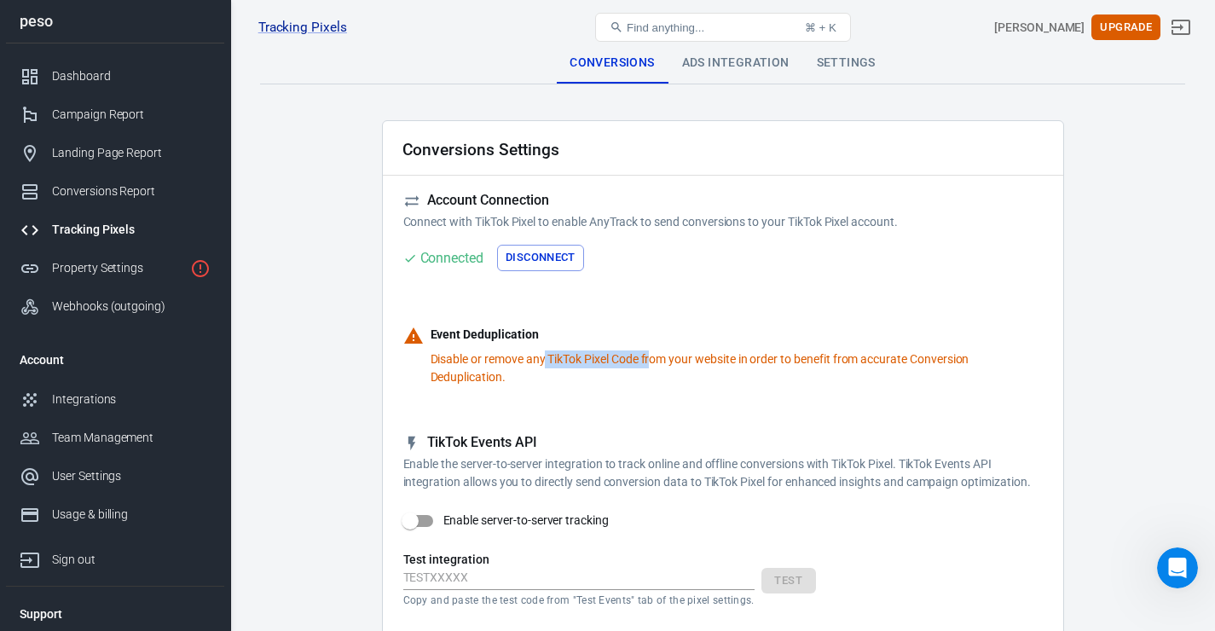
drag, startPoint x: 546, startPoint y: 357, endPoint x: 657, endPoint y: 360, distance: 110.9
click at [657, 360] on p "Disable or remove any TikTok Pixel Code from your website in order to benefit f…" at bounding box center [737, 369] width 612 height 36
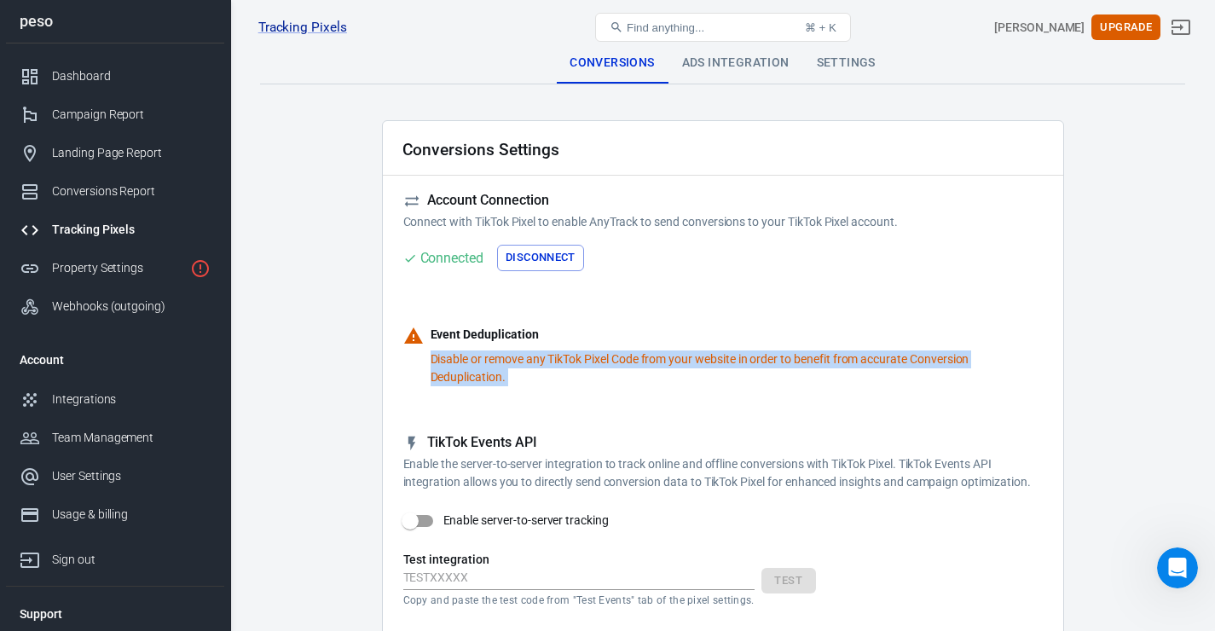
click at [657, 360] on p "Disable or remove any TikTok Pixel Code from your website in order to benefit f…" at bounding box center [737, 369] width 612 height 36
click at [652, 377] on p "Disable or remove any TikTok Pixel Code from your website in order to benefit f…" at bounding box center [737, 369] width 612 height 36
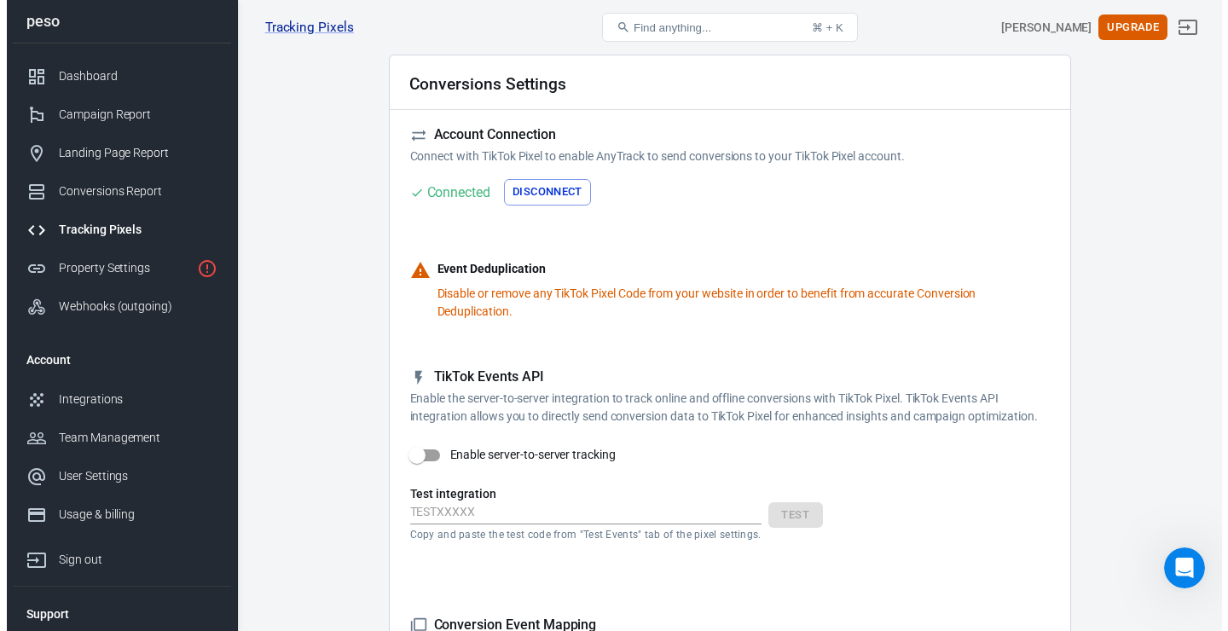
scroll to position [77, 0]
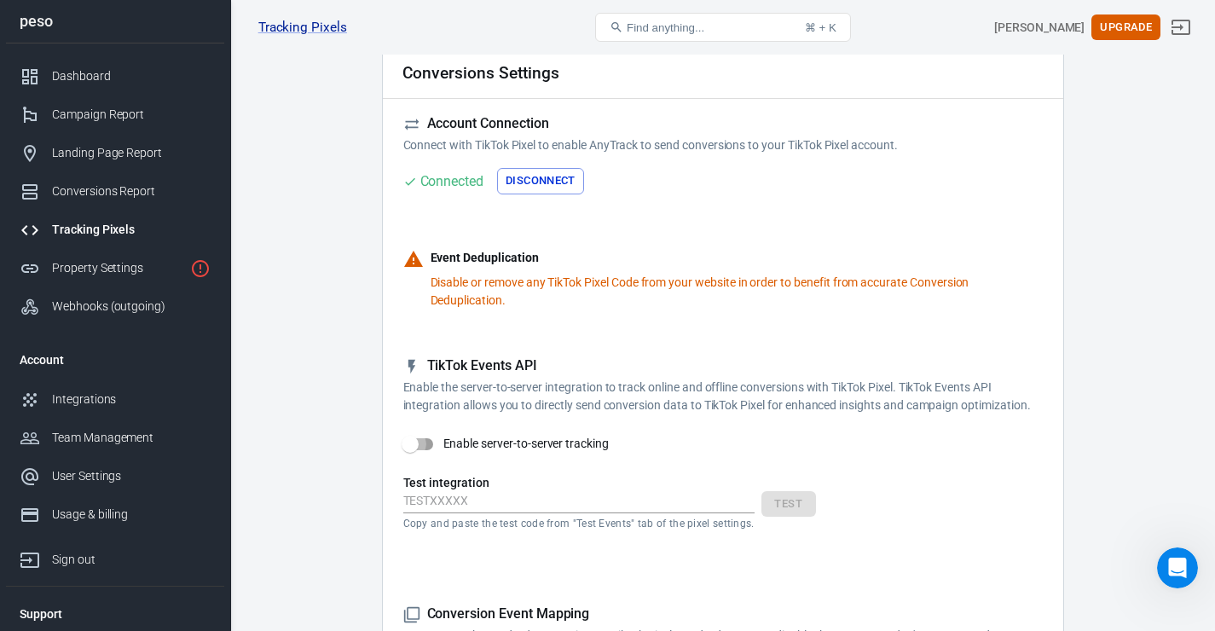
click at [418, 442] on input "Enable server-to-server tracking" at bounding box center [410, 444] width 97 height 32
checkbox input "false"
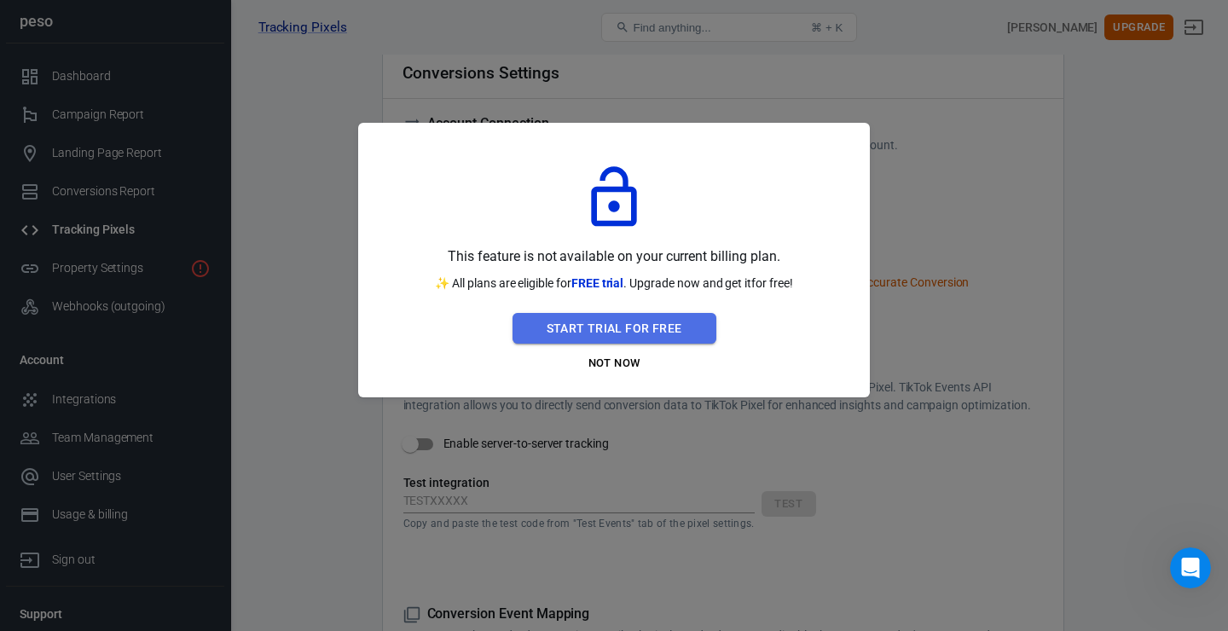
click at [681, 323] on button "Start Trial For Free" at bounding box center [615, 329] width 204 height 32
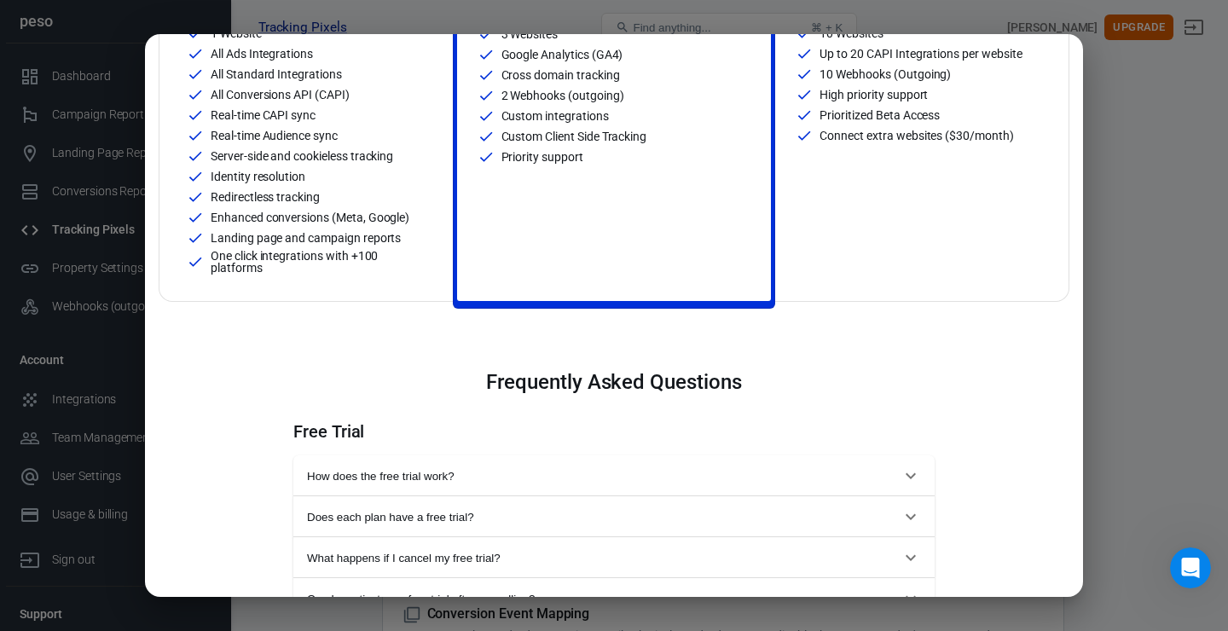
scroll to position [0, 0]
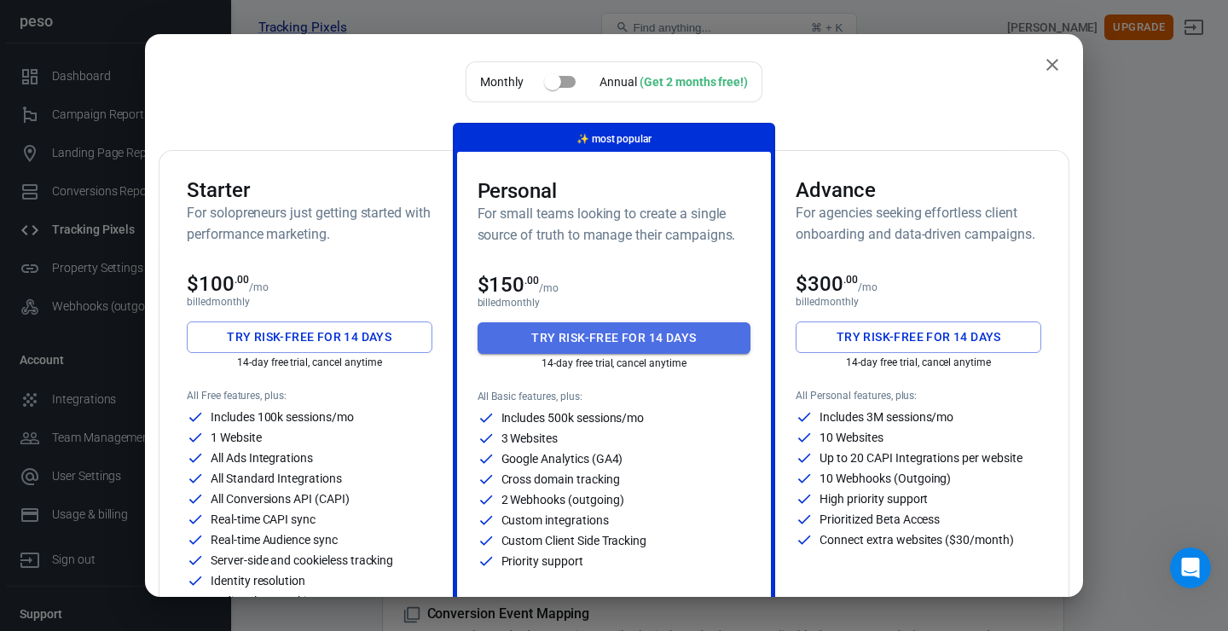
click at [655, 341] on button "Try risk-free for 14 days" at bounding box center [615, 338] width 274 height 32
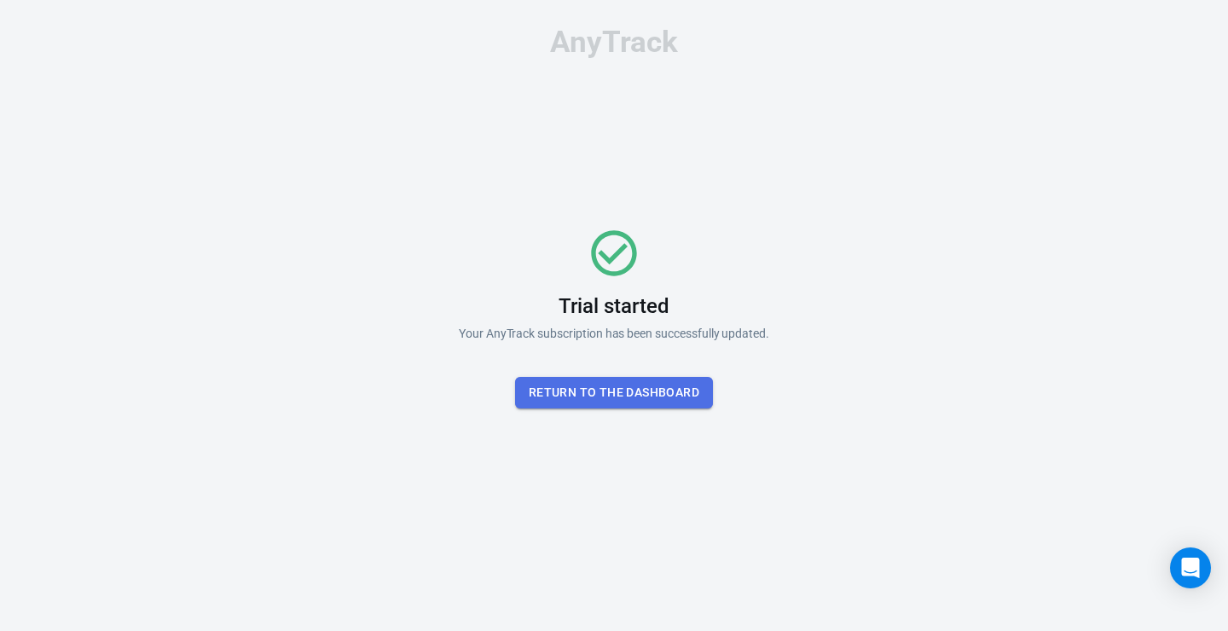
click at [681, 396] on button "Return To the dashboard" at bounding box center [614, 393] width 198 height 32
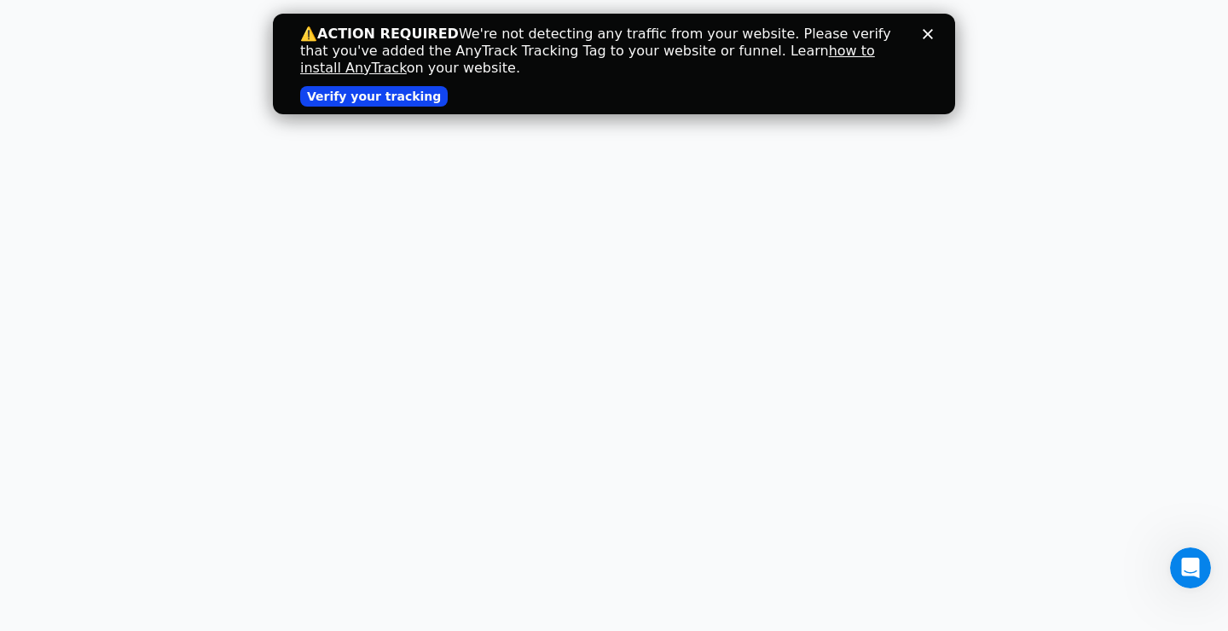
click at [417, 94] on link "Verify your tracking" at bounding box center [374, 96] width 148 height 20
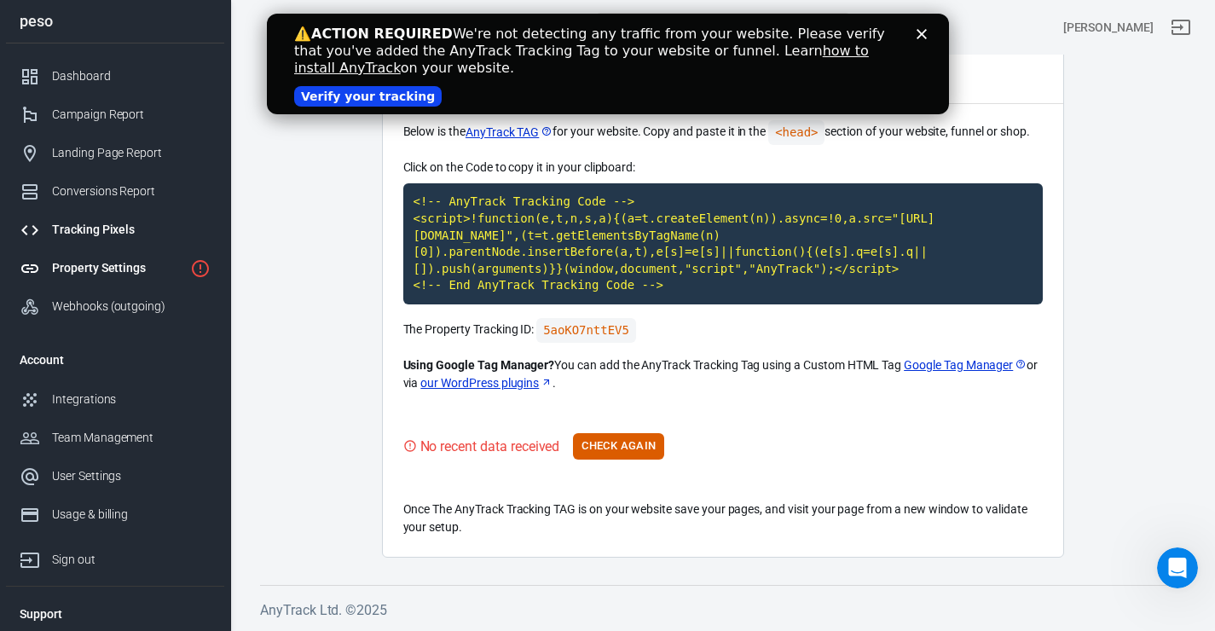
click at [111, 239] on div "Tracking Pixels" at bounding box center [131, 230] width 159 height 18
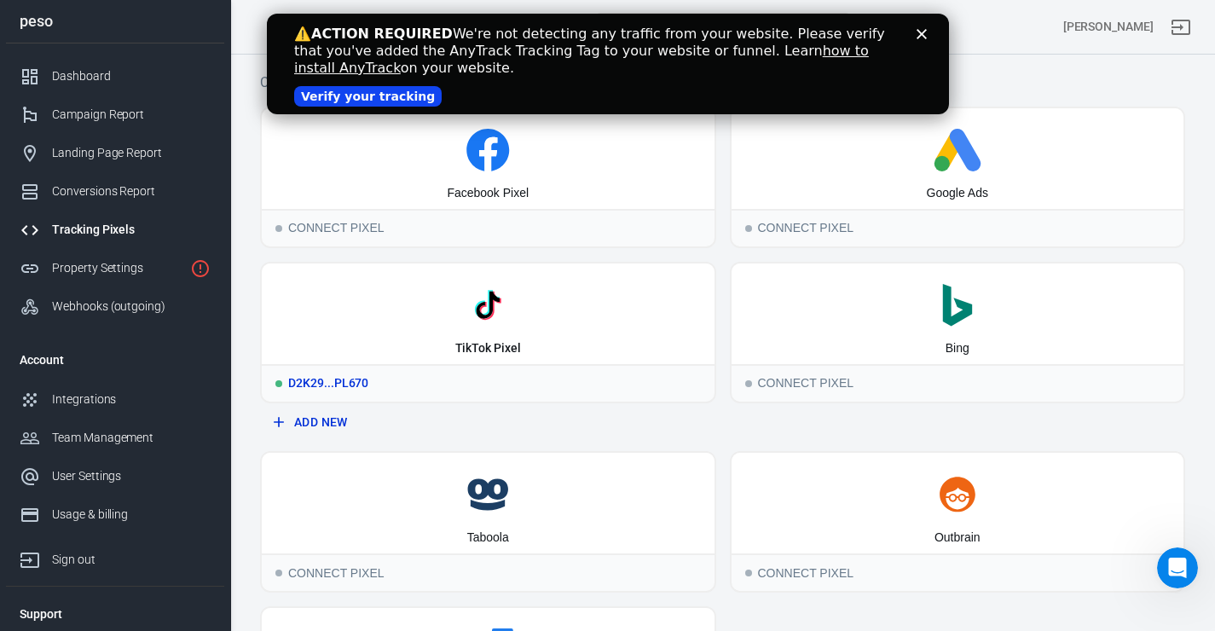
click at [576, 331] on div "TikTok Pixel" at bounding box center [488, 314] width 453 height 101
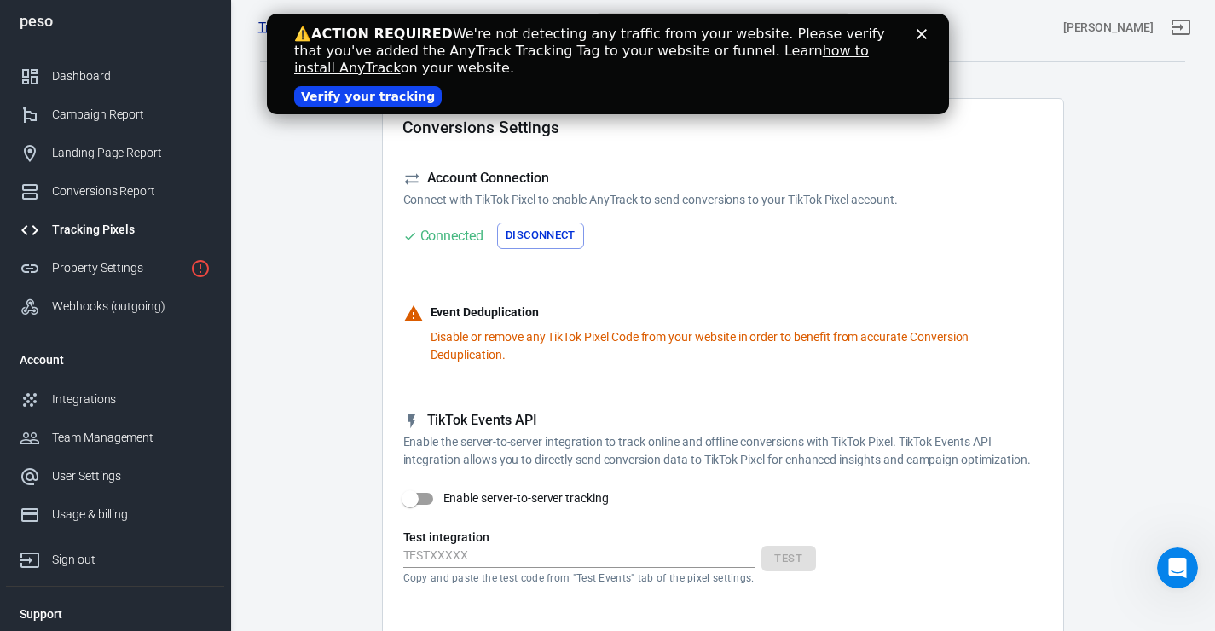
scroll to position [33, 0]
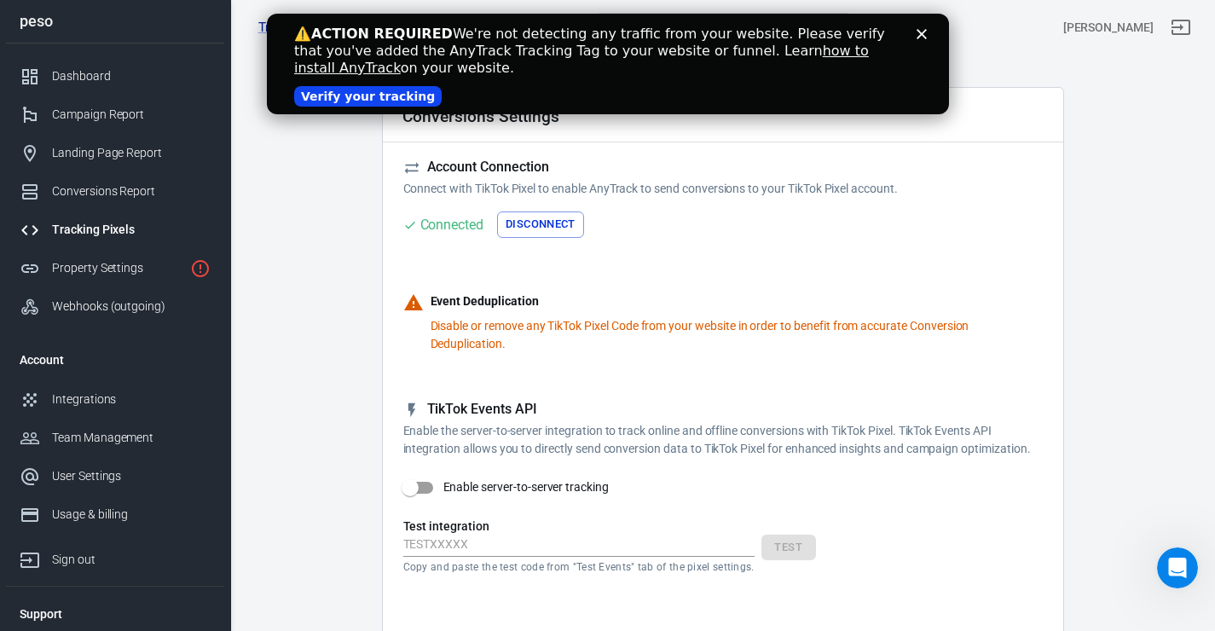
click at [586, 328] on p "Disable or remove any TikTok Pixel Code from your website in order to benefit f…" at bounding box center [737, 335] width 612 height 36
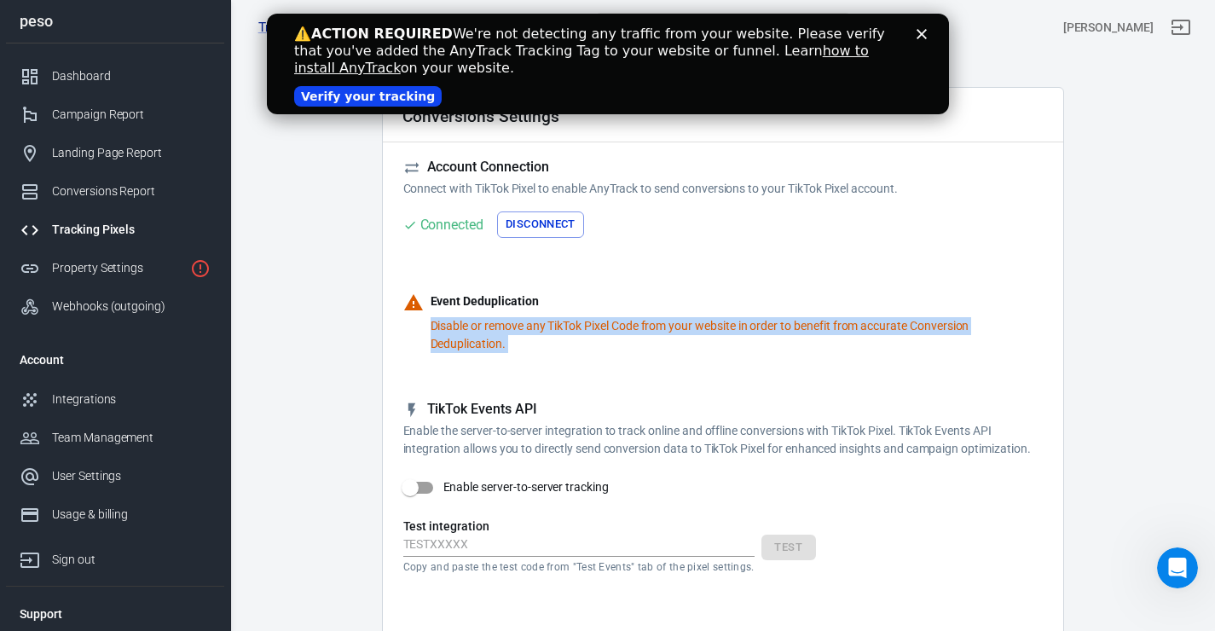
click at [586, 328] on p "Disable or remove any TikTok Pixel Code from your website in order to benefit f…" at bounding box center [737, 335] width 612 height 36
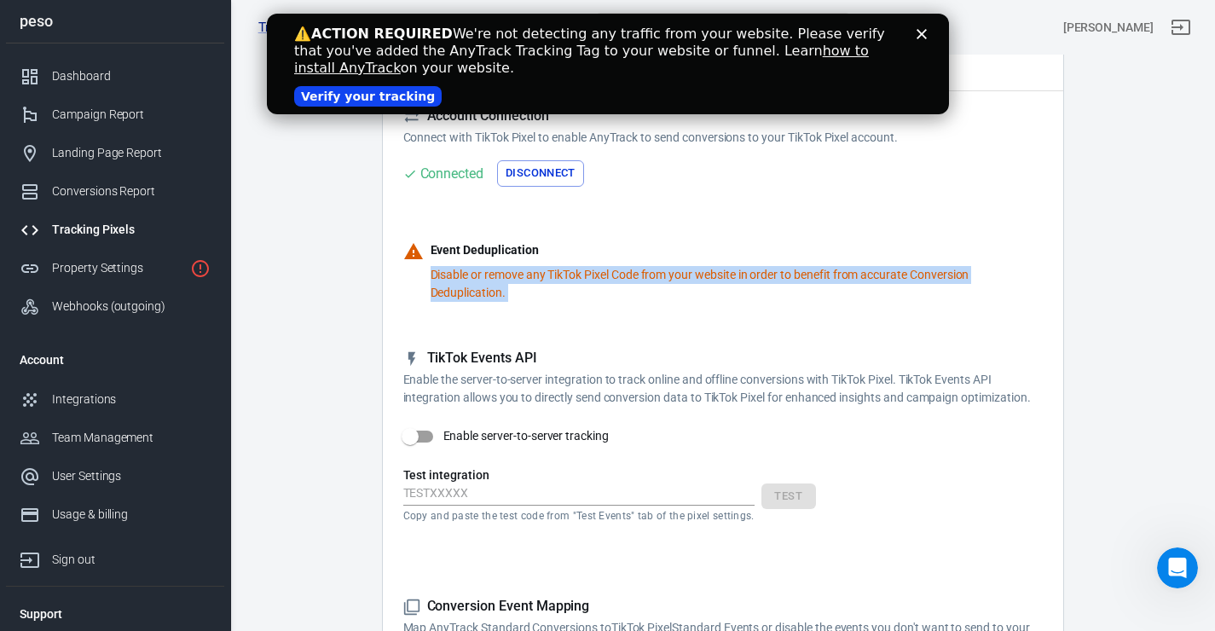
scroll to position [96, 0]
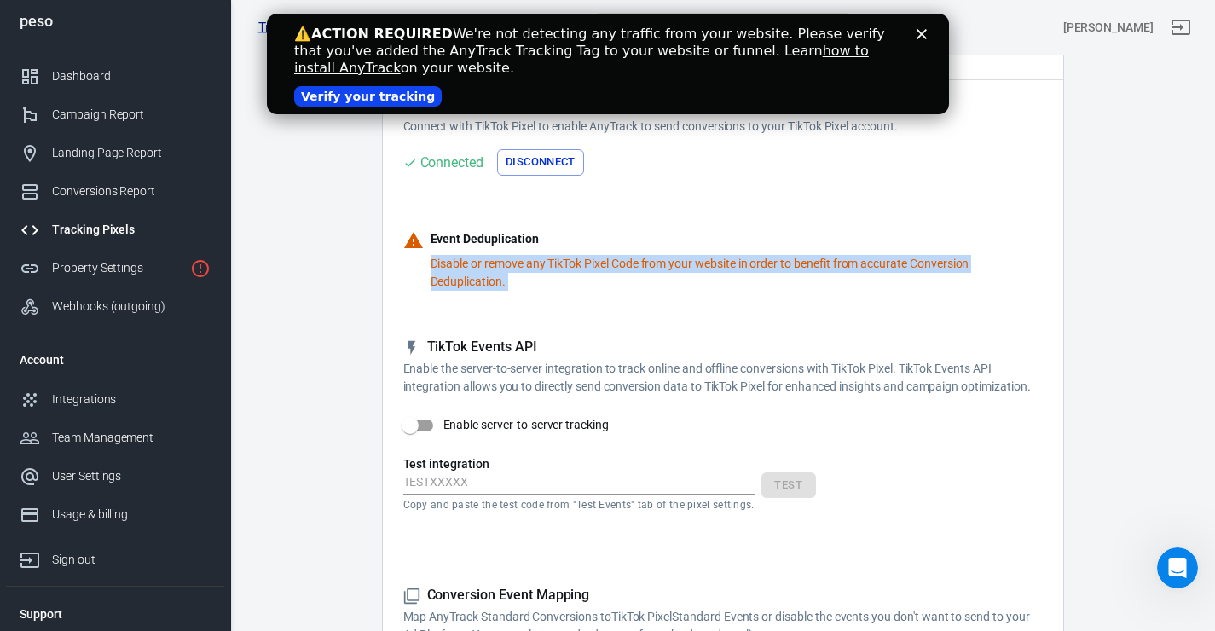
click at [432, 421] on input "Enable server-to-server tracking" at bounding box center [410, 425] width 97 height 32
checkbox input "true"
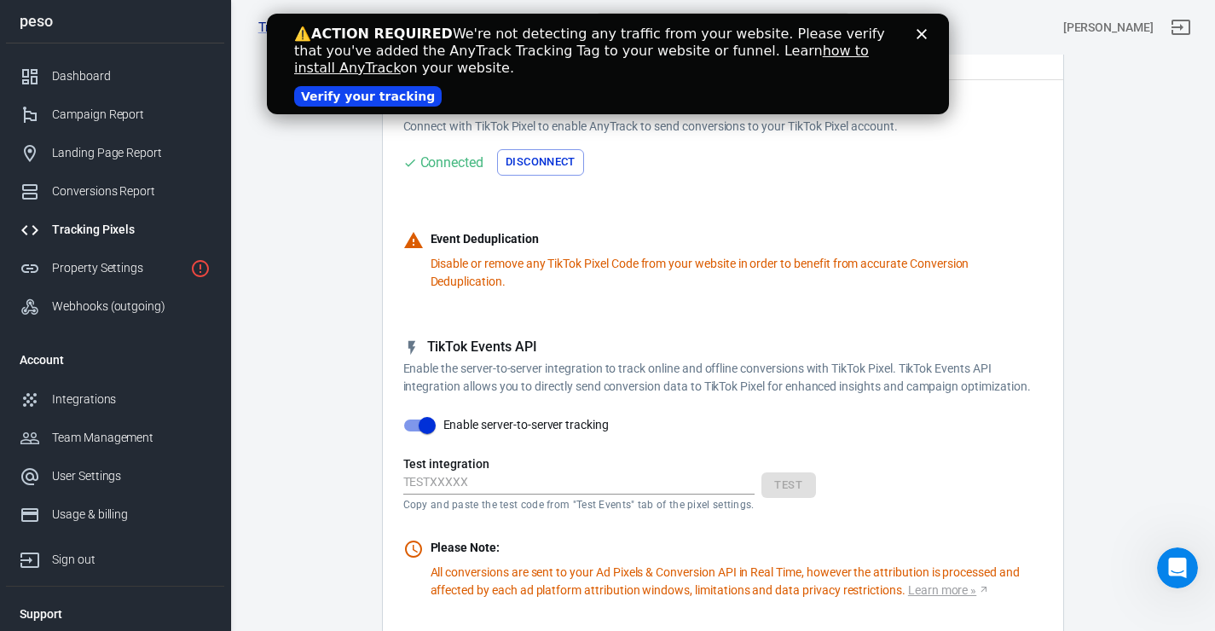
click at [577, 498] on p "Copy and paste the test code from "Test Events" tab of the pixel settings." at bounding box center [578, 505] width 351 height 14
click at [489, 484] on input "text" at bounding box center [578, 483] width 351 height 22
paste input "TEST83163"
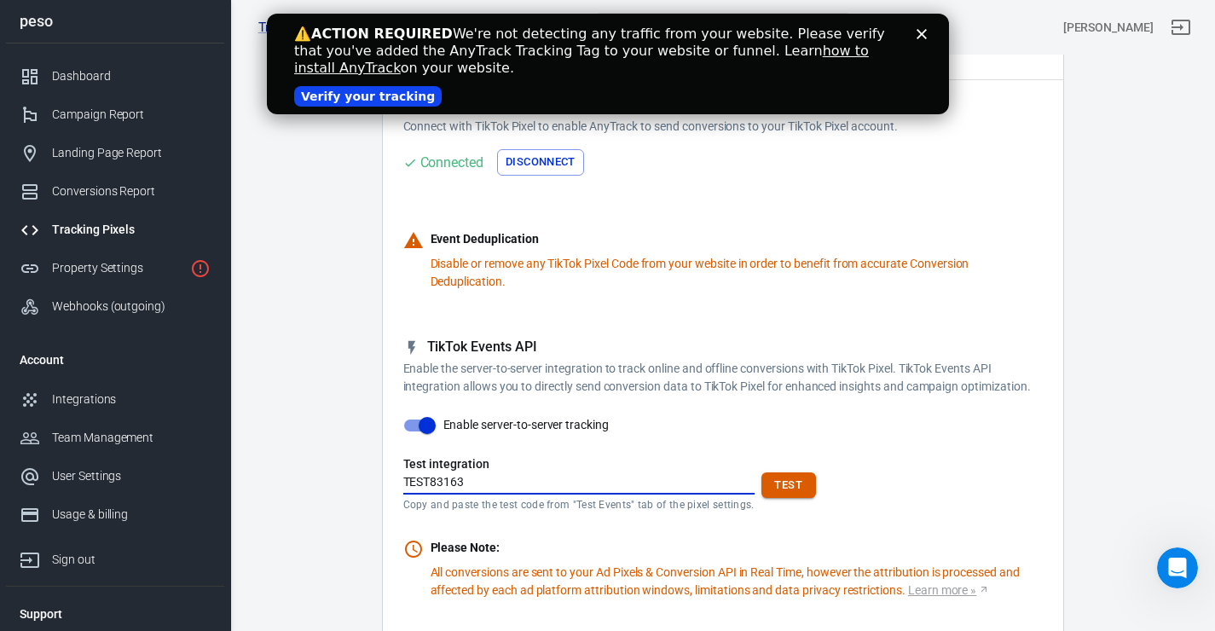
type input "TEST83163"
click at [786, 482] on button "Test" at bounding box center [789, 485] width 55 height 26
click at [917, 34] on icon "Close" at bounding box center [921, 34] width 10 height 10
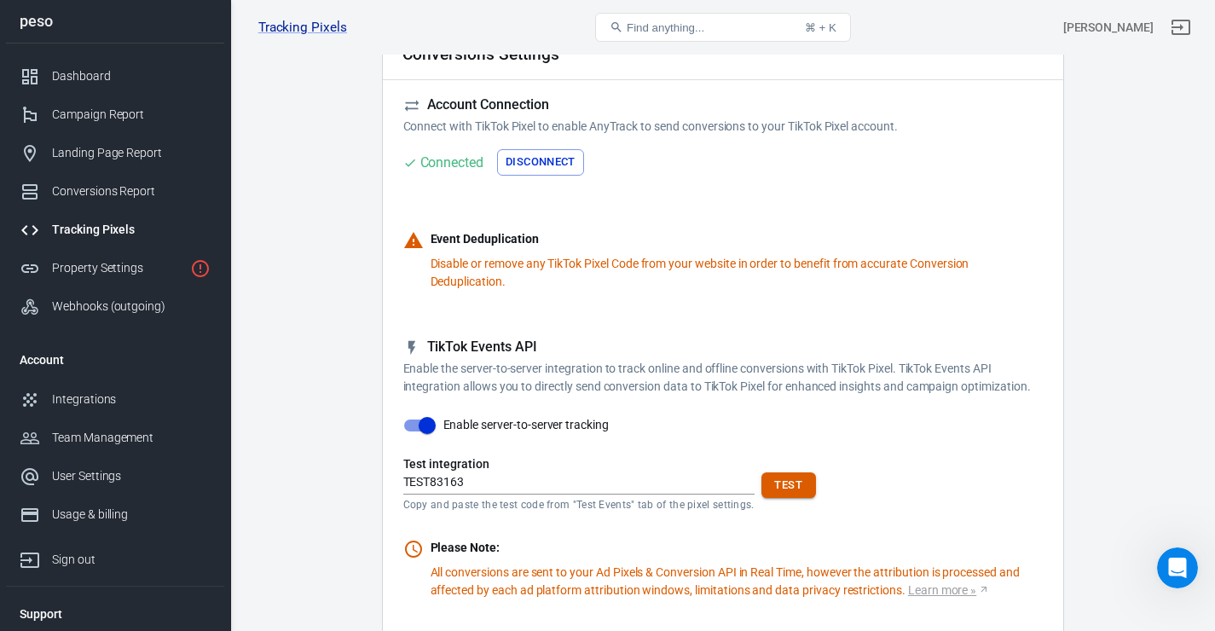
click at [793, 473] on button "Test" at bounding box center [789, 485] width 55 height 26
click at [783, 495] on button "Test" at bounding box center [789, 485] width 55 height 26
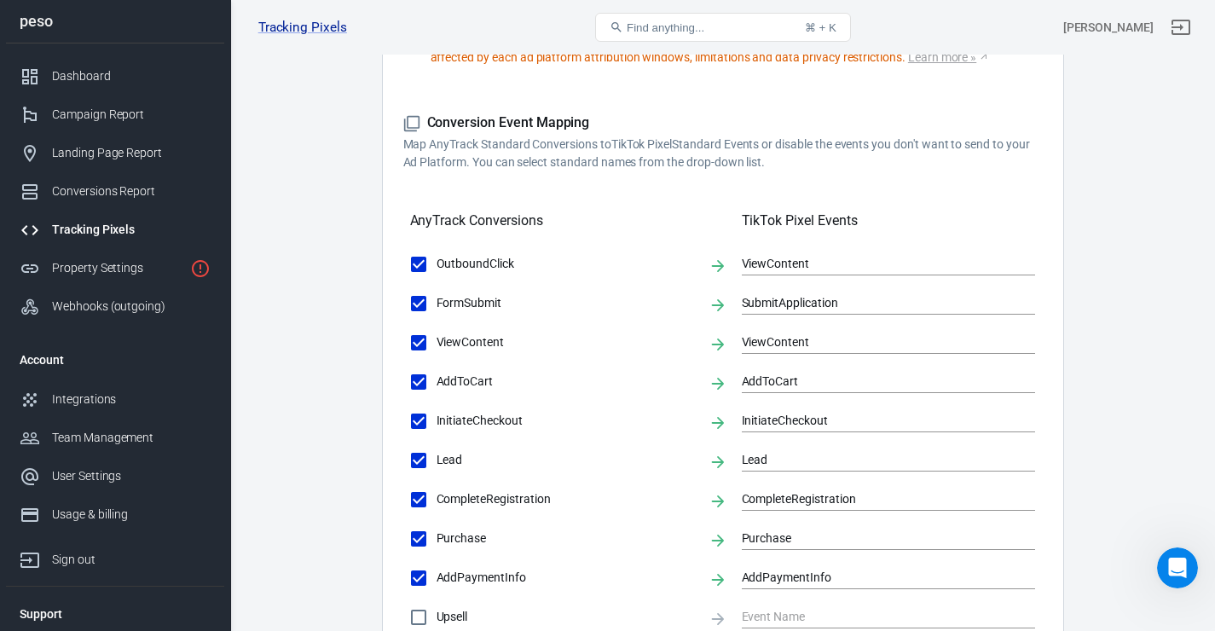
scroll to position [918, 0]
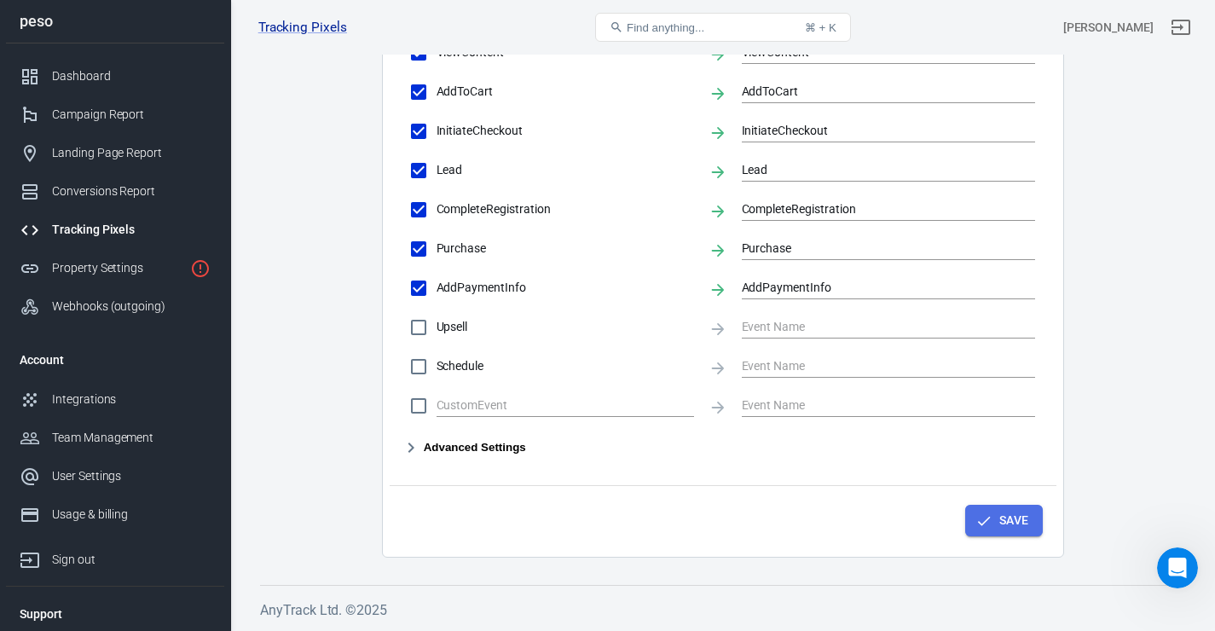
click at [986, 521] on icon "button" at bounding box center [984, 520] width 13 height 9
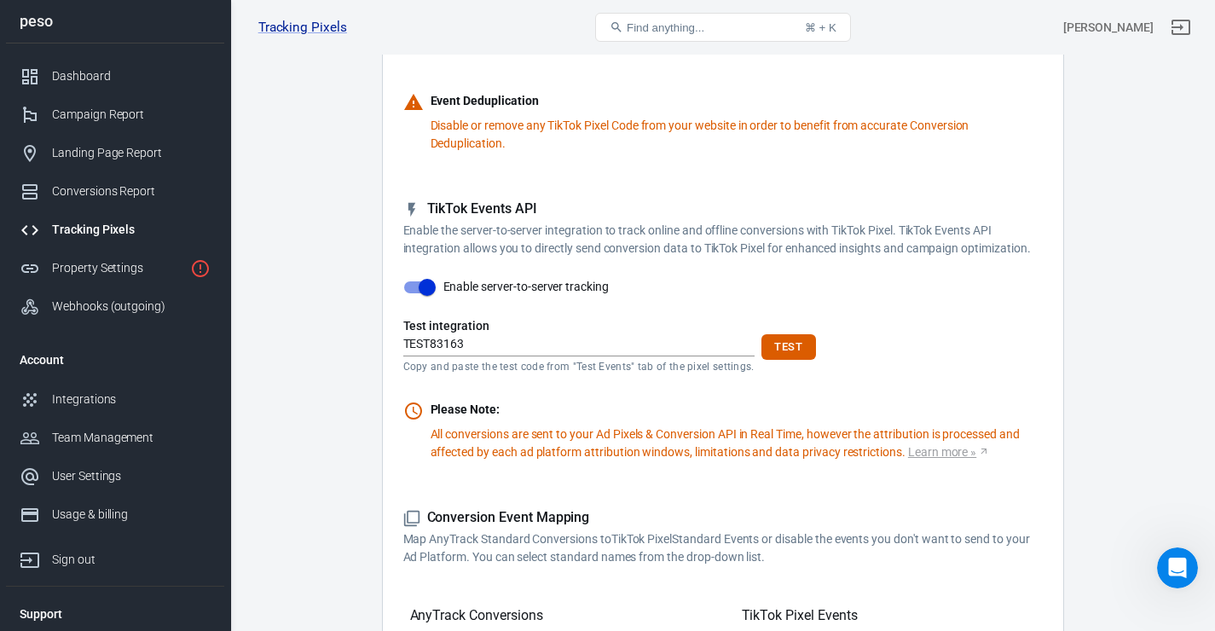
scroll to position [99, 0]
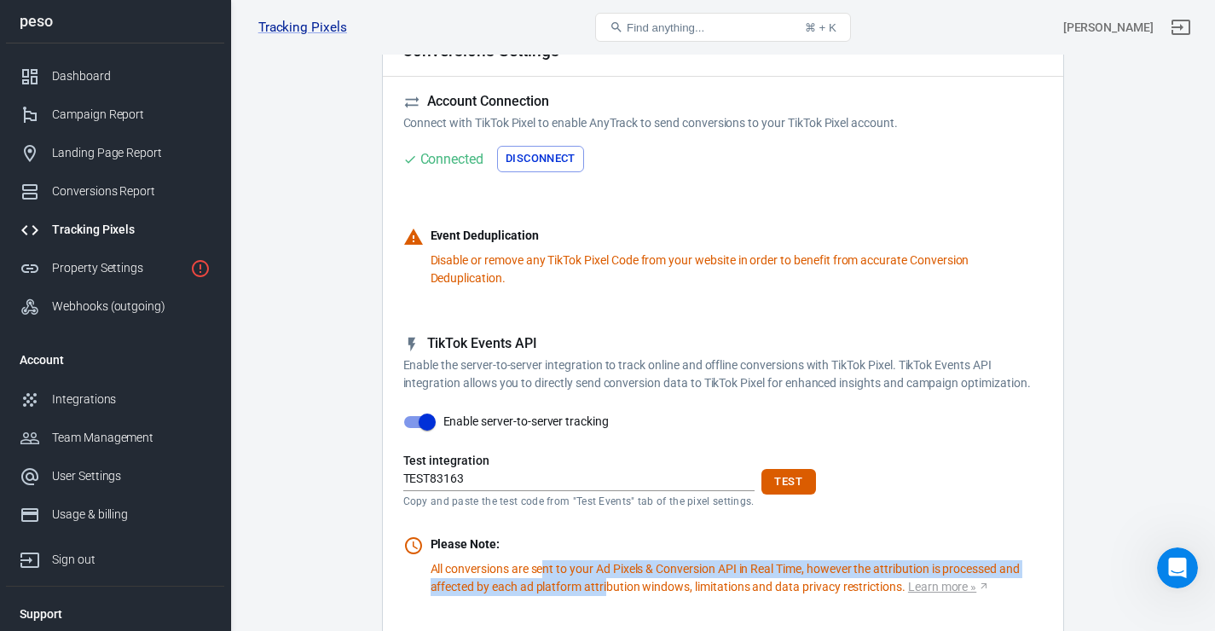
drag, startPoint x: 548, startPoint y: 571, endPoint x: 605, endPoint y: 594, distance: 61.9
click at [605, 594] on p "All conversions are sent to your Ad Pixels & Conversion API in Real Time, howev…" at bounding box center [737, 578] width 612 height 36
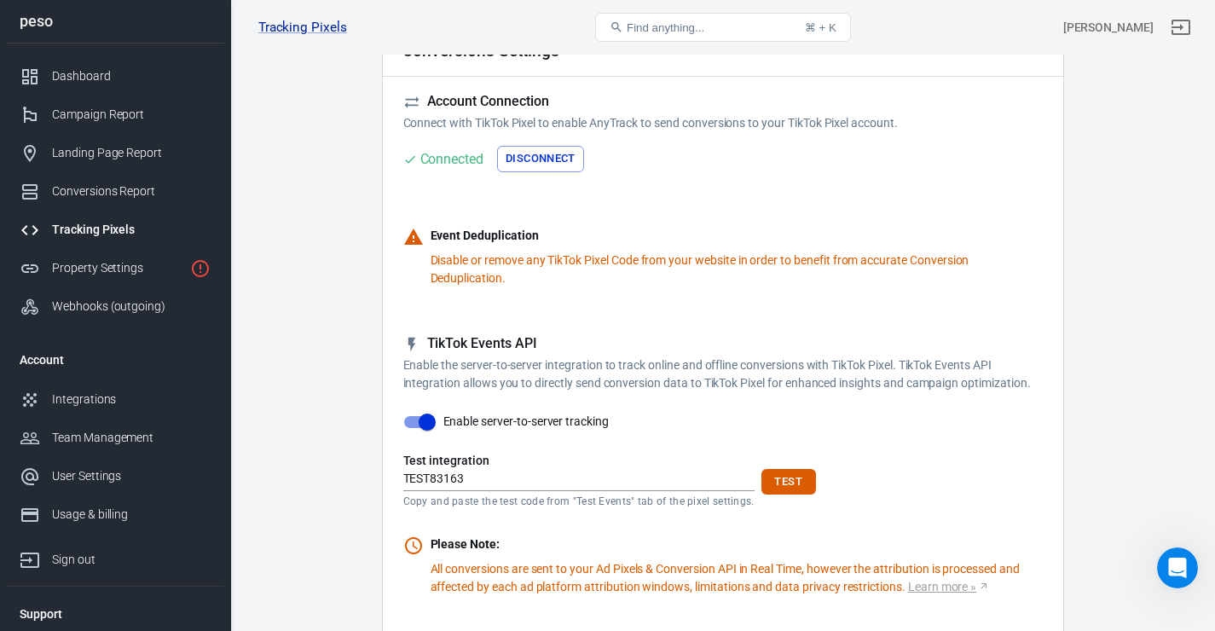
click at [607, 591] on p "All conversions are sent to your Ad Pixels & Conversion API in Real Time, howev…" at bounding box center [737, 578] width 612 height 36
click at [781, 473] on button "Test" at bounding box center [789, 482] width 55 height 26
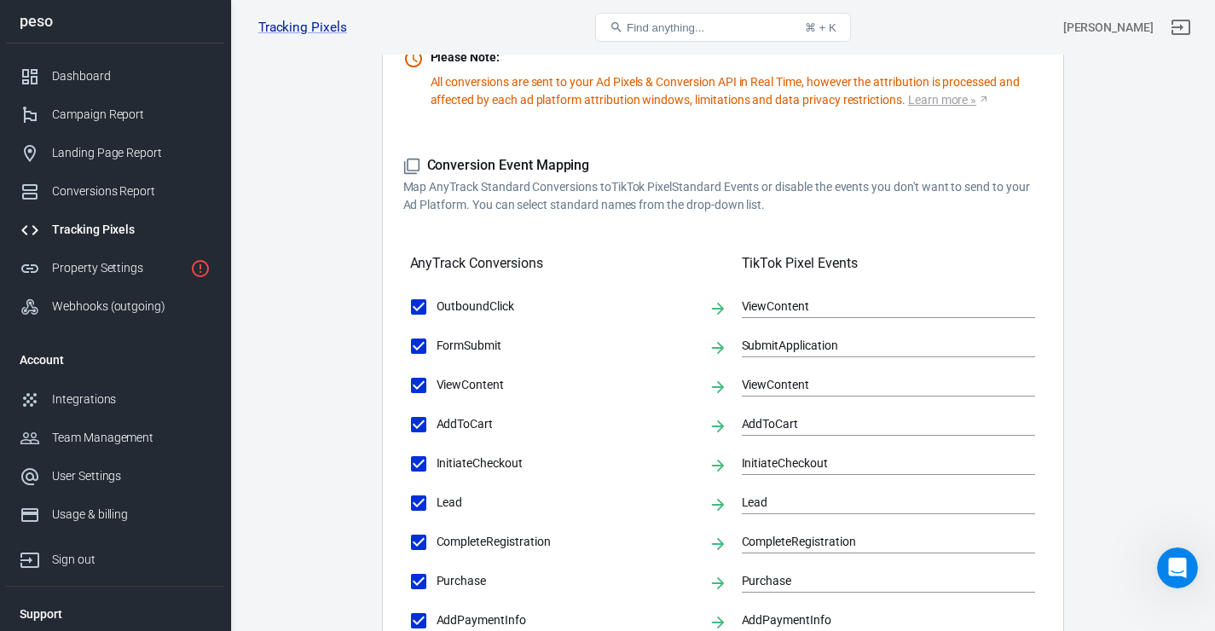
scroll to position [918, 0]
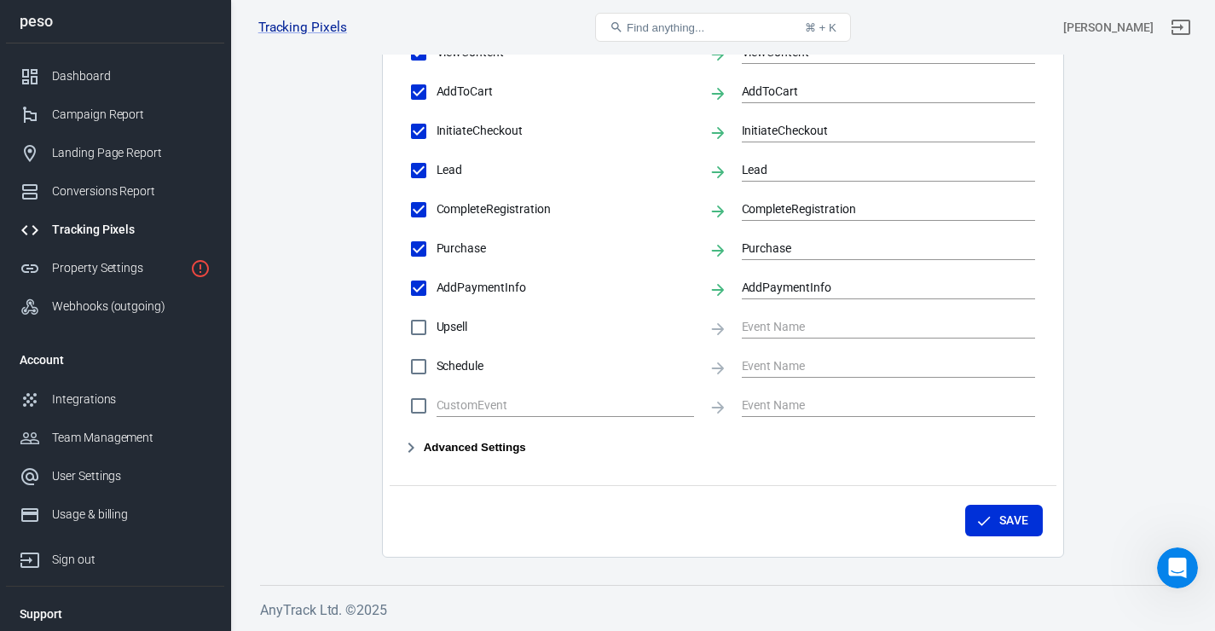
click at [455, 449] on button "Advanced Settings" at bounding box center [464, 447] width 123 height 20
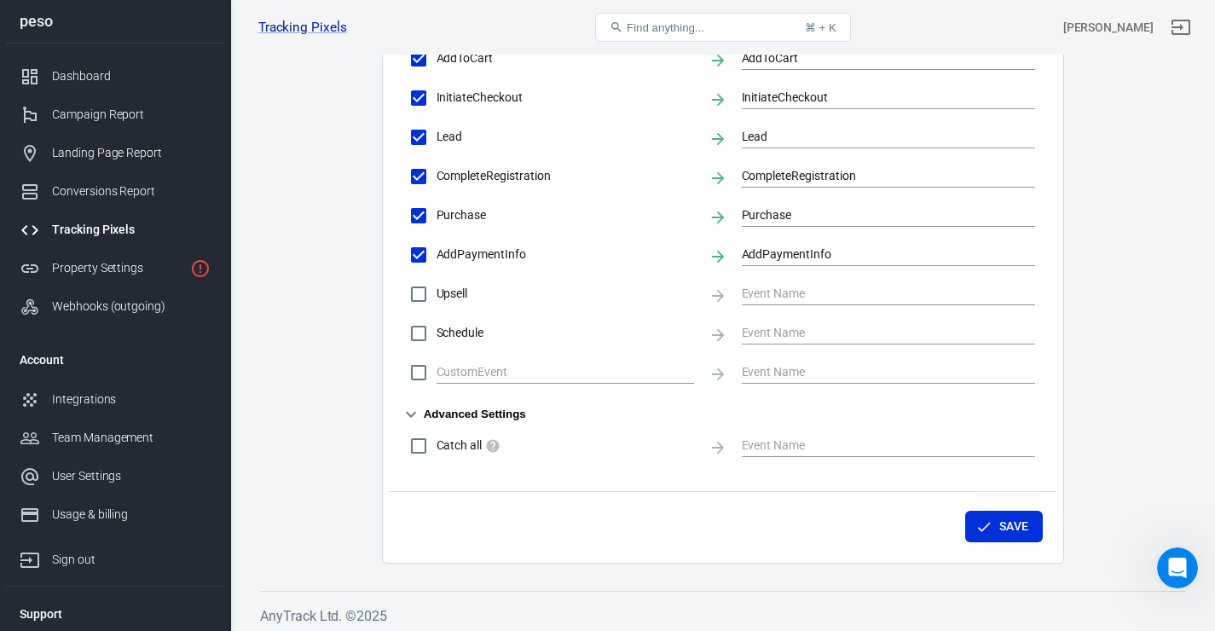
scroll to position [958, 0]
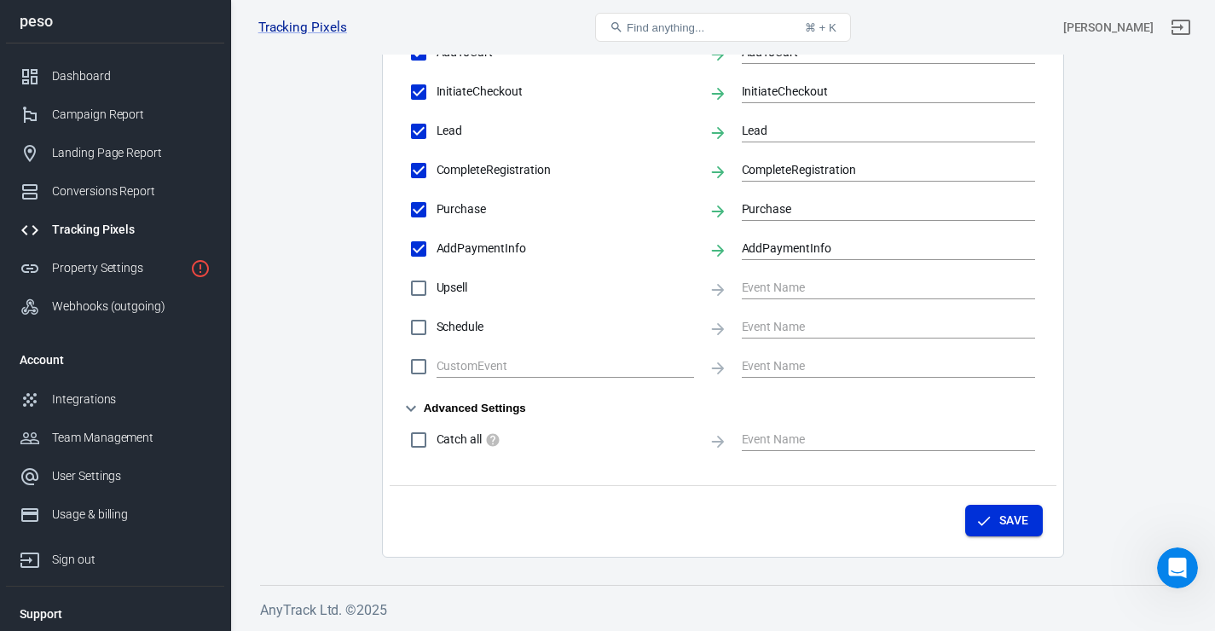
click at [1009, 529] on button "Save" at bounding box center [1004, 521] width 78 height 32
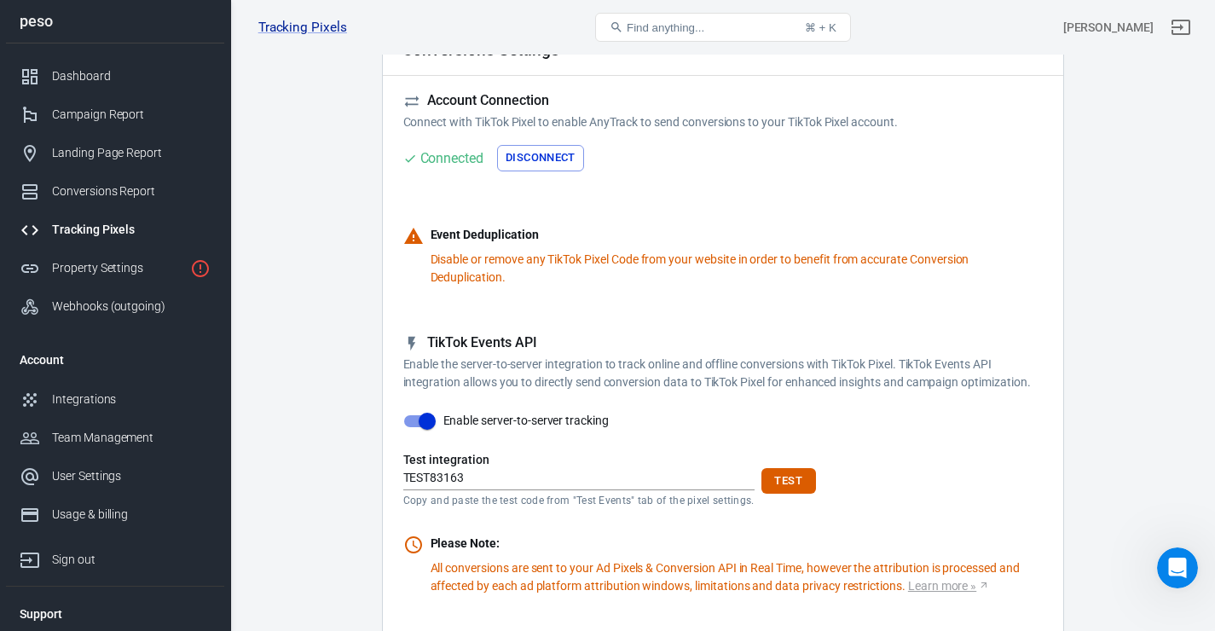
scroll to position [111, 0]
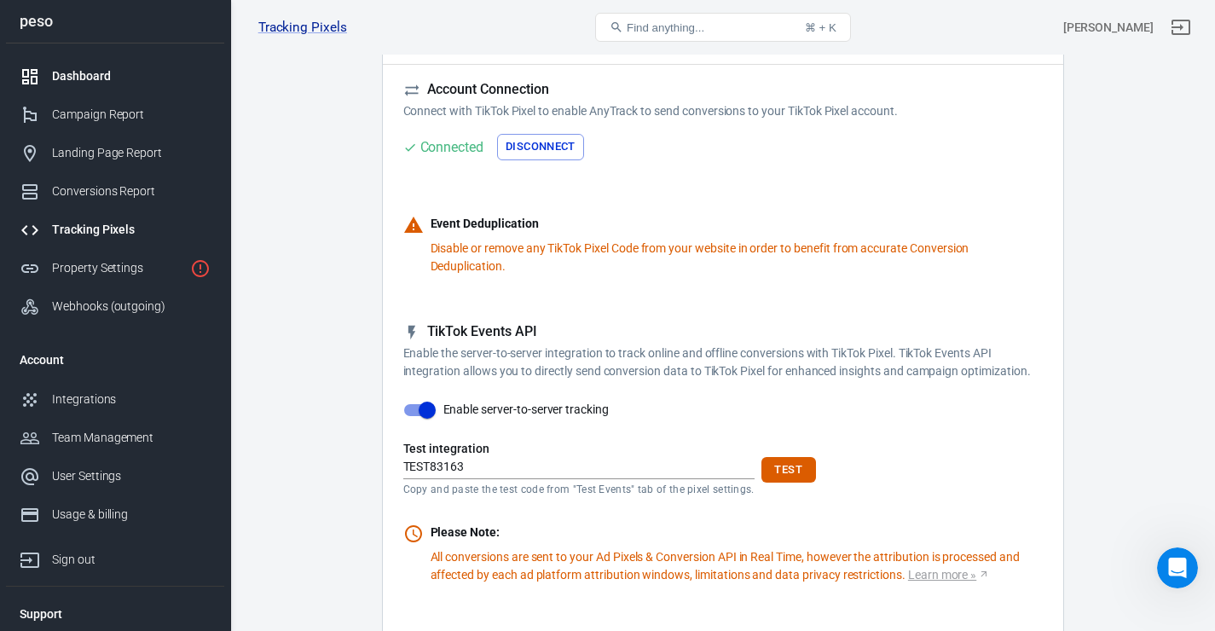
click at [90, 84] on div "Dashboard" at bounding box center [131, 76] width 159 height 18
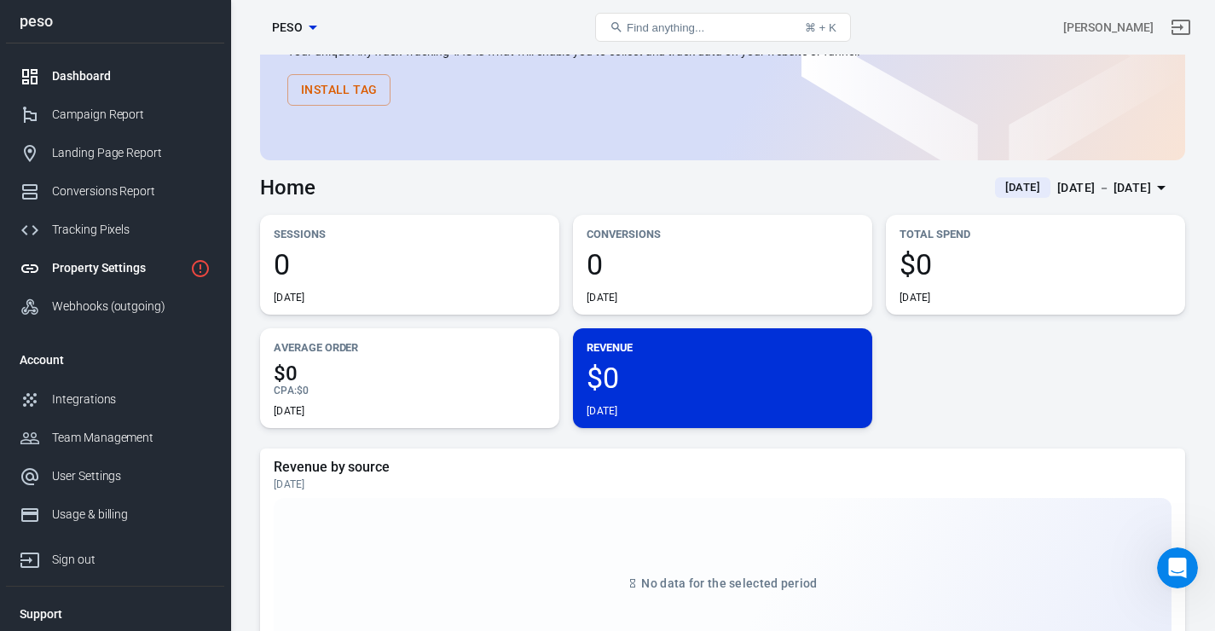
click at [117, 275] on div "Property Settings" at bounding box center [117, 268] width 131 height 18
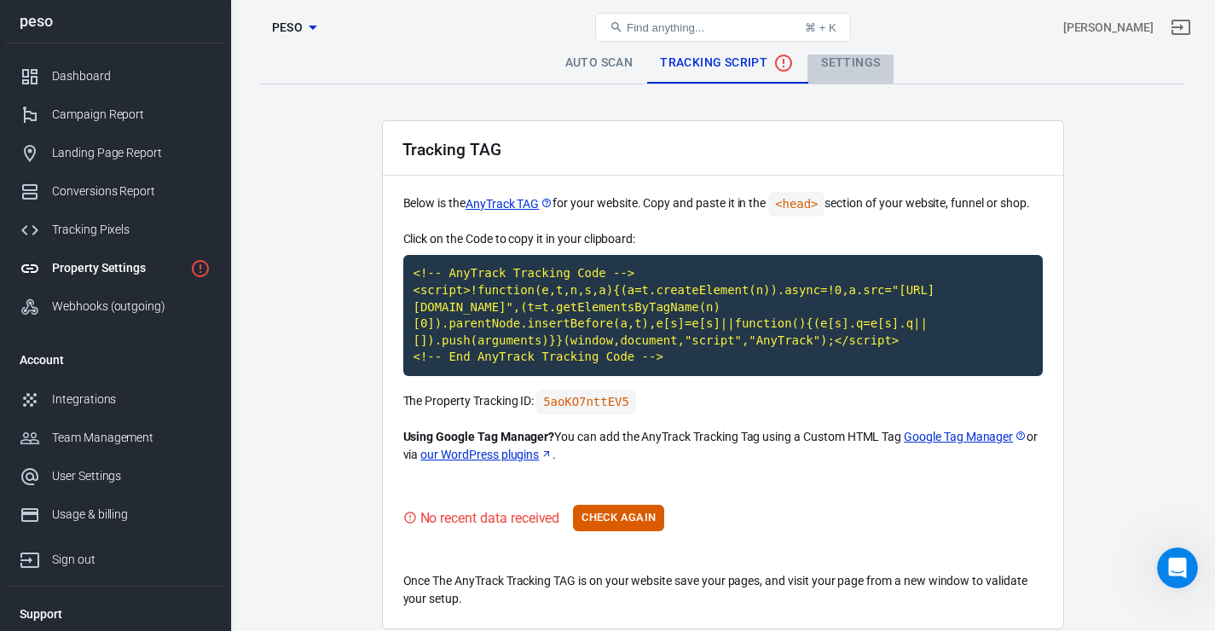
click at [847, 72] on link "Settings" at bounding box center [851, 63] width 86 height 41
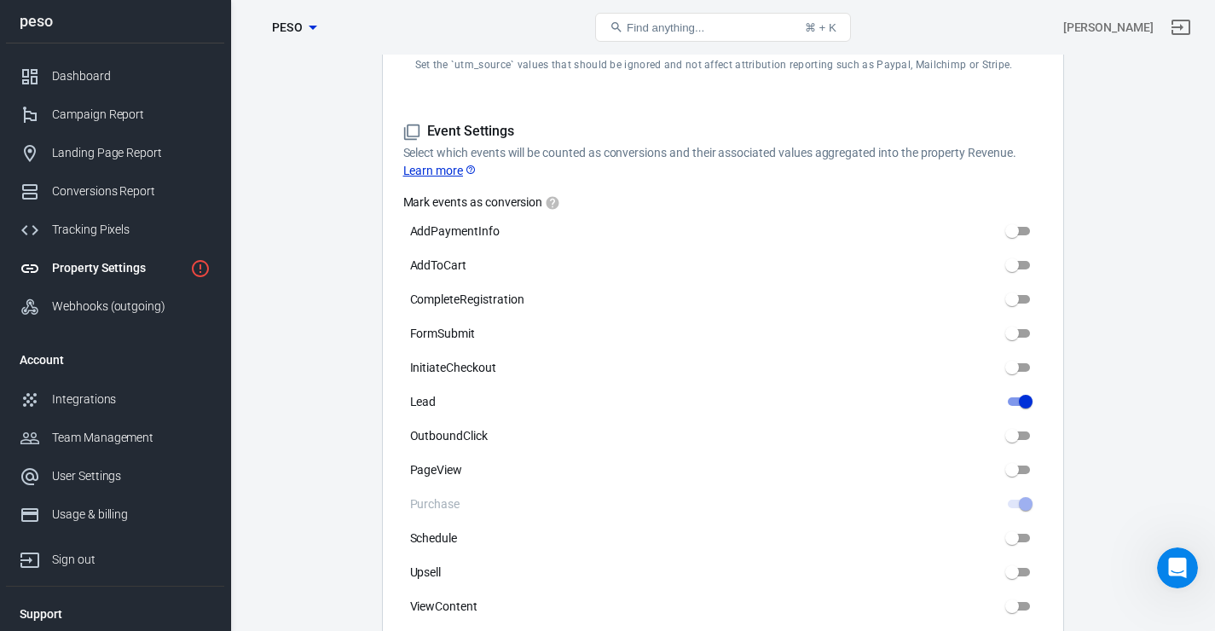
scroll to position [739, 0]
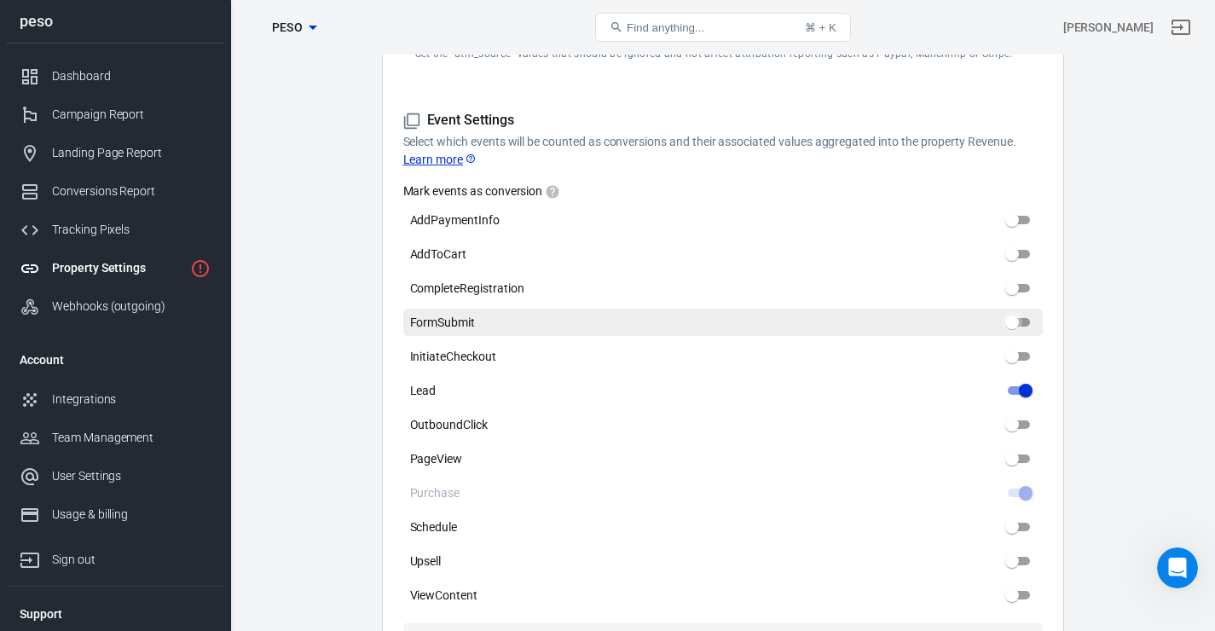
click at [1019, 320] on input "FormSubmit" at bounding box center [1012, 322] width 61 height 20
checkbox input "true"
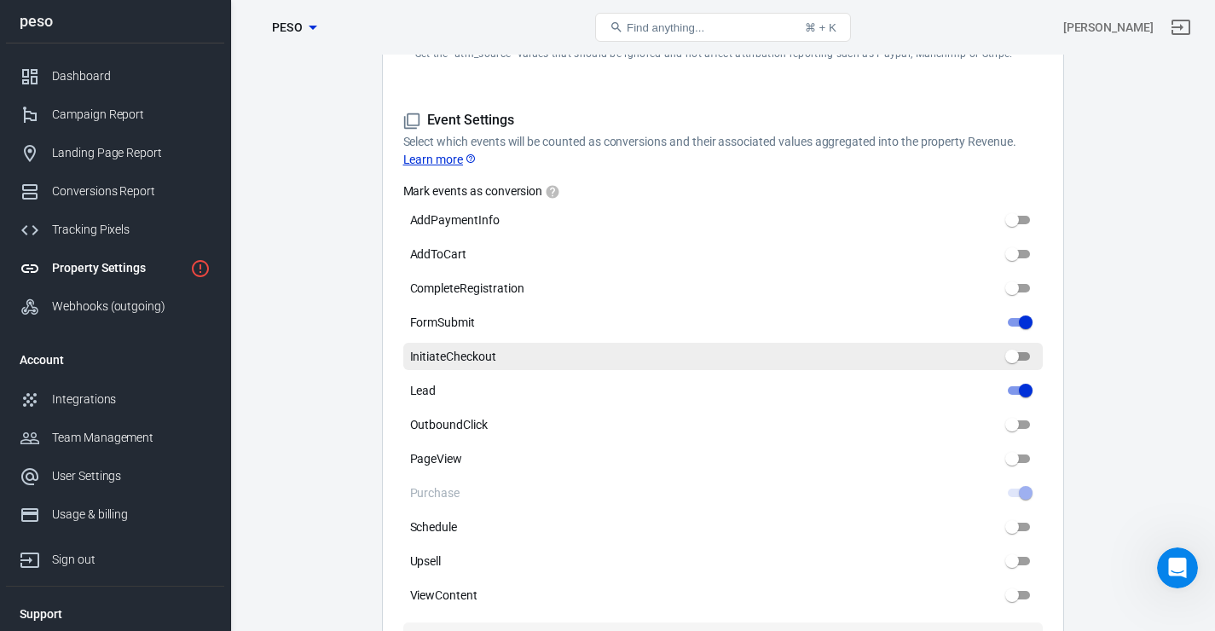
click at [1020, 364] on input "InitiateCheckout" at bounding box center [1012, 356] width 61 height 20
checkbox input "true"
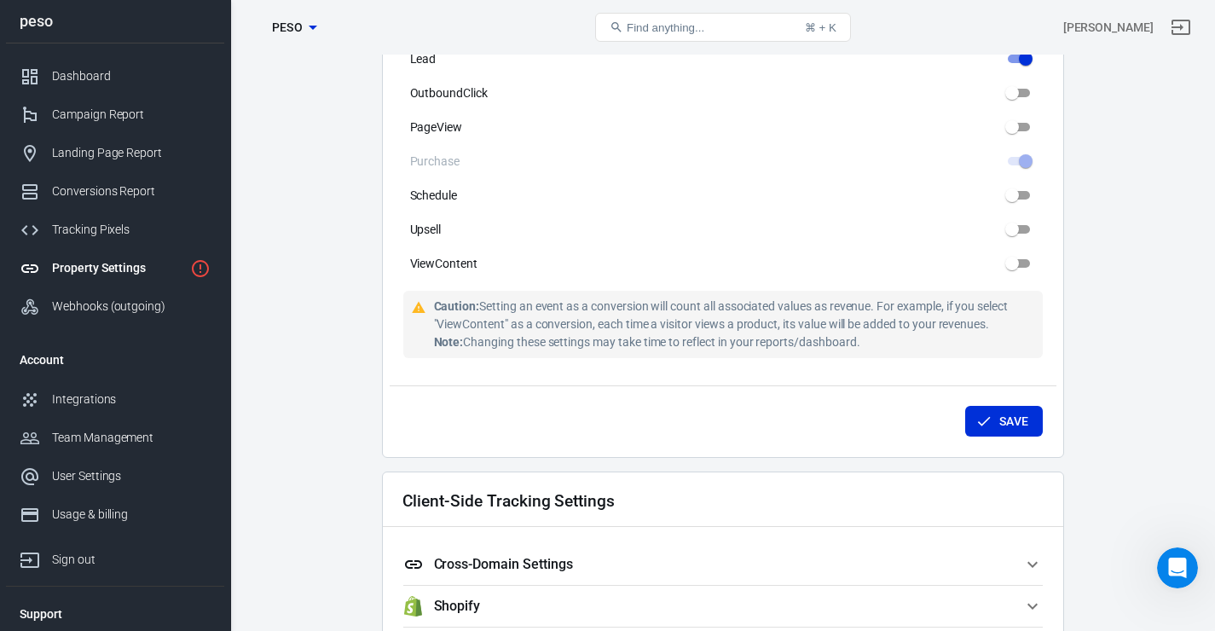
scroll to position [1082, 0]
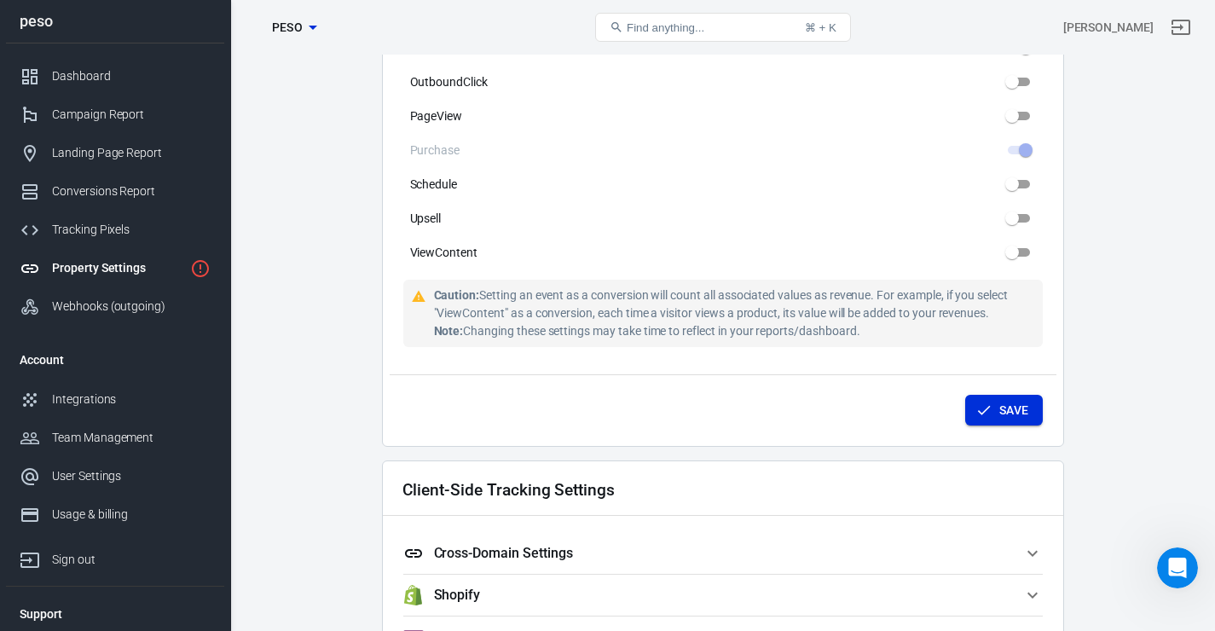
click at [997, 420] on button "Save" at bounding box center [1004, 411] width 78 height 32
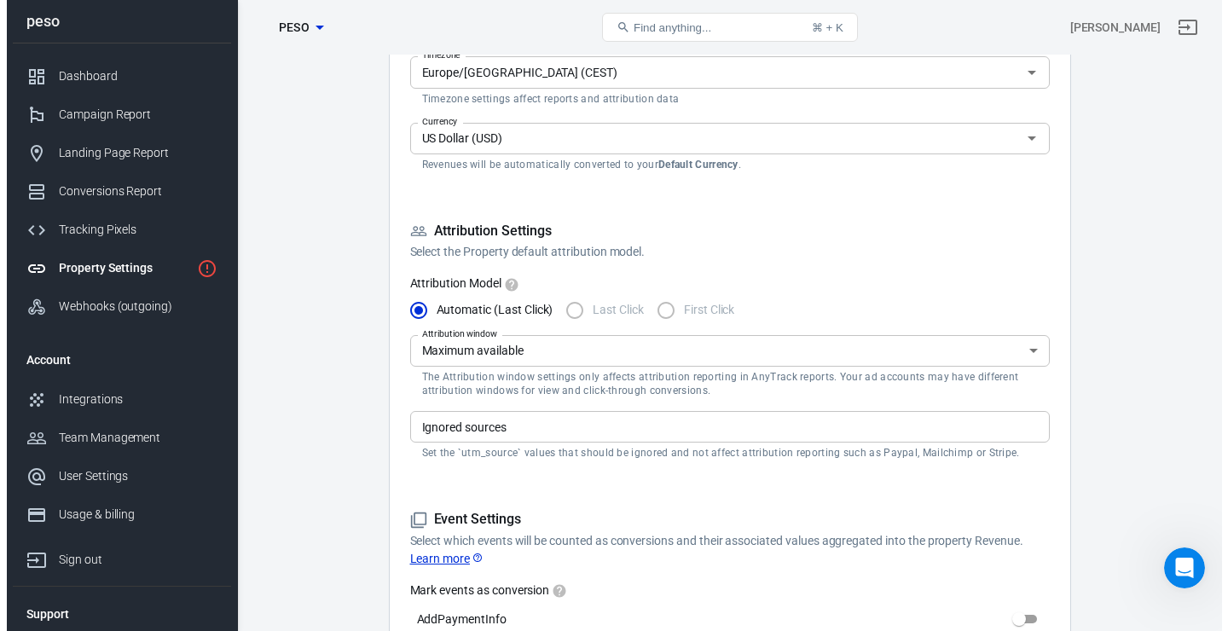
scroll to position [0, 0]
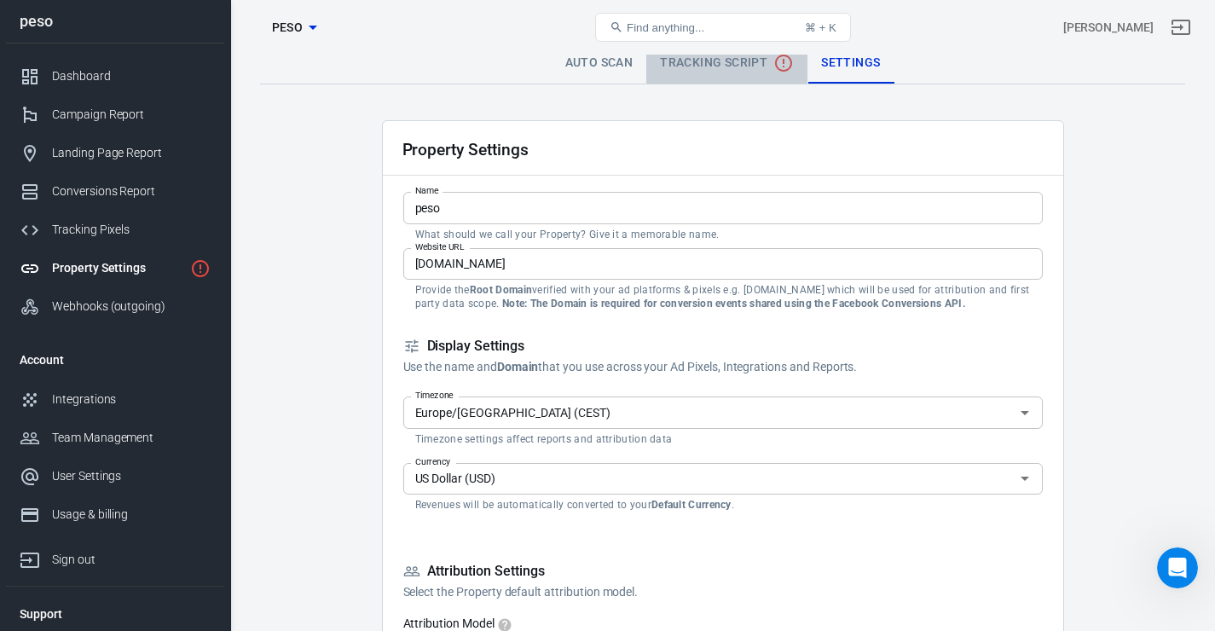
click at [704, 68] on span "Tracking Script" at bounding box center [727, 63] width 134 height 20
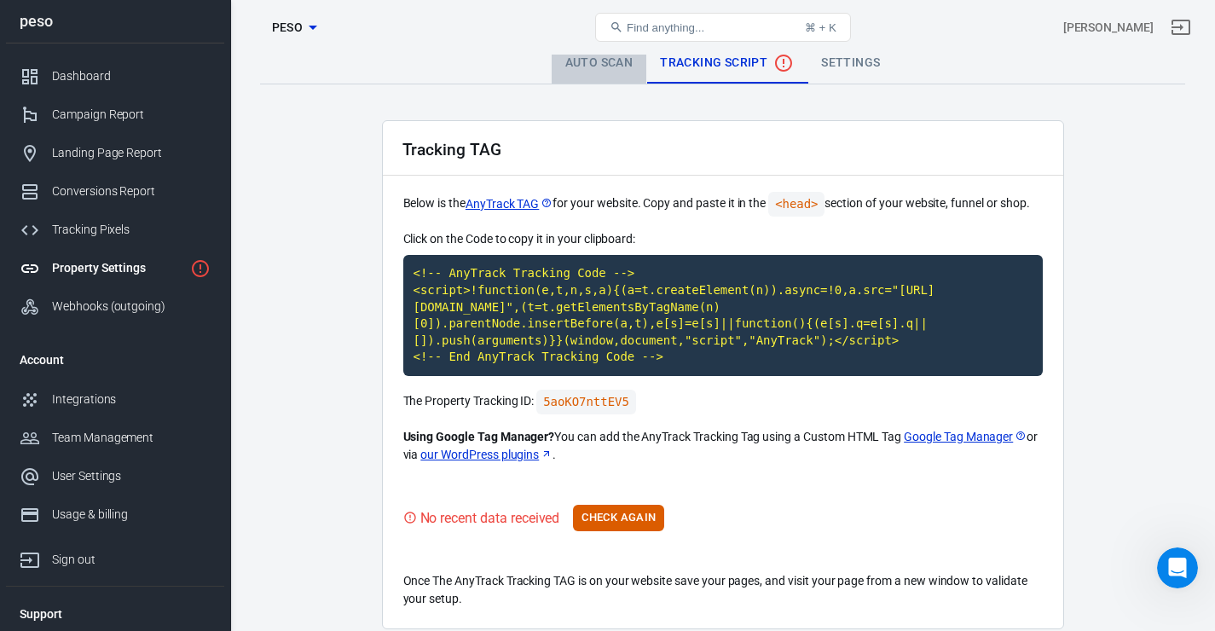
click at [573, 62] on link "Auto Scan" at bounding box center [600, 63] width 96 height 41
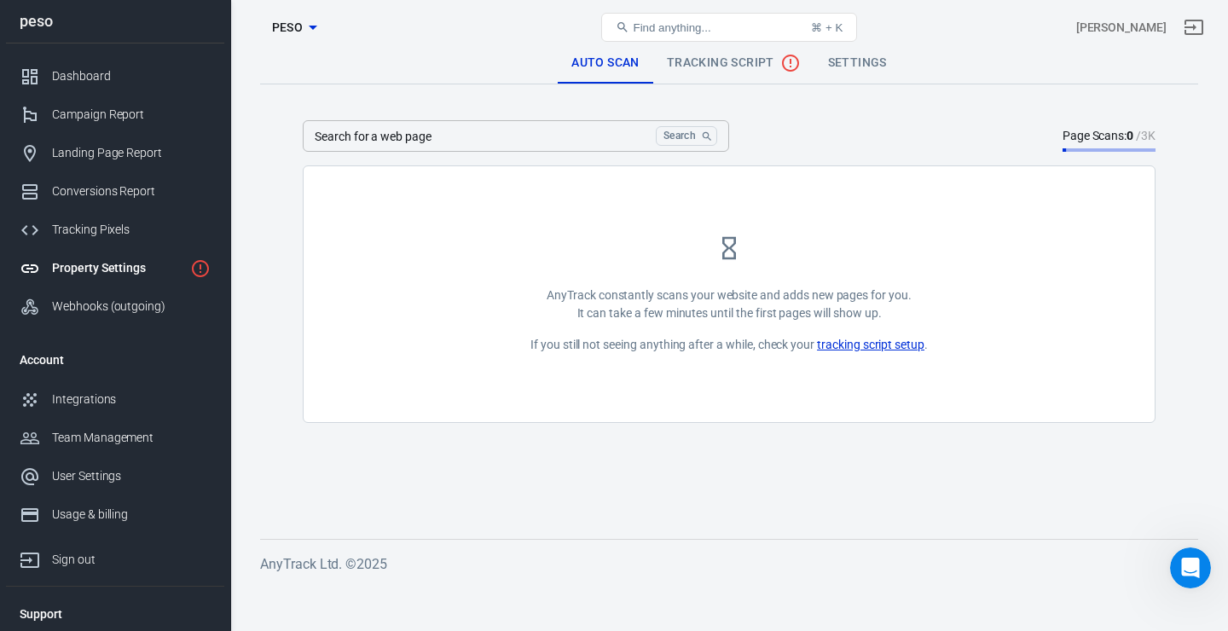
click at [646, 358] on div "AnyTrack constantly scans your website and adds new pages for you. It can take …" at bounding box center [729, 294] width 851 height 256
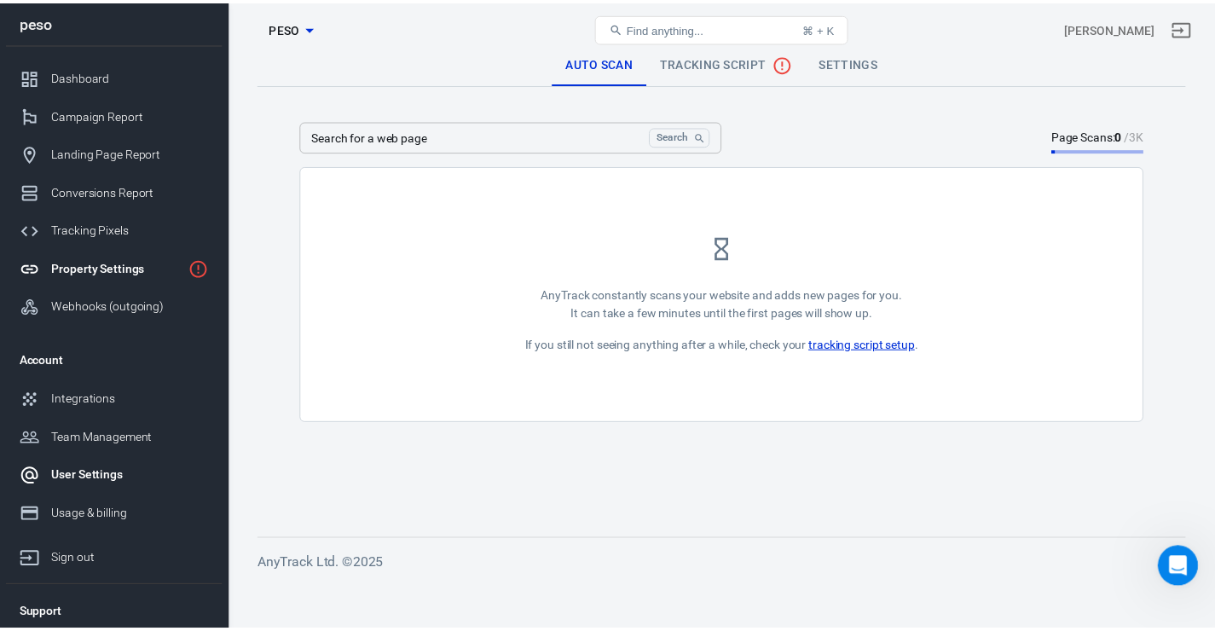
scroll to position [48, 0]
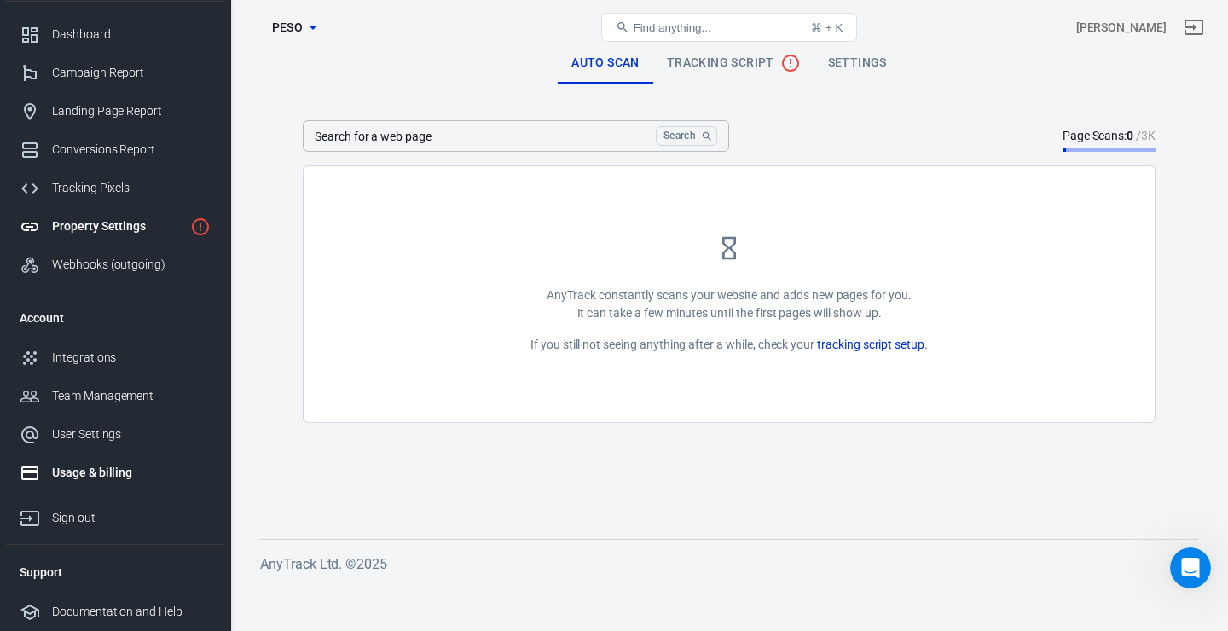
click at [99, 472] on div "Usage & billing" at bounding box center [131, 473] width 159 height 18
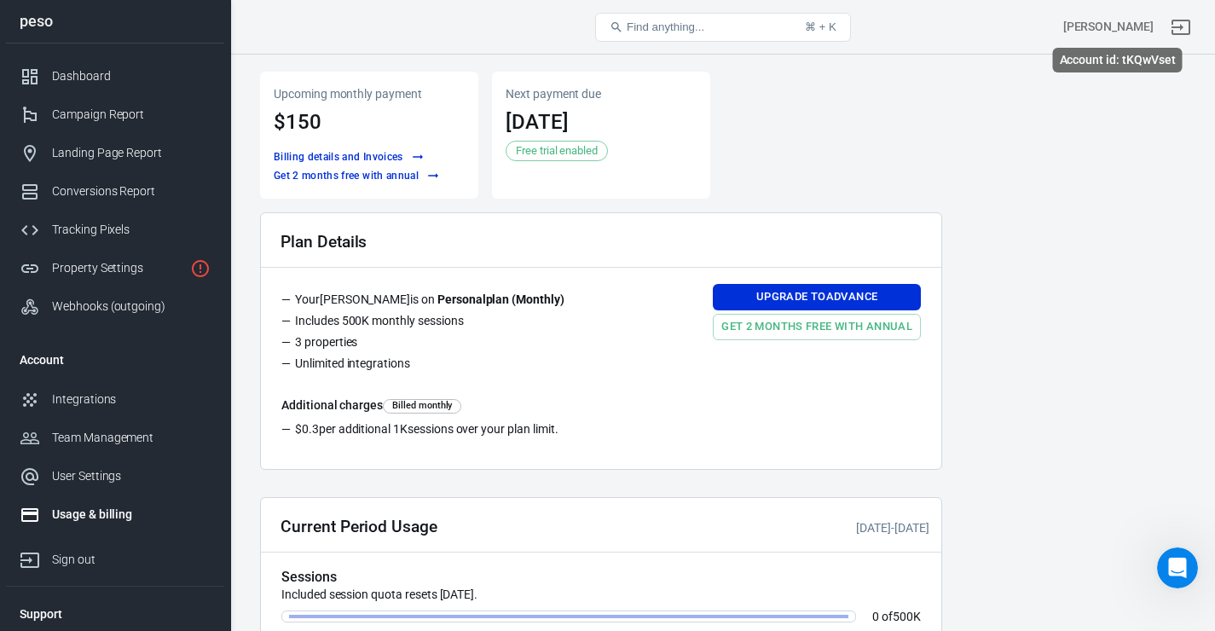
click at [1109, 25] on div "[PERSON_NAME]" at bounding box center [1108, 27] width 90 height 18
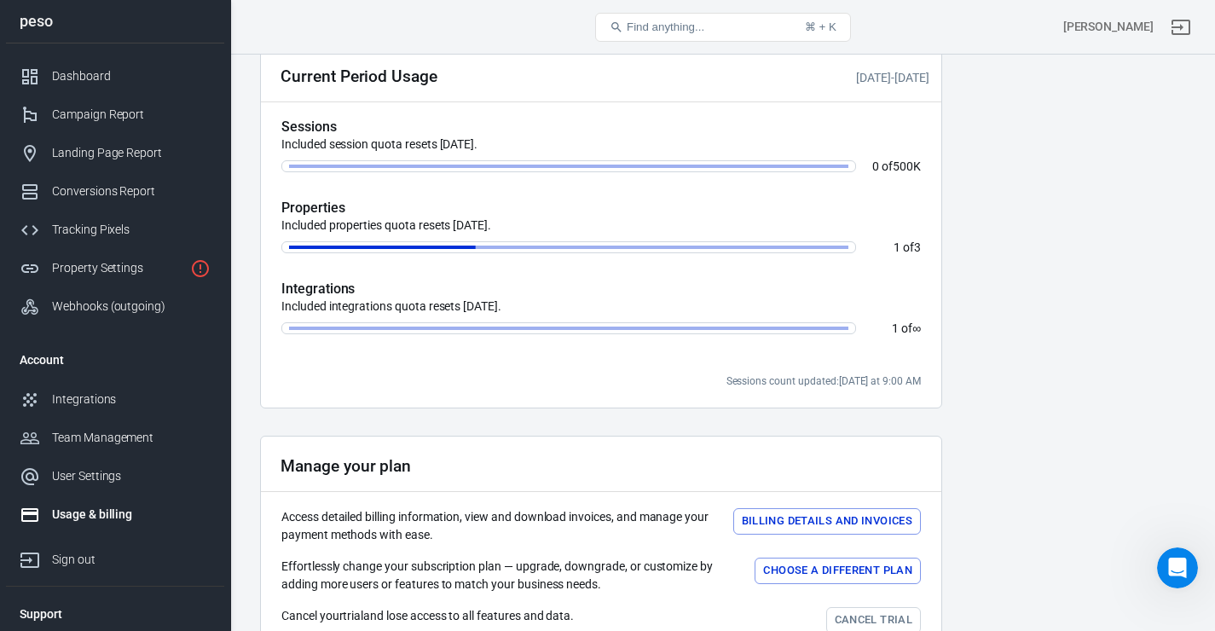
scroll to position [363, 0]
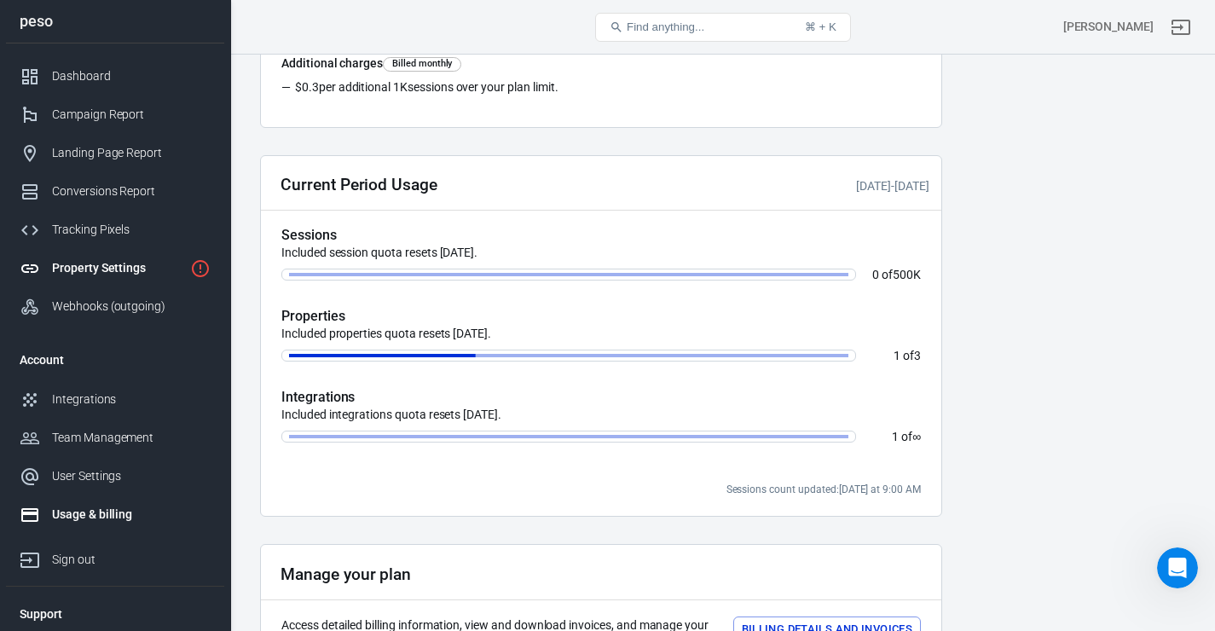
click at [111, 265] on div "Property Settings" at bounding box center [117, 268] width 131 height 18
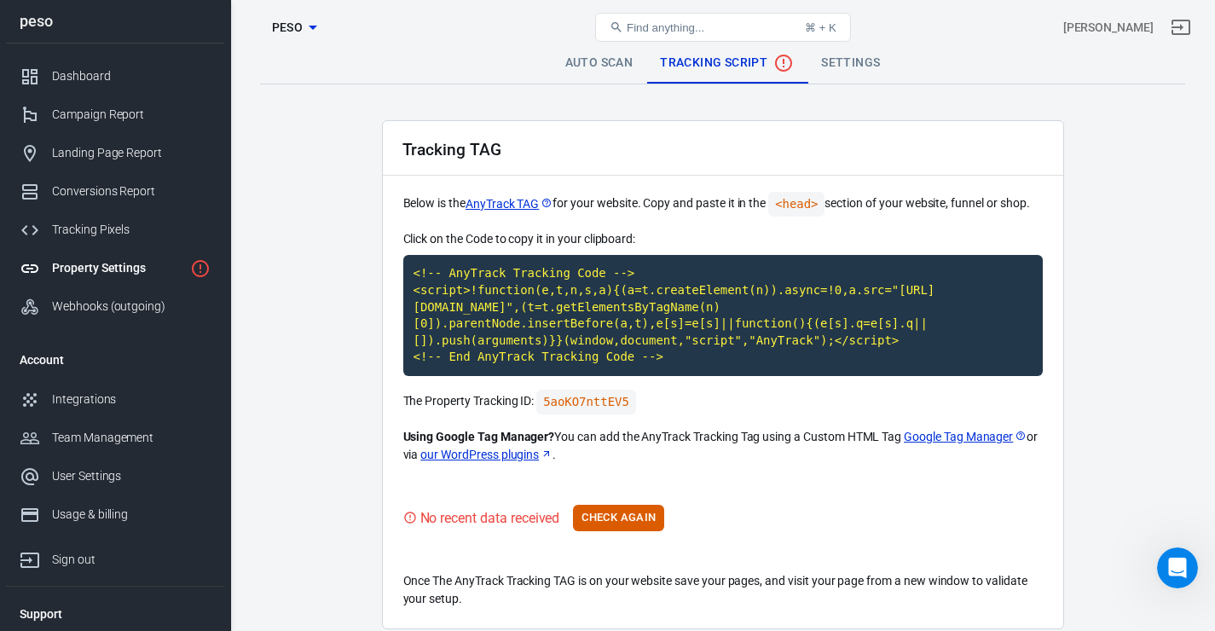
click at [875, 55] on link "Settings" at bounding box center [851, 63] width 86 height 41
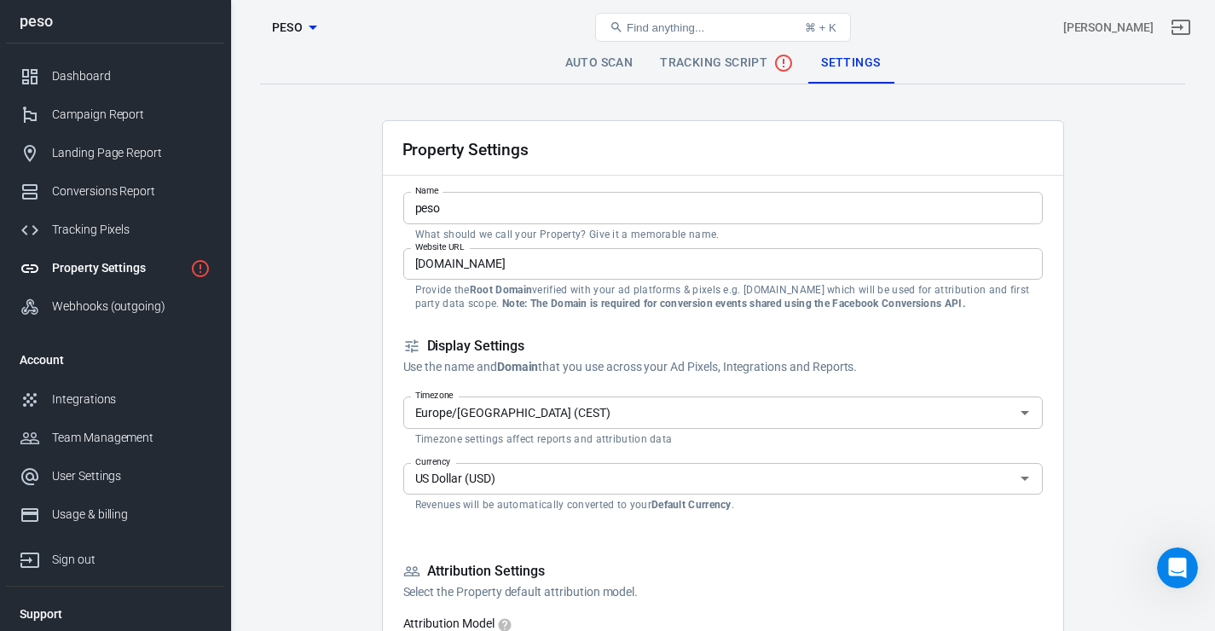
click at [419, 346] on icon at bounding box center [411, 346] width 17 height 17
click at [414, 346] on icon at bounding box center [411, 346] width 13 height 13
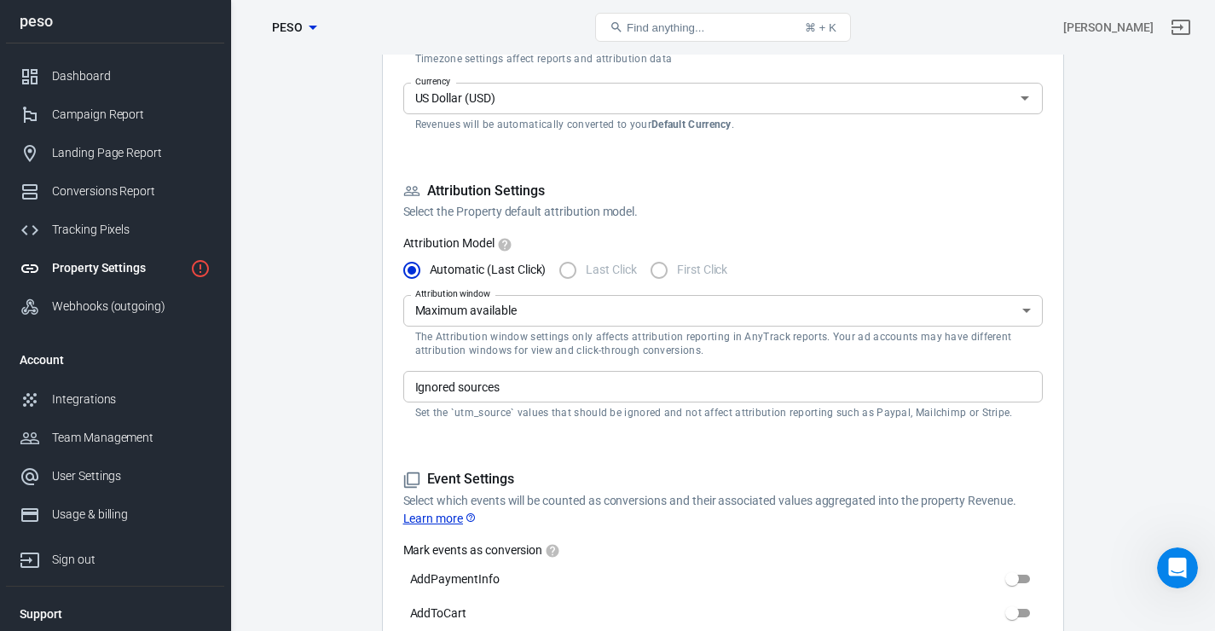
scroll to position [391, 0]
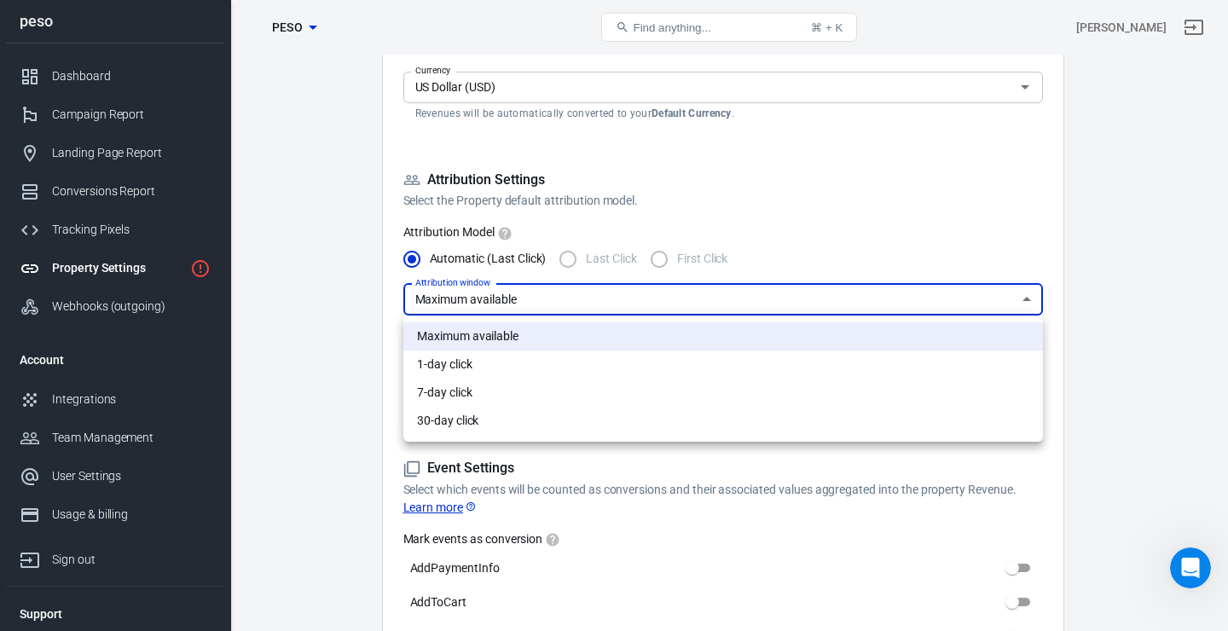
click at [614, 409] on li "30-day click" at bounding box center [723, 421] width 640 height 28
type input "30"
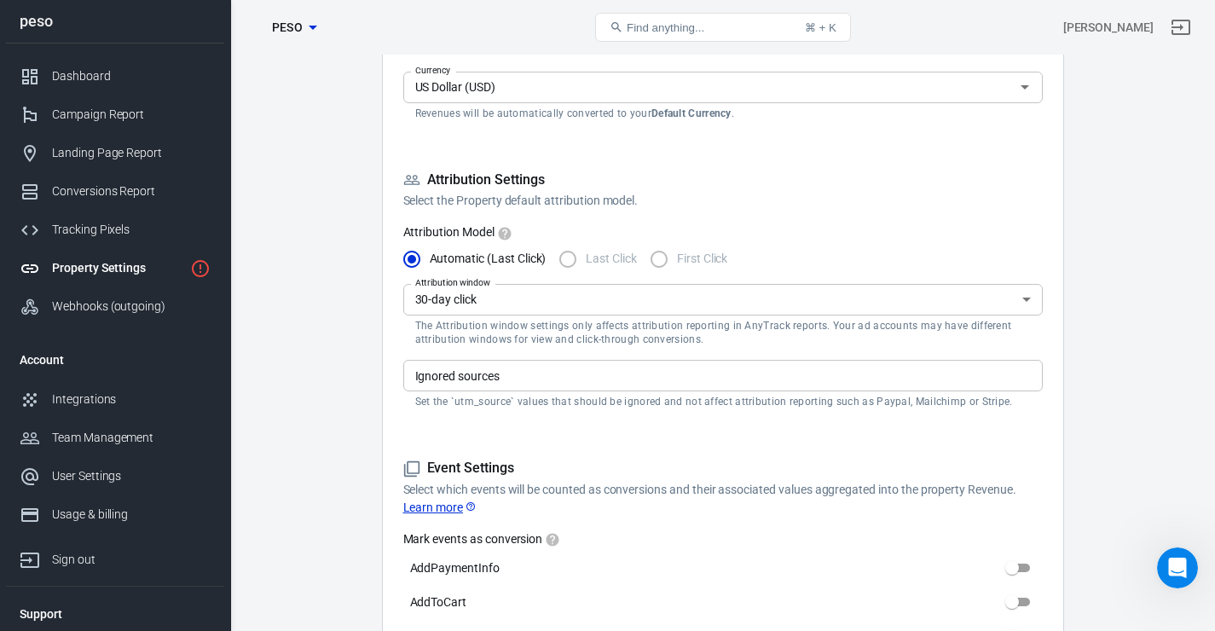
click at [471, 339] on p "The Attribution window settings only affects attribution reporting in AnyTrack …" at bounding box center [723, 332] width 616 height 27
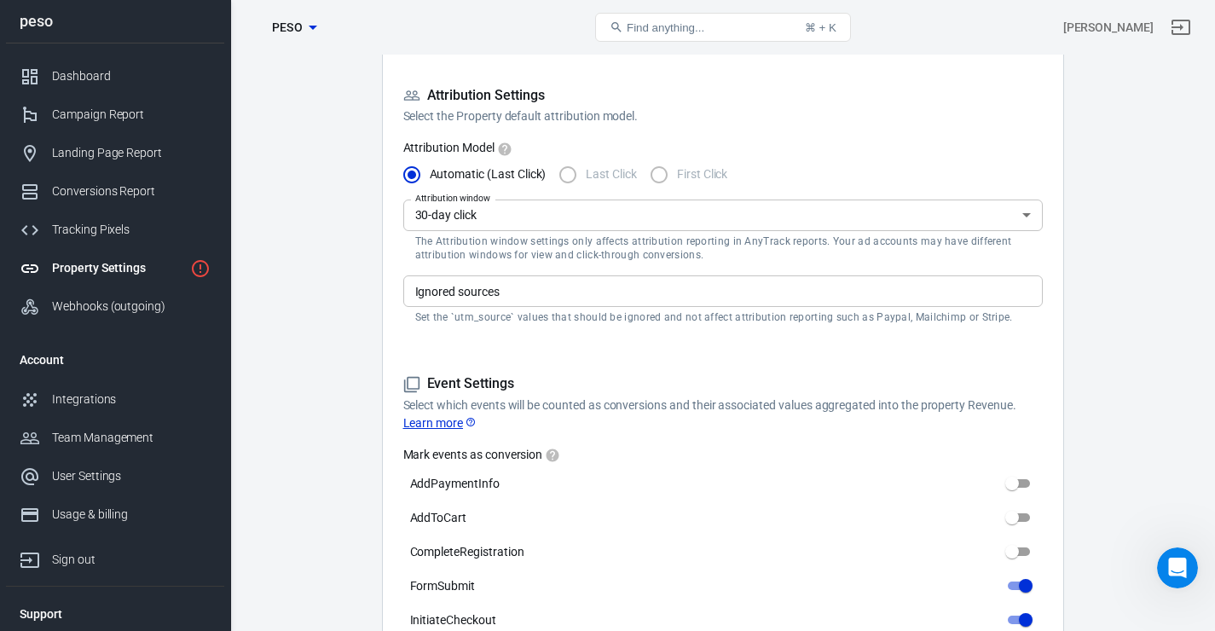
scroll to position [487, 0]
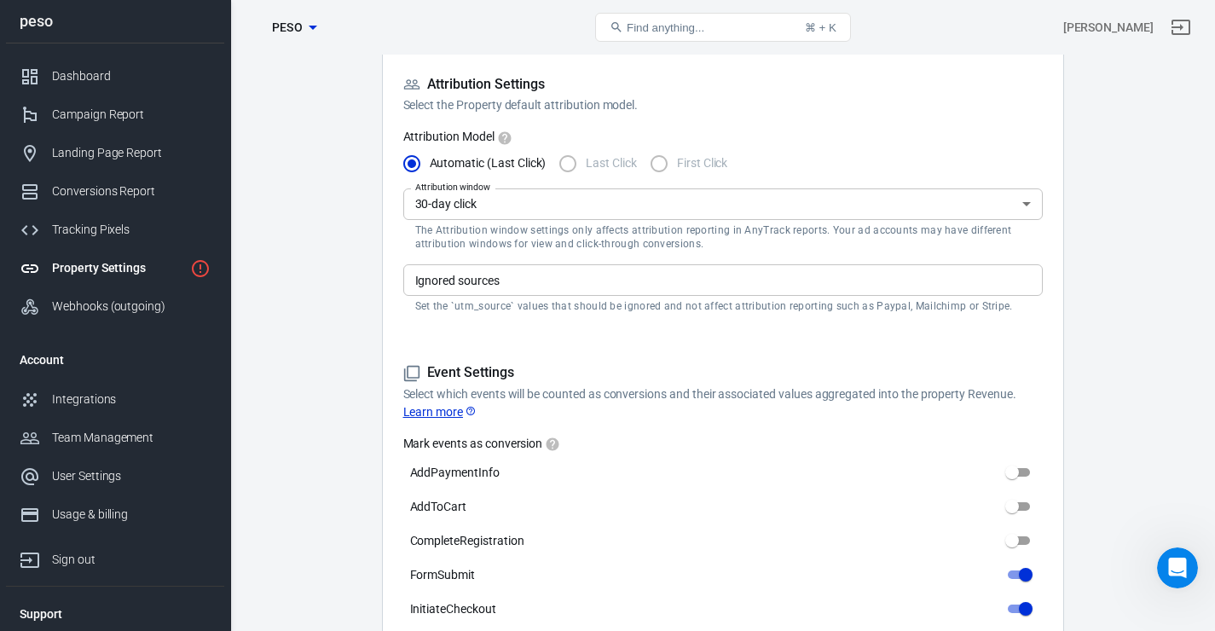
click at [611, 332] on form "Property Settings Name peso Name What should we call your Property? Give it a m…" at bounding box center [723, 334] width 640 height 1400
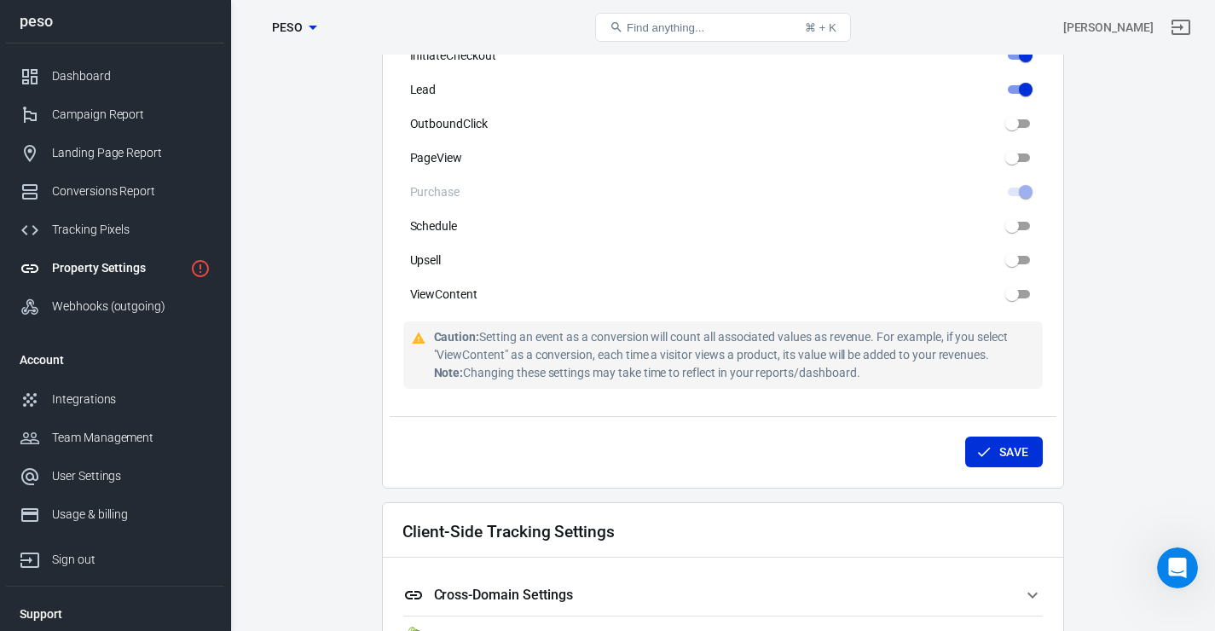
scroll to position [1150, 0]
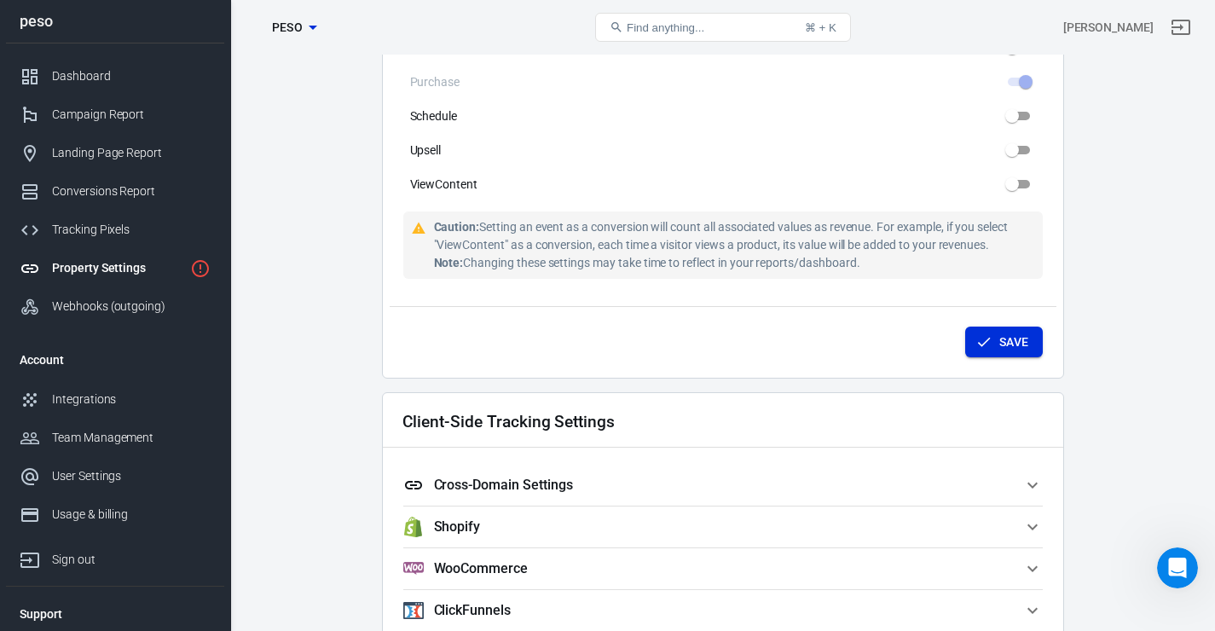
click at [994, 342] on button "Save" at bounding box center [1004, 343] width 78 height 32
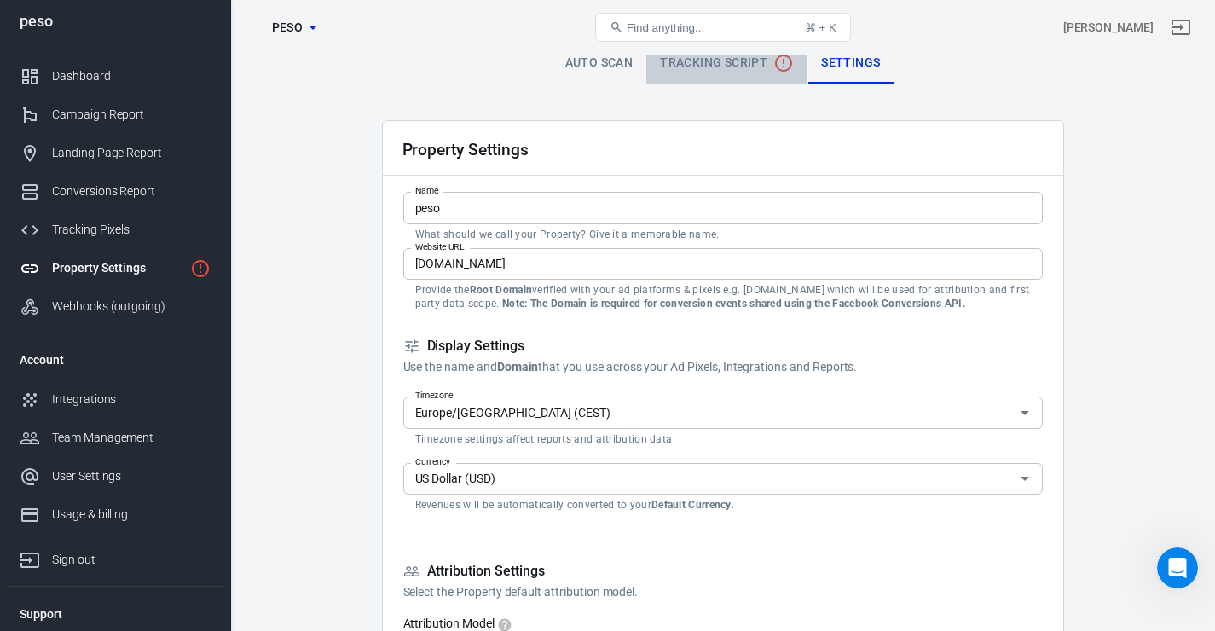
click at [719, 69] on span "Tracking Script" at bounding box center [727, 63] width 134 height 20
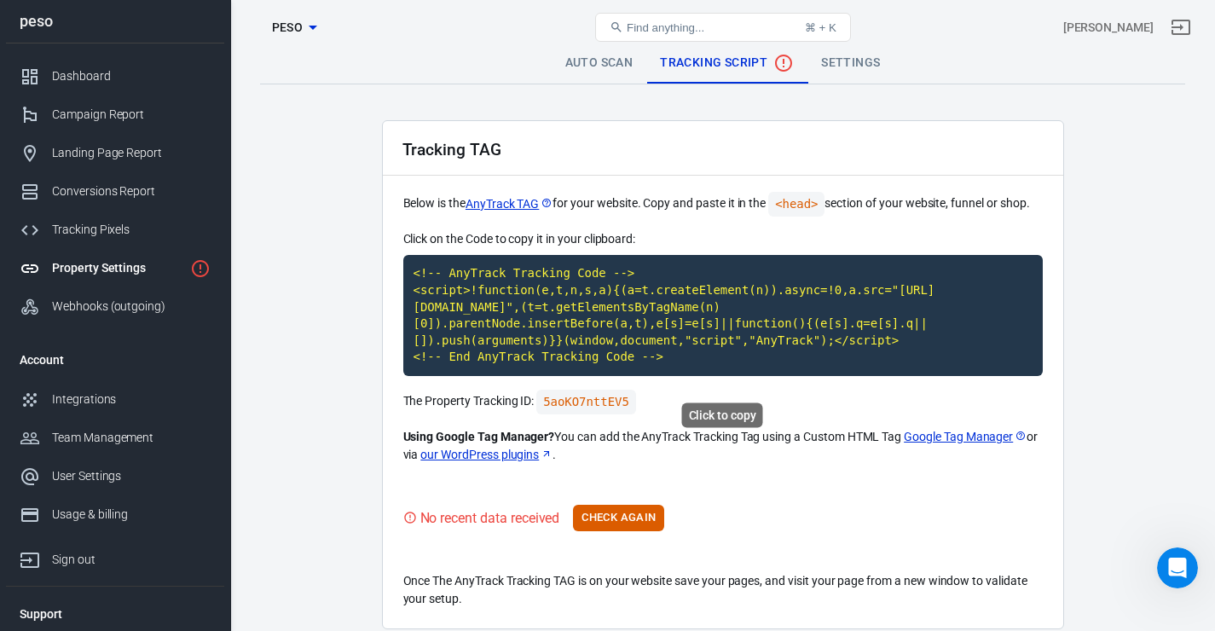
click at [874, 325] on code "<!-- AnyTrack Tracking Code --> <script>!function(e,t,n,s,a){(a=t.createElement…" at bounding box center [723, 315] width 640 height 121
click at [842, 70] on link "Settings" at bounding box center [851, 63] width 86 height 41
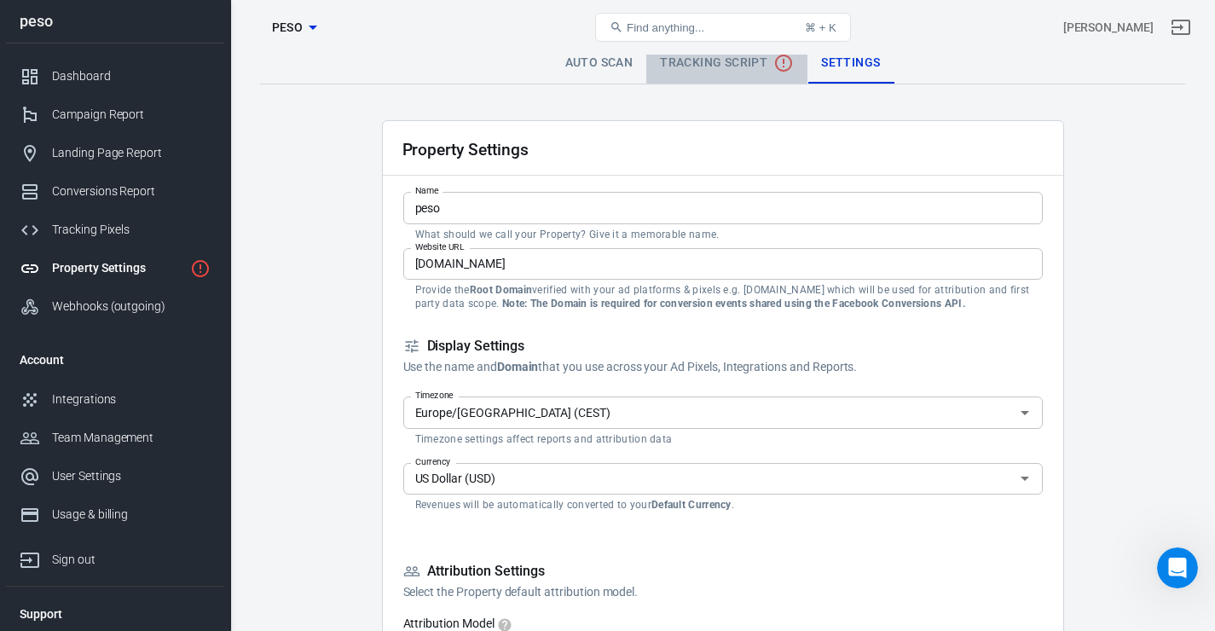
click at [733, 68] on span "Tracking Script" at bounding box center [727, 63] width 134 height 20
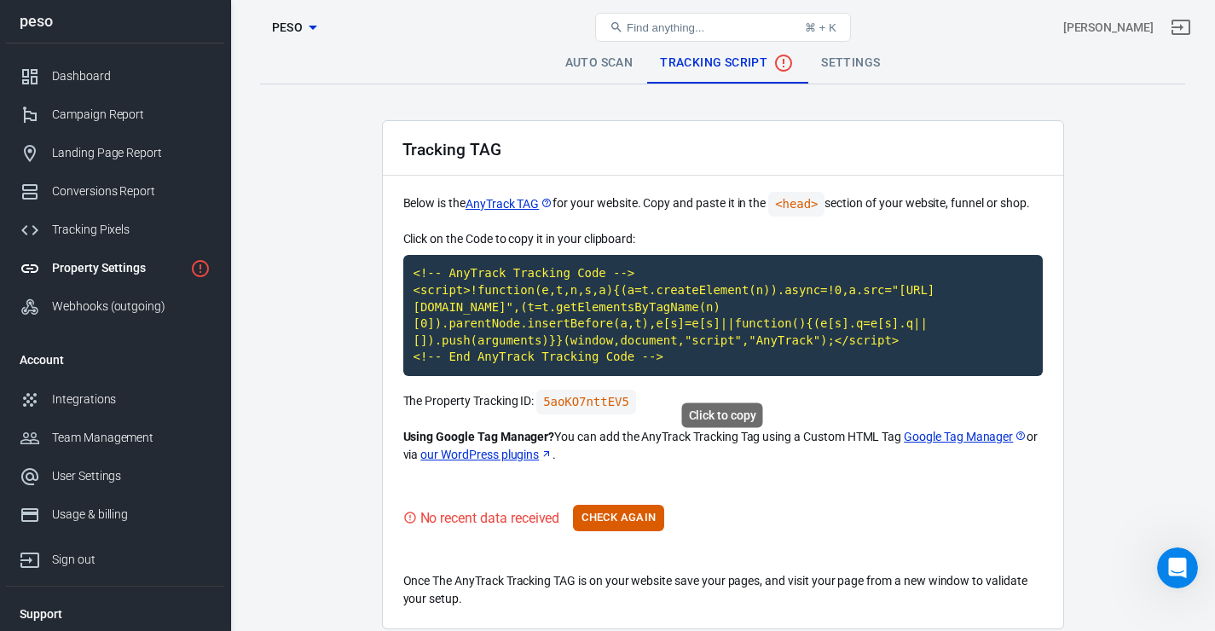
click at [890, 330] on code "<!-- AnyTrack Tracking Code --> <script>!function(e,t,n,s,a){(a=t.createElement…" at bounding box center [723, 315] width 640 height 121
